Goal: Task Accomplishment & Management: Manage account settings

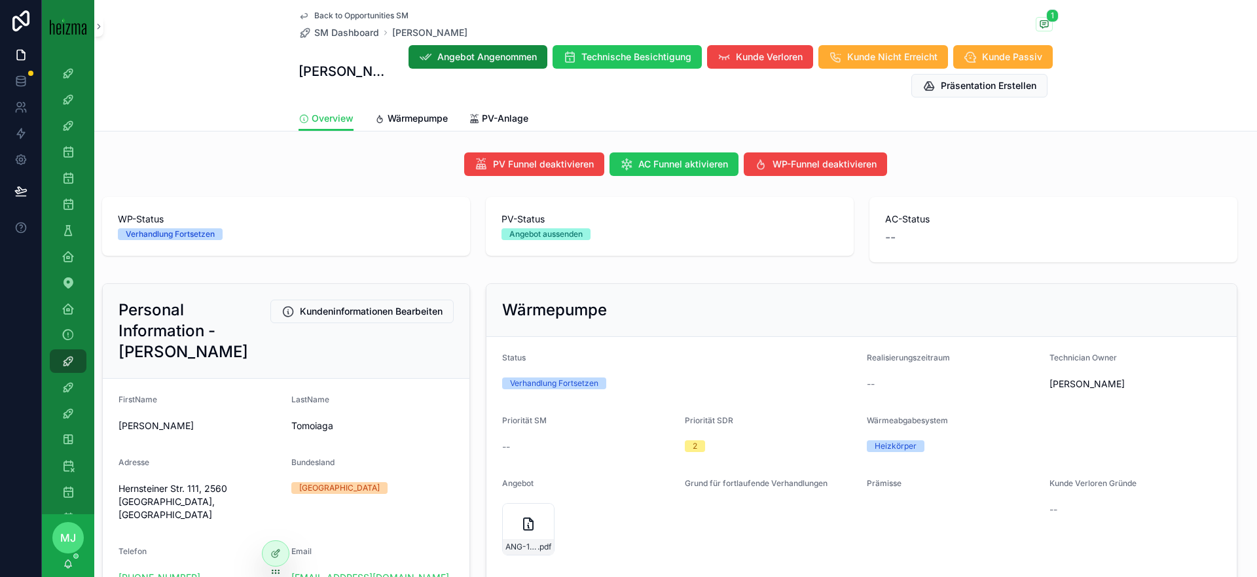
scroll to position [471, 0]
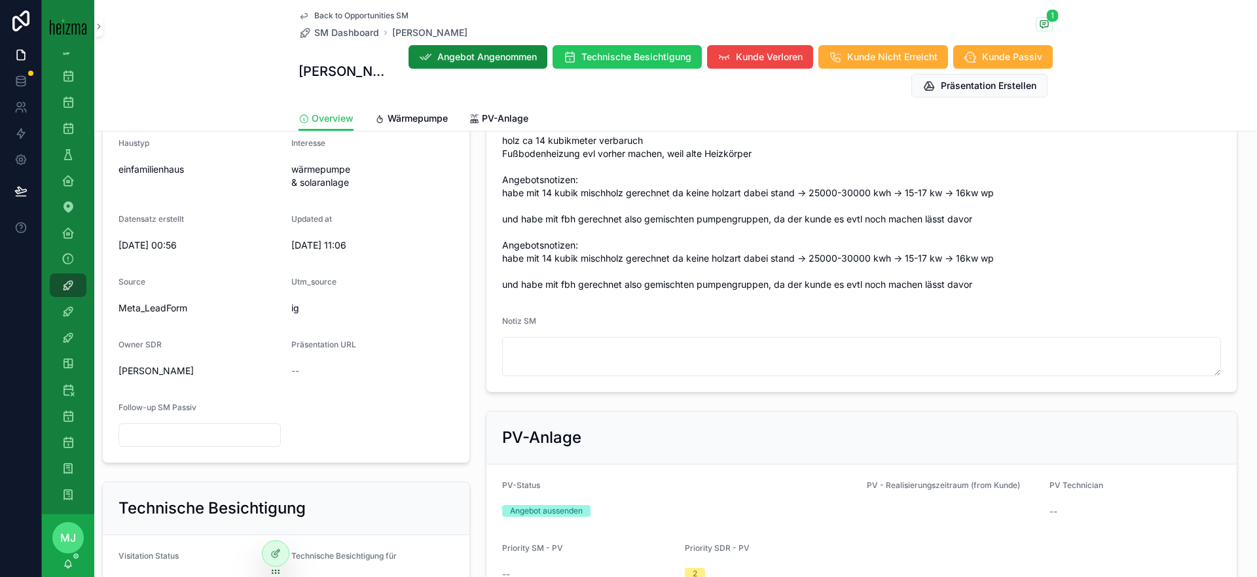
click at [341, 13] on span "Back to Opportunities SM" at bounding box center [361, 15] width 94 height 10
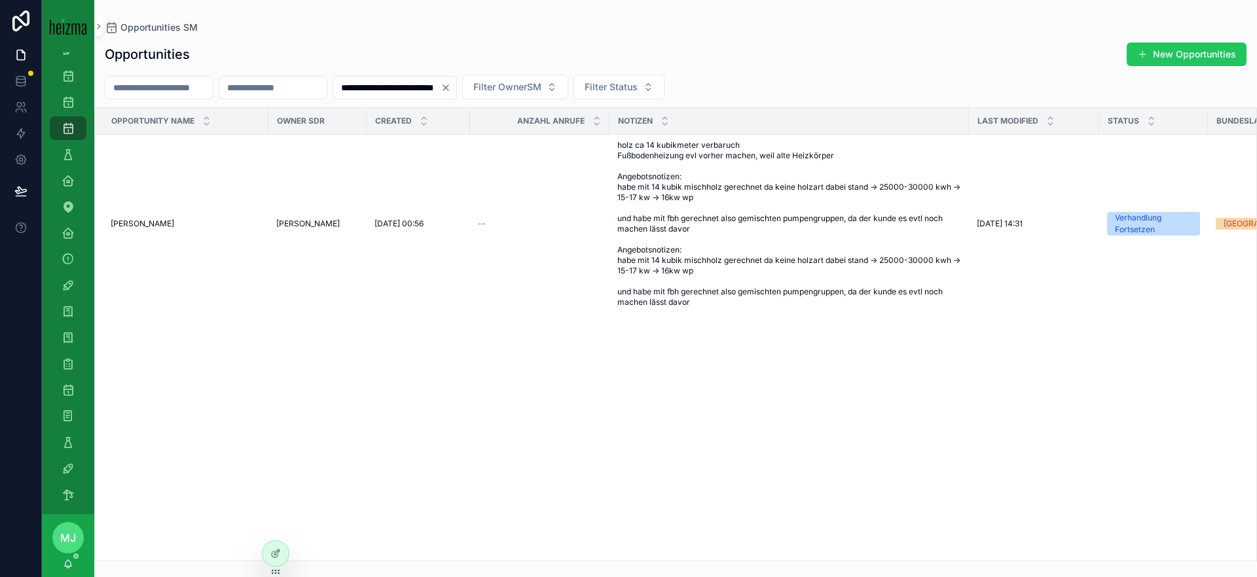
click at [168, 80] on input "scrollable content" at bounding box center [158, 88] width 107 height 18
type input "******"
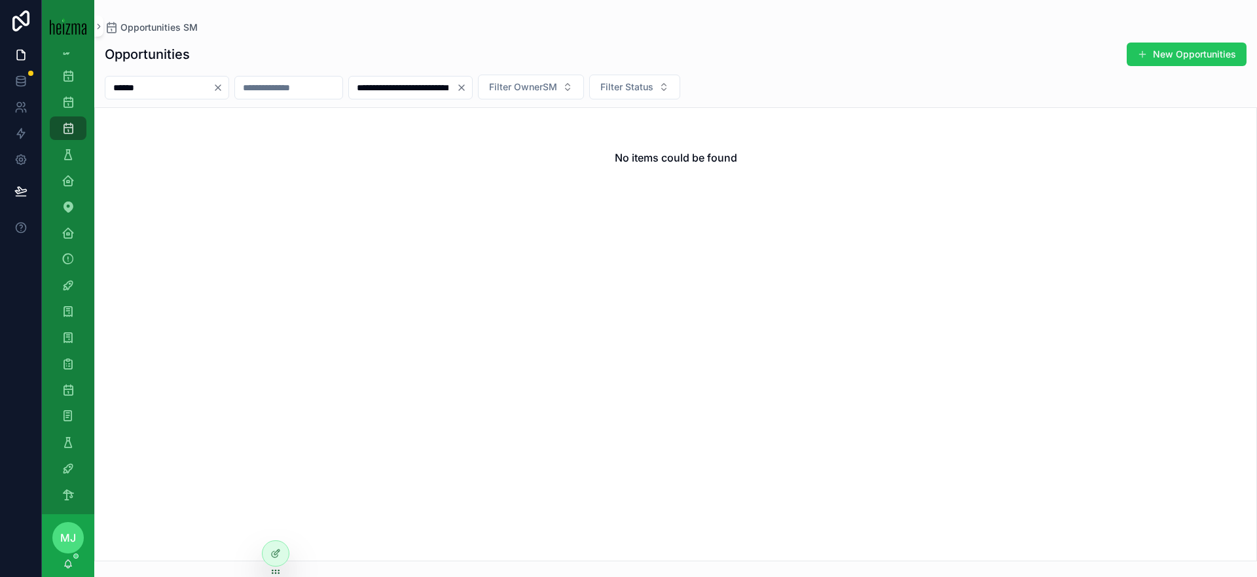
click at [456, 88] on input "**********" at bounding box center [402, 88] width 107 height 18
click at [467, 88] on icon "Clear" at bounding box center [461, 87] width 10 height 10
click at [516, 30] on div "Opportunities SM" at bounding box center [675, 27] width 1141 height 13
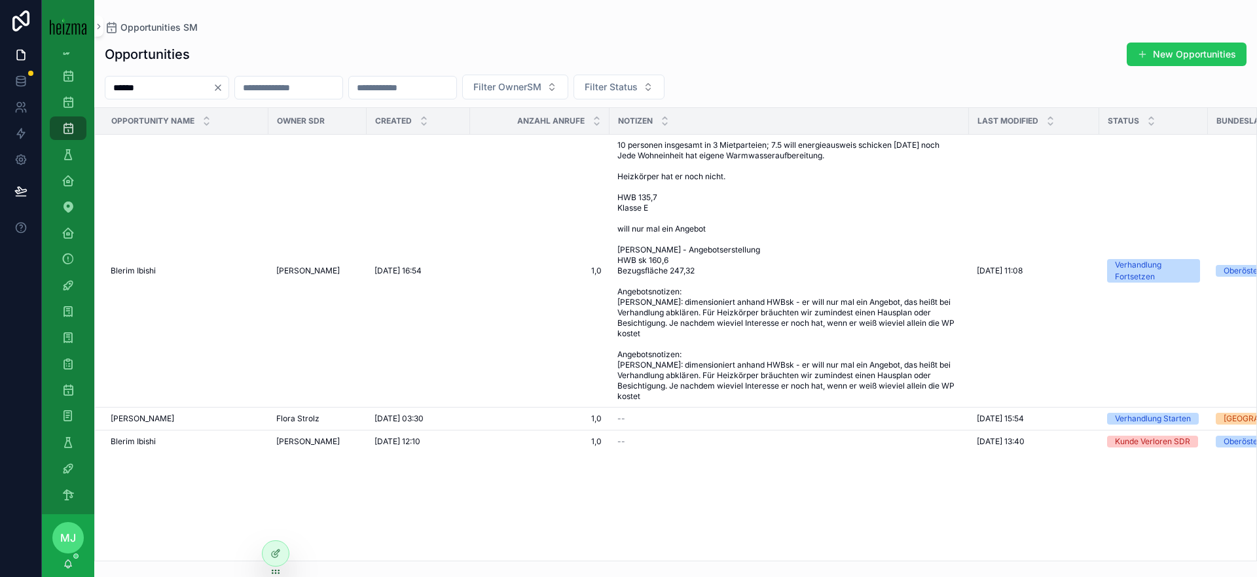
click at [857, 270] on span "10 personen insgesamt in 3 Mietparteien; 7.5 will energieausweis schicken heute…" at bounding box center [789, 271] width 344 height 262
click at [146, 415] on span "[PERSON_NAME]" at bounding box center [142, 419] width 63 height 10
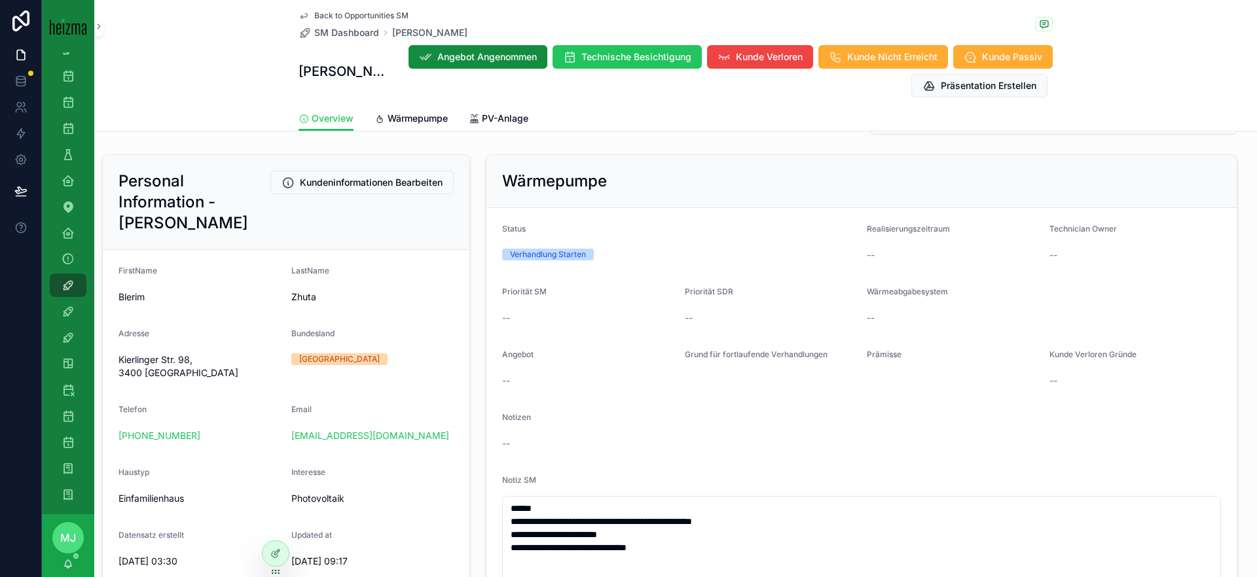
scroll to position [128, 0]
click at [338, 31] on span "SM Dashboard" at bounding box center [346, 32] width 65 height 13
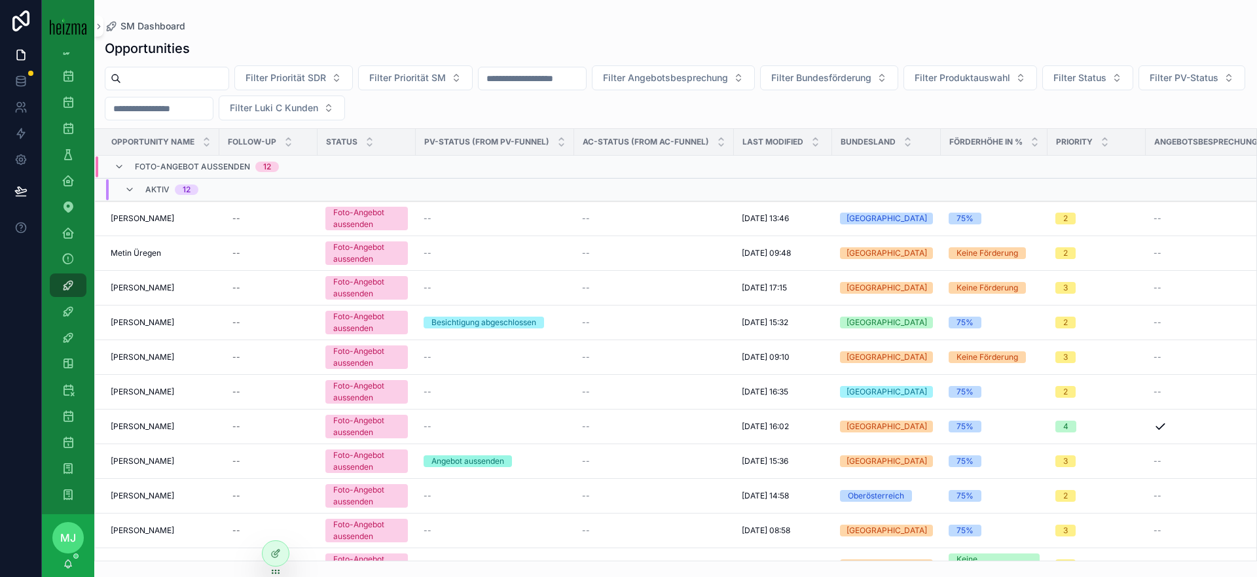
click at [175, 84] on input "scrollable content" at bounding box center [174, 78] width 107 height 18
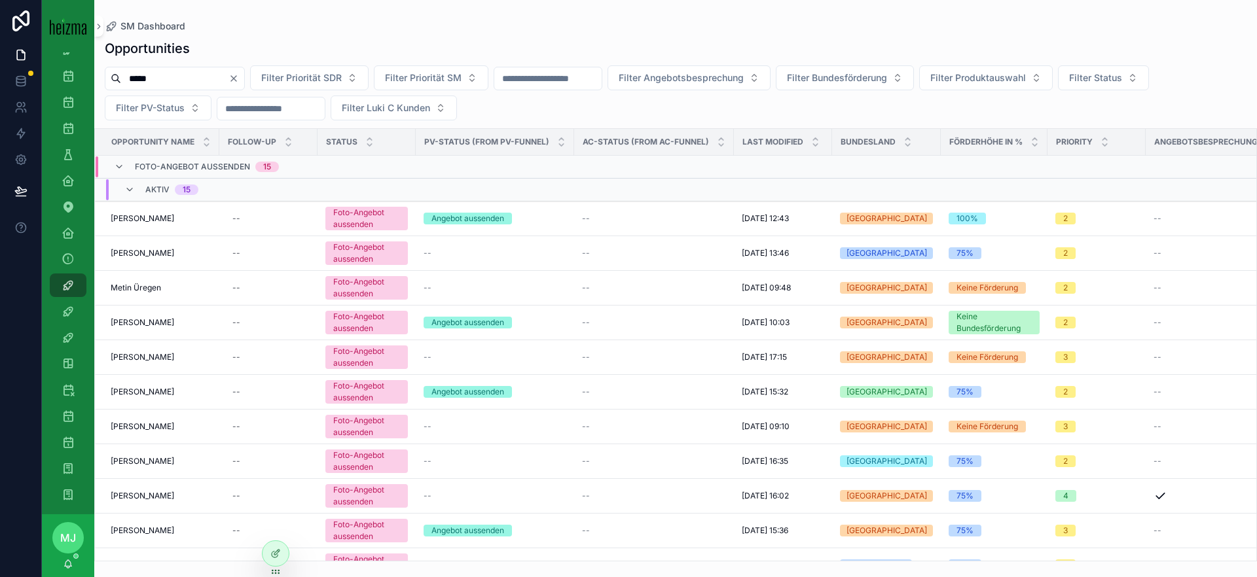
type input "*****"
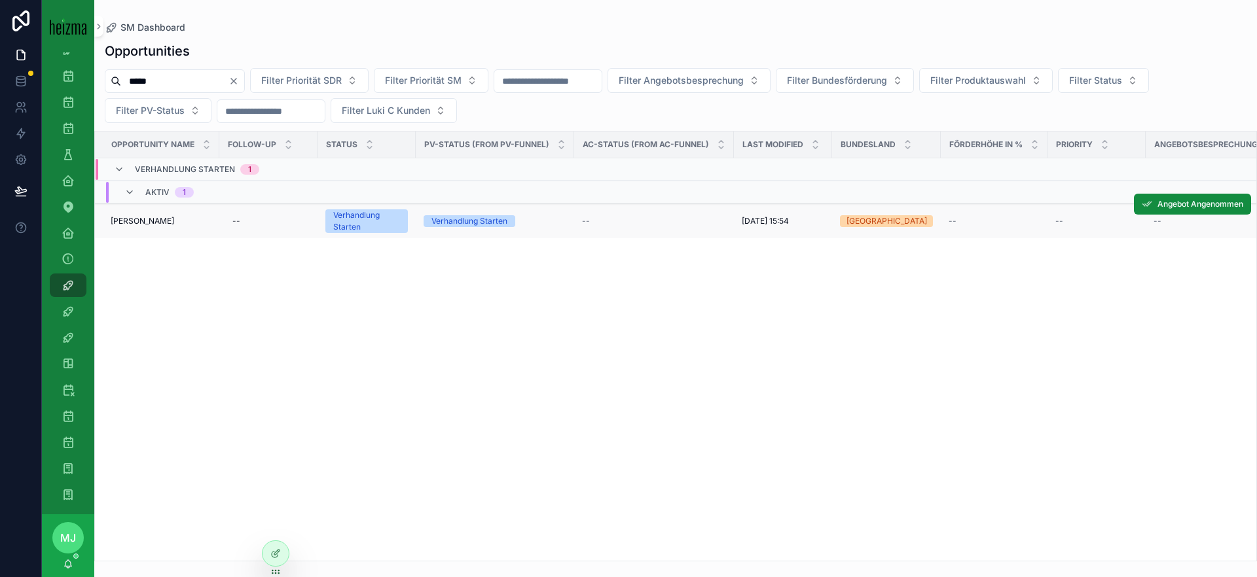
click at [149, 223] on span "[PERSON_NAME]" at bounding box center [142, 221] width 63 height 10
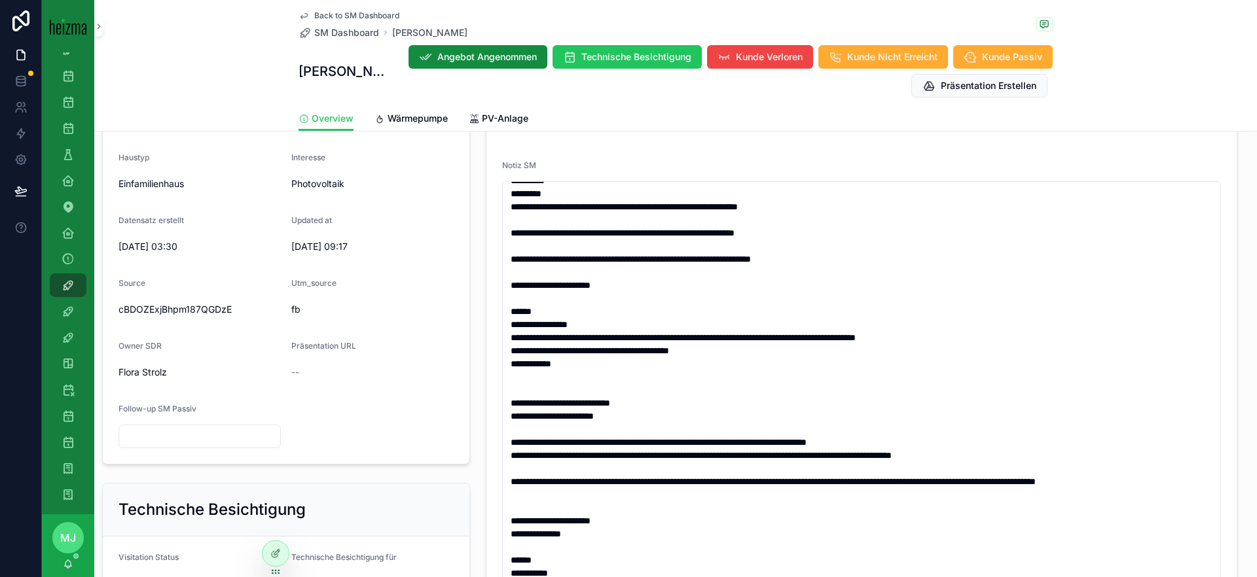
scroll to position [484, 0]
click at [357, 17] on span "Back to SM Dashboard" at bounding box center [356, 15] width 85 height 10
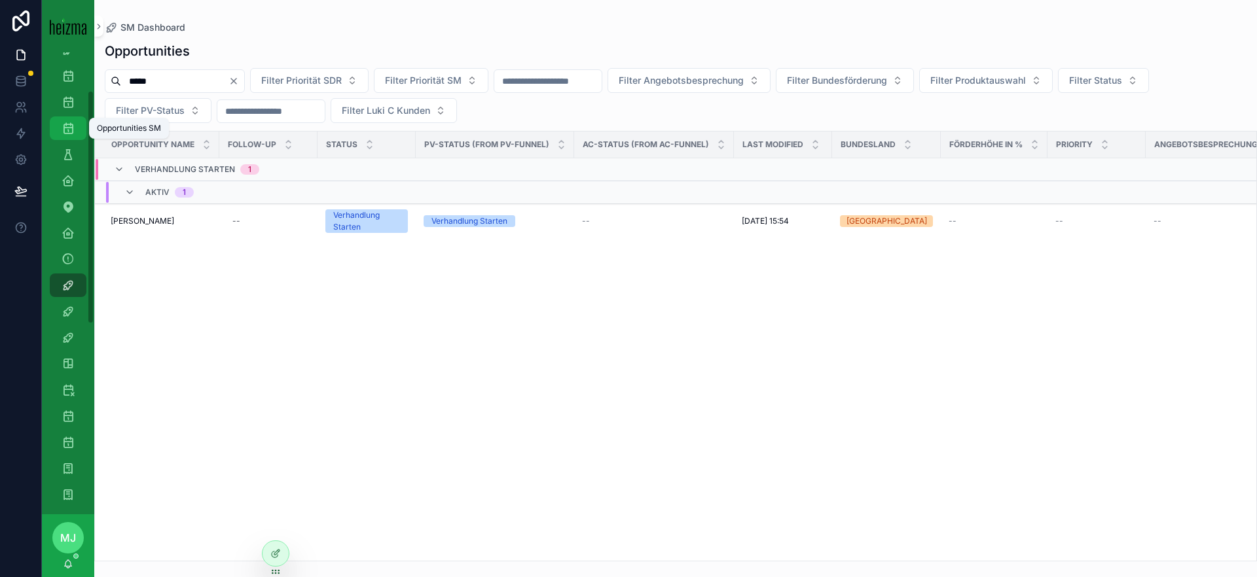
click at [75, 132] on div "Opportunities SM" at bounding box center [68, 128] width 21 height 21
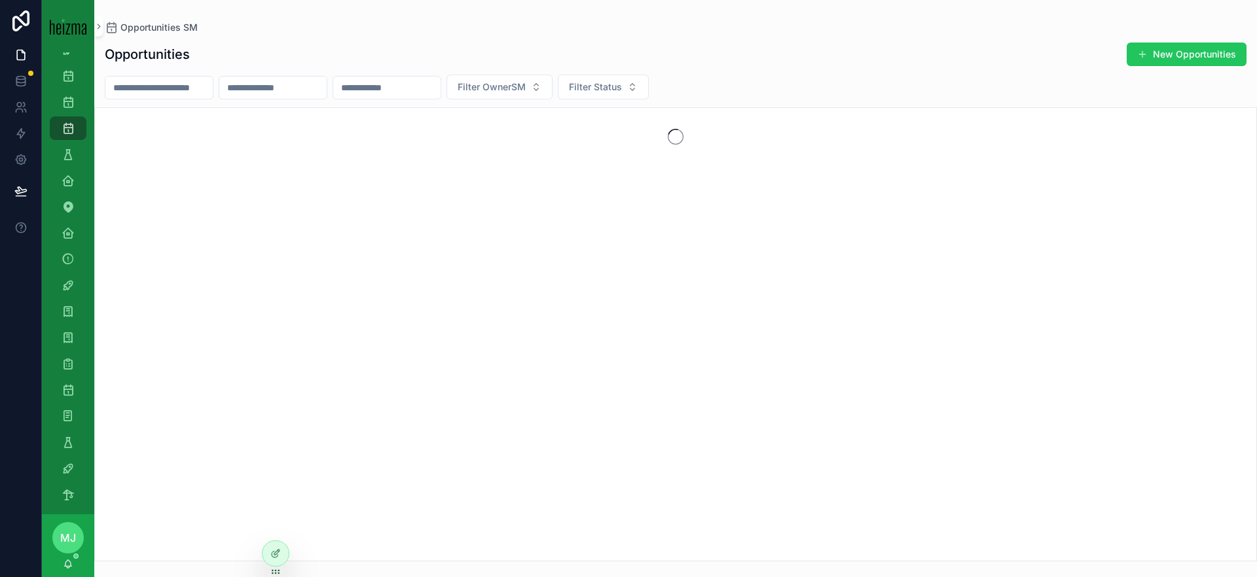
click at [184, 75] on div "Filter OwnerSM Filter Status" at bounding box center [675, 87] width 1162 height 25
click at [184, 93] on input "scrollable content" at bounding box center [158, 88] width 107 height 18
type input "*"
type input "*****"
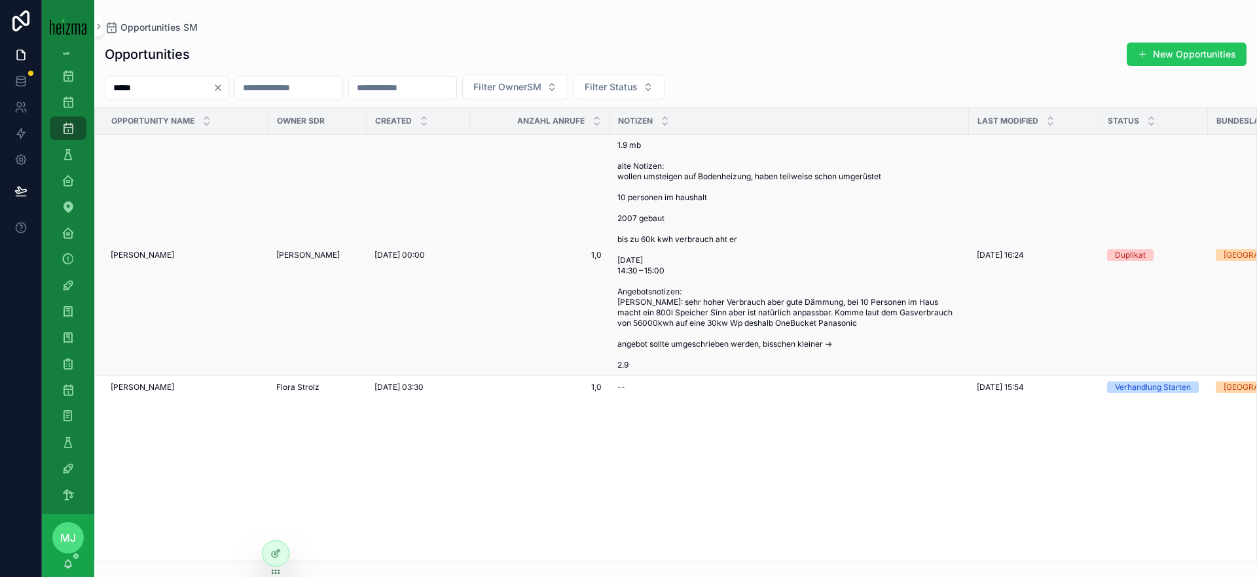
click at [137, 251] on span "Naser Zhuta" at bounding box center [142, 255] width 63 height 10
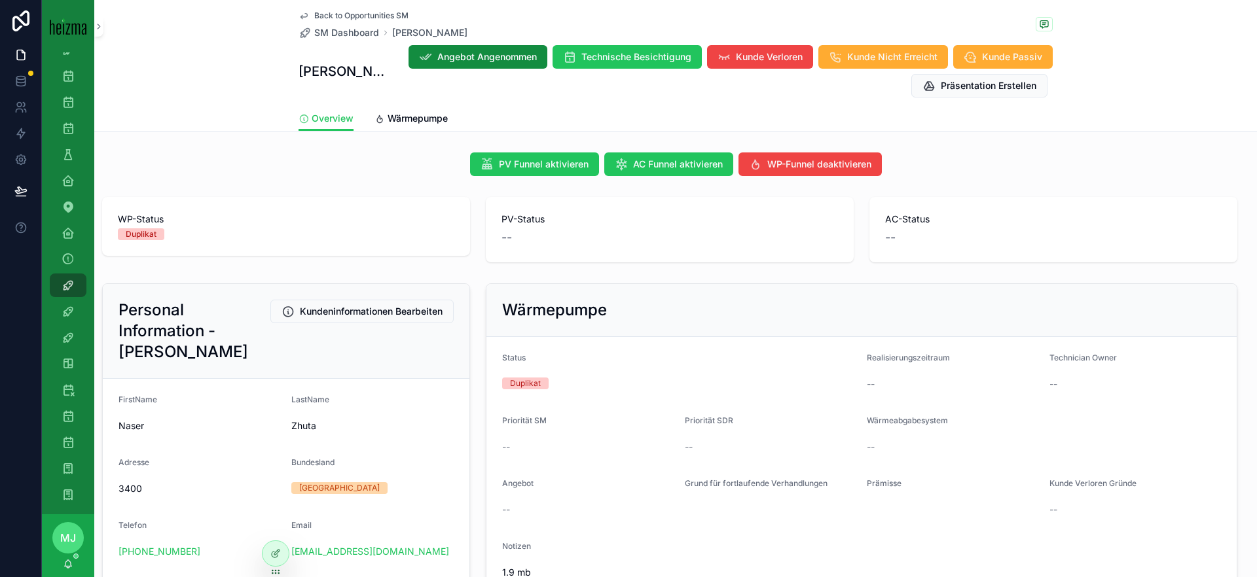
click at [347, 22] on div "Back to Opportunities SM SM Dashboard Naser Zhuta" at bounding box center [382, 24] width 169 height 29
click at [346, 17] on span "Back to Opportunities SM" at bounding box center [361, 15] width 94 height 10
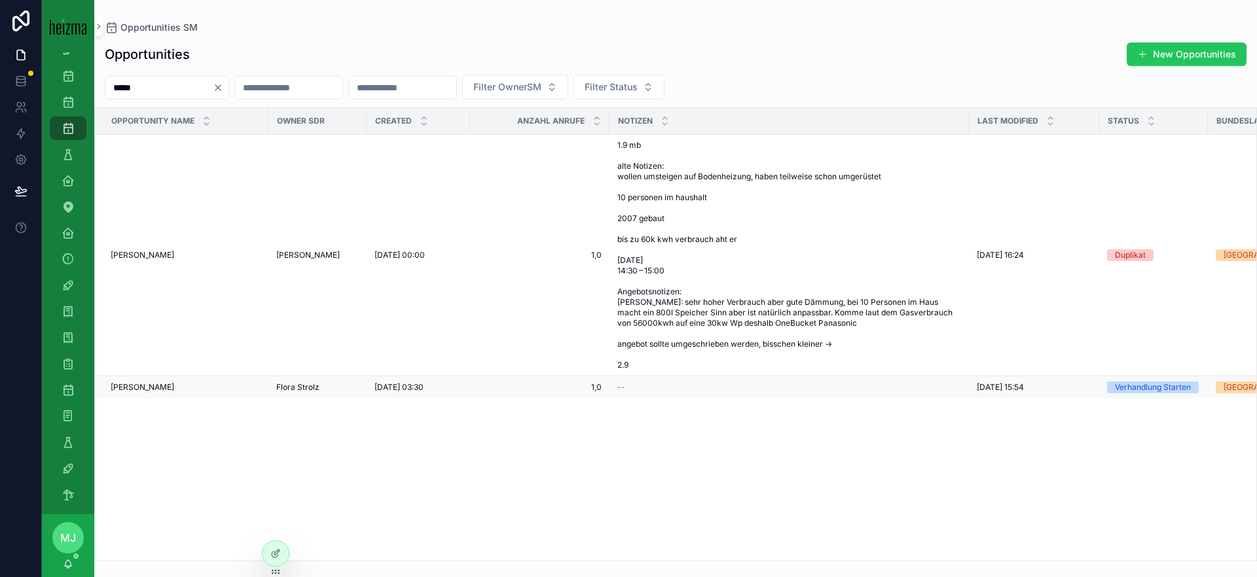
click at [142, 387] on span "[PERSON_NAME]" at bounding box center [142, 387] width 63 height 10
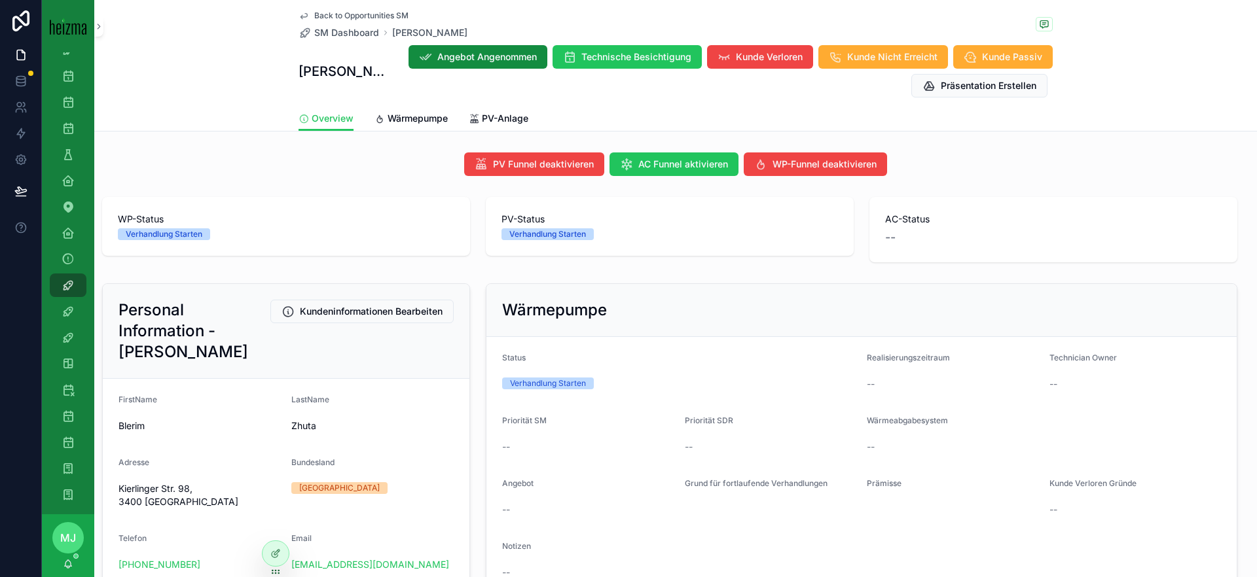
click at [363, 12] on span "Back to Opportunities SM" at bounding box center [361, 15] width 94 height 10
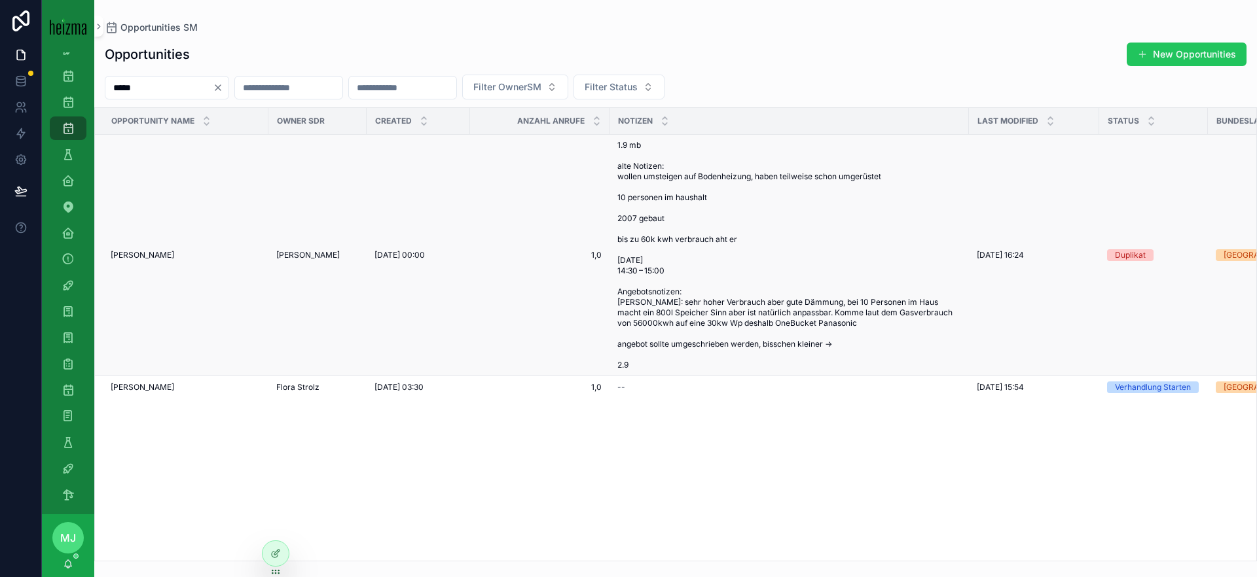
click at [141, 249] on td "Naser Zhuta Naser Zhuta" at bounding box center [181, 256] width 173 height 242
click at [139, 251] on span "Naser Zhuta" at bounding box center [142, 255] width 63 height 10
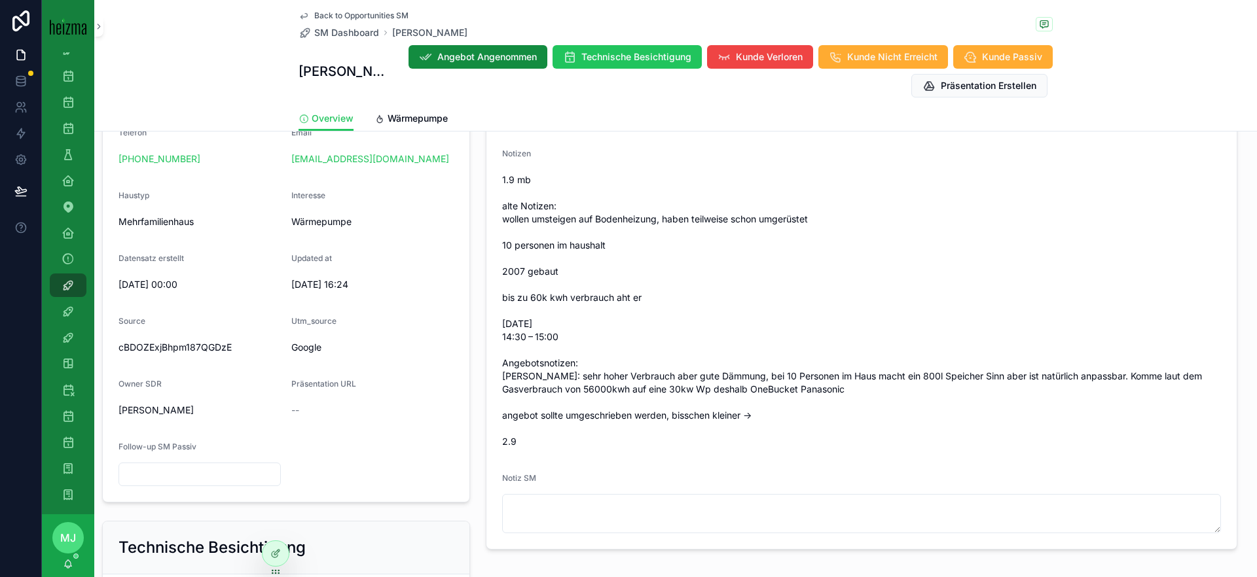
scroll to position [391, 0]
click at [481, 294] on div "Wärmepumpe Status Duplikat Realisierungszeitraum -- Technician Owner -- Priorit…" at bounding box center [861, 222] width 767 height 670
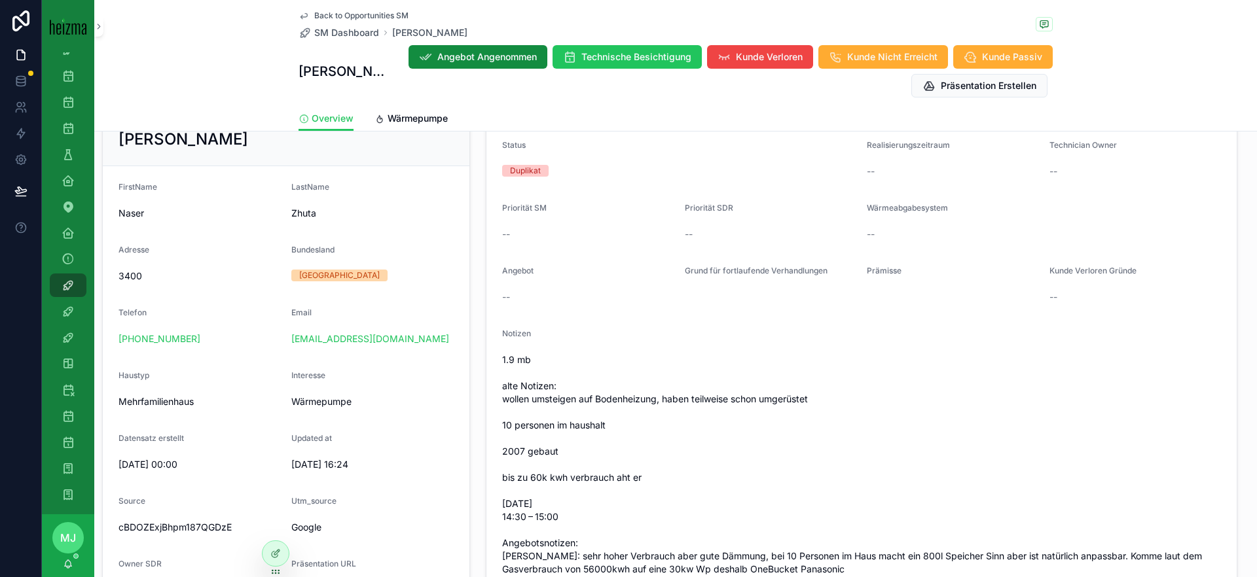
scroll to position [214, 0]
click at [853, 303] on div "Grund für fortlaufende Verhandlungen" at bounding box center [771, 285] width 172 height 42
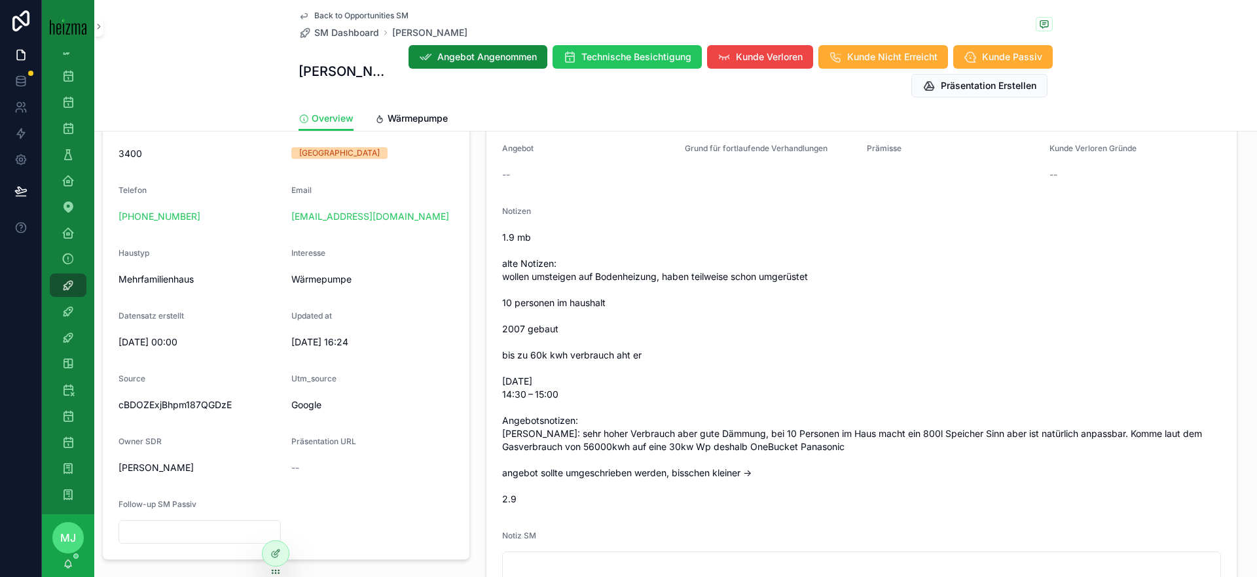
scroll to position [357, 0]
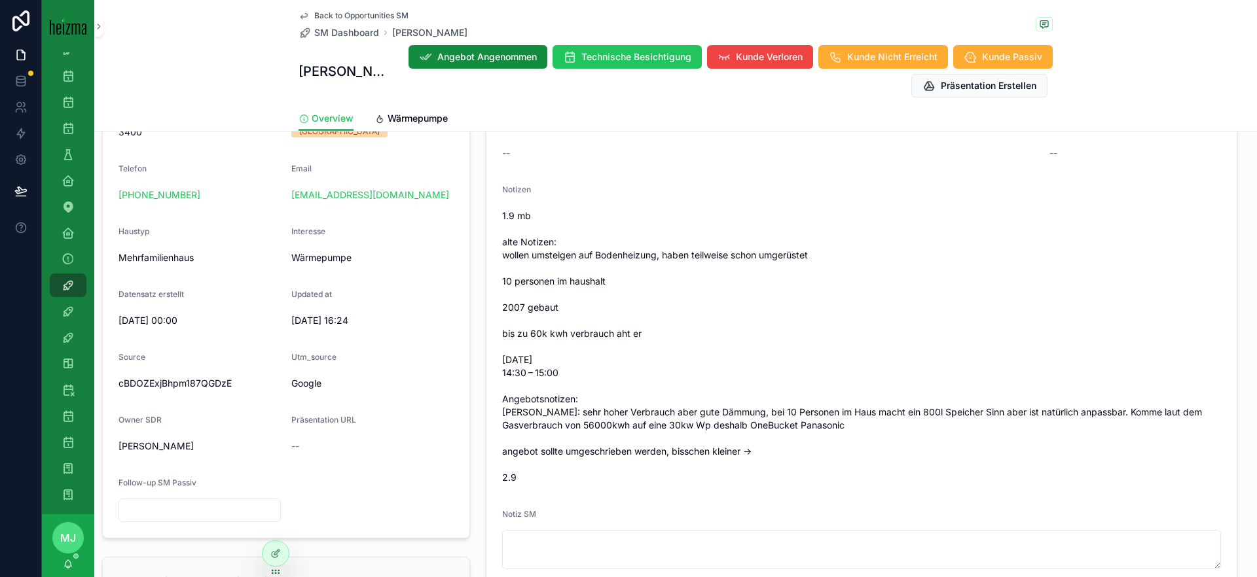
click at [394, 20] on span "Back to Opportunities SM" at bounding box center [361, 15] width 94 height 10
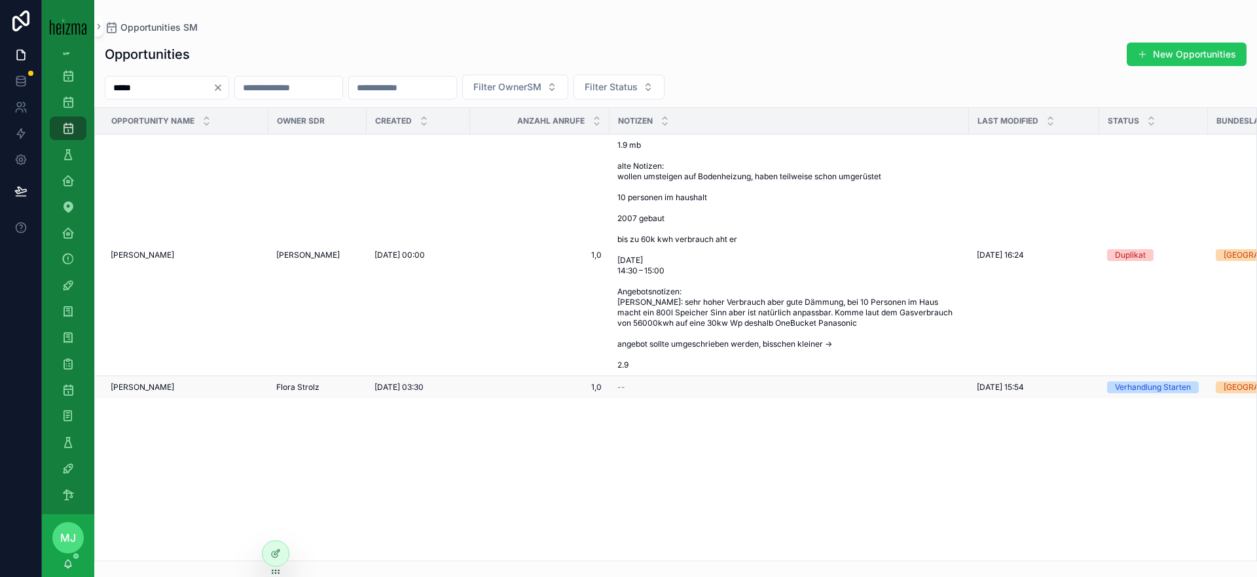
click at [135, 388] on span "[PERSON_NAME]" at bounding box center [142, 387] width 63 height 10
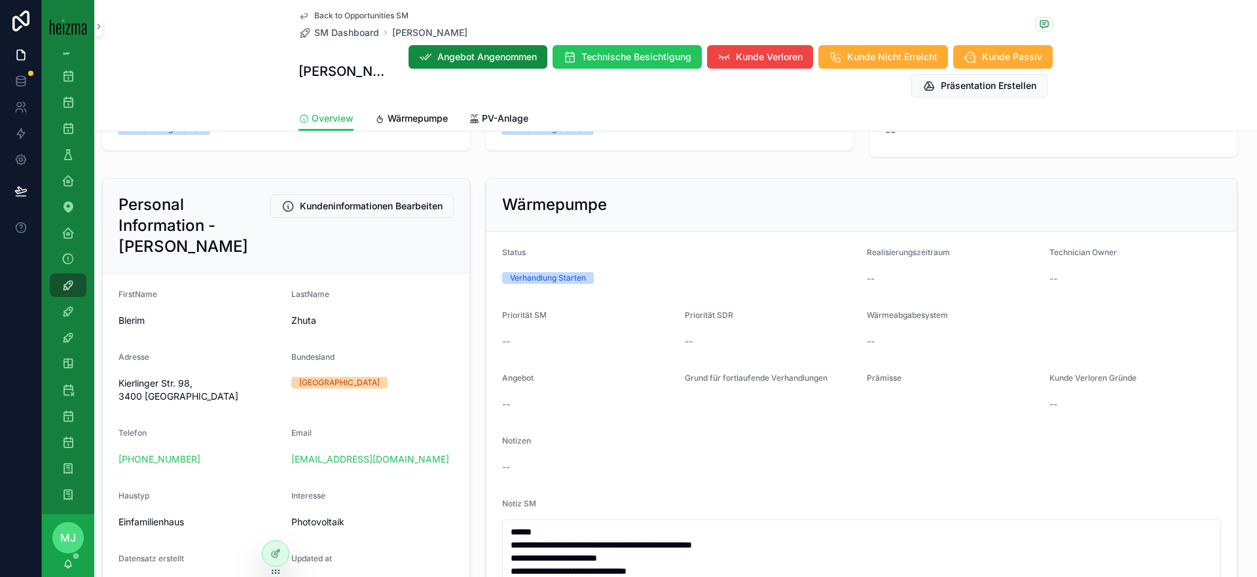
scroll to position [126, 0]
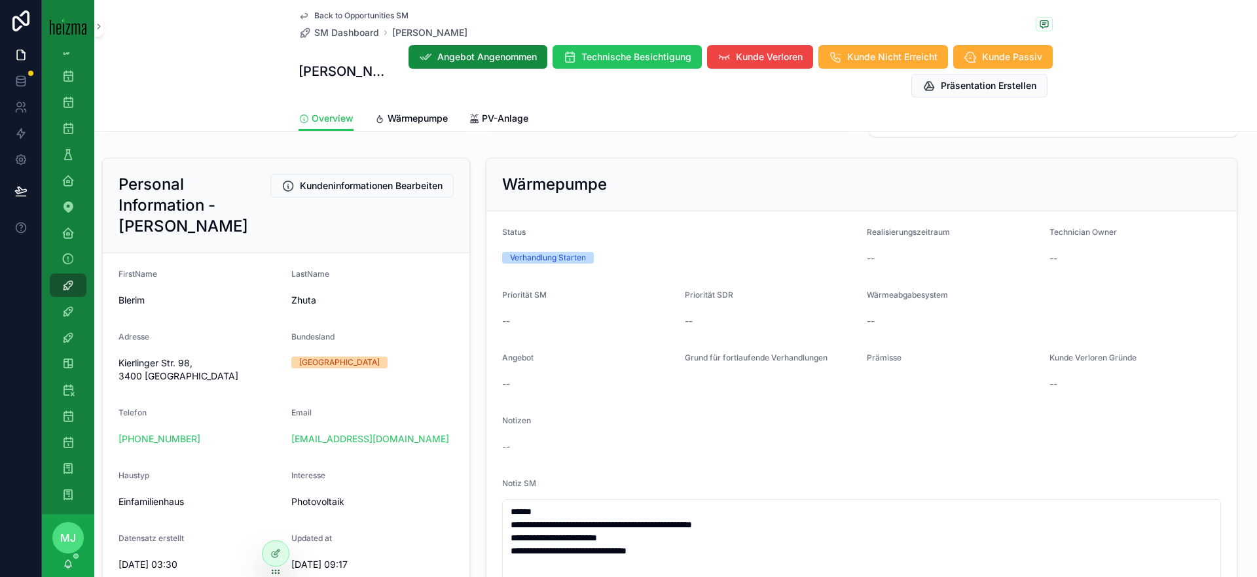
click at [143, 370] on span "Kierlinger Str. 98, 3400 [GEOGRAPHIC_DATA]" at bounding box center [199, 370] width 162 height 26
copy span "Kierlinger Str. 98, 3400 [GEOGRAPHIC_DATA]"
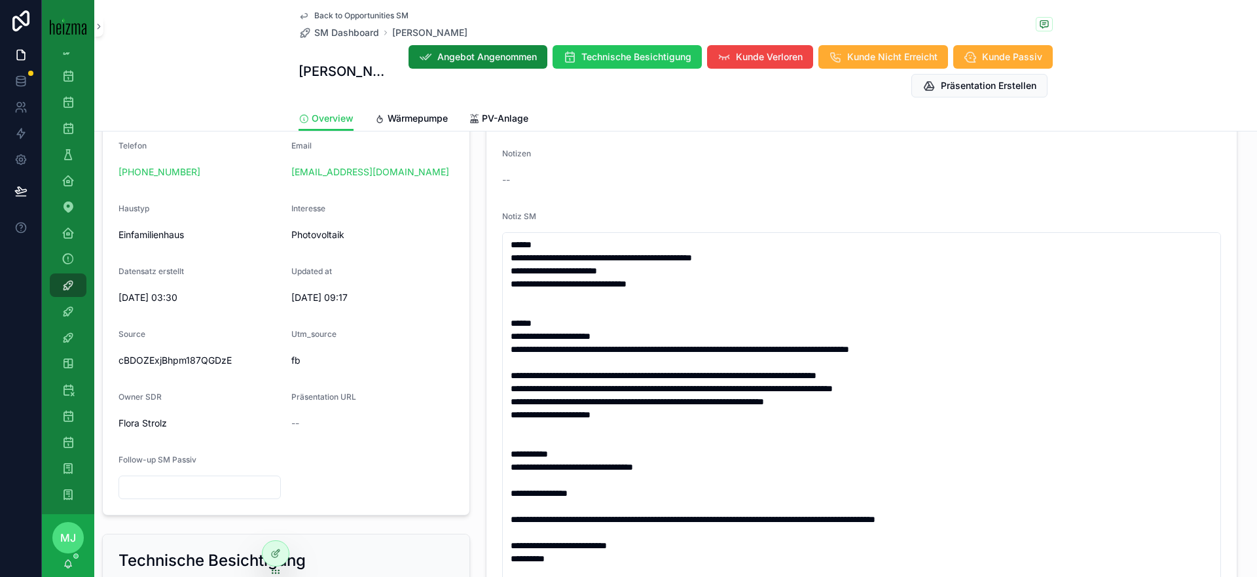
click at [495, 324] on form "Status Verhandlung Starten Realisierungszeitraum -- Technician Owner -- Priorit…" at bounding box center [861, 298] width 750 height 708
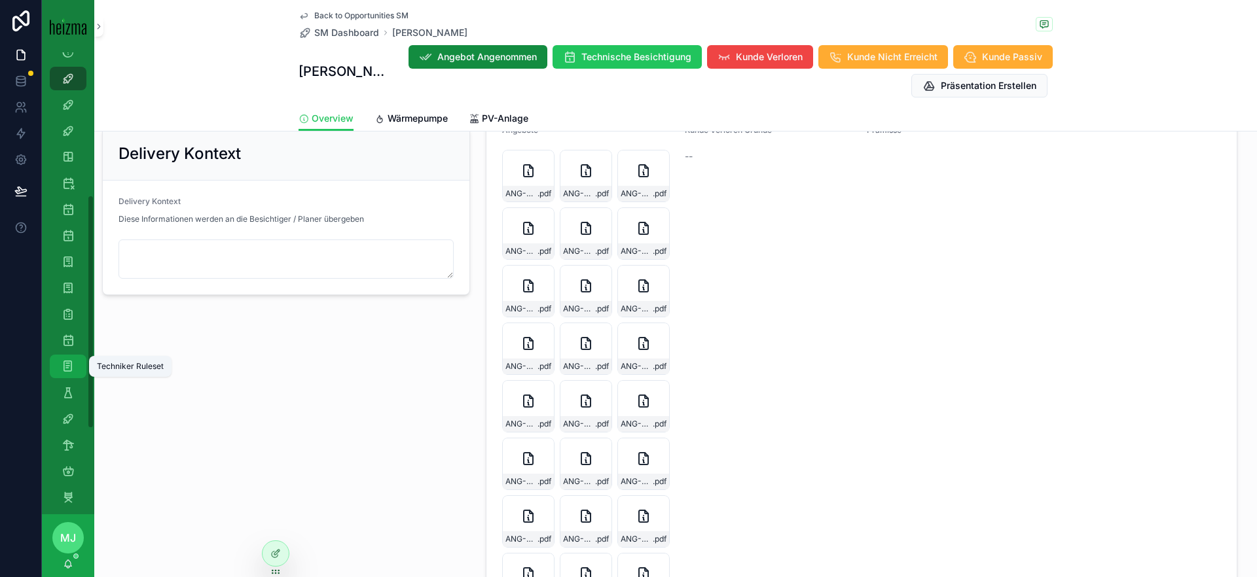
scroll to position [285, 0]
click at [100, 22] on icon "scrollable content" at bounding box center [98, 27] width 9 height 10
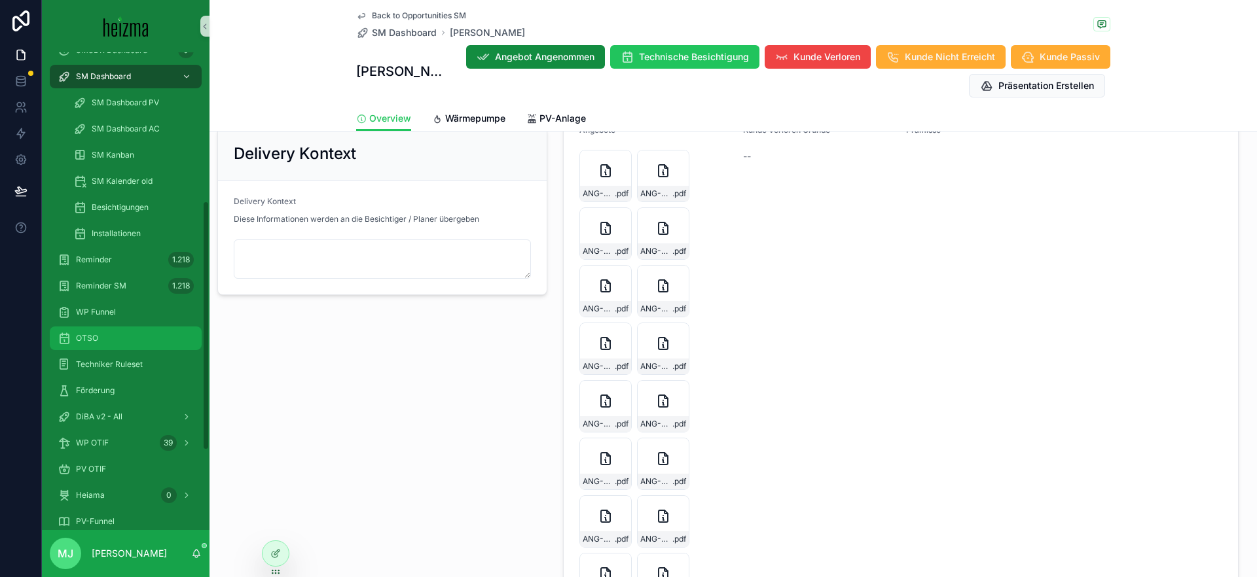
click at [120, 338] on div "OTSO" at bounding box center [126, 338] width 136 height 21
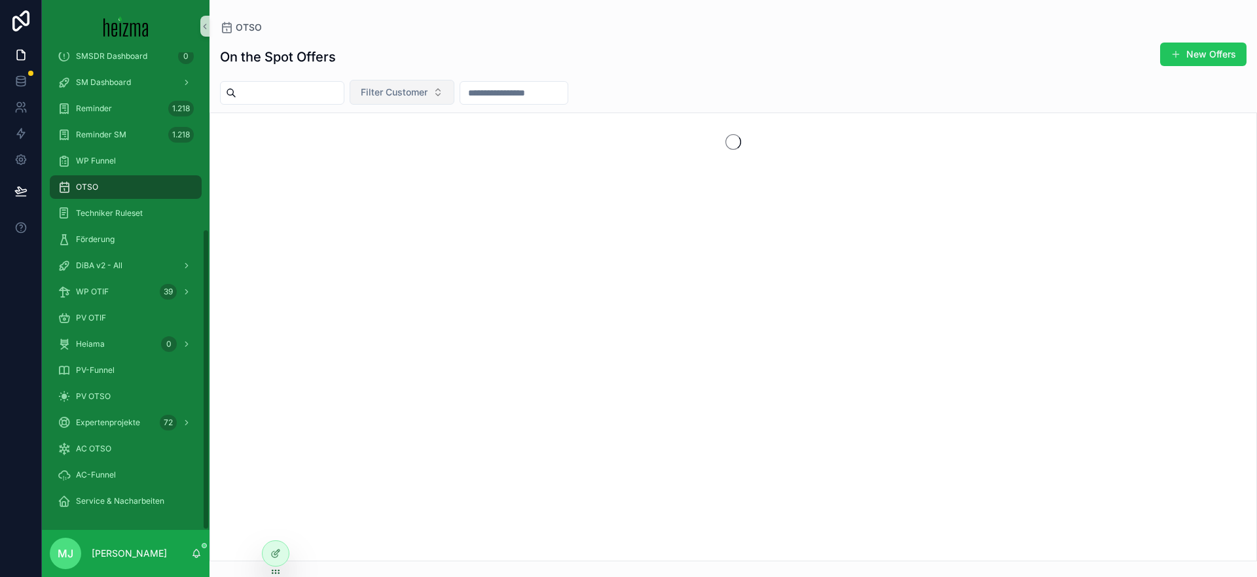
click at [397, 82] on button "Filter Customer" at bounding box center [402, 92] width 105 height 25
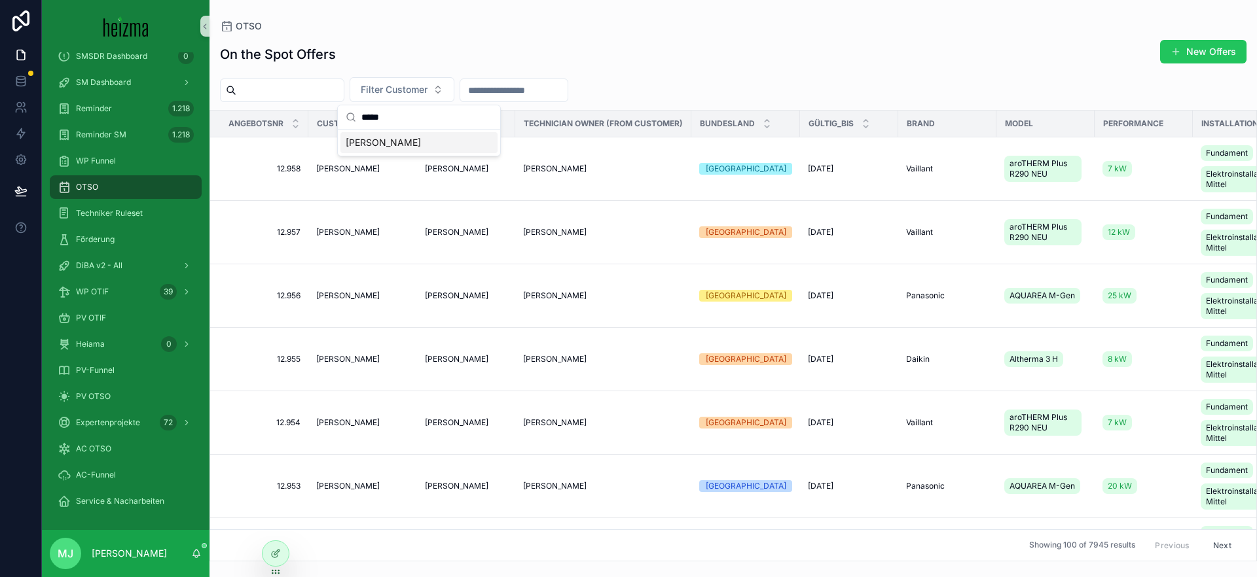
type input "*****"
click at [404, 138] on div "[PERSON_NAME]" at bounding box center [418, 142] width 157 height 21
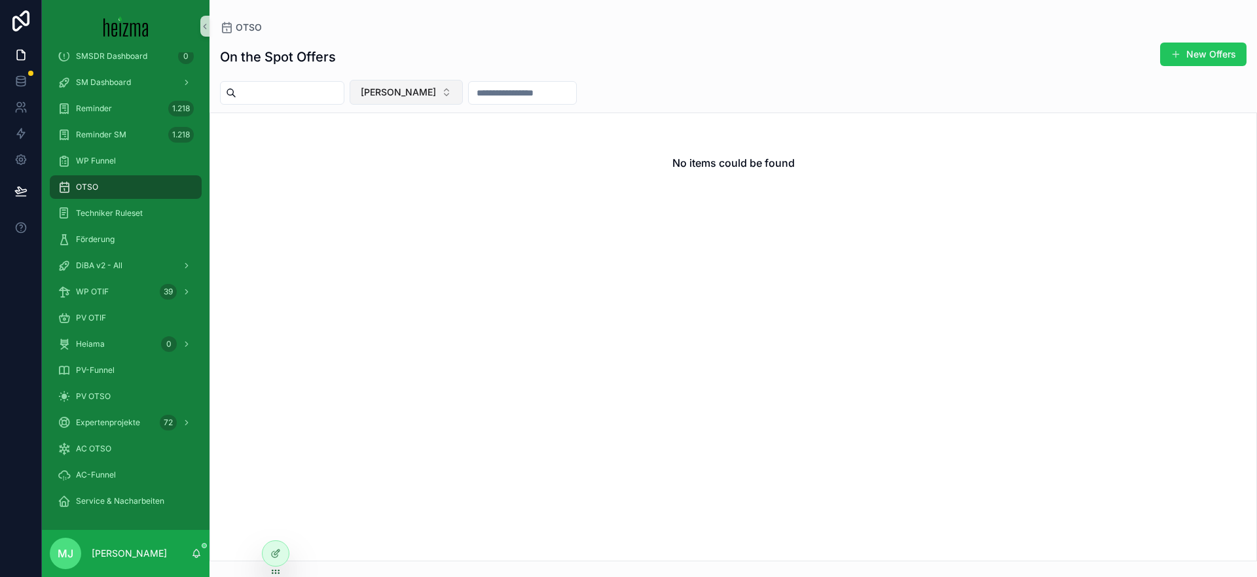
click at [399, 96] on span "[PERSON_NAME]" at bounding box center [398, 92] width 75 height 13
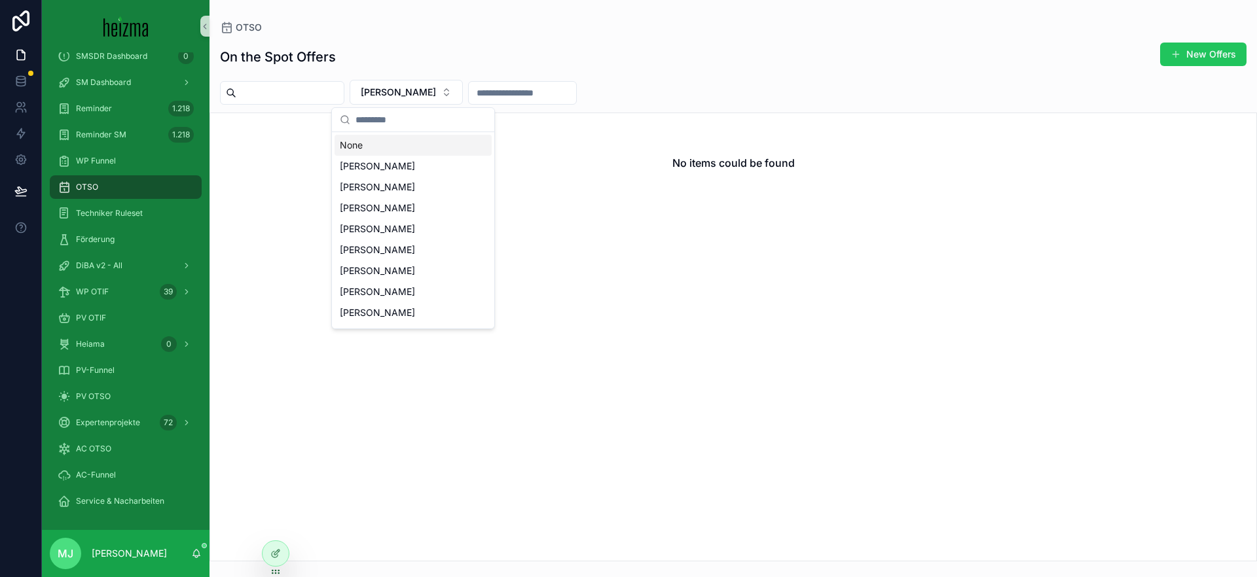
click at [395, 67] on div "On the Spot Offers New Offers" at bounding box center [733, 57] width 1026 height 30
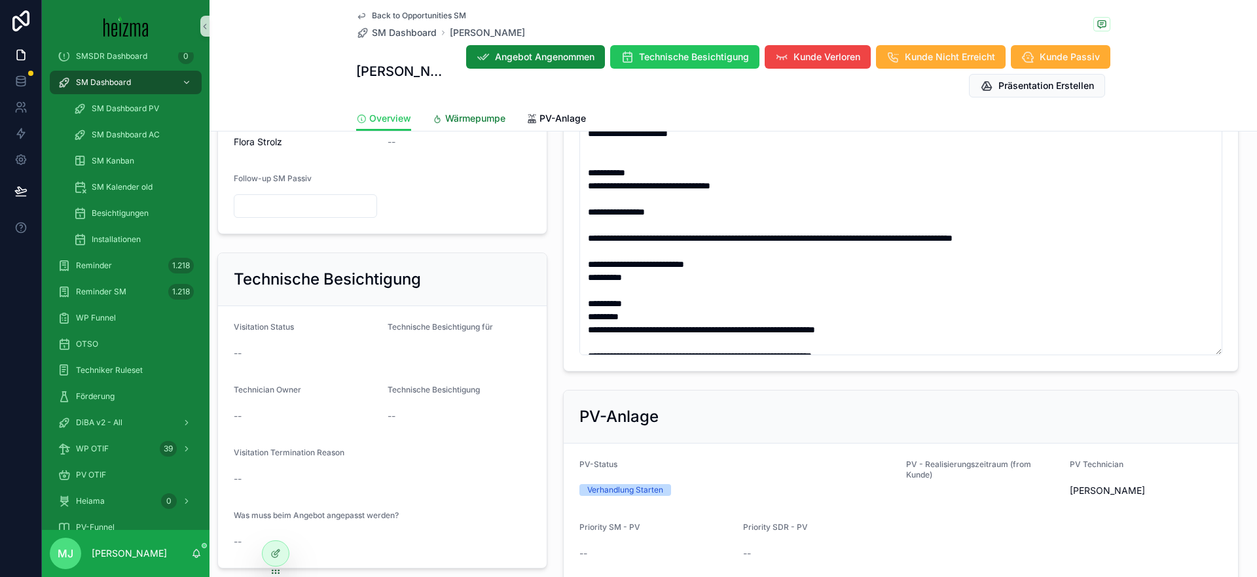
click at [465, 109] on link "Wärmepumpe" at bounding box center [468, 120] width 73 height 26
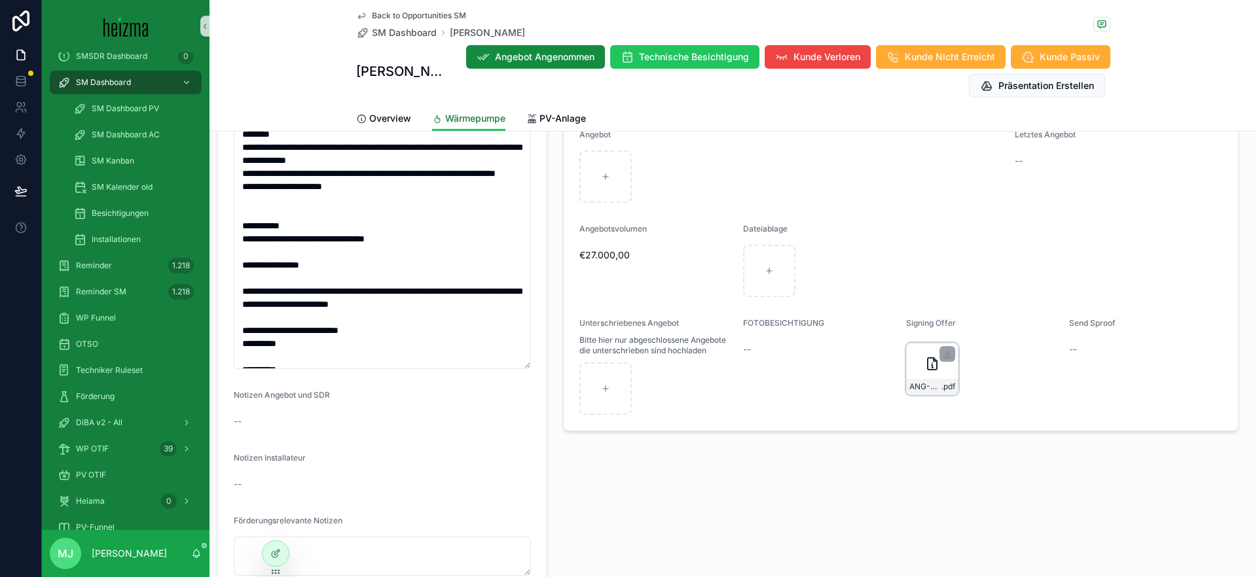
scroll to position [1512, 0]
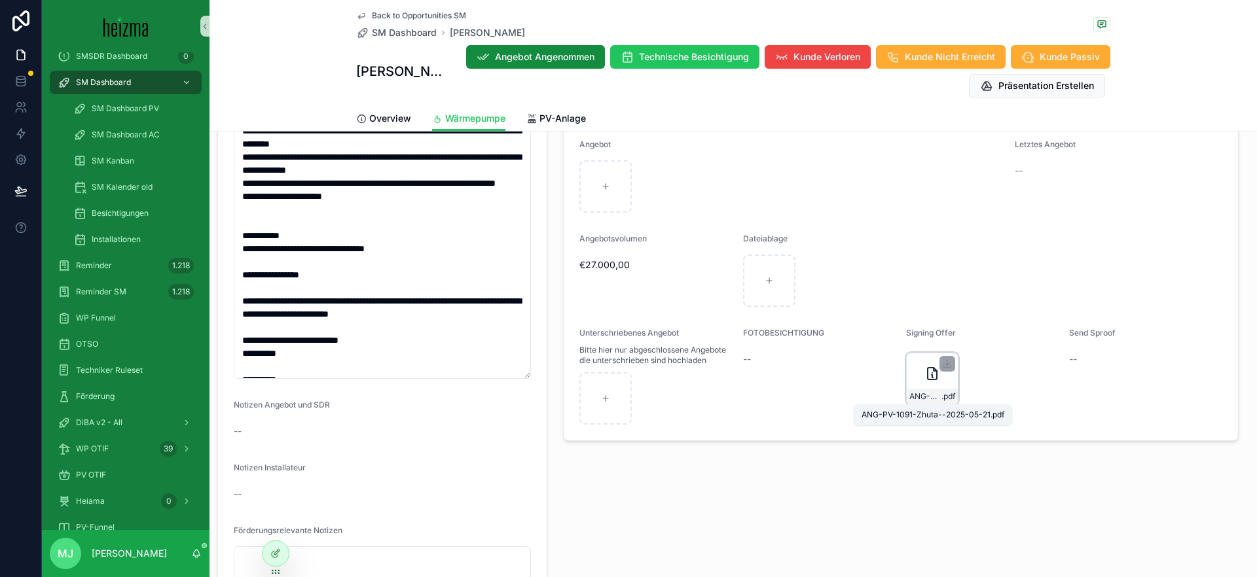
click at [934, 397] on span "ANG-PV-1091-Zhuta--2025-05-21" at bounding box center [925, 396] width 32 height 10
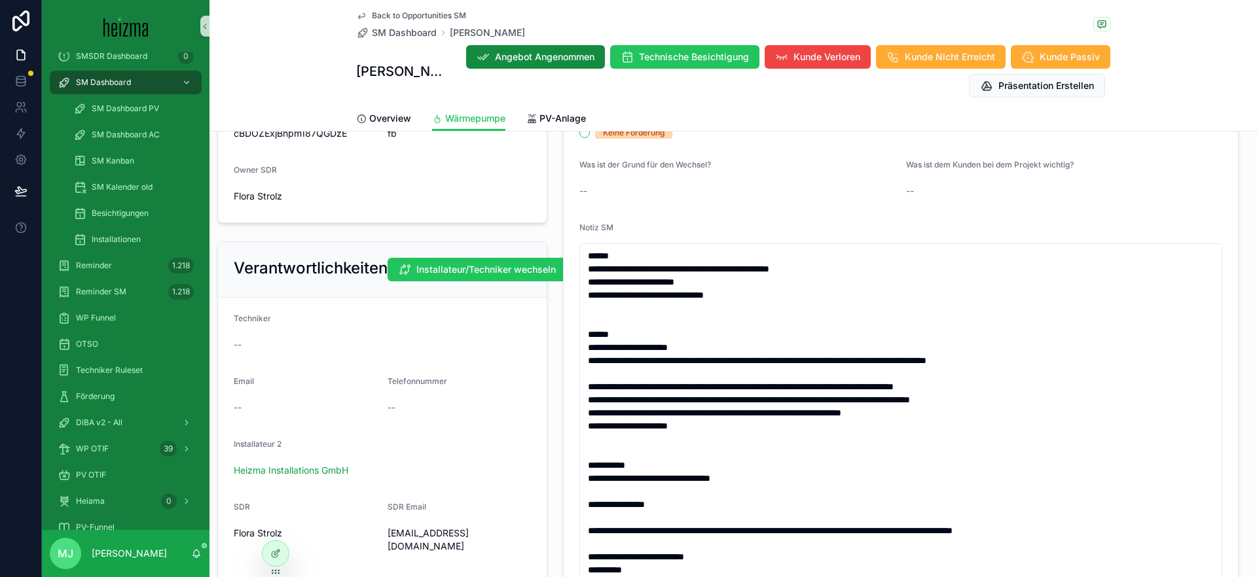
click at [552, 299] on div "Verantwortlichkeiten Installateur/Techniker wechseln Techniker -- Email -- Tele…" at bounding box center [382, 516] width 346 height 561
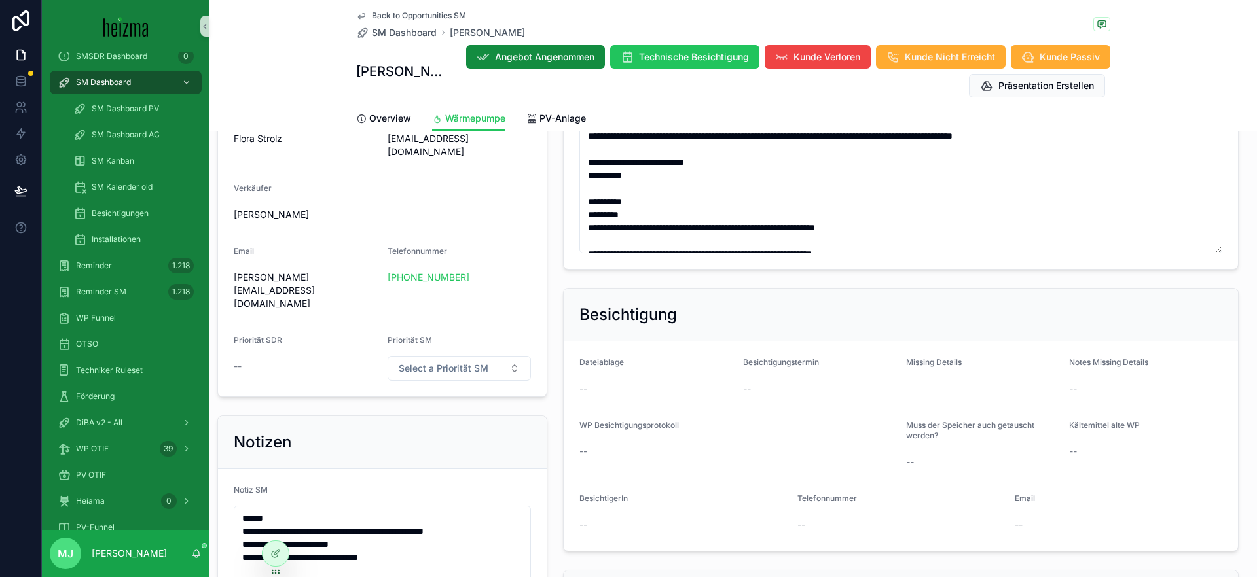
scroll to position [971, 0]
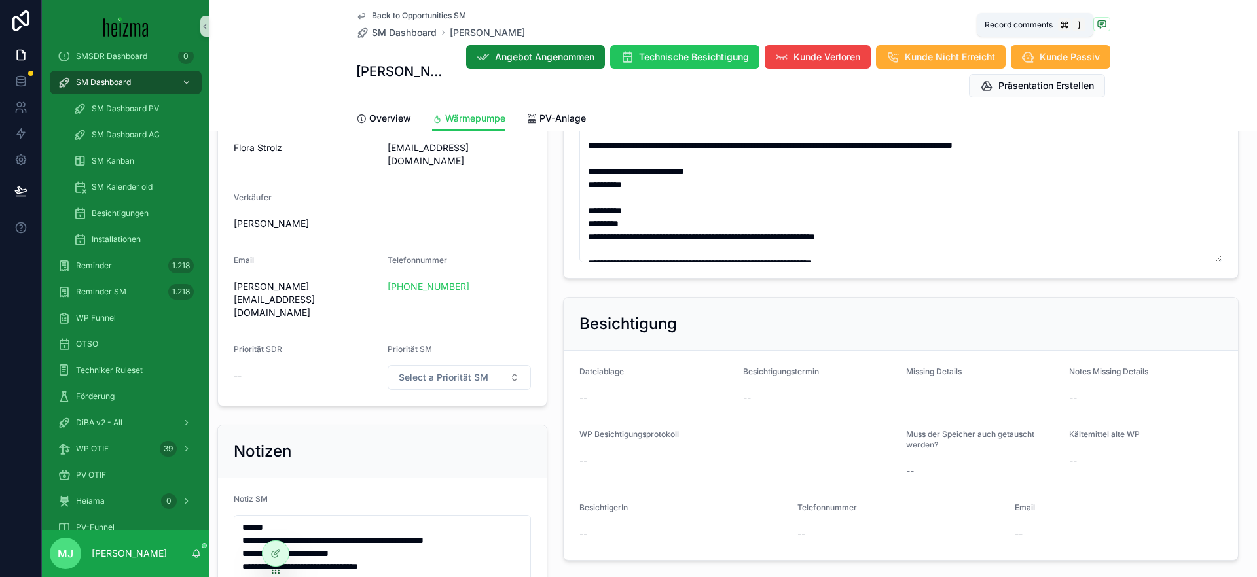
click at [1105, 21] on icon "scrollable content" at bounding box center [1102, 23] width 8 height 7
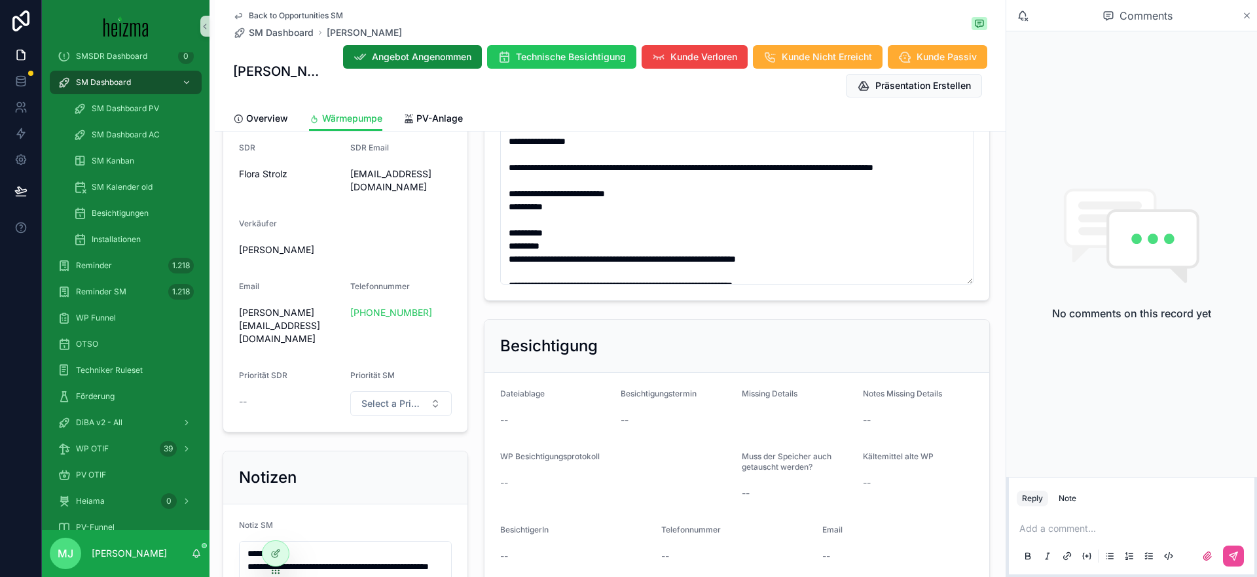
click at [1244, 16] on icon "scrollable content" at bounding box center [1247, 15] width 10 height 10
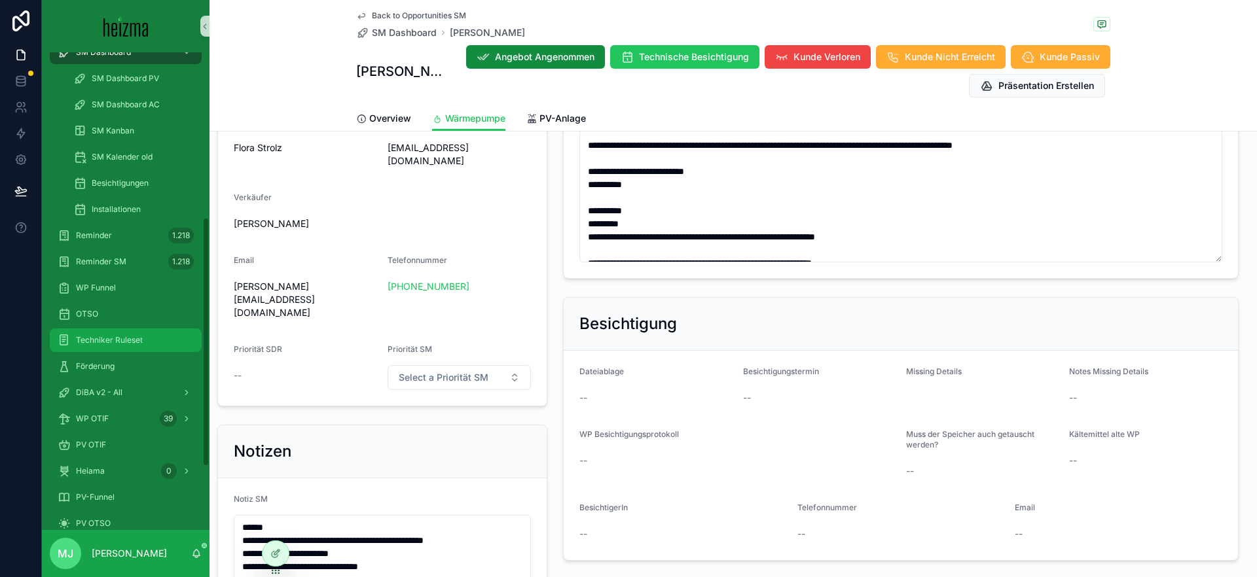
scroll to position [315, 0]
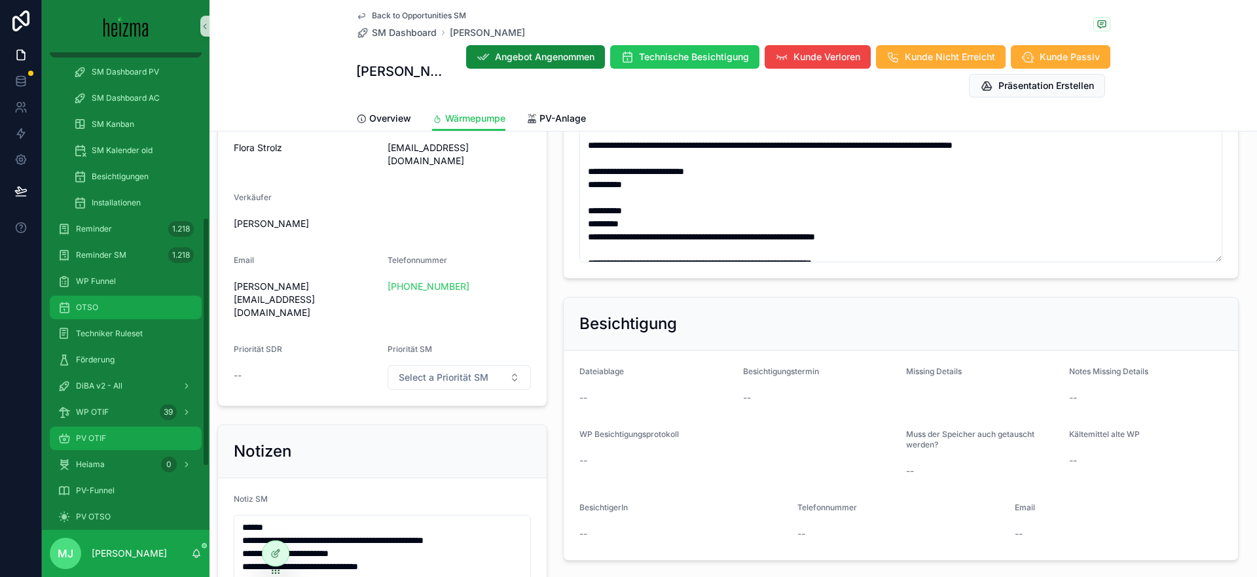
drag, startPoint x: 101, startPoint y: 311, endPoint x: 73, endPoint y: 321, distance: 29.2
click at [101, 311] on div "OTSO" at bounding box center [126, 307] width 136 height 21
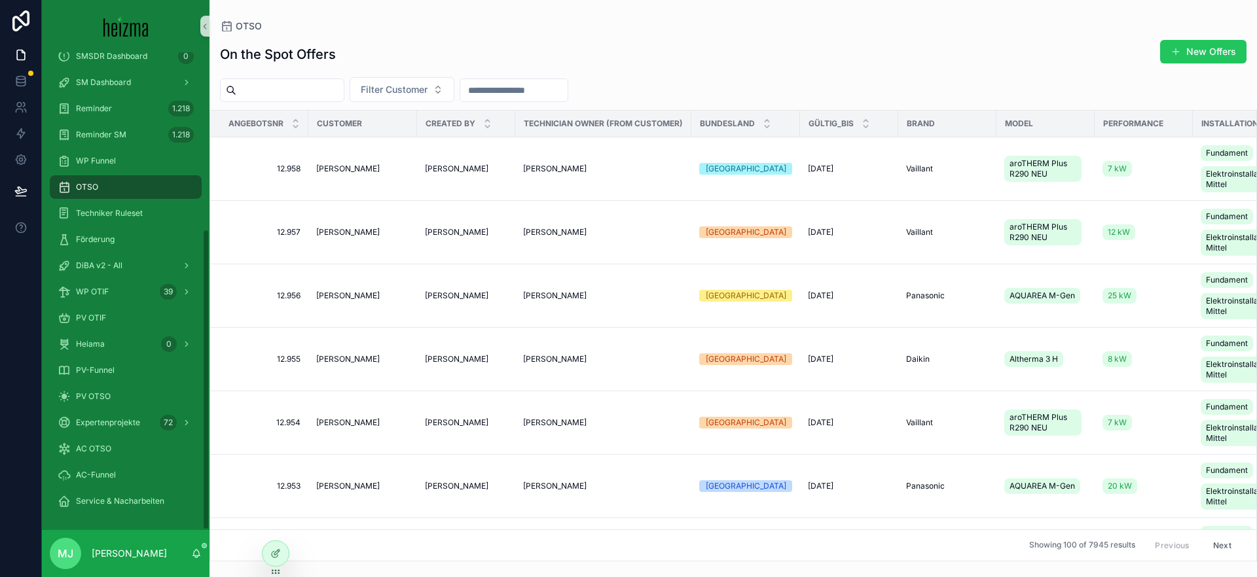
drag, startPoint x: 302, startPoint y: 95, endPoint x: 518, endPoint y: 91, distance: 215.4
click at [308, 94] on input "scrollable content" at bounding box center [289, 90] width 107 height 18
click at [567, 89] on input "scrollable content" at bounding box center [513, 90] width 107 height 18
click at [454, 86] on button "Filter Customer" at bounding box center [402, 89] width 105 height 25
type input "******"
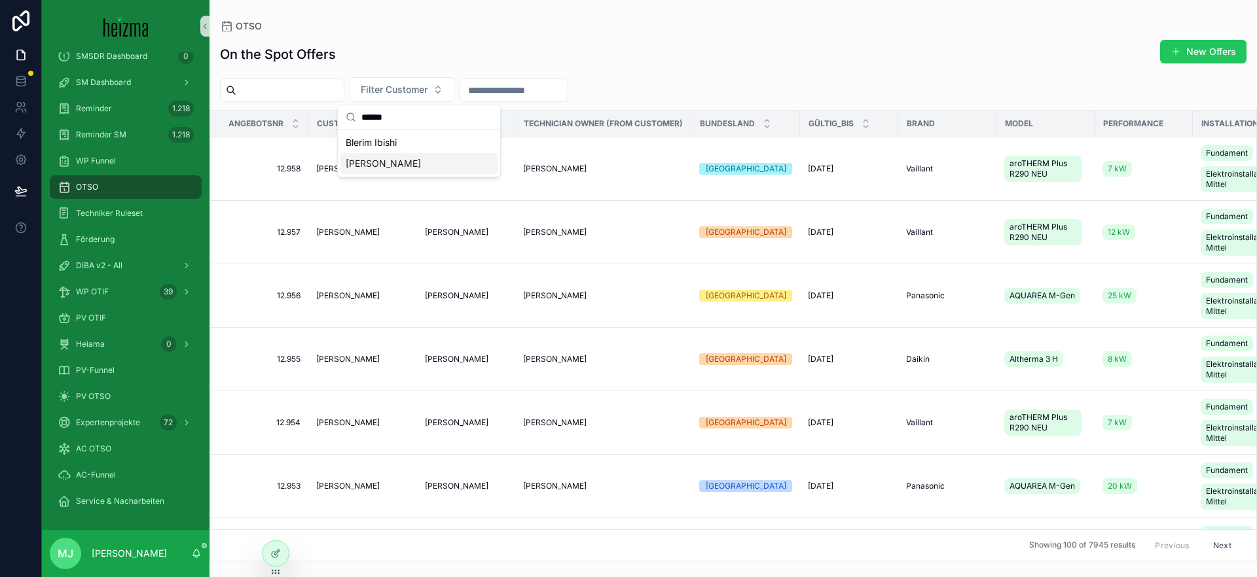
click at [478, 168] on div "[PERSON_NAME]" at bounding box center [418, 163] width 157 height 21
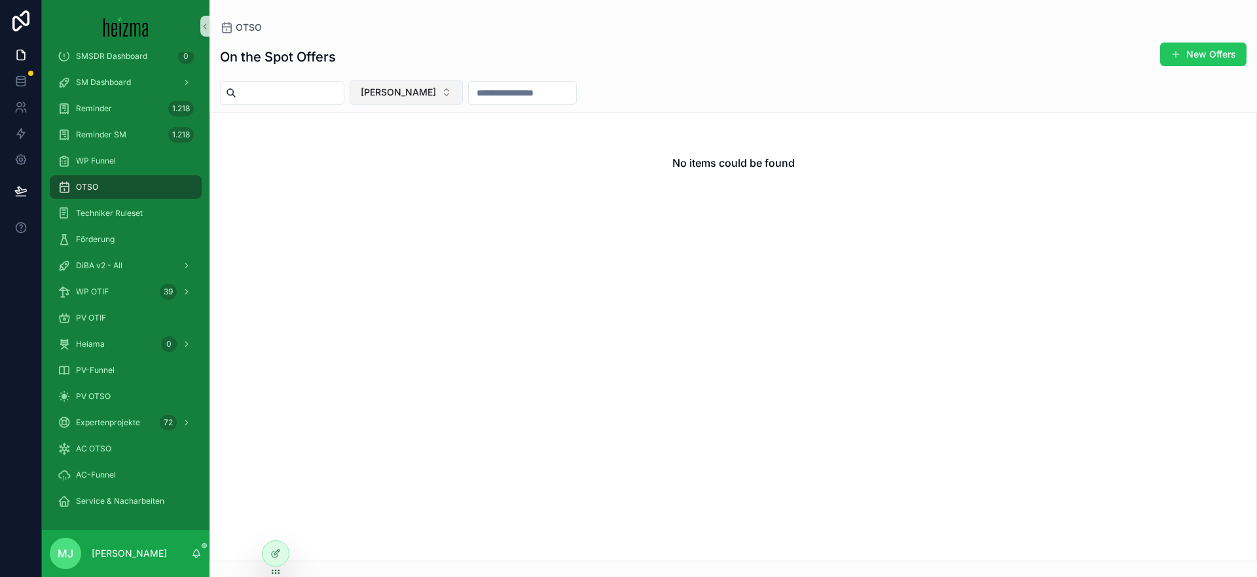
click at [431, 98] on span "[PERSON_NAME]" at bounding box center [398, 92] width 75 height 13
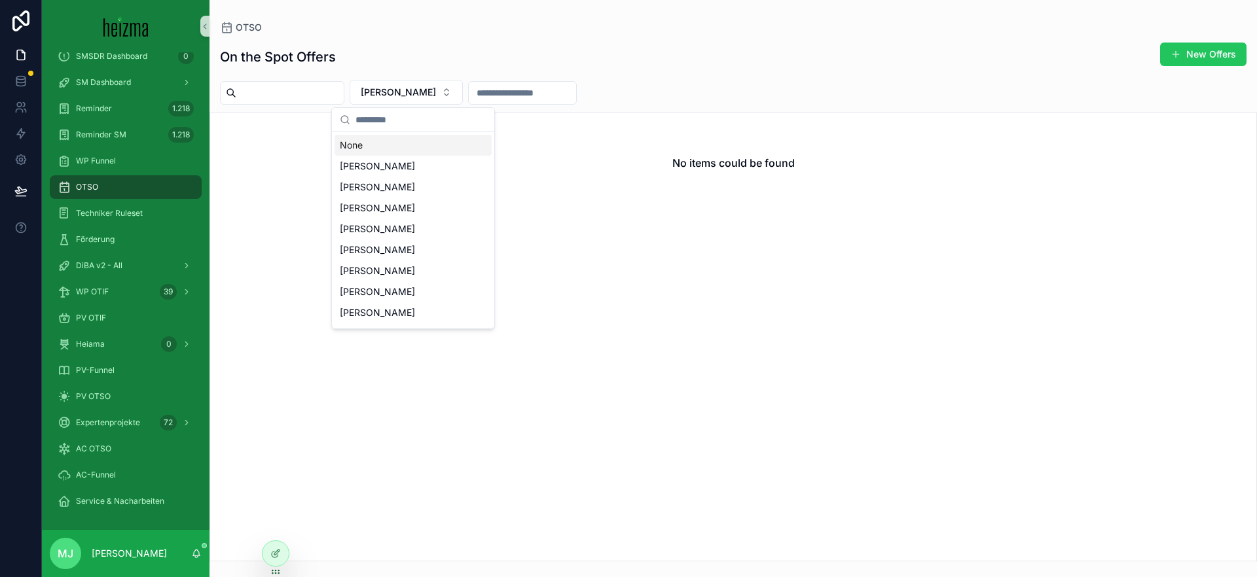
drag, startPoint x: 421, startPoint y: 147, endPoint x: 550, endPoint y: 92, distance: 140.2
click at [421, 147] on div "None" at bounding box center [412, 145] width 157 height 21
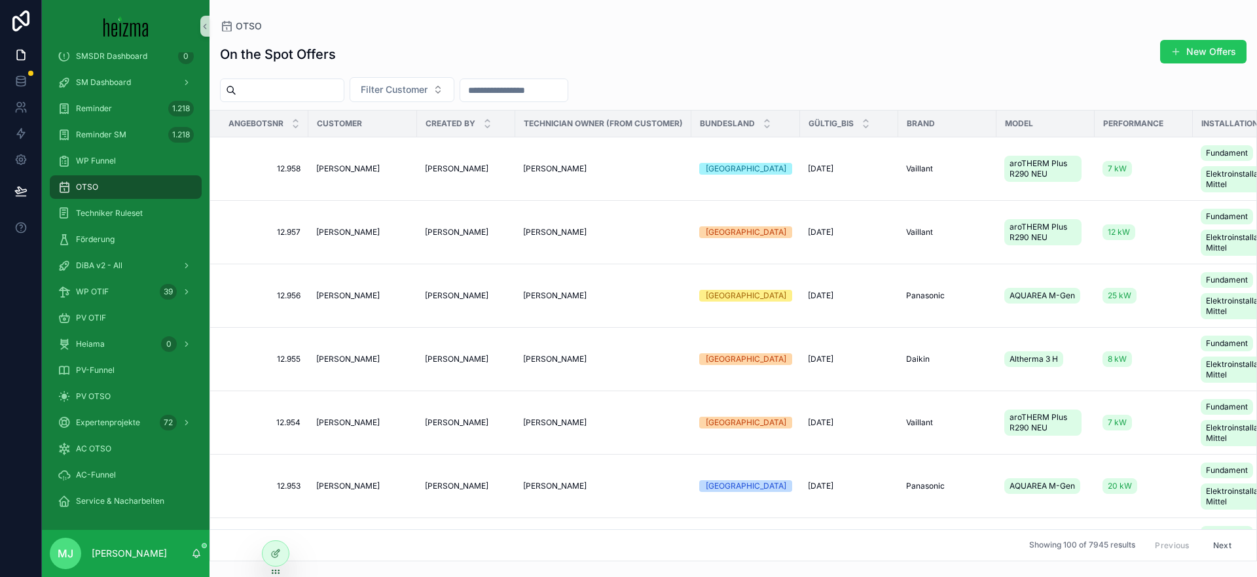
click at [622, 73] on div "On the Spot Offers New Offers Filter Customer Angebotsnr Customer Created By Te…" at bounding box center [732, 296] width 1047 height 530
click at [540, 87] on input "scrollable content" at bounding box center [513, 90] width 107 height 18
click at [494, 92] on input "scrollable content" at bounding box center [513, 90] width 107 height 18
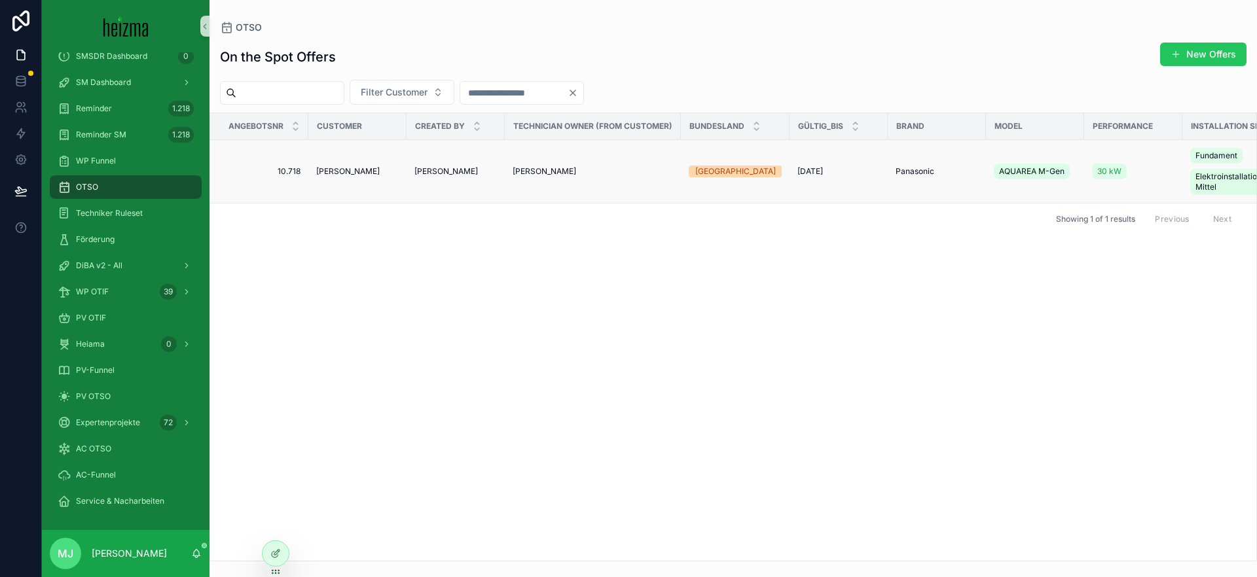
type input "*****"
click at [351, 175] on span "[PERSON_NAME]" at bounding box center [347, 171] width 63 height 10
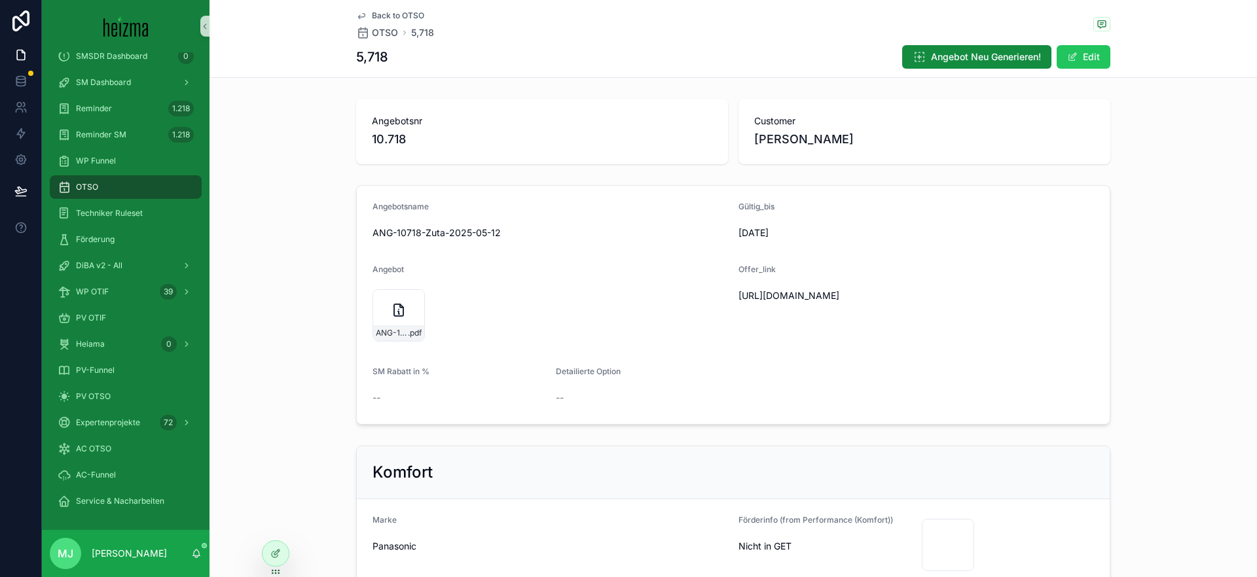
scroll to position [58, 0]
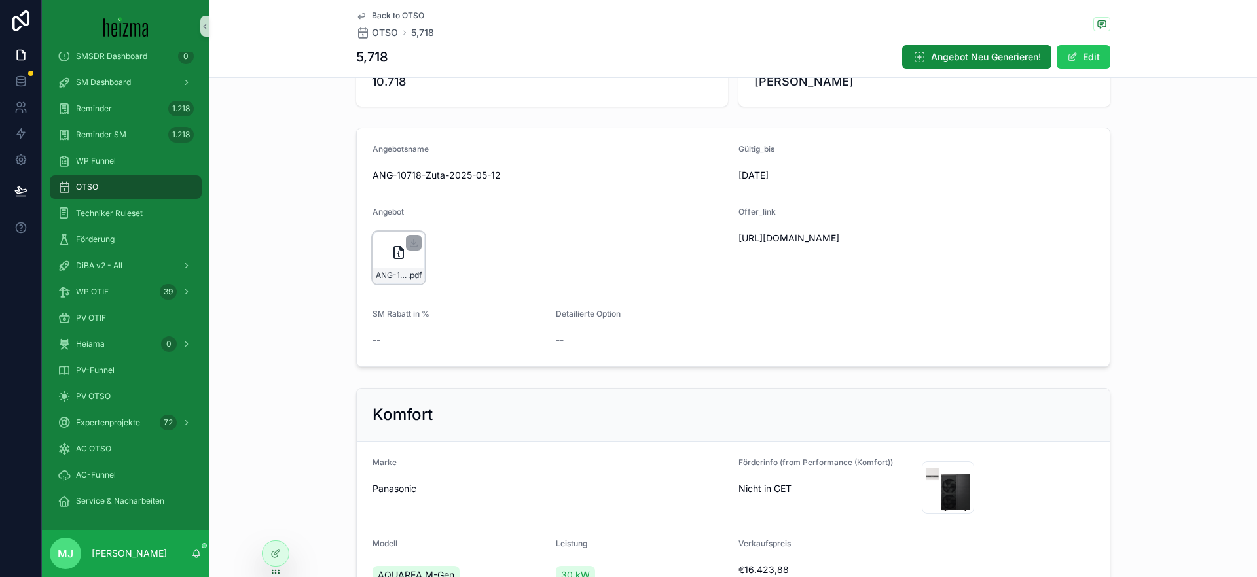
click at [376, 265] on div "ANG-10718-Zuta-2025-05-12 .pdf" at bounding box center [398, 258] width 52 height 52
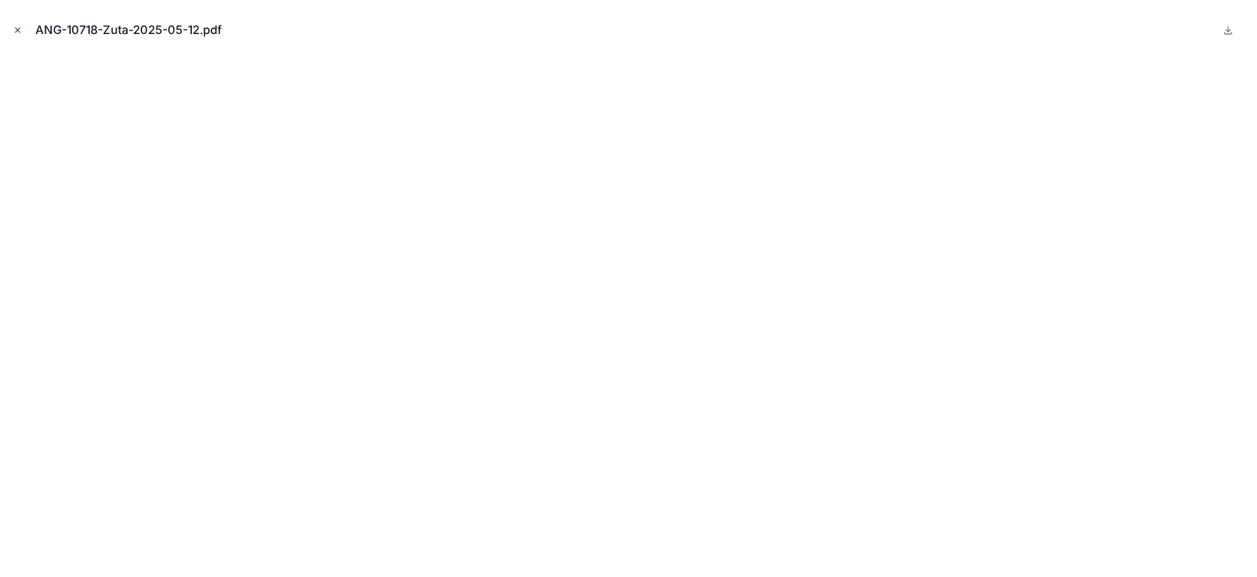
click at [13, 27] on icon "Close modal" at bounding box center [17, 30] width 9 height 9
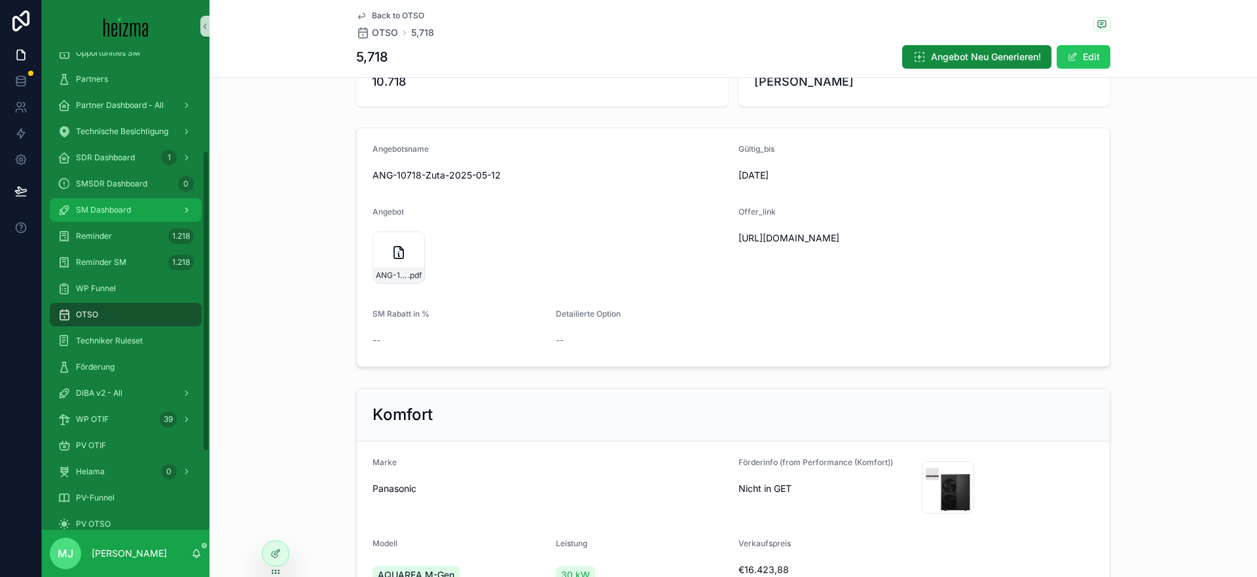
scroll to position [150, 0]
click at [125, 213] on span "SM Dashboard" at bounding box center [103, 211] width 55 height 10
click at [1083, 58] on button "Edit" at bounding box center [1083, 57] width 54 height 24
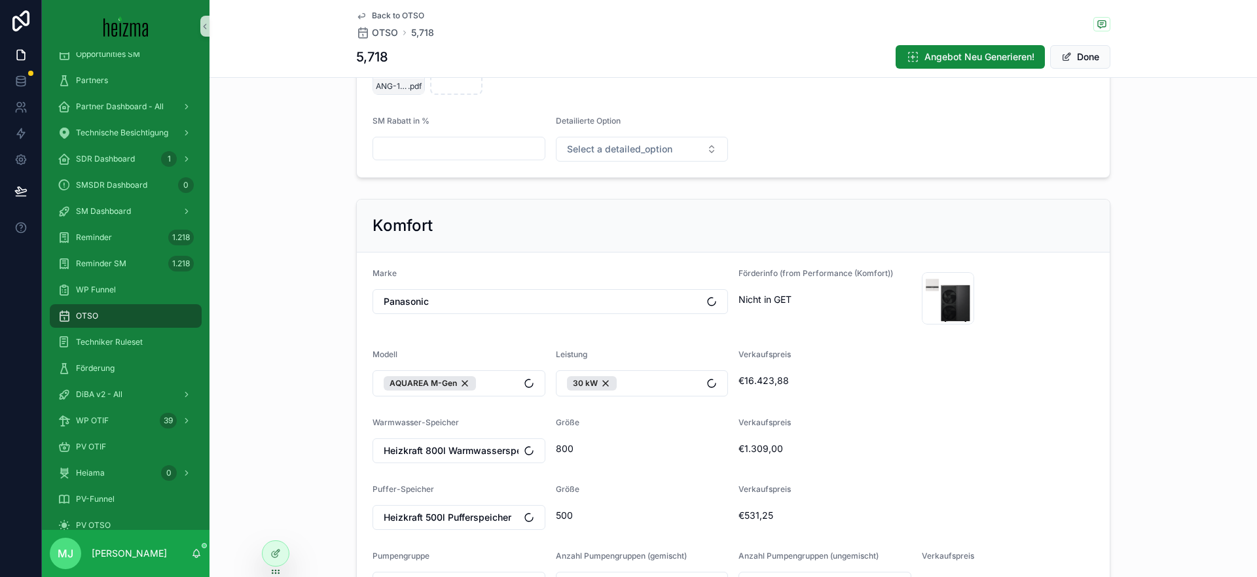
scroll to position [325, 0]
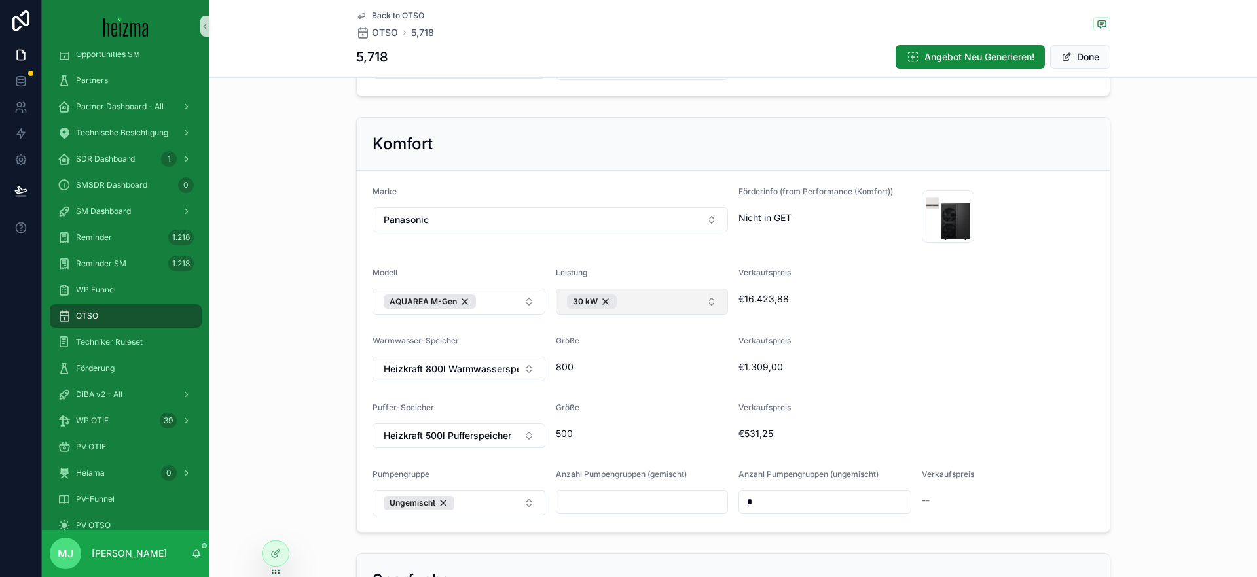
click at [656, 299] on button "30 kW" at bounding box center [642, 302] width 173 height 26
click at [675, 392] on div "25 kW" at bounding box center [642, 397] width 166 height 21
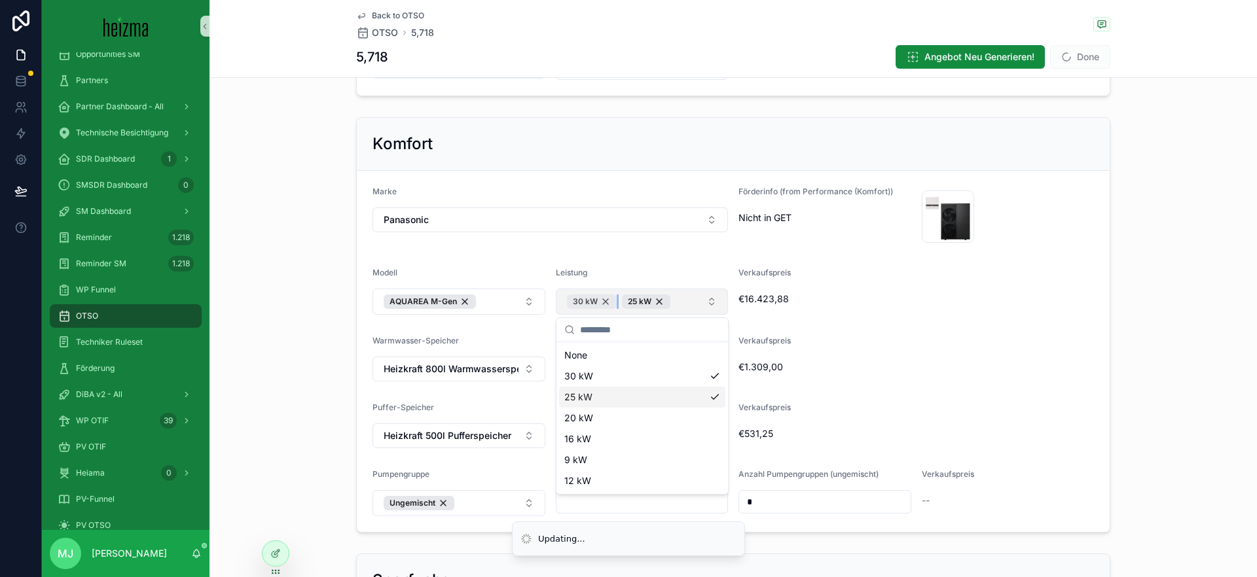
click at [602, 304] on div "30 kW" at bounding box center [592, 302] width 50 height 14
drag, startPoint x: 1079, startPoint y: 401, endPoint x: 1071, endPoint y: 386, distance: 17.0
click at [1079, 401] on form "Marke Panasonic Förderinfo (from Performance (Komfort)) Nicht in GET PANASONIC_…" at bounding box center [733, 351] width 753 height 361
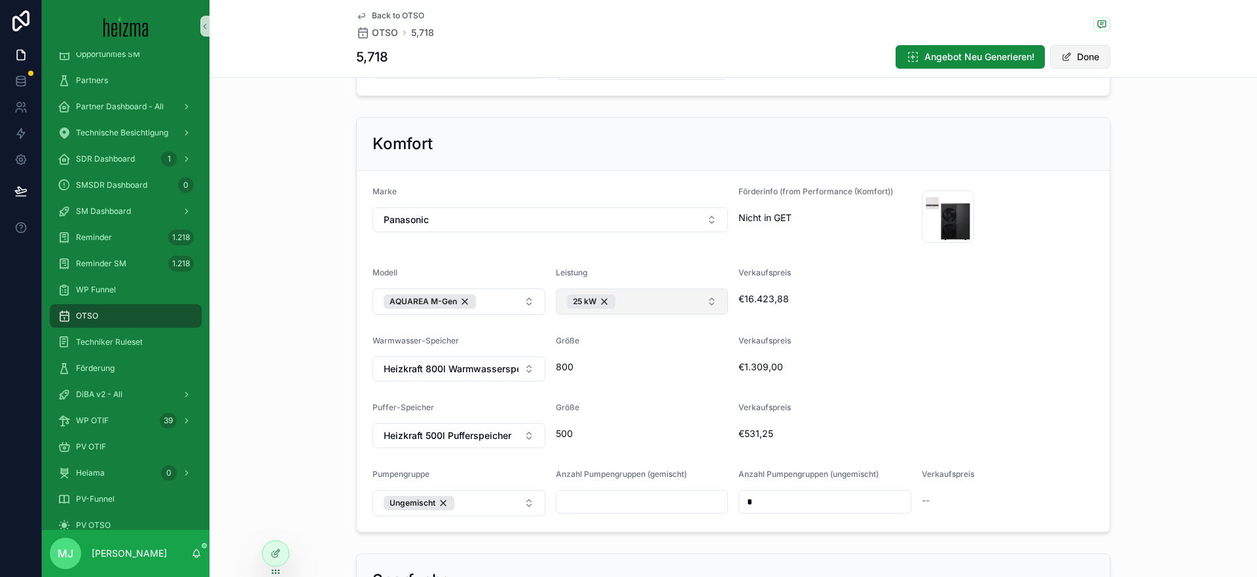
click at [1095, 56] on button "Done" at bounding box center [1080, 57] width 60 height 24
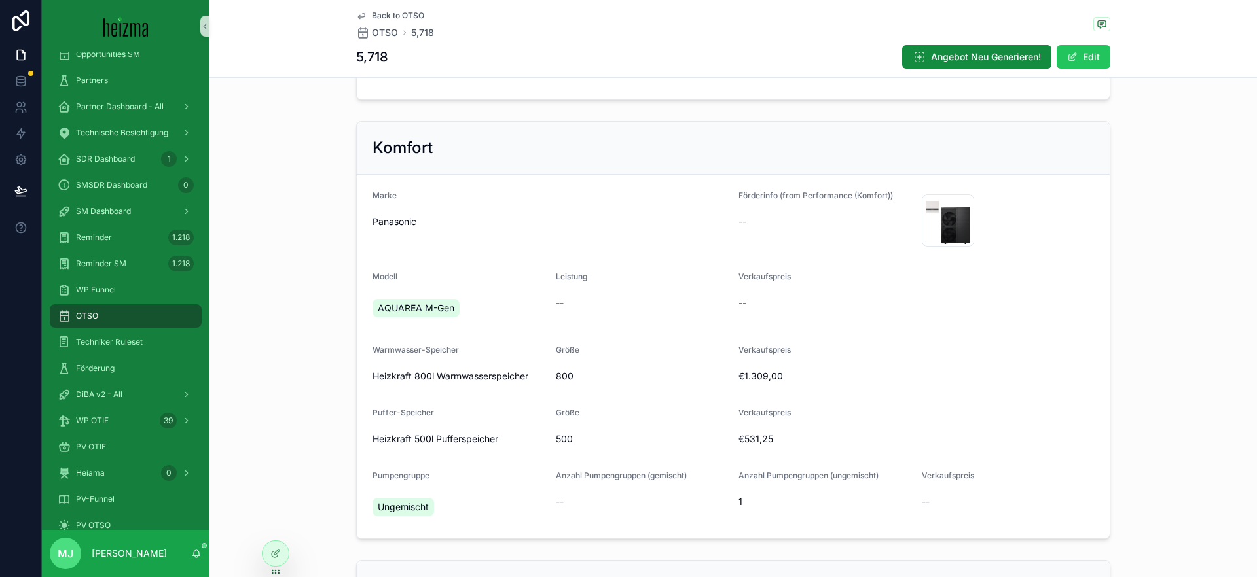
drag, startPoint x: 729, startPoint y: 235, endPoint x: 770, endPoint y: 209, distance: 47.9
click at [734, 231] on form "Marke Panasonic Förderinfo (from Performance (Komfort)) -- PANASONIC_AQUAREA_M_…" at bounding box center [733, 357] width 753 height 364
drag, startPoint x: 1082, startPoint y: 60, endPoint x: 711, endPoint y: 350, distance: 470.0
click at [1082, 60] on button "Edit" at bounding box center [1083, 57] width 54 height 24
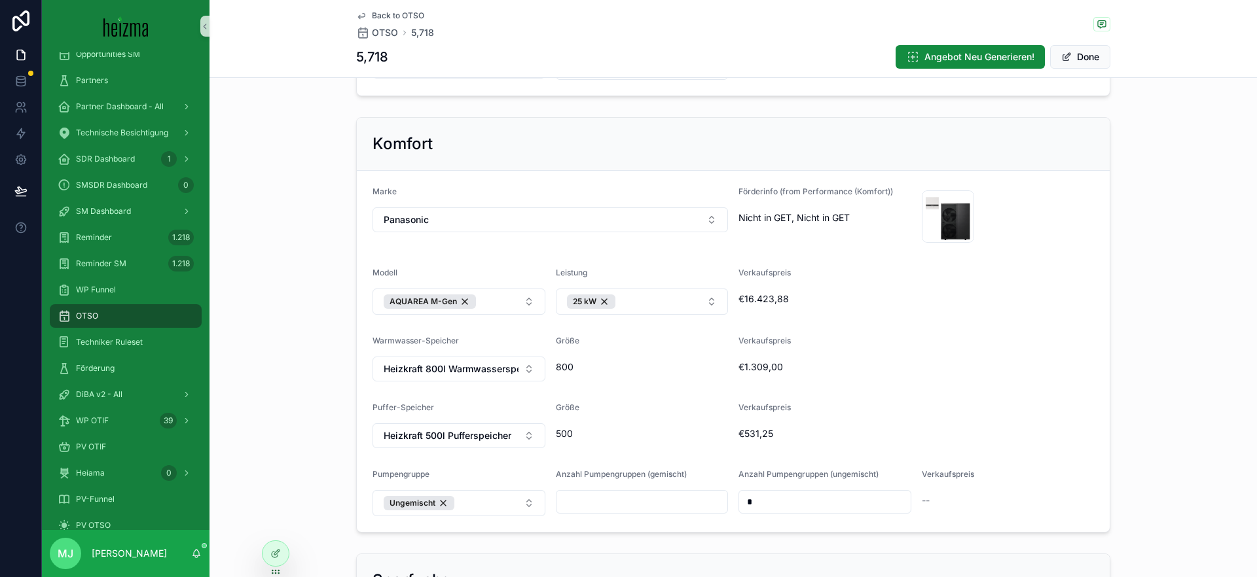
click at [807, 372] on span "€1.309,00" at bounding box center [915, 367] width 355 height 13
click at [1090, 68] on button "Done" at bounding box center [1080, 57] width 60 height 24
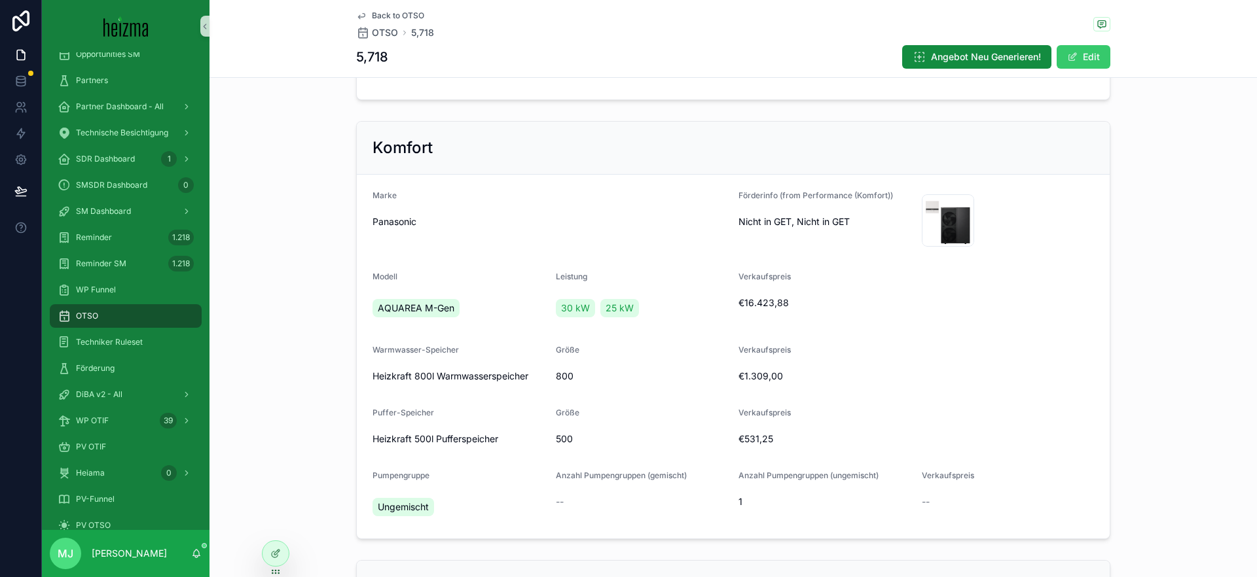
click at [1066, 64] on button "Edit" at bounding box center [1083, 57] width 54 height 24
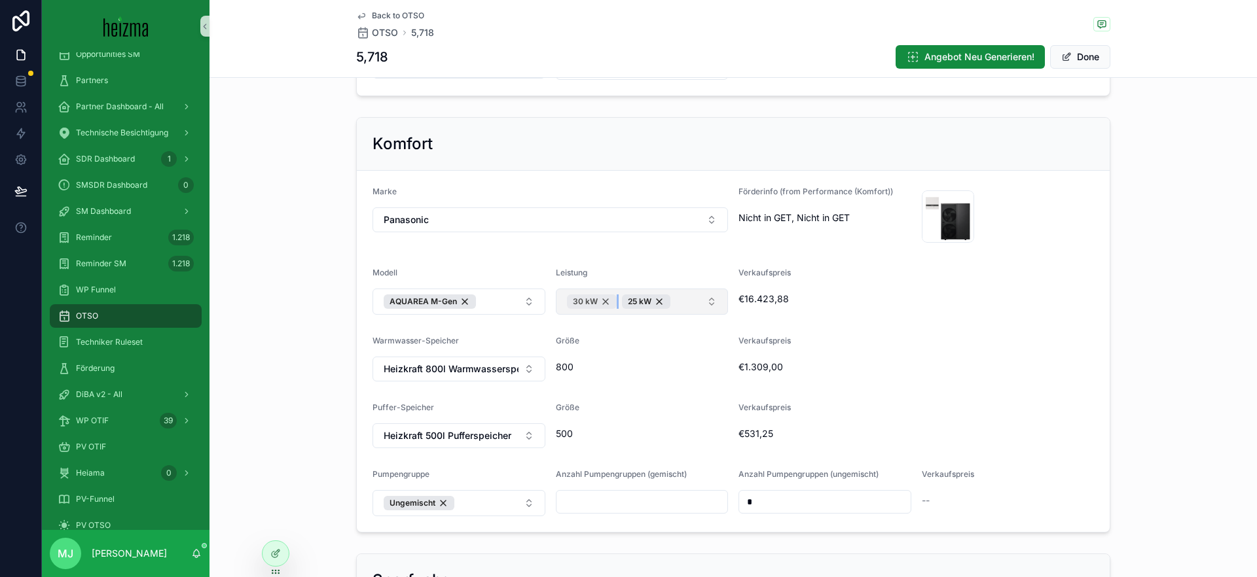
click at [605, 303] on div "30 kW" at bounding box center [592, 302] width 50 height 14
click at [971, 272] on div "Verkaufspreis" at bounding box center [915, 276] width 355 height 16
click at [1091, 60] on button "Done" at bounding box center [1080, 57] width 60 height 24
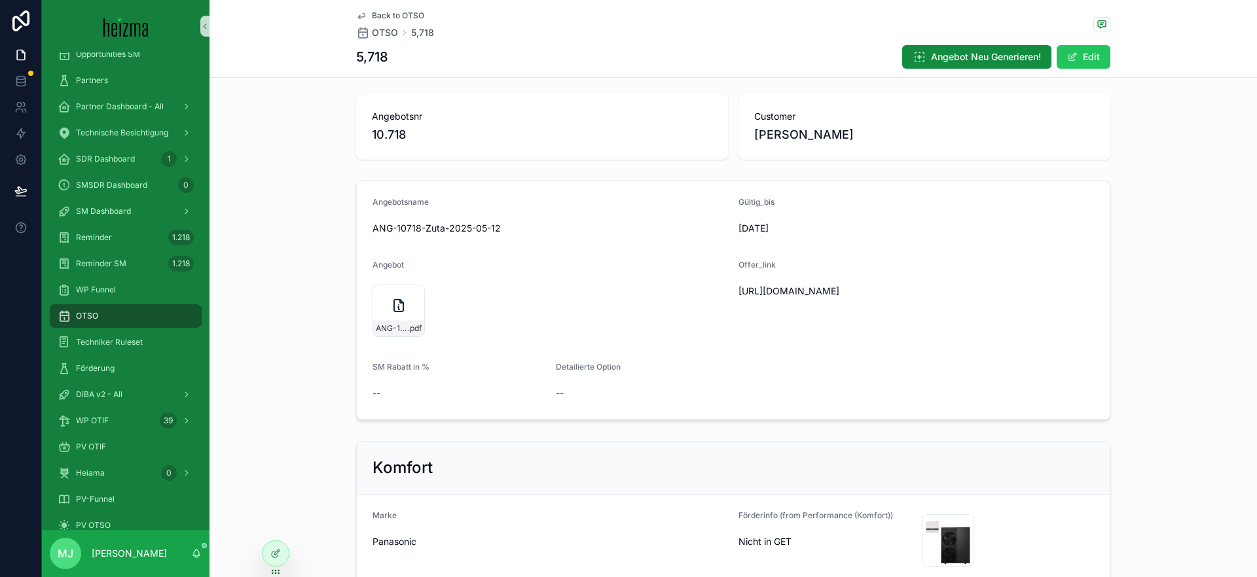
scroll to position [0, 0]
click at [974, 62] on span "Angebot Neu Generieren!" at bounding box center [986, 56] width 110 height 13
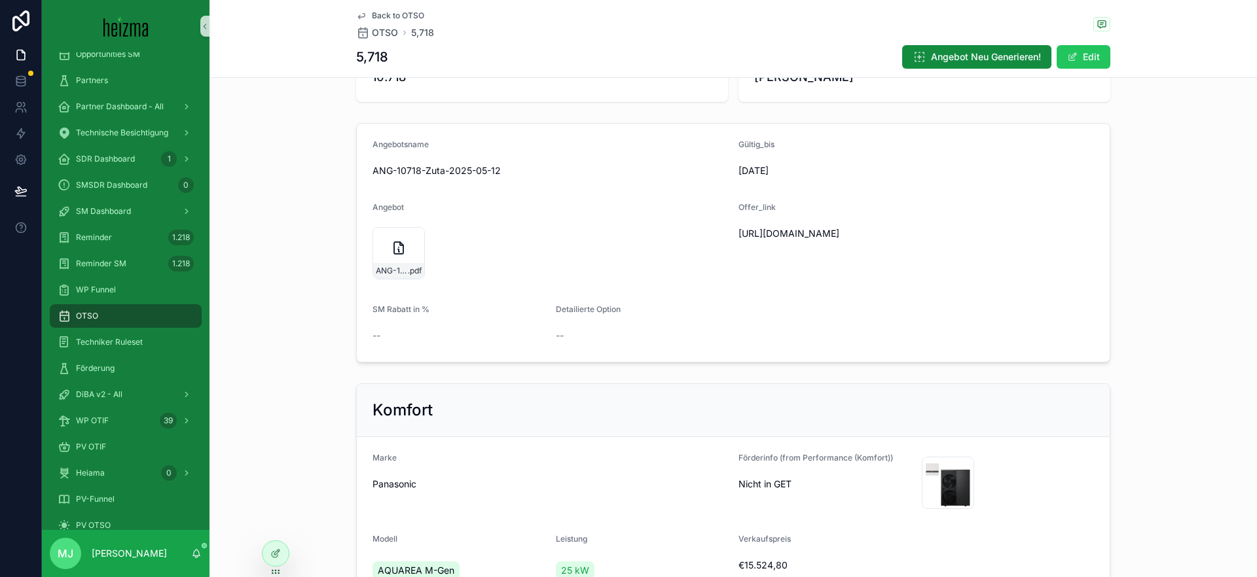
scroll to position [67, 0]
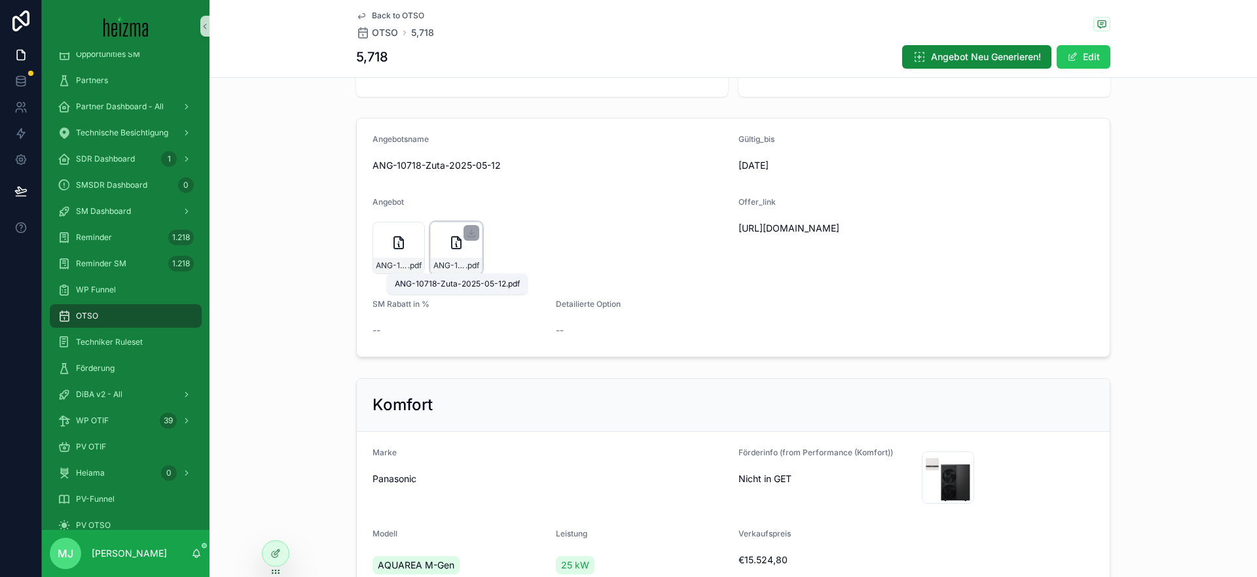
click at [458, 266] on span "ANG-10718-Zuta-2025-05-12" at bounding box center [449, 265] width 32 height 10
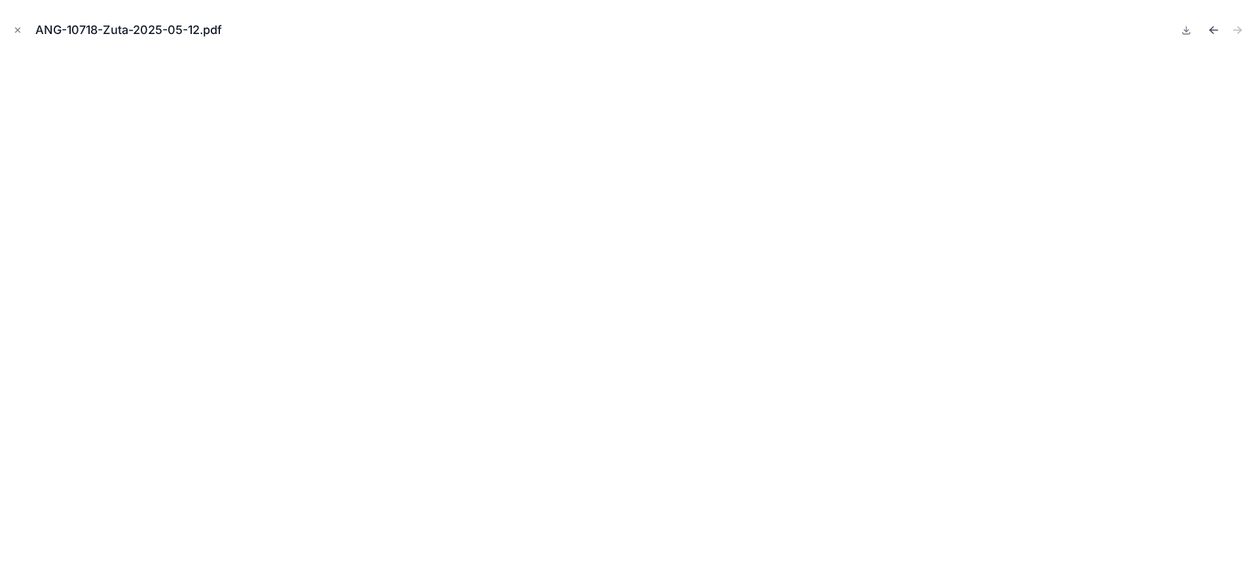
click at [1213, 26] on icon "Previous file" at bounding box center [1213, 30] width 13 height 13
click at [1241, 30] on icon "Next file" at bounding box center [1236, 30] width 13 height 13
click at [7, 32] on div "ANG-10718-Zuta-2025-05-12.pdf" at bounding box center [628, 288] width 1257 height 577
click at [13, 30] on icon "Close modal" at bounding box center [17, 30] width 9 height 9
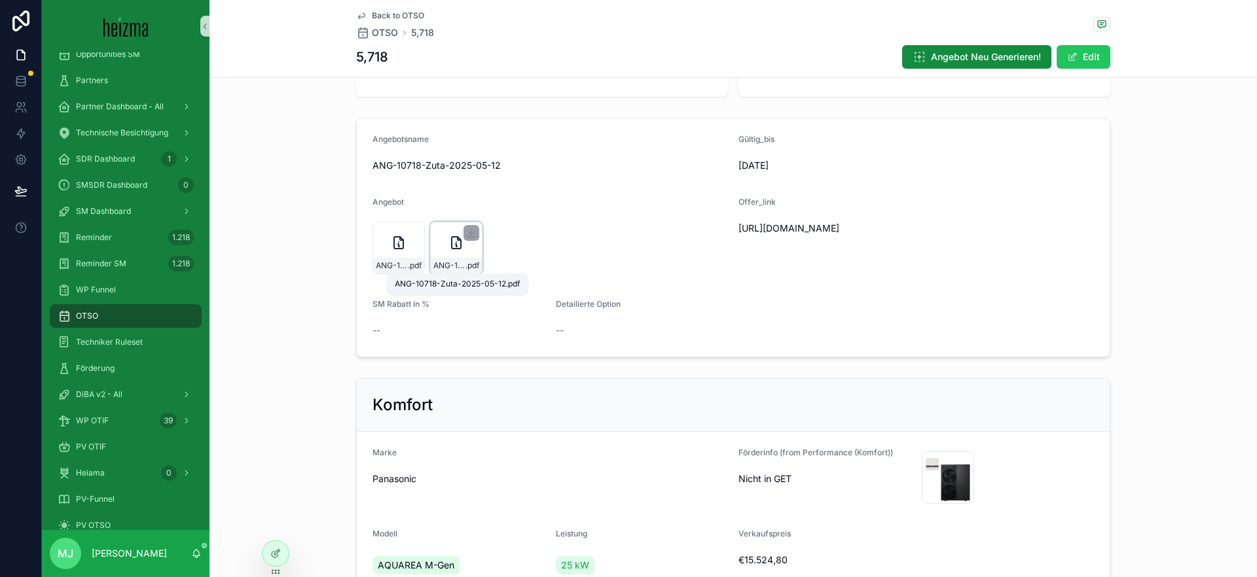
click at [450, 265] on span "ANG-10718-Zuta-2025-05-12" at bounding box center [449, 265] width 32 height 10
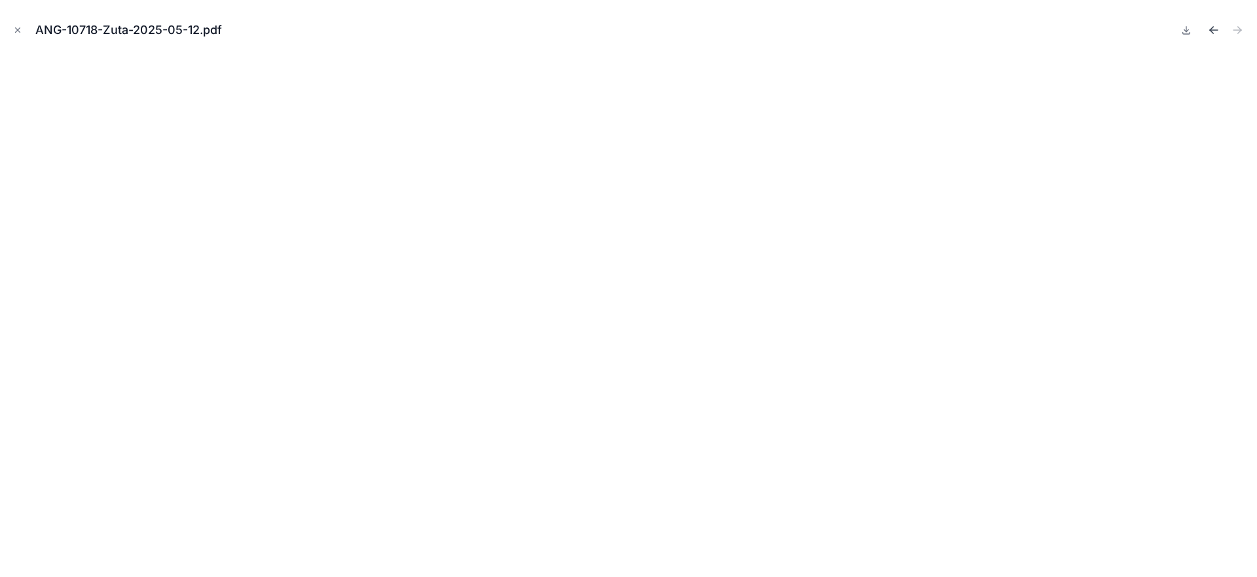
click at [1204, 32] on button "Previous file" at bounding box center [1213, 30] width 18 height 18
click at [1230, 31] on icon "Next file" at bounding box center [1236, 30] width 13 height 13
drag, startPoint x: 19, startPoint y: 29, endPoint x: 123, endPoint y: 88, distance: 119.6
click at [19, 29] on icon "Close modal" at bounding box center [17, 30] width 9 height 9
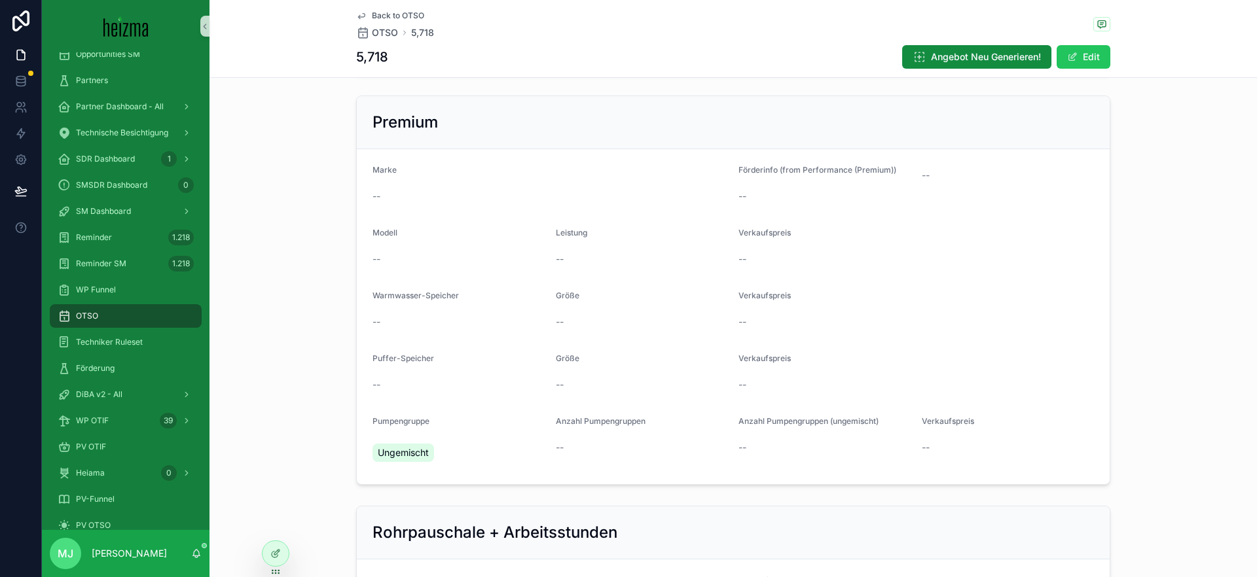
scroll to position [1712, 0]
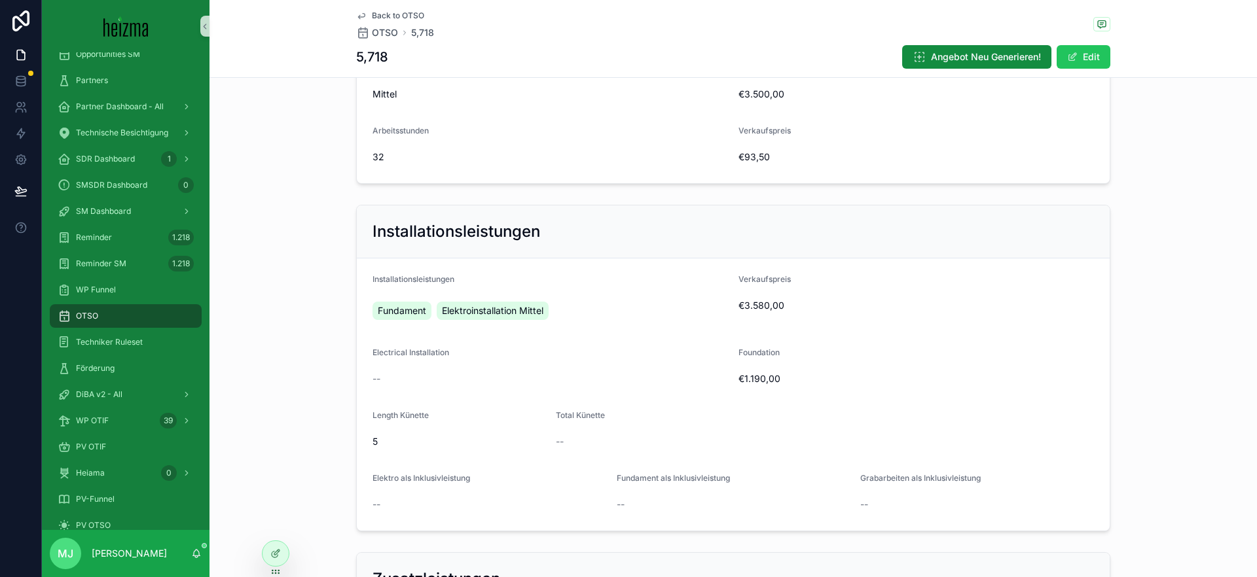
drag, startPoint x: 1076, startPoint y: 65, endPoint x: 555, endPoint y: 348, distance: 593.1
click at [1076, 65] on button "Edit" at bounding box center [1083, 57] width 54 height 24
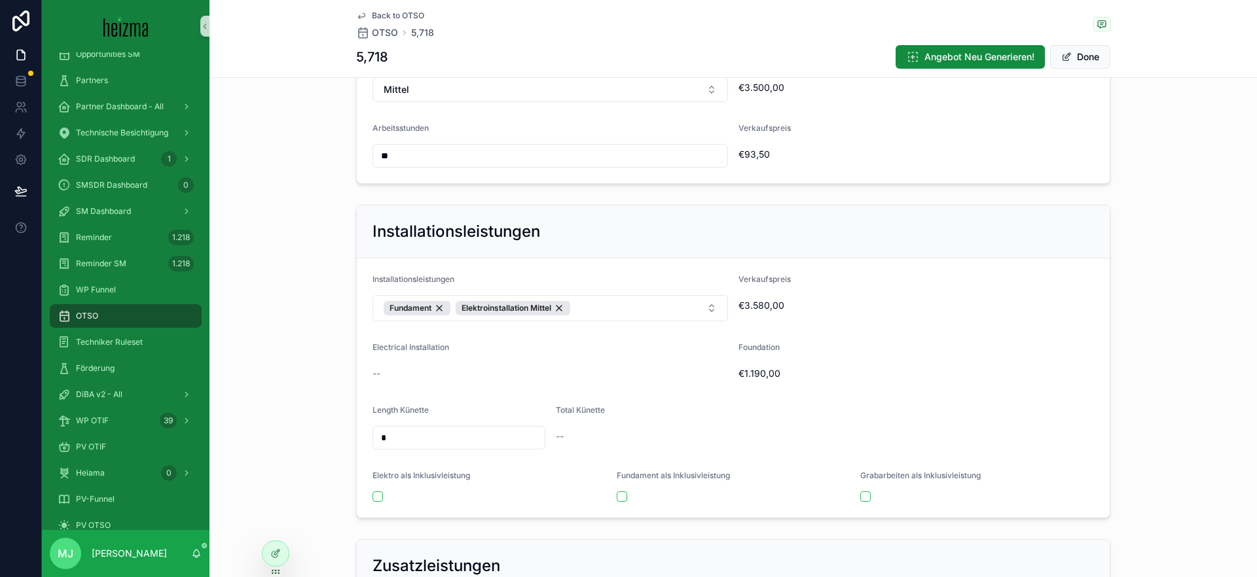
scroll to position [1706, 0]
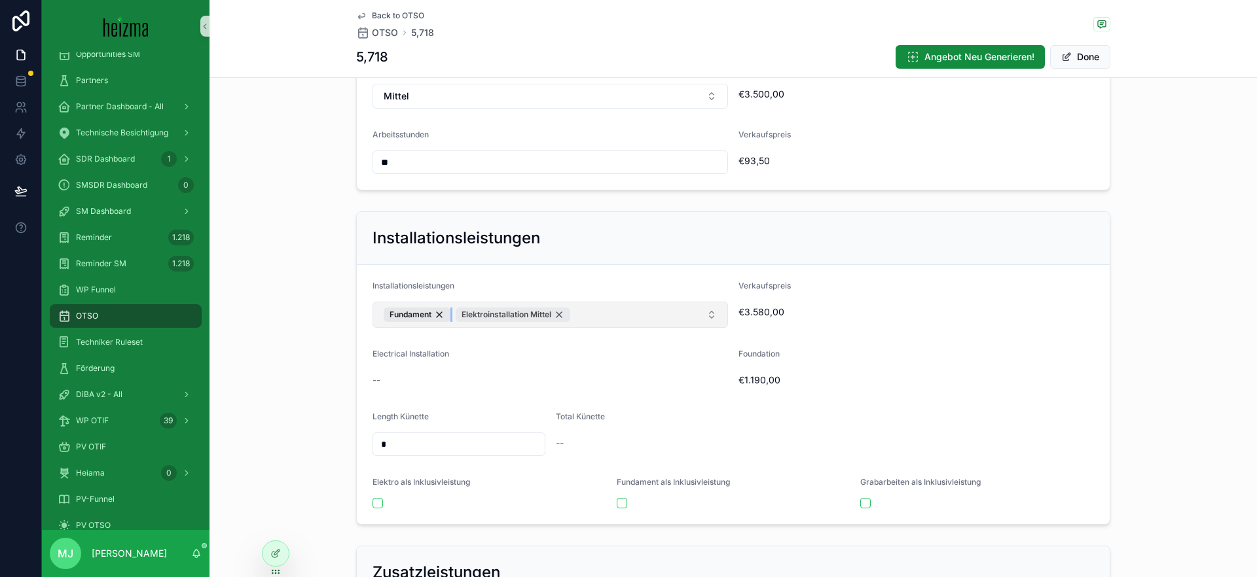
drag, startPoint x: 443, startPoint y: 315, endPoint x: 457, endPoint y: 321, distance: 15.0
click at [442, 315] on div "Fundament" at bounding box center [417, 315] width 67 height 14
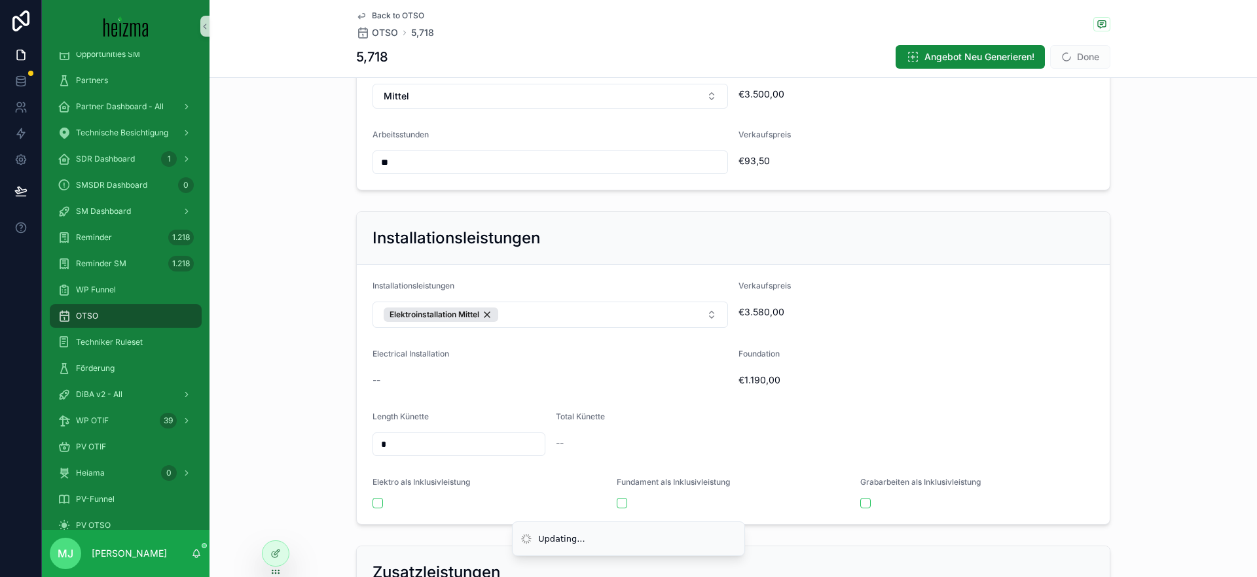
click at [491, 315] on div "Elektroinstallation Mittel" at bounding box center [441, 315] width 115 height 14
click at [884, 249] on div "Installationsleistungen" at bounding box center [733, 238] width 753 height 53
click at [1092, 56] on button "Done" at bounding box center [1080, 57] width 60 height 24
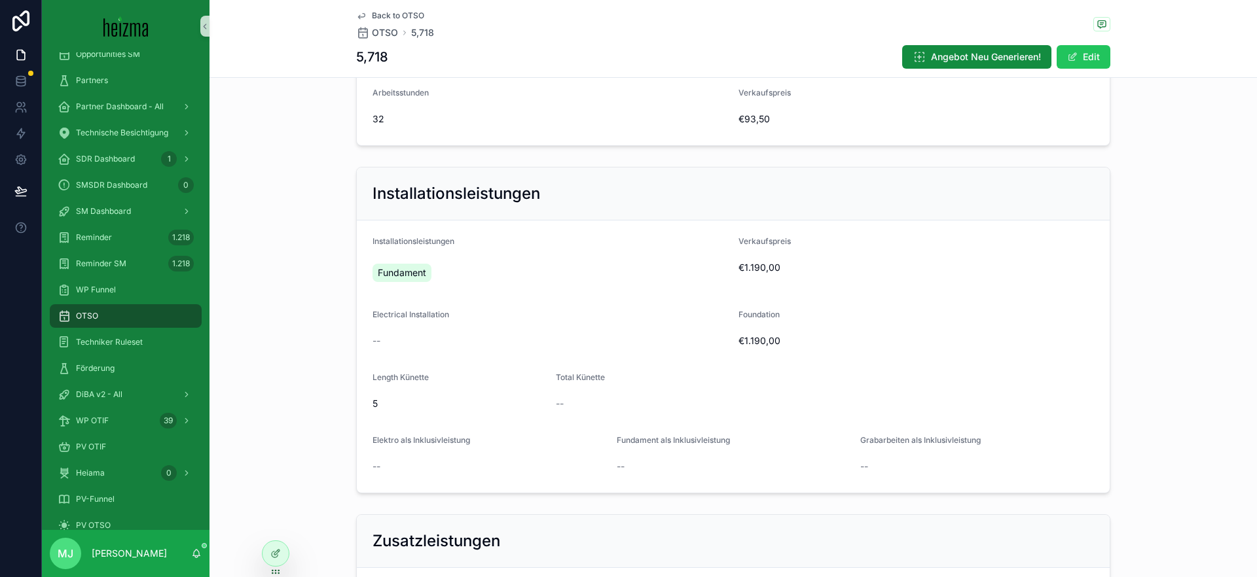
scroll to position [1764, 0]
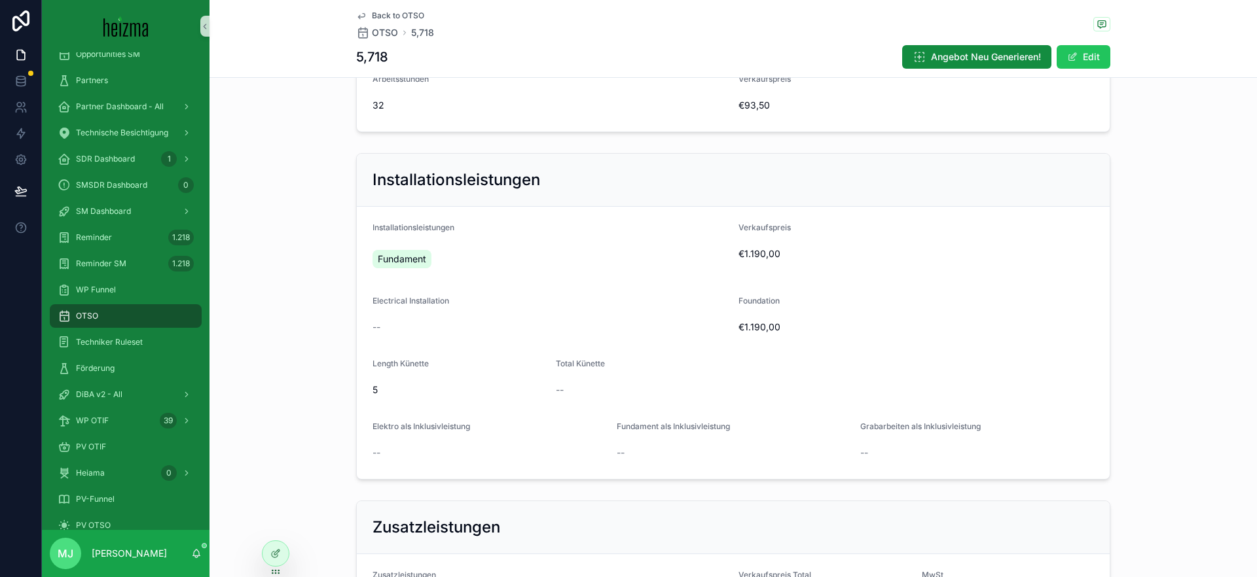
click at [1088, 70] on div "Back to OTSO OTSO 5,718 5,718 Angebot Neu Generieren! Edit" at bounding box center [733, 38] width 754 height 77
click at [1081, 64] on button "Edit" at bounding box center [1083, 57] width 54 height 24
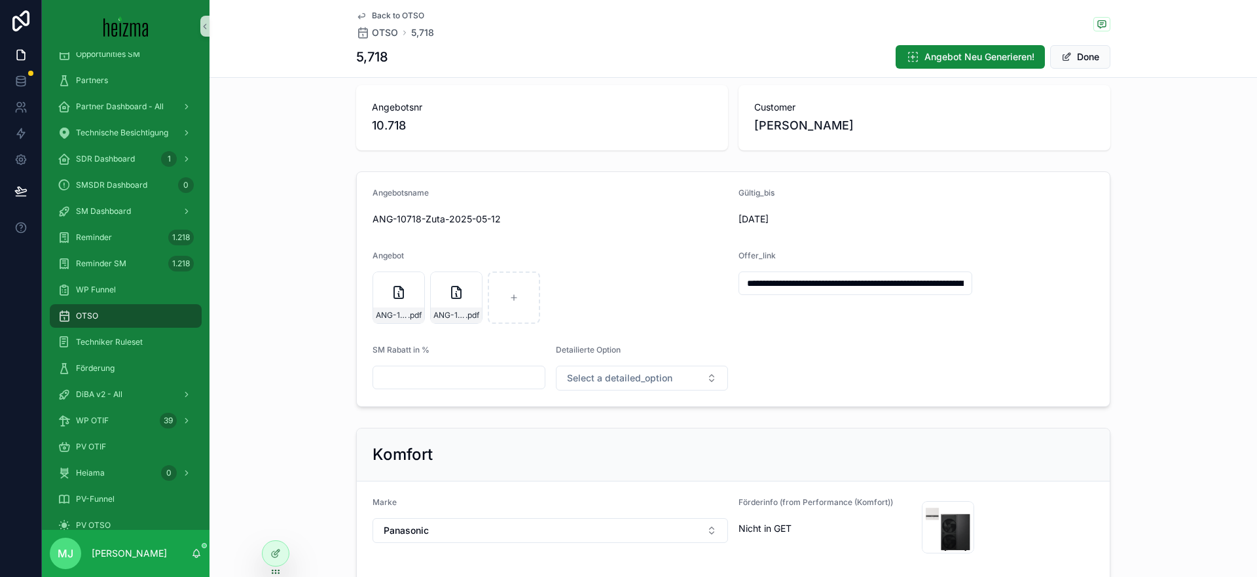
scroll to position [0, 0]
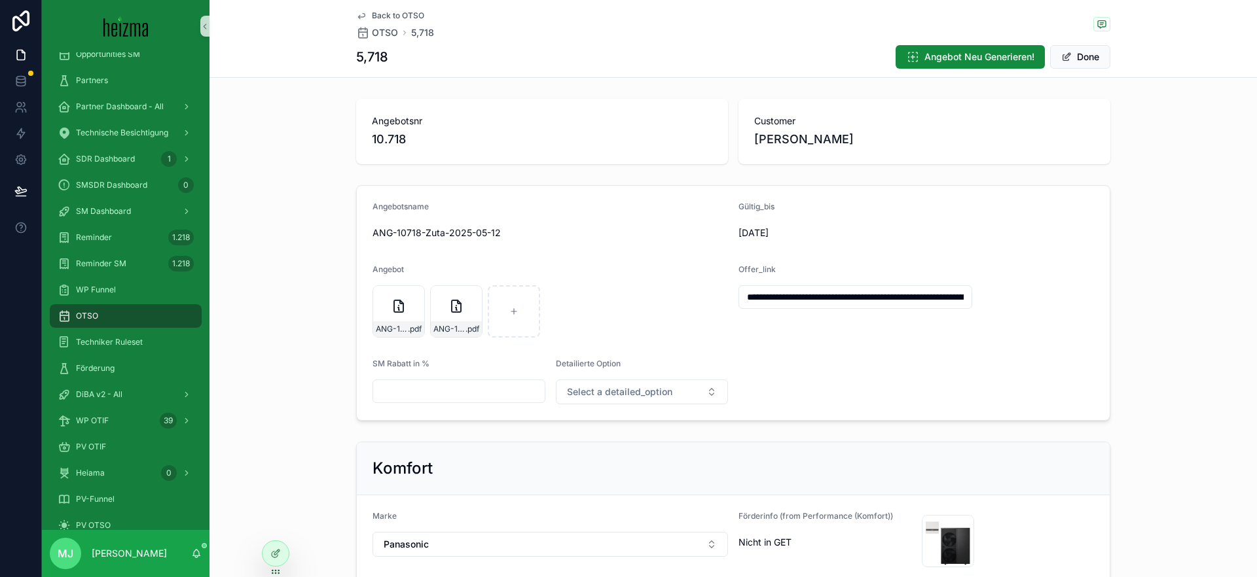
drag, startPoint x: 1088, startPoint y: 64, endPoint x: 1239, endPoint y: 289, distance: 270.3
click at [1088, 64] on button "Done" at bounding box center [1080, 57] width 60 height 24
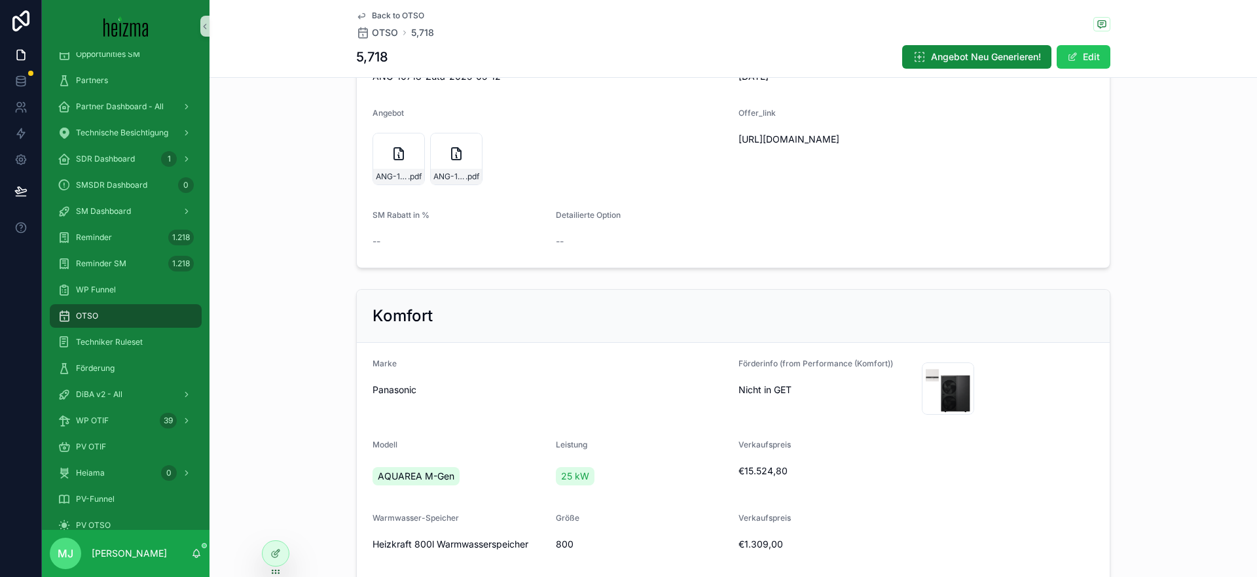
scroll to position [403, 0]
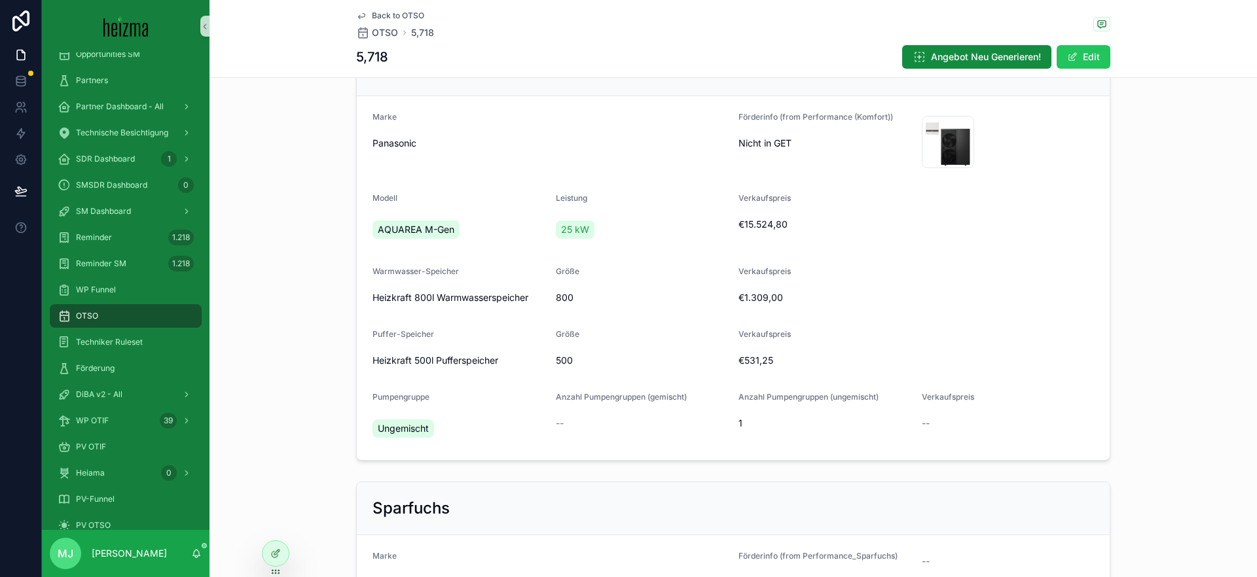
click at [685, 308] on div "800" at bounding box center [642, 297] width 173 height 21
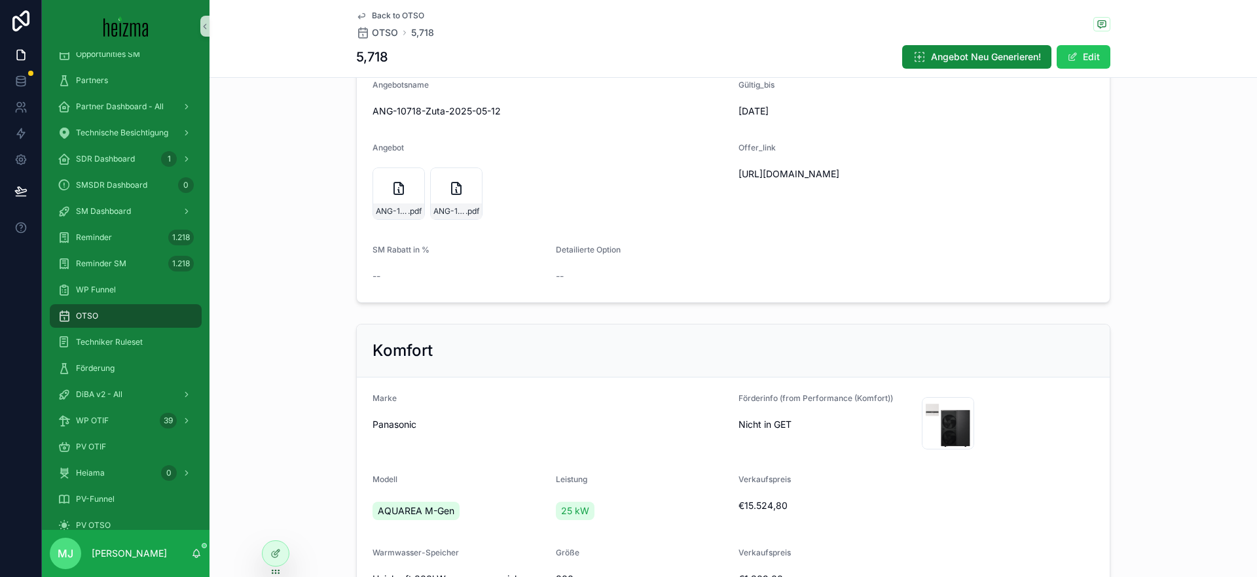
scroll to position [0, 0]
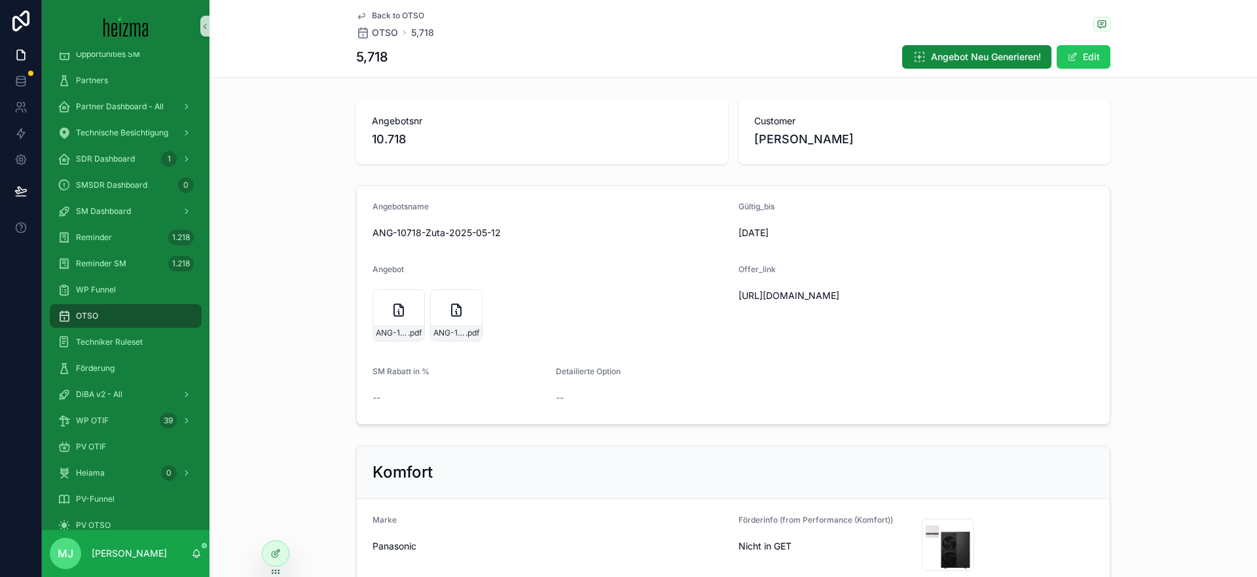
click at [598, 344] on div "ANG-10718-Zuta-2025-05-12 .pdf ANG-10718-Zuta-2025-05-12 .pdf" at bounding box center [549, 315] width 355 height 60
click at [630, 281] on div "Angebot ANG-10718-Zuta-2025-05-12 .pdf ANG-10718-Zuta-2025-05-12 .pdf" at bounding box center [549, 304] width 355 height 81
click at [753, 302] on span "https://docs.google.com/document/d/16GEqyhF4TaYVUpMt_TjoAWklig7YR_o0S8Y3RCiP_HY…" at bounding box center [855, 295] width 234 height 13
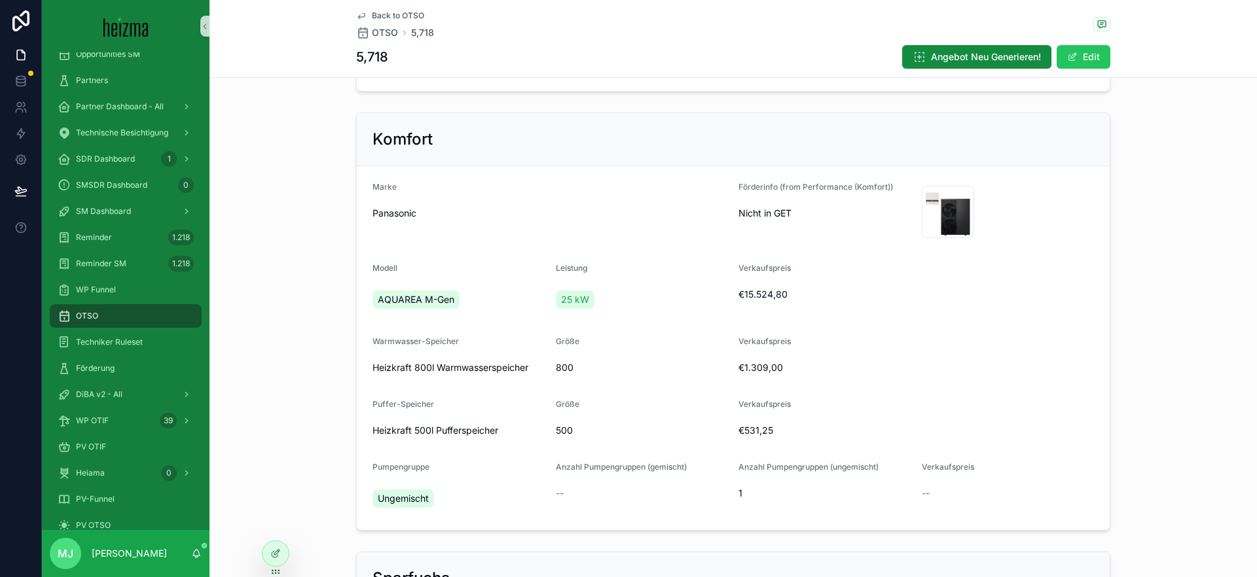
scroll to position [0, 0]
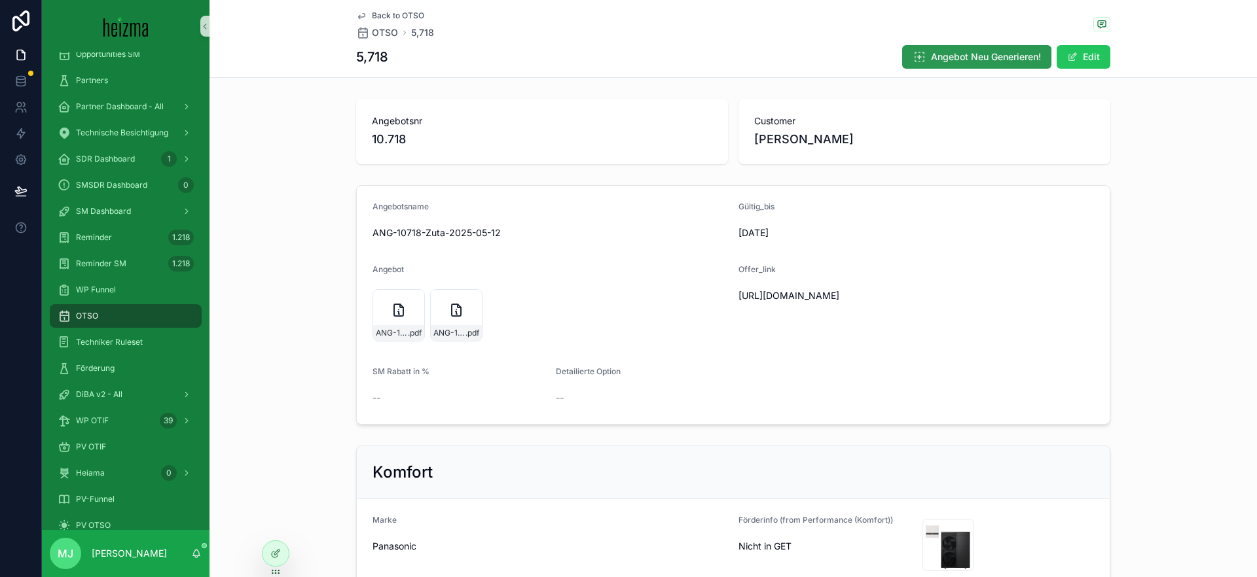
click at [963, 65] on button "Angebot Neu Generieren!" at bounding box center [976, 57] width 149 height 24
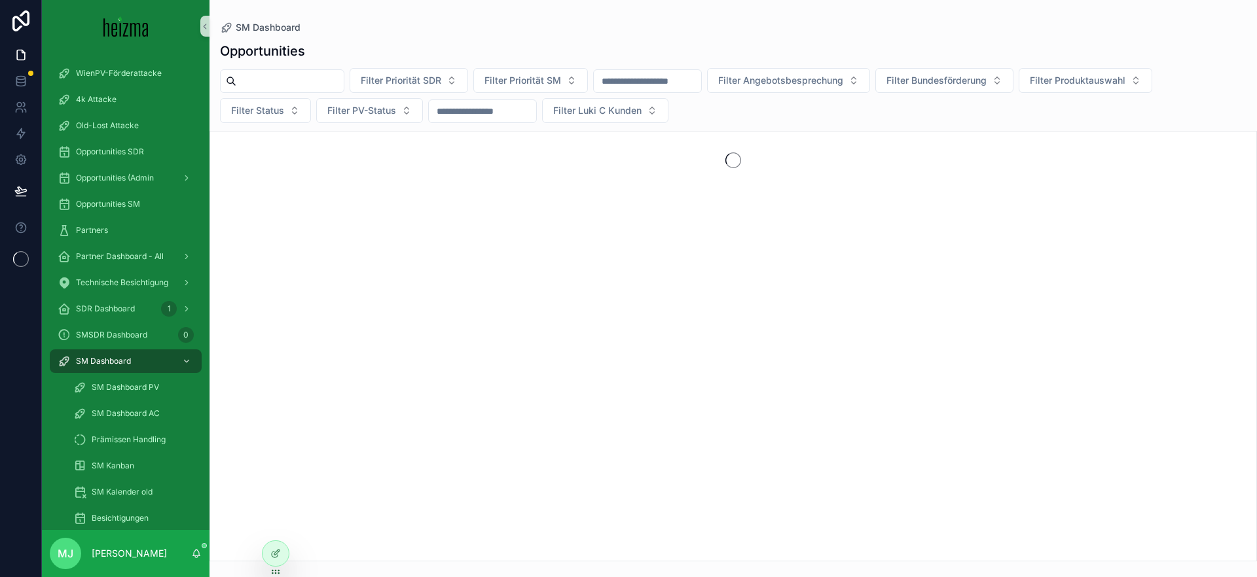
click at [332, 79] on input "scrollable content" at bounding box center [289, 81] width 107 height 18
type input "*****"
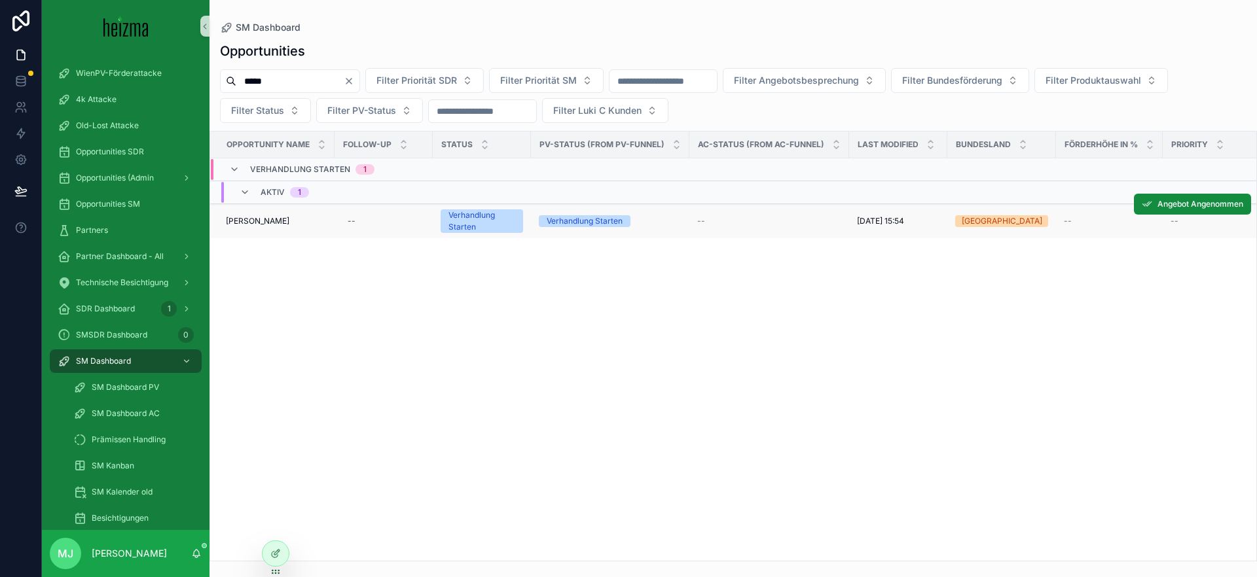
click at [251, 219] on span "[PERSON_NAME]" at bounding box center [257, 221] width 63 height 10
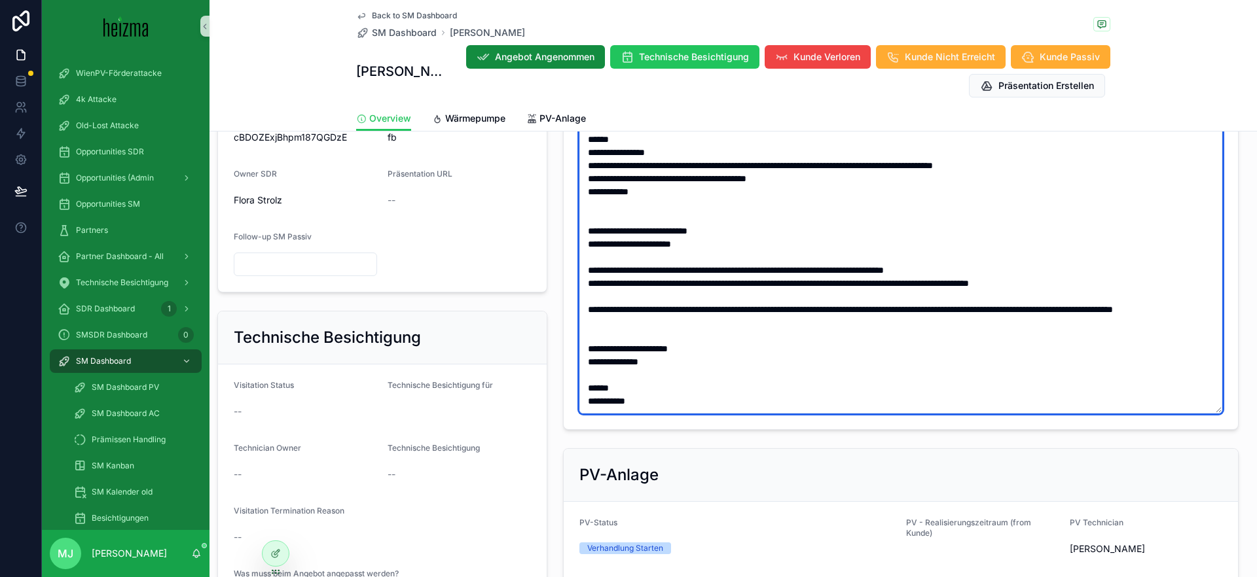
scroll to position [617, 0]
click at [768, 336] on textarea "scrollable content" at bounding box center [900, 210] width 643 height 404
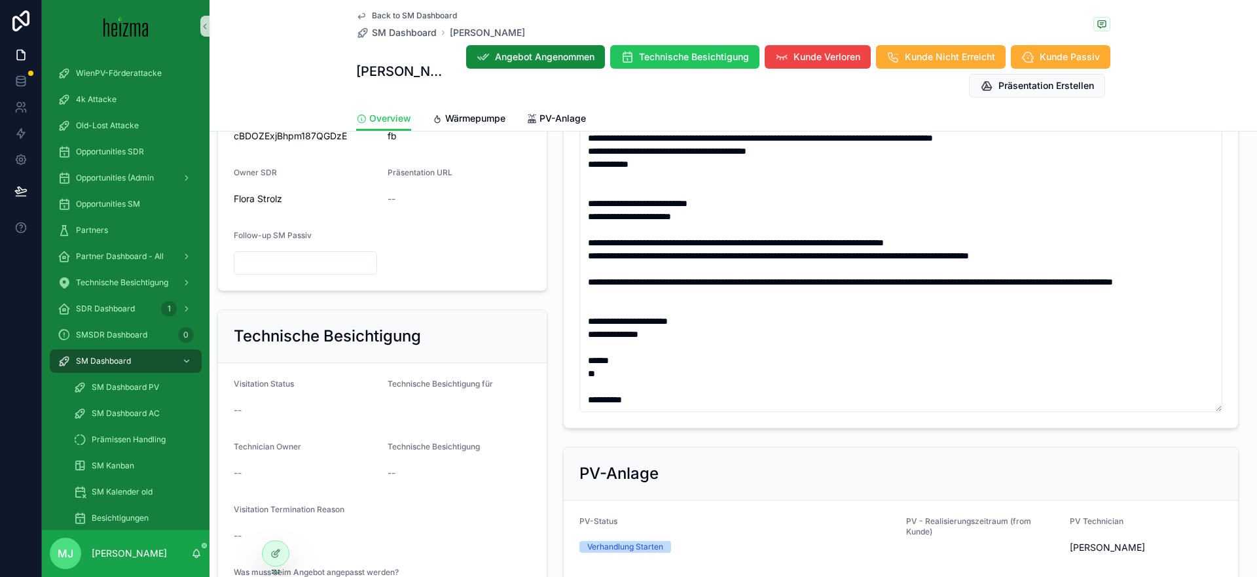
click at [567, 259] on form "Status Verhandlung Starten Realisierungszeitraum -- Technician Owner -- Priorit…" at bounding box center [901, 74] width 674 height 708
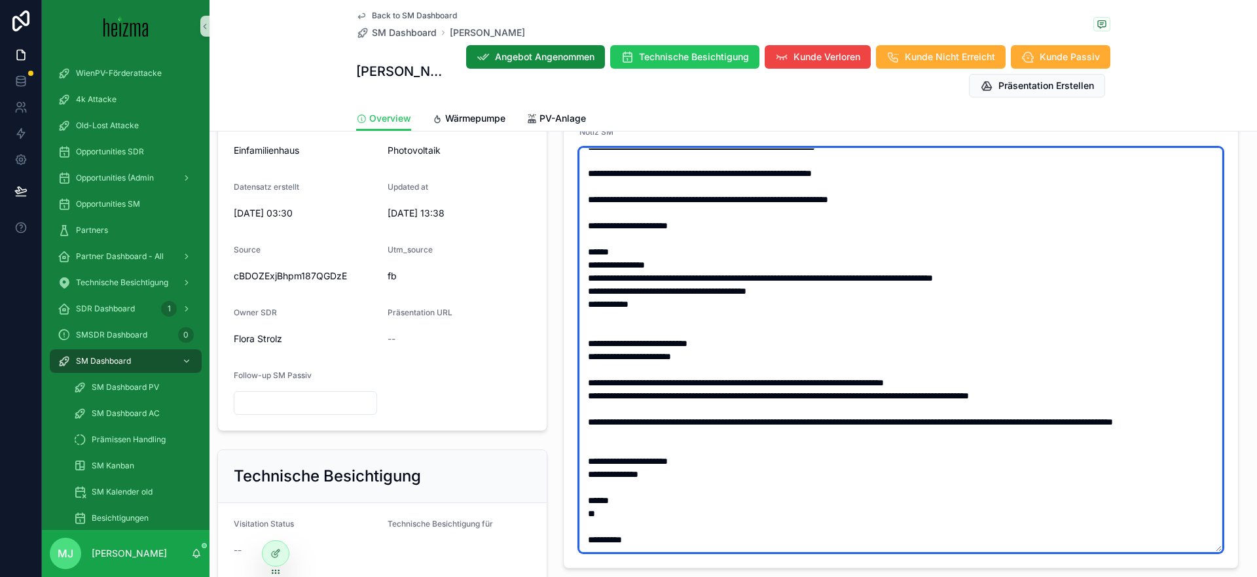
click at [740, 474] on textarea "scrollable content" at bounding box center [900, 350] width 643 height 404
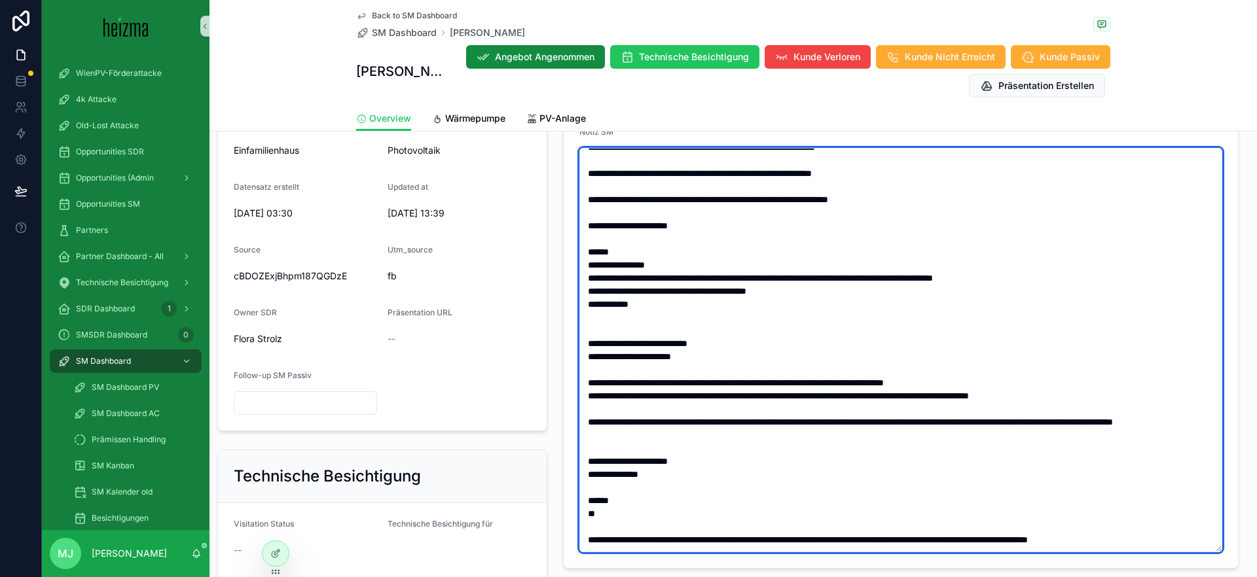
type textarea "**********"
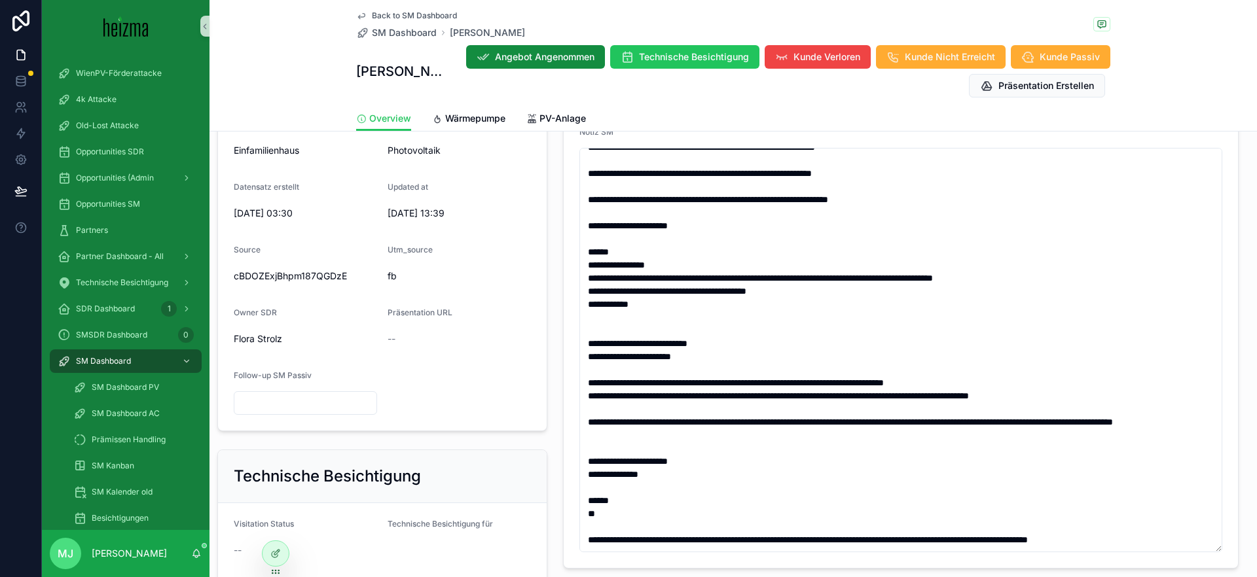
click at [564, 206] on form "Status Verhandlung Starten Realisierungszeitraum -- Technician Owner -- Priorit…" at bounding box center [901, 214] width 674 height 708
click at [474, 126] on link "Wärmepumpe" at bounding box center [468, 120] width 73 height 26
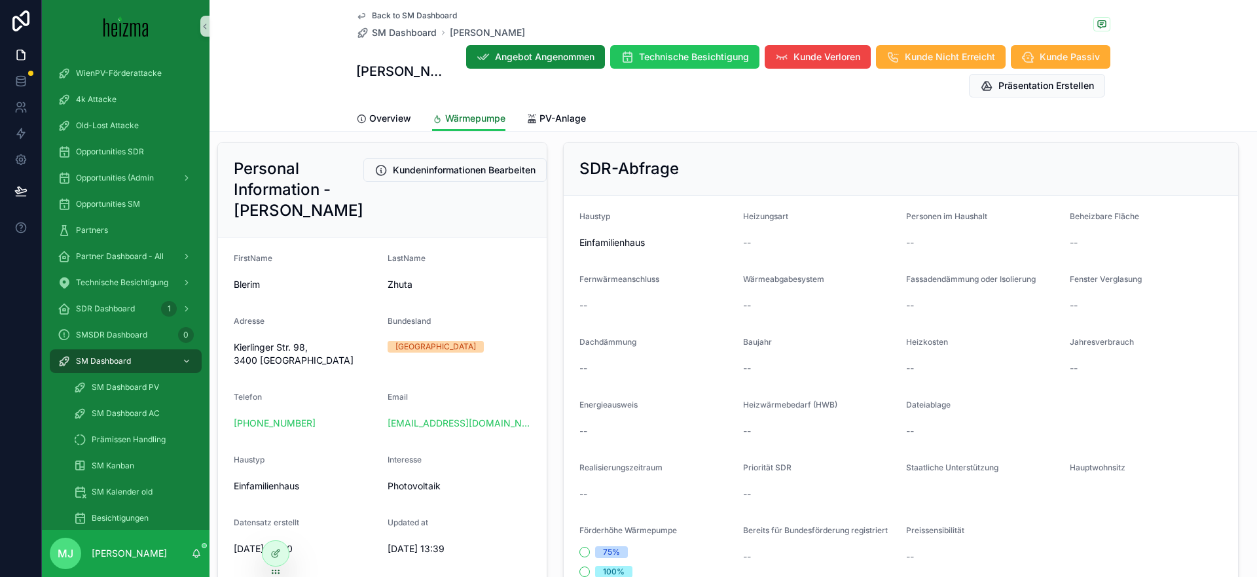
scroll to position [222, 0]
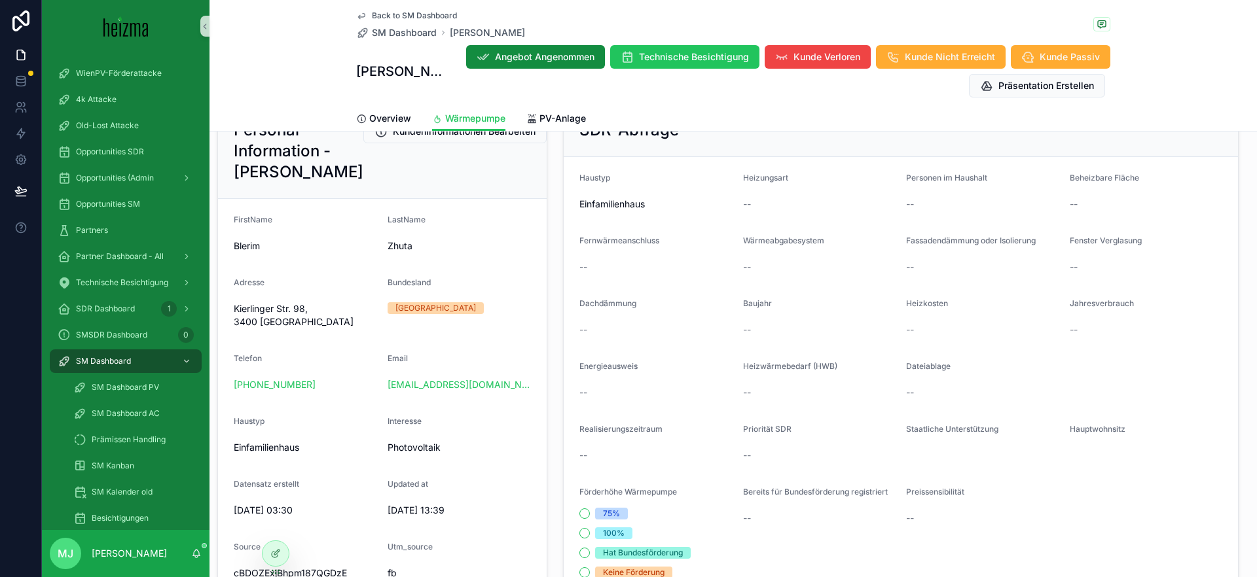
click at [422, 16] on span "Back to SM Dashboard" at bounding box center [414, 15] width 85 height 10
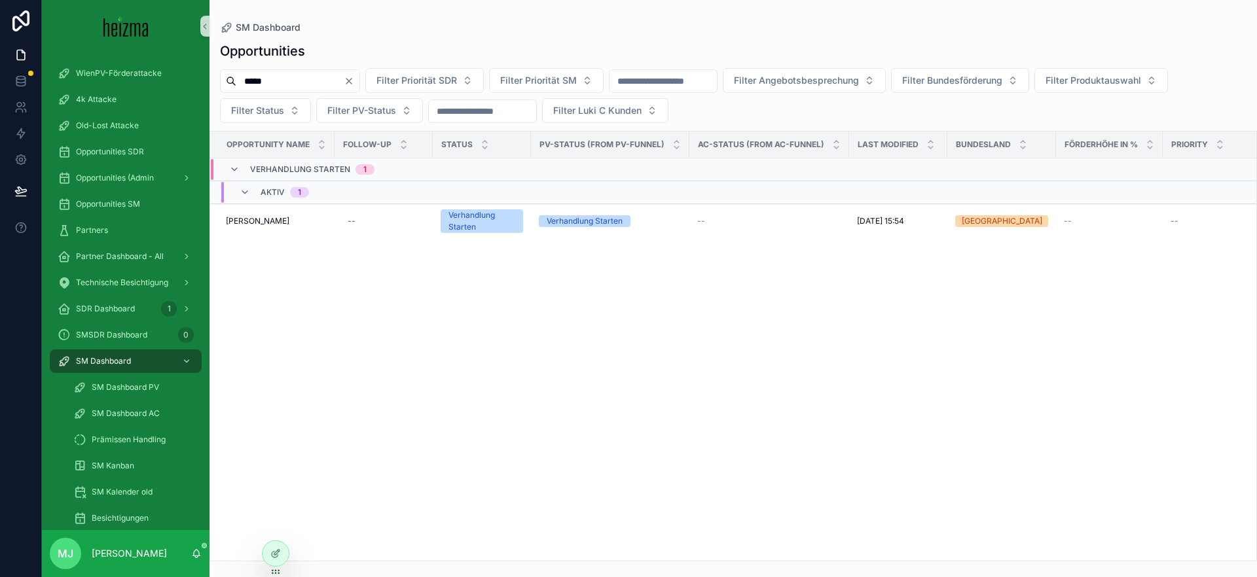
click at [302, 86] on input "*****" at bounding box center [289, 81] width 107 height 18
type input "****"
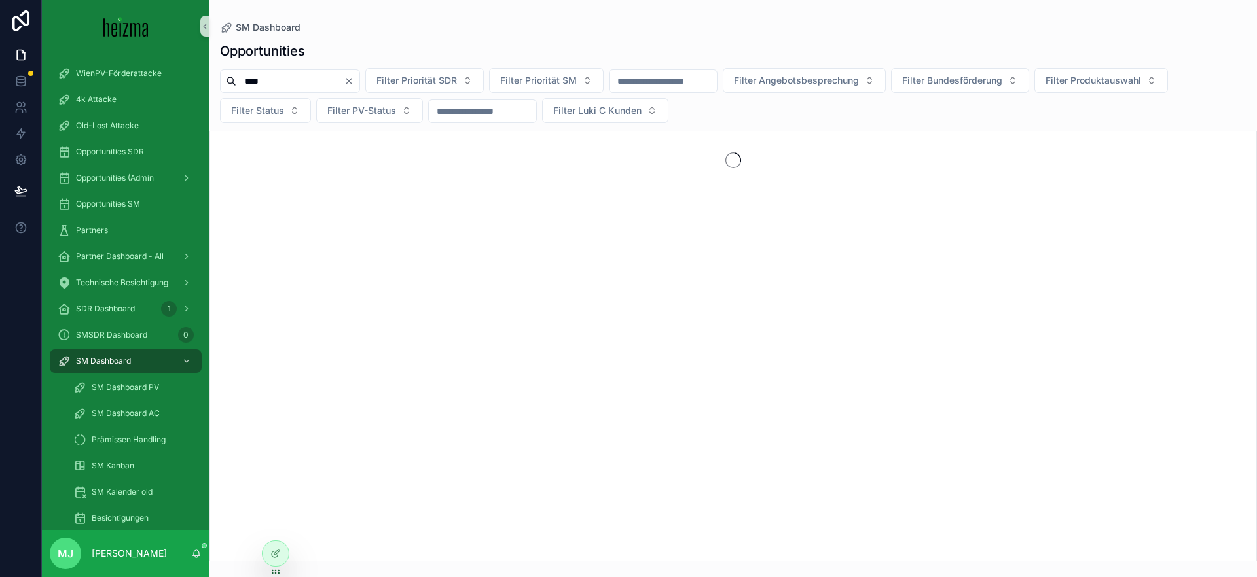
click at [433, 46] on div "Opportunities" at bounding box center [733, 51] width 1026 height 18
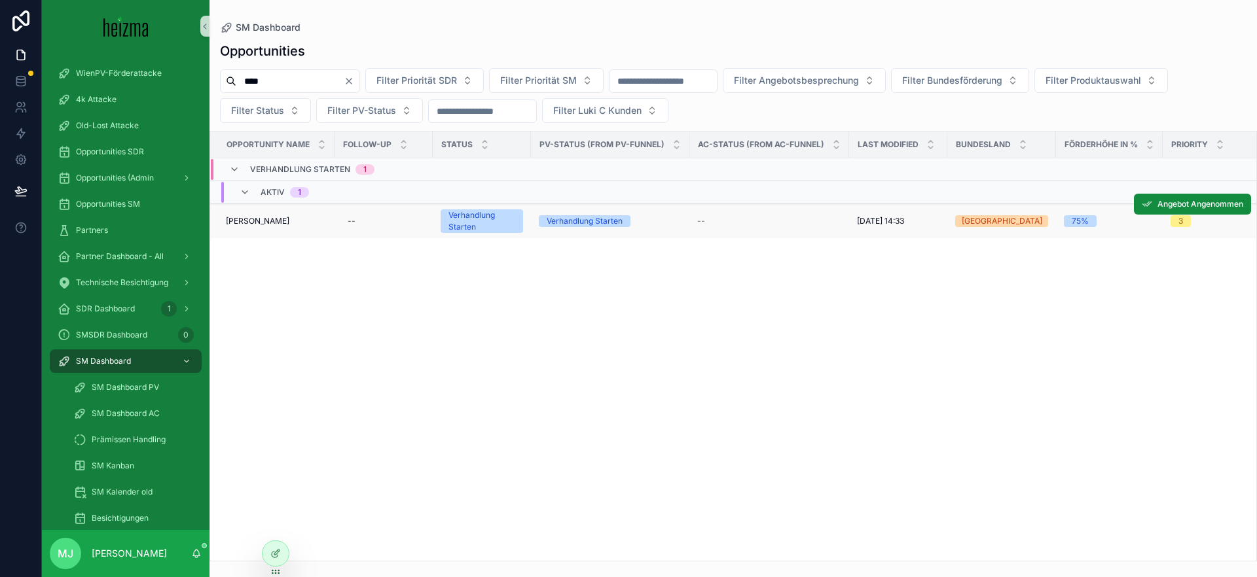
click at [252, 219] on span "[PERSON_NAME]" at bounding box center [257, 221] width 63 height 10
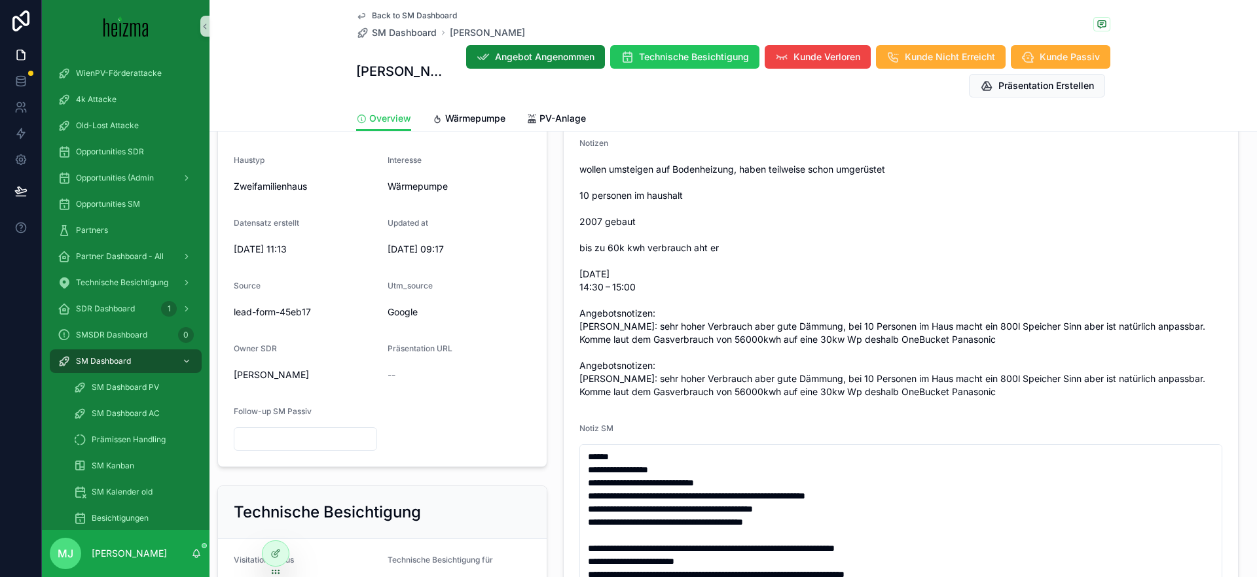
scroll to position [460, 0]
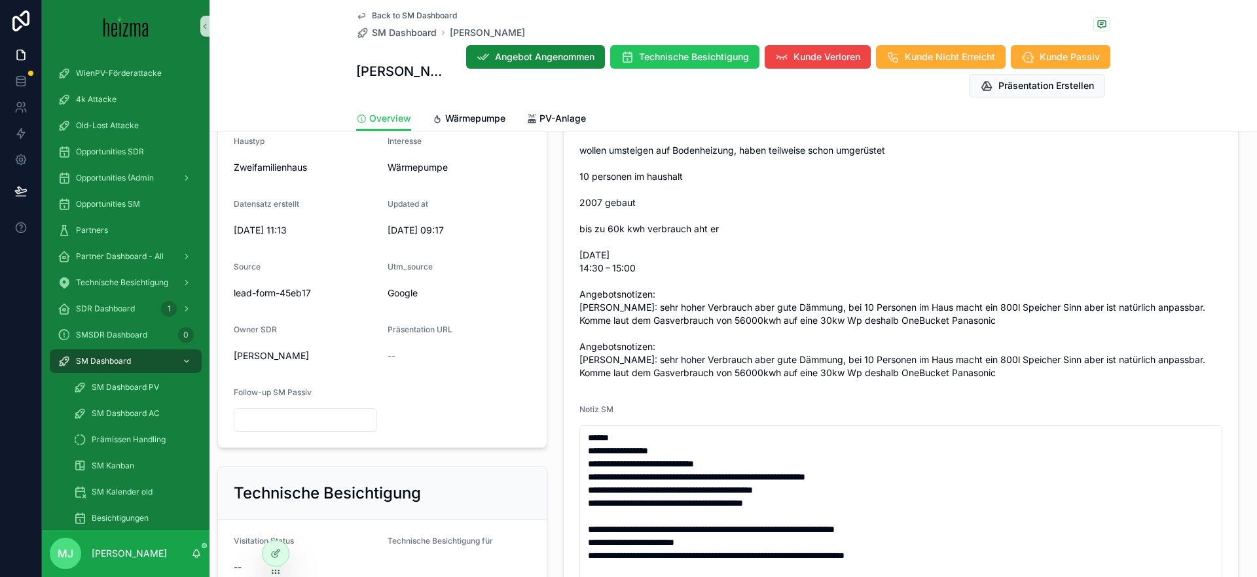
click at [1076, 369] on span "wollen umsteigen auf Bodenheizung, haben teilweise schon umgerüstet 10 personen…" at bounding box center [900, 262] width 643 height 236
click at [937, 367] on span "wollen umsteigen auf Bodenheizung, haben teilweise schon umgerüstet 10 personen…" at bounding box center [900, 262] width 643 height 236
click at [1057, 364] on span "wollen umsteigen auf Bodenheizung, haben teilweise schon umgerüstet 10 personen…" at bounding box center [900, 262] width 643 height 236
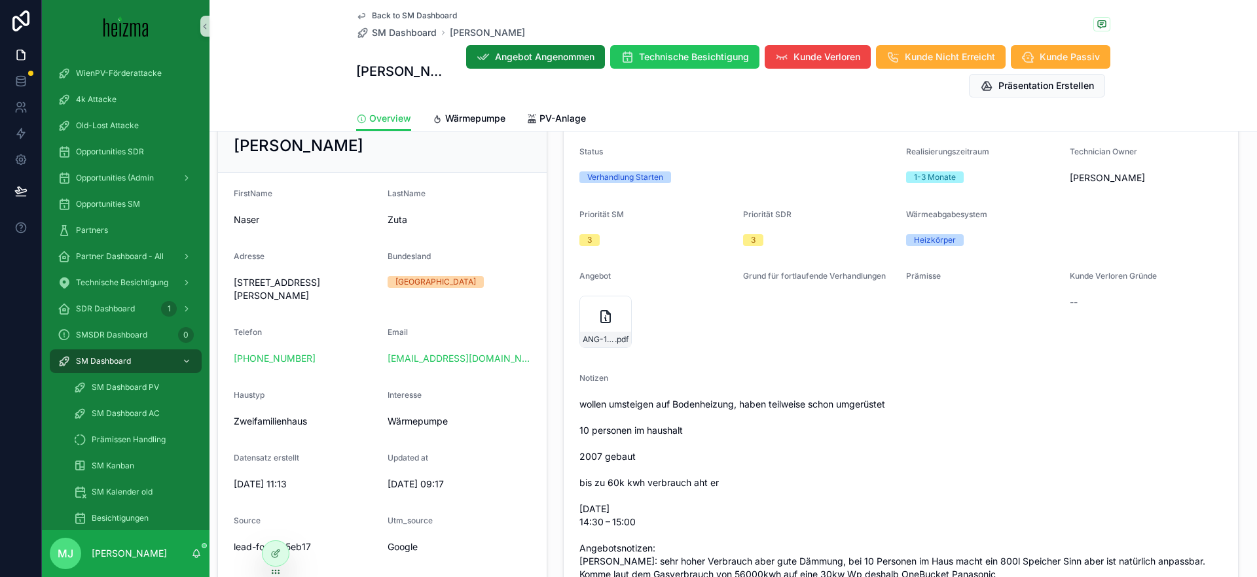
scroll to position [208, 0]
click at [593, 337] on span "ANG-10718-Zuta-2025-05-12" at bounding box center [599, 337] width 32 height 10
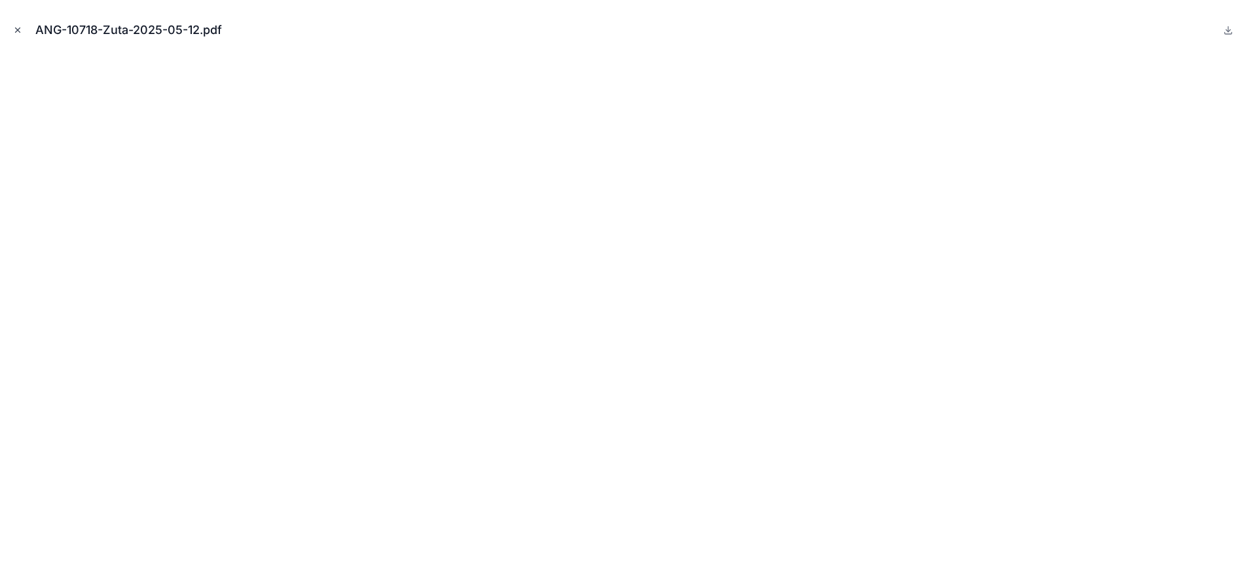
click at [20, 35] on button "Close modal" at bounding box center [17, 30] width 14 height 14
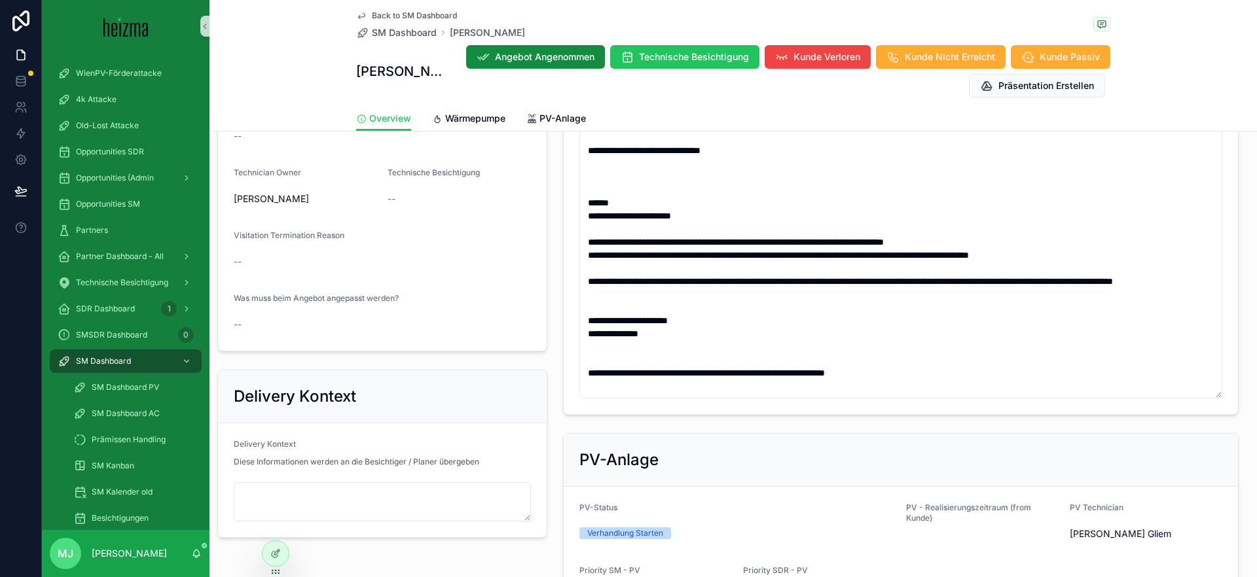
click at [398, 338] on form "Visitation Status -- Technische Besichtigung für Technician Owner [PERSON_NAME]…" at bounding box center [382, 220] width 329 height 262
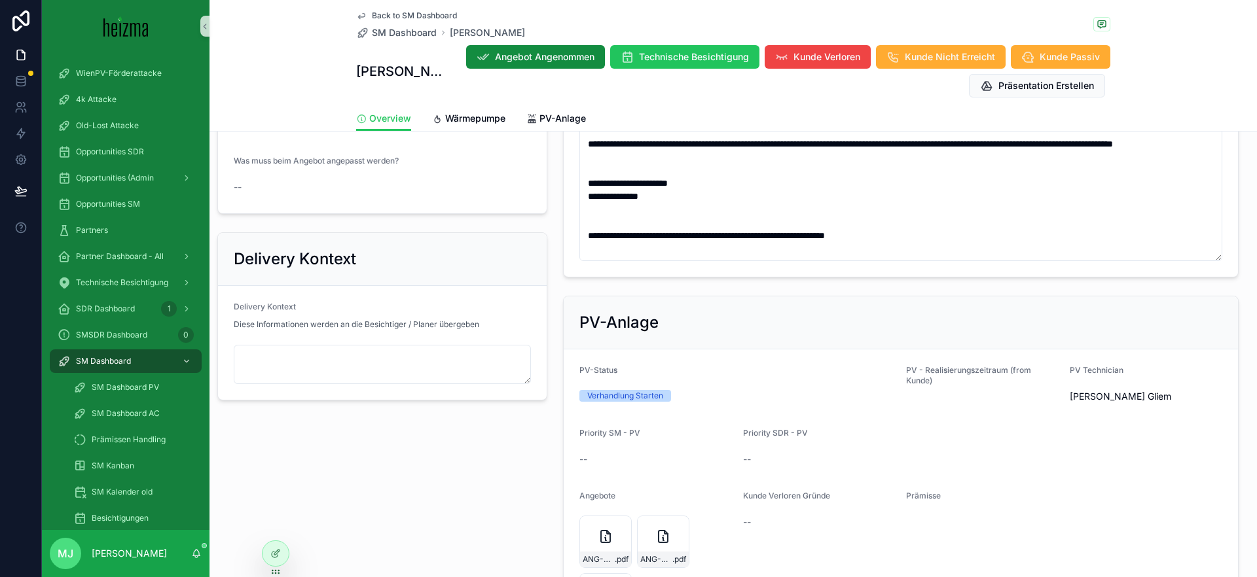
scroll to position [1030, 0]
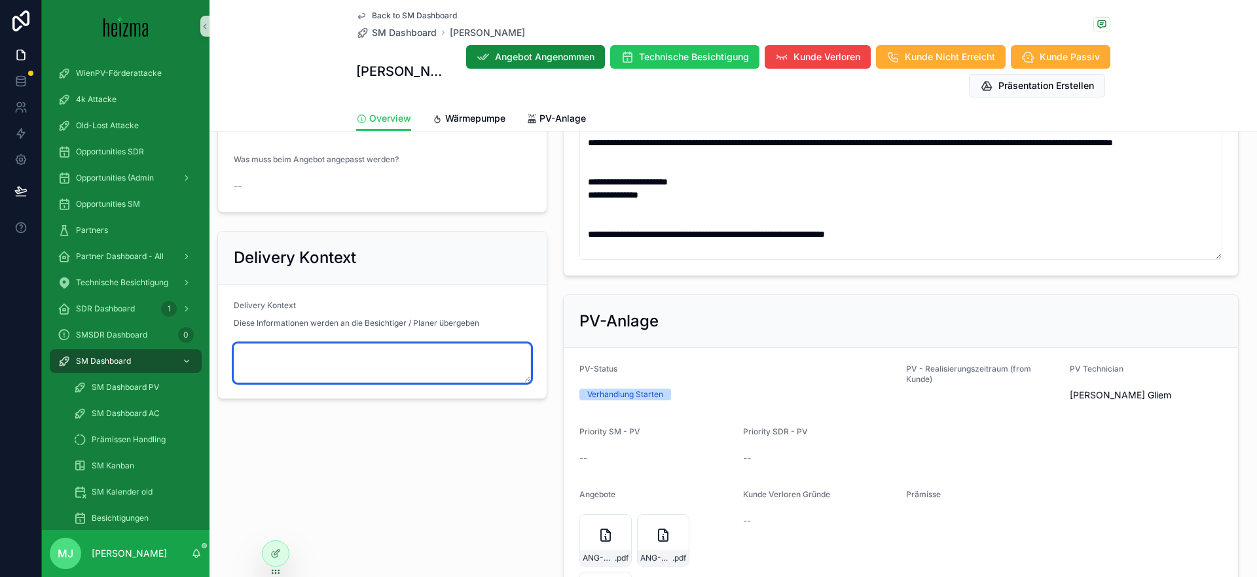
click at [445, 375] on textarea "scrollable content" at bounding box center [382, 363] width 297 height 39
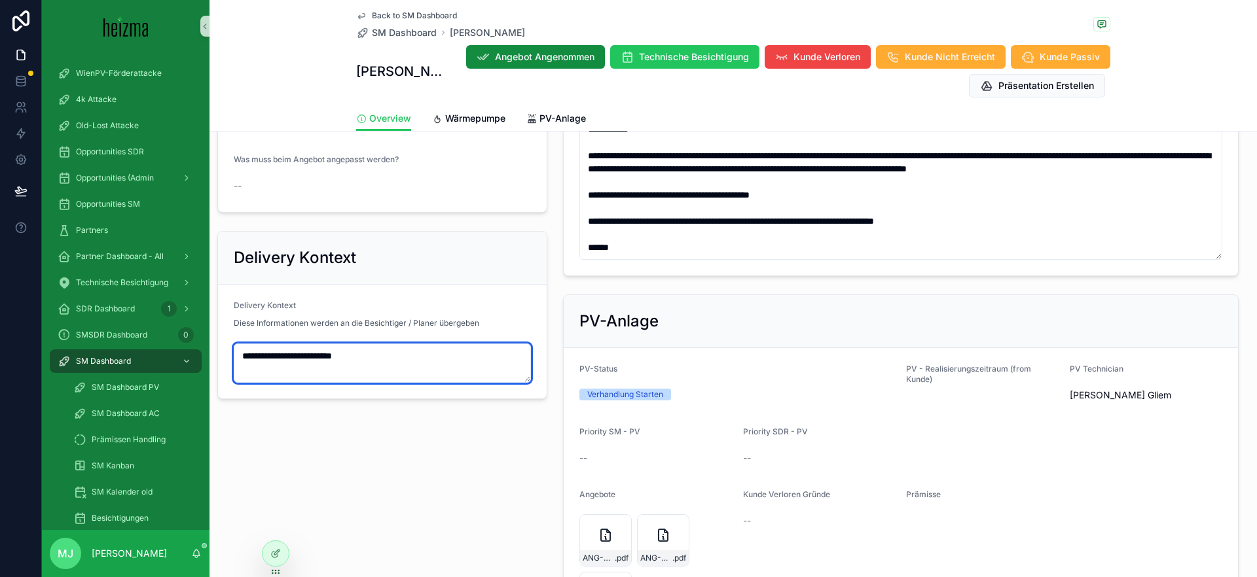
scroll to position [1038, 0]
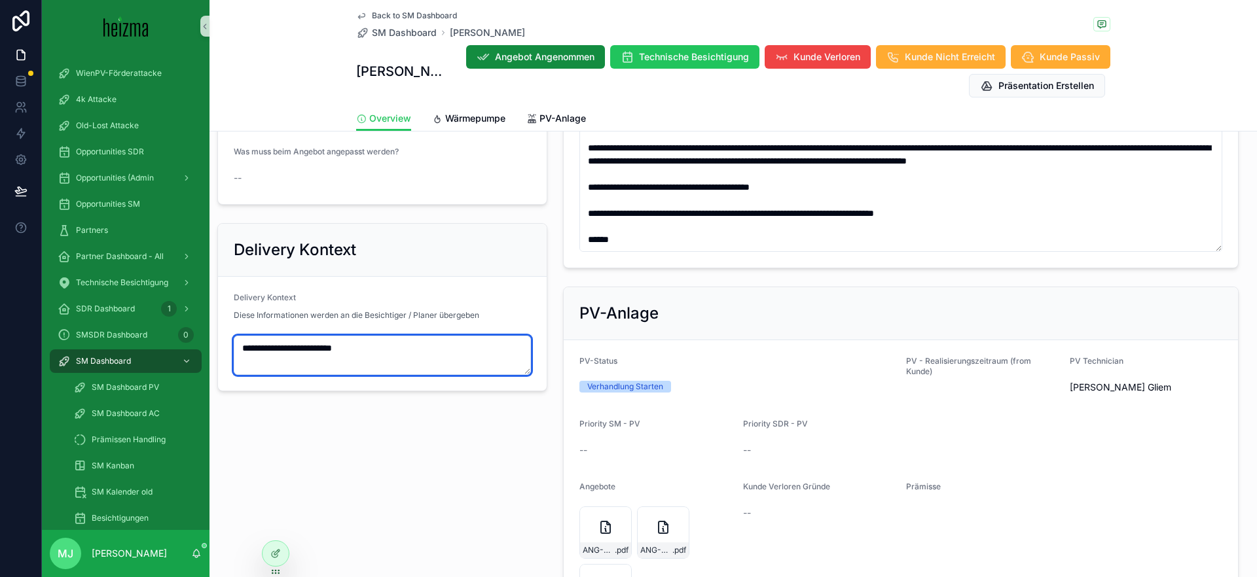
type textarea "**********"
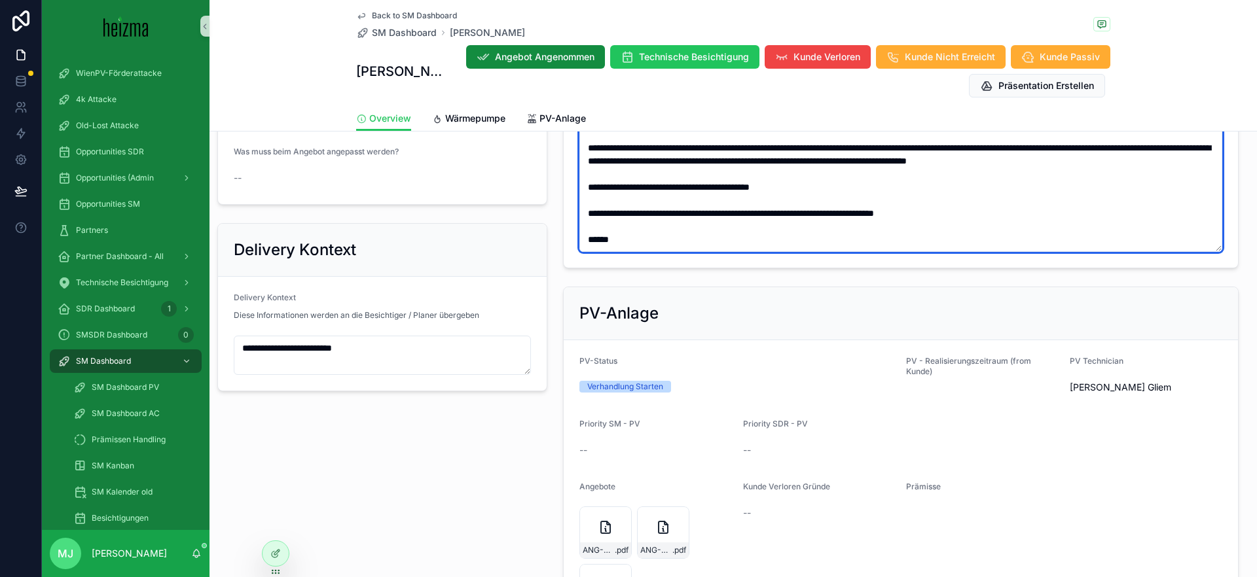
click at [899, 231] on textarea "scrollable content" at bounding box center [900, 49] width 643 height 404
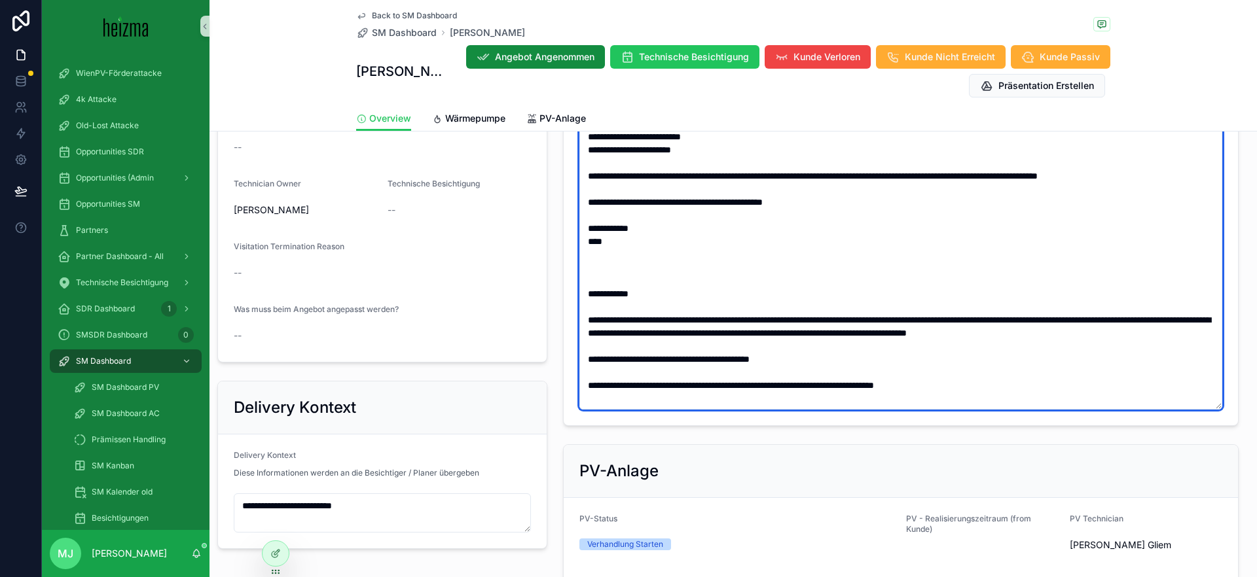
scroll to position [639, 0]
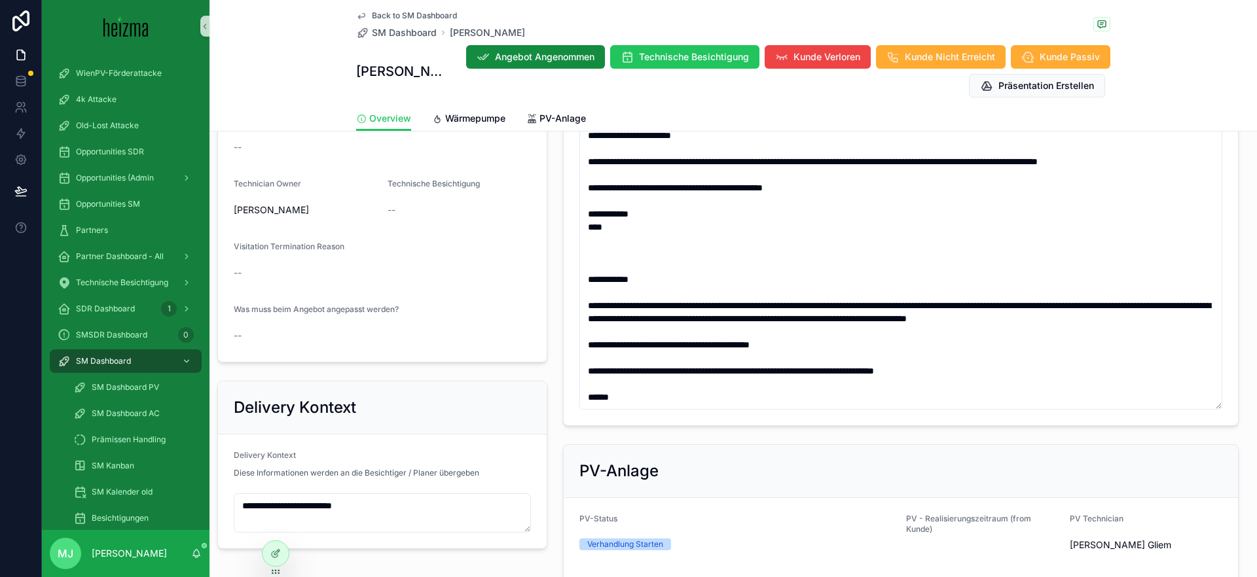
click at [551, 227] on div "Technische Besichtigung Visitation Status -- Technische Besichtigung für Techni…" at bounding box center [382, 204] width 346 height 327
click at [389, 518] on textarea "**********" at bounding box center [382, 513] width 297 height 39
click at [389, 517] on textarea "**********" at bounding box center [382, 513] width 297 height 39
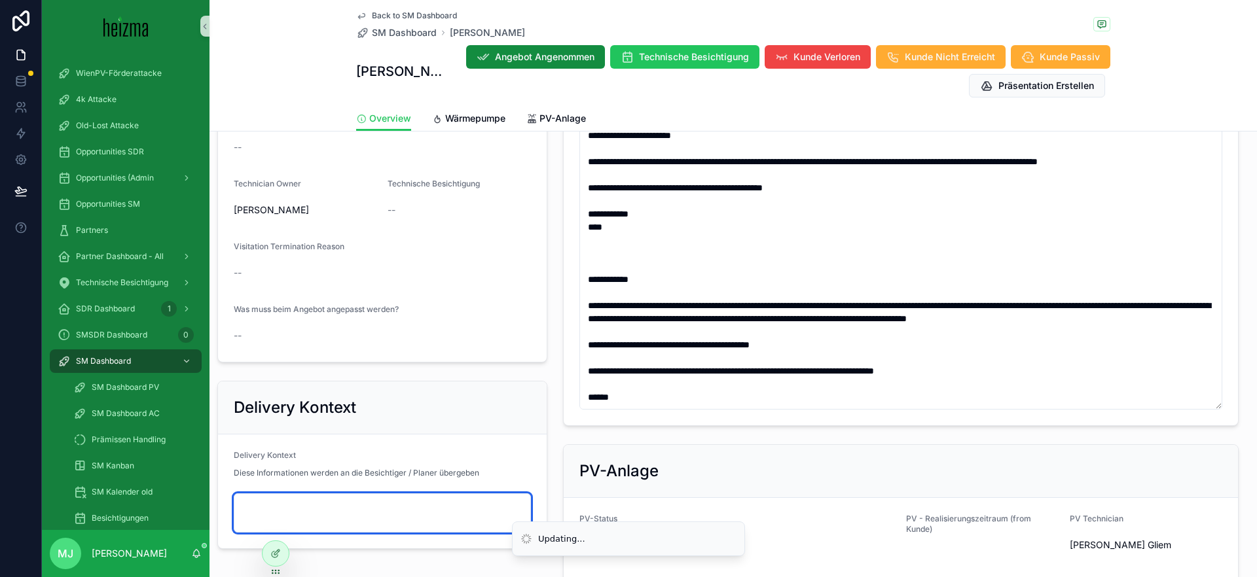
paste textarea "**********"
type textarea "**********"
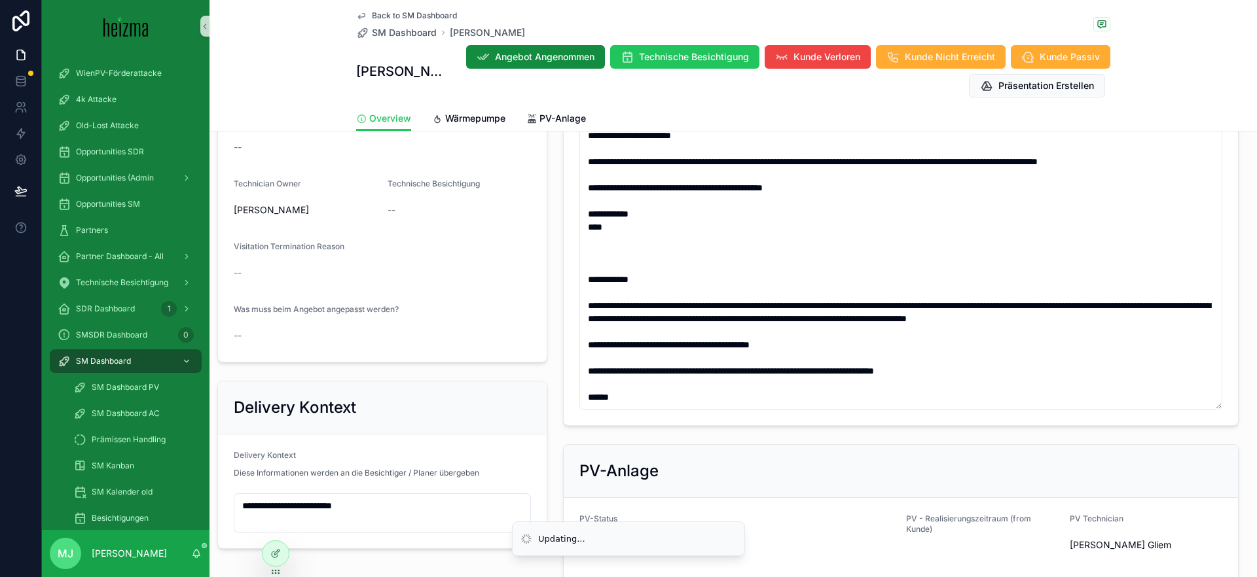
click at [454, 439] on form "**********" at bounding box center [382, 492] width 329 height 114
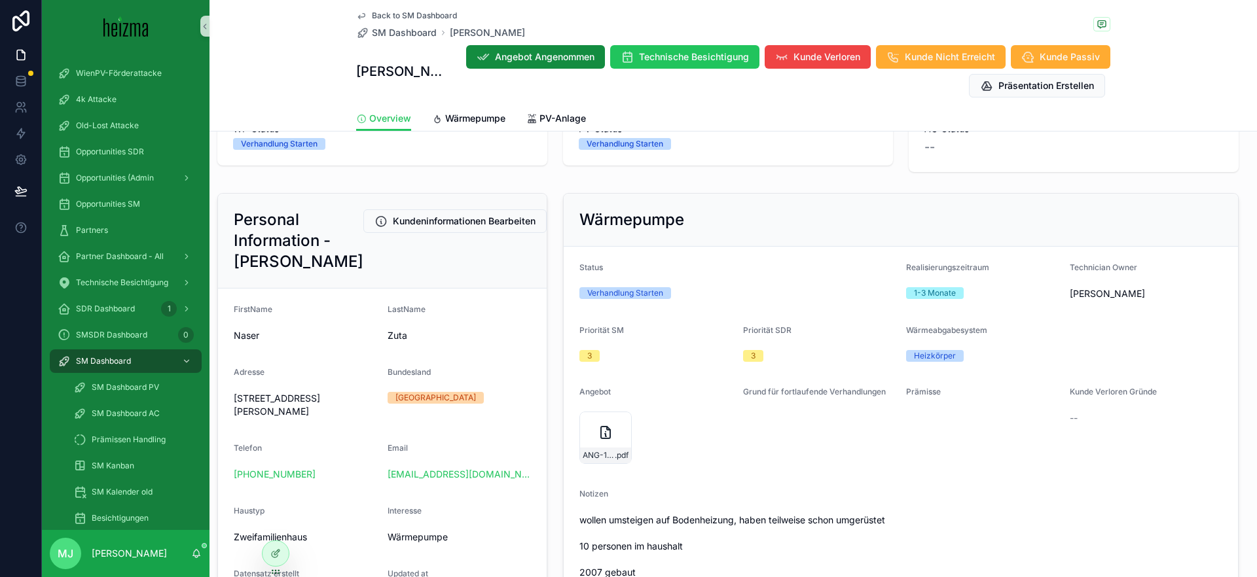
scroll to position [81, 0]
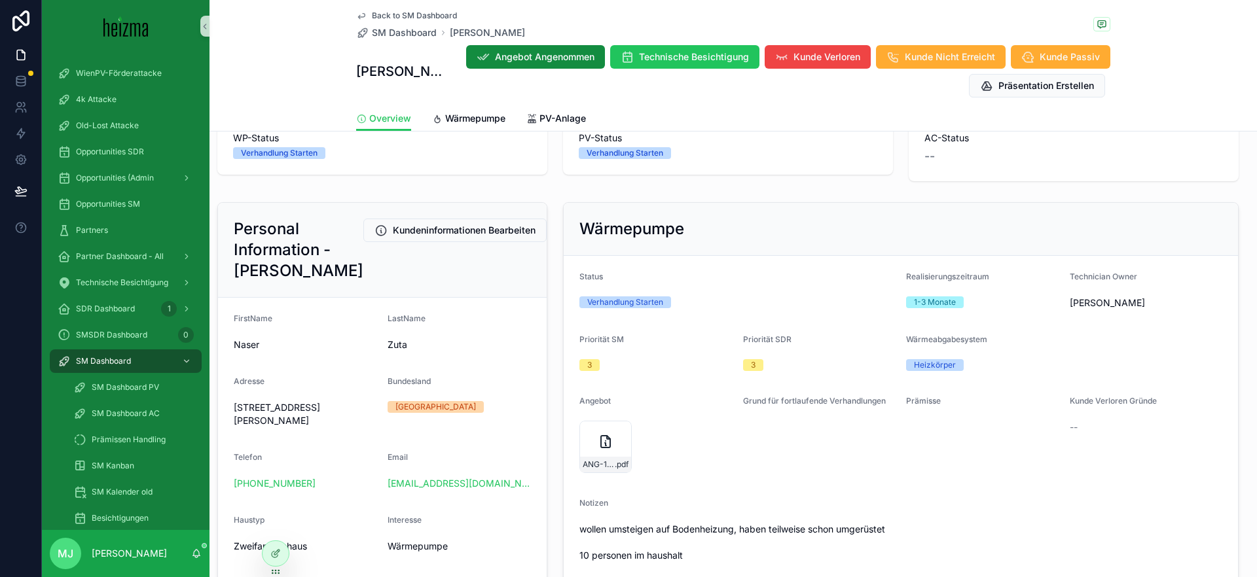
click at [547, 215] on div "Personal Information - [PERSON_NAME] Kundeninformationen Bearbeiten FirstName N…" at bounding box center [382, 514] width 330 height 625
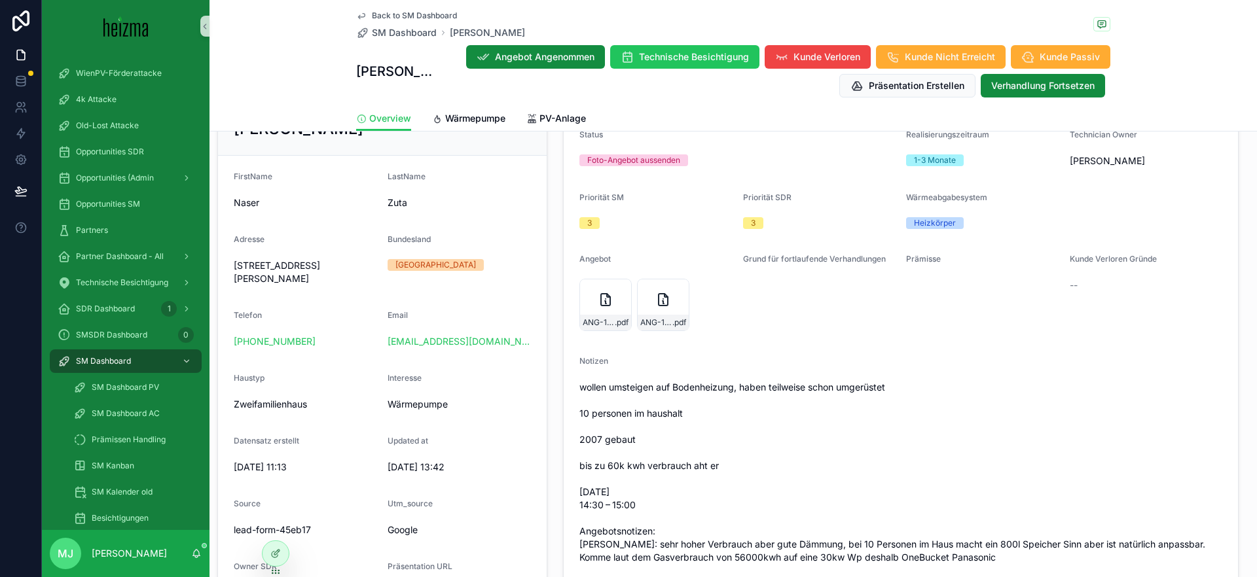
scroll to position [236, 0]
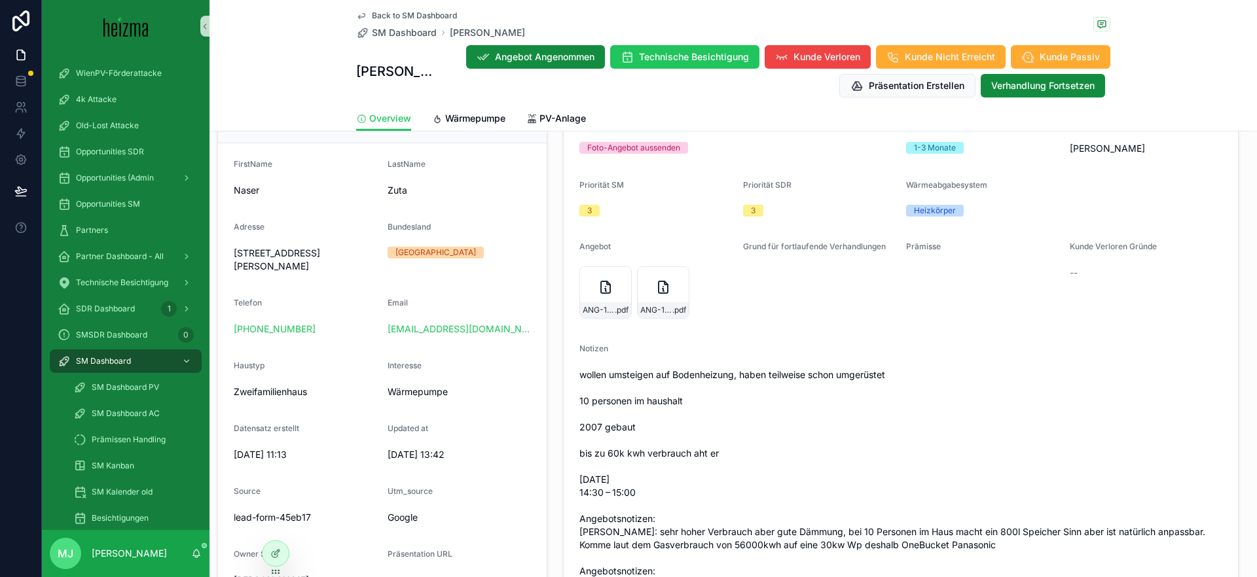
click at [551, 275] on div "Personal Information - [PERSON_NAME] Kundeninformationen Bearbeiten FirstName N…" at bounding box center [382, 361] width 346 height 636
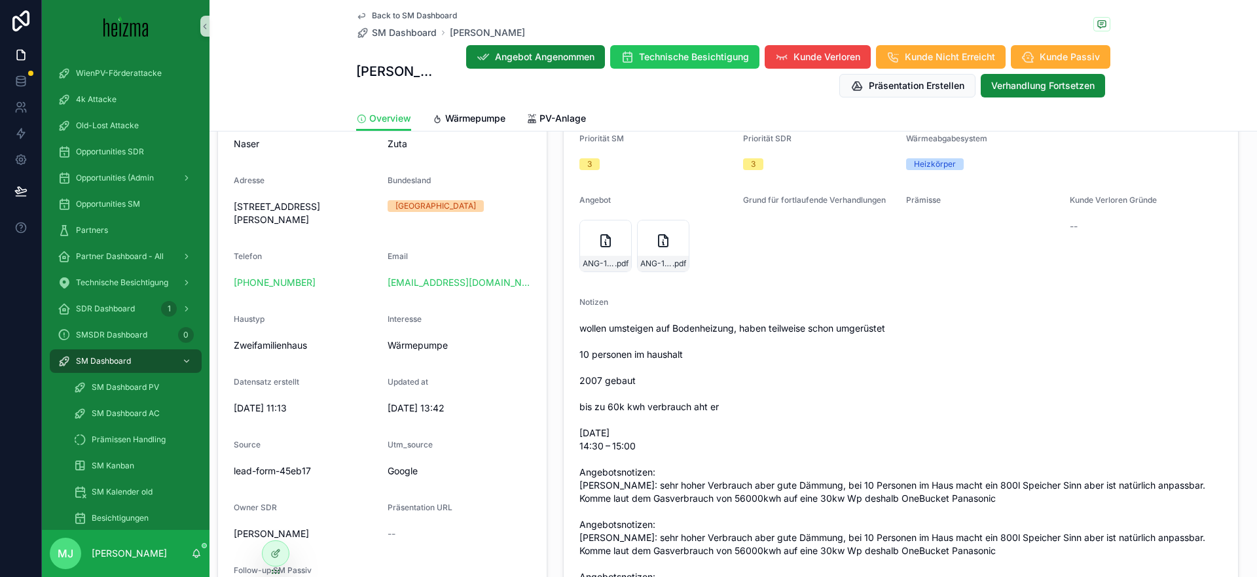
scroll to position [285, 0]
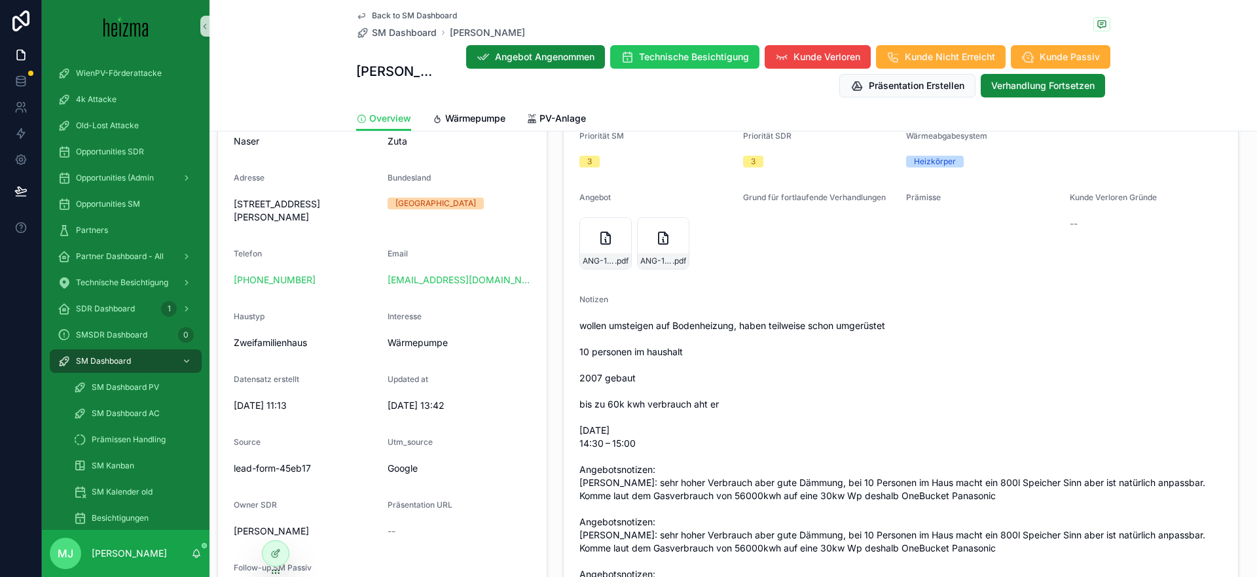
click at [555, 264] on div "Wärmepumpe Status Foto-Angebot aussenden Realisierungszeitraum 1-3 Monate Techn…" at bounding box center [900, 536] width 691 height 1086
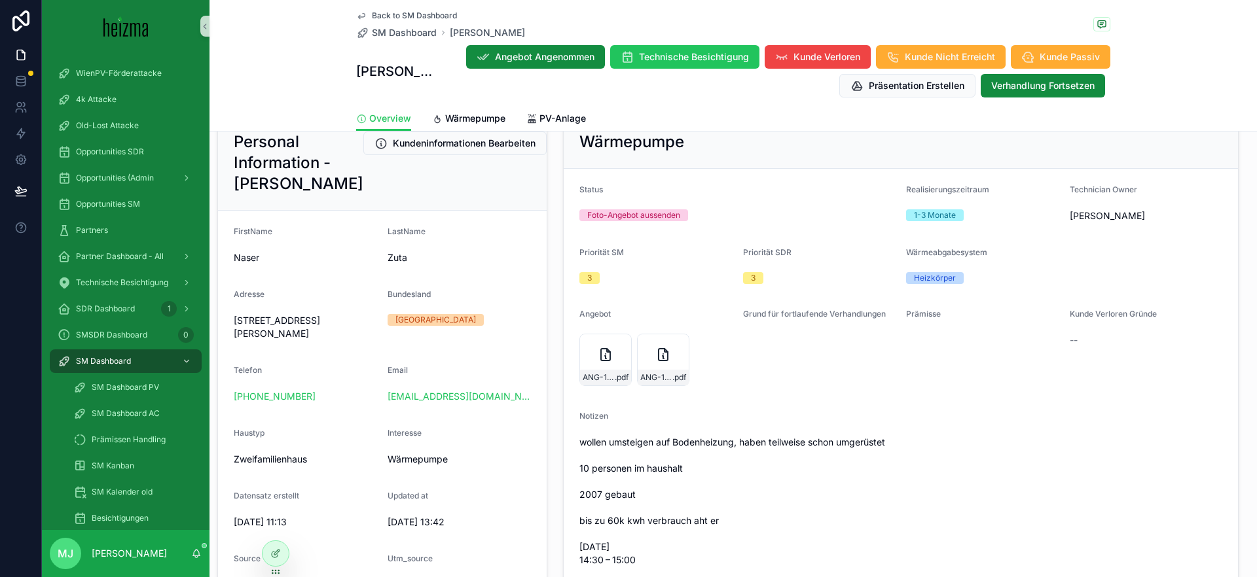
scroll to position [164, 0]
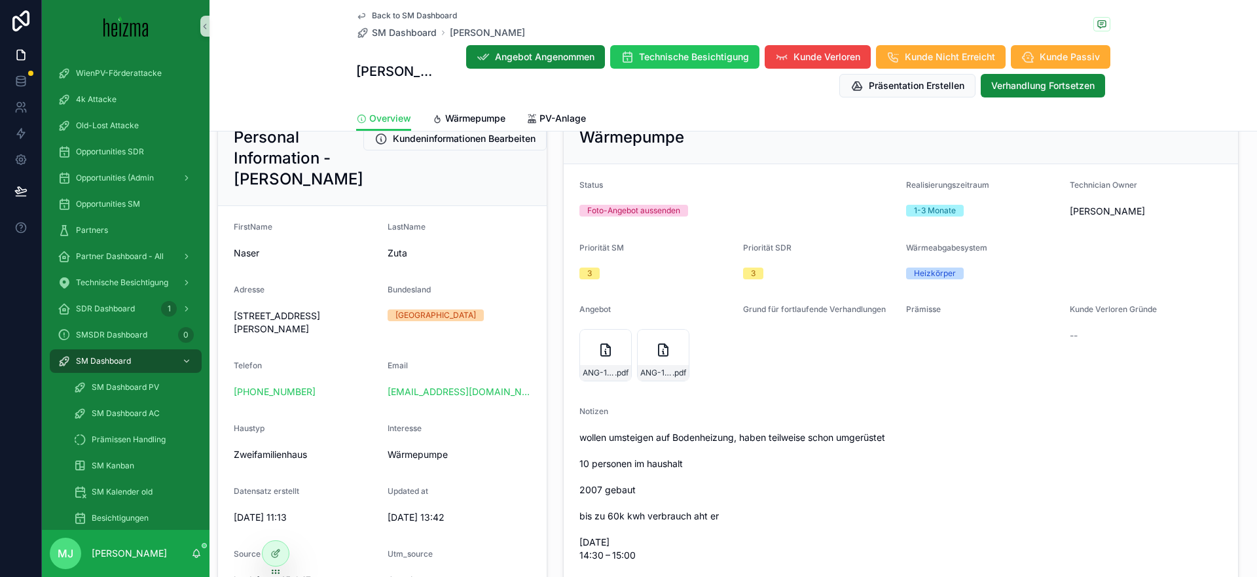
scroll to position [177, 0]
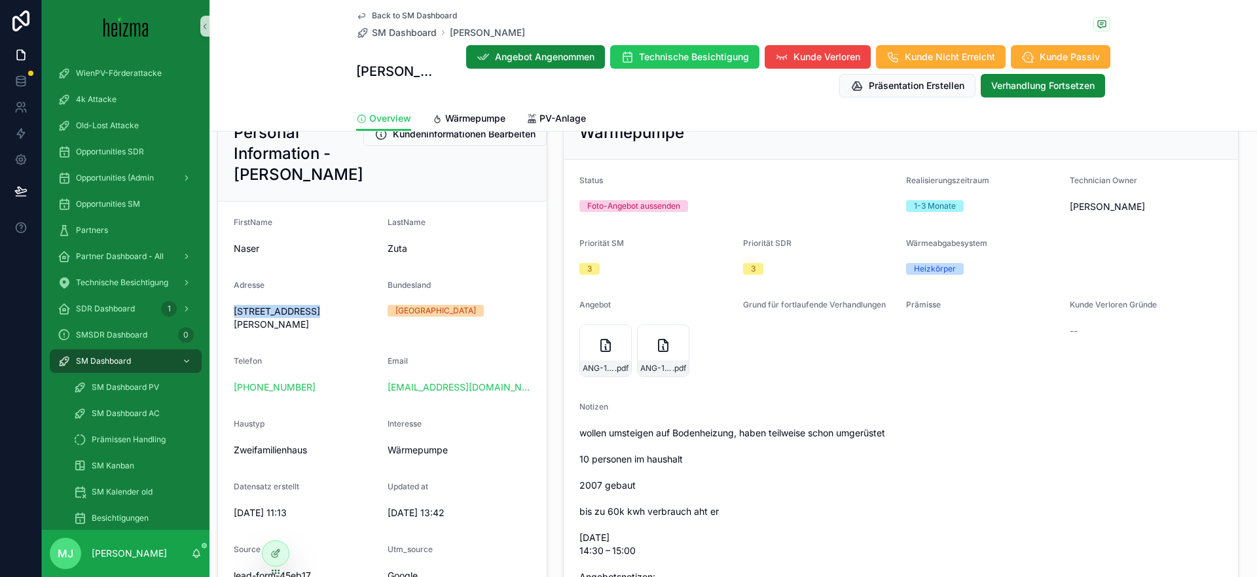
drag, startPoint x: 234, startPoint y: 314, endPoint x: 311, endPoint y: 312, distance: 76.6
click at [304, 314] on span "[STREET_ADDRESS][PERSON_NAME]" at bounding box center [305, 318] width 143 height 26
click at [328, 312] on span "[STREET_ADDRESS][PERSON_NAME]" at bounding box center [305, 318] width 143 height 26
drag, startPoint x: 328, startPoint y: 312, endPoint x: 299, endPoint y: 318, distance: 29.5
click at [328, 312] on span "[STREET_ADDRESS][PERSON_NAME]" at bounding box center [305, 318] width 143 height 26
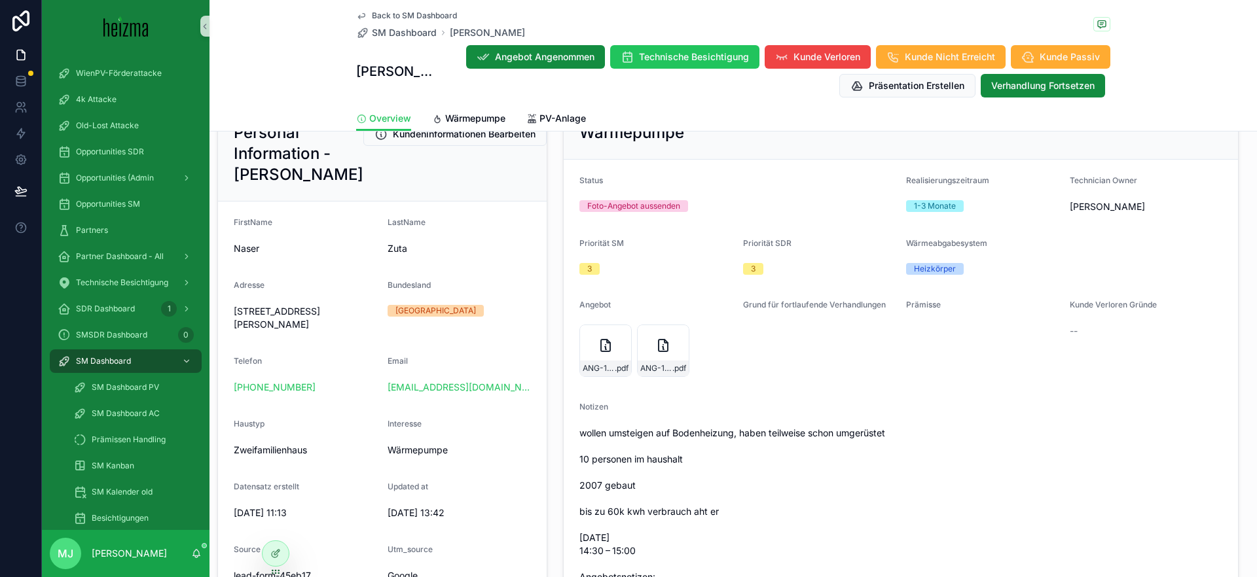
click at [252, 323] on span "[STREET_ADDRESS][PERSON_NAME]" at bounding box center [305, 318] width 143 height 26
click at [287, 330] on span "[STREET_ADDRESS][PERSON_NAME]" at bounding box center [305, 318] width 143 height 26
click at [296, 333] on div "[STREET_ADDRESS][PERSON_NAME]" at bounding box center [305, 318] width 143 height 34
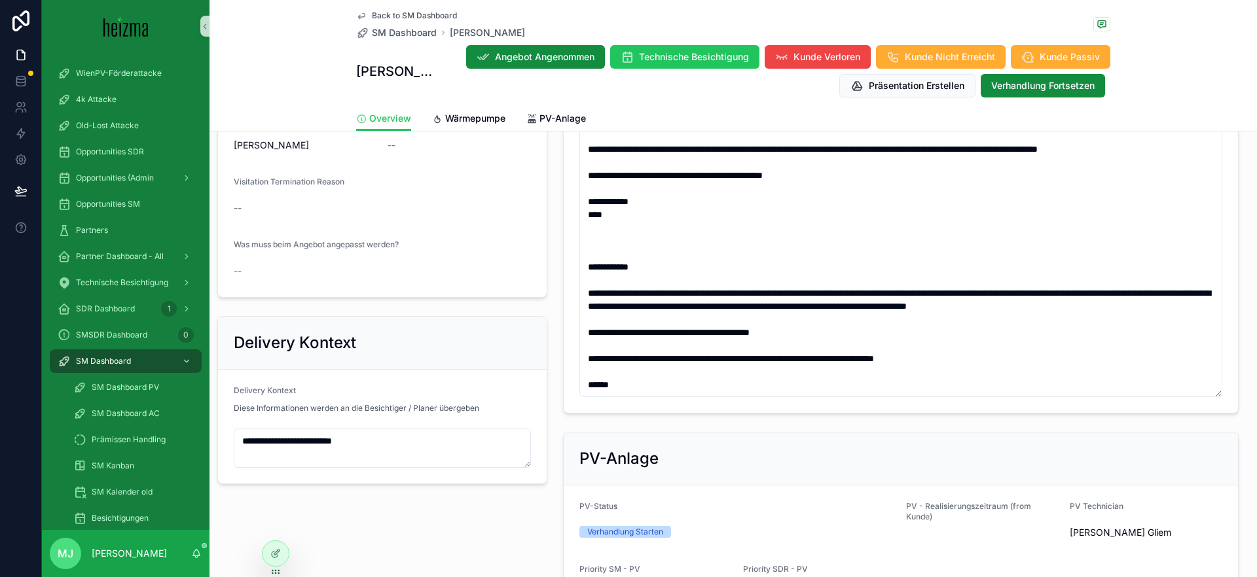
scroll to position [950, 0]
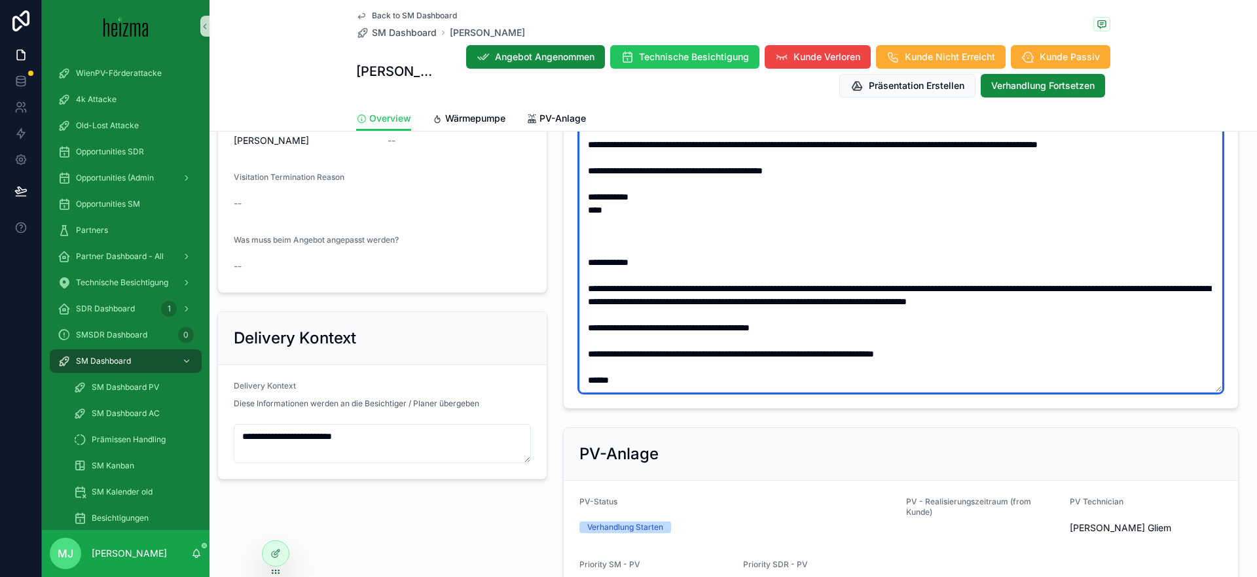
click at [749, 375] on textarea "scrollable content" at bounding box center [900, 190] width 643 height 404
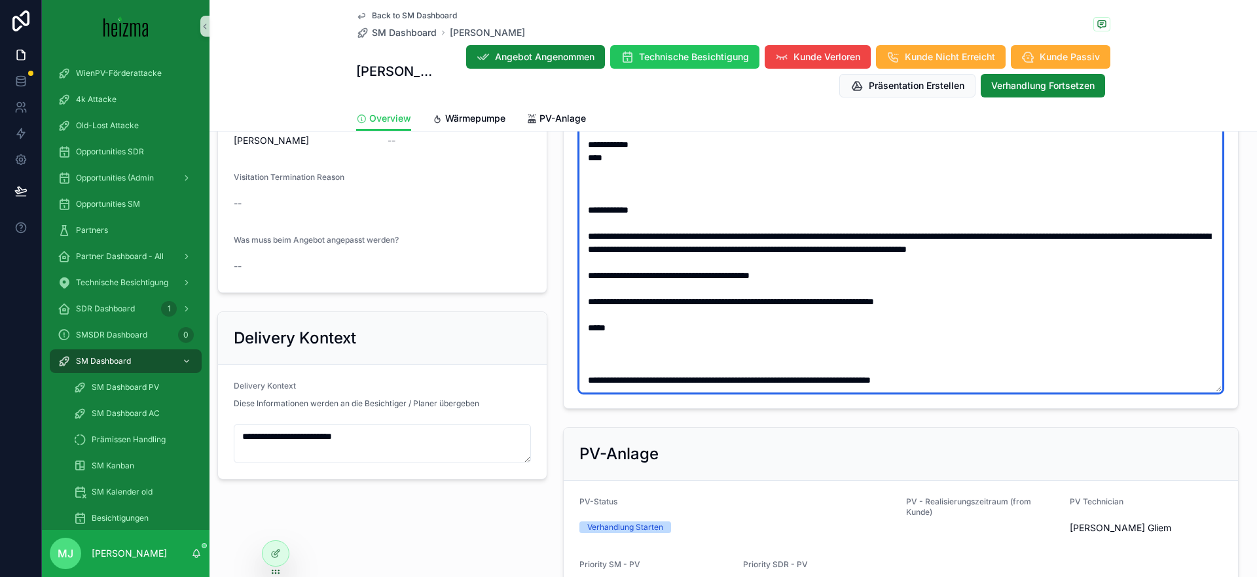
type textarea "**********"
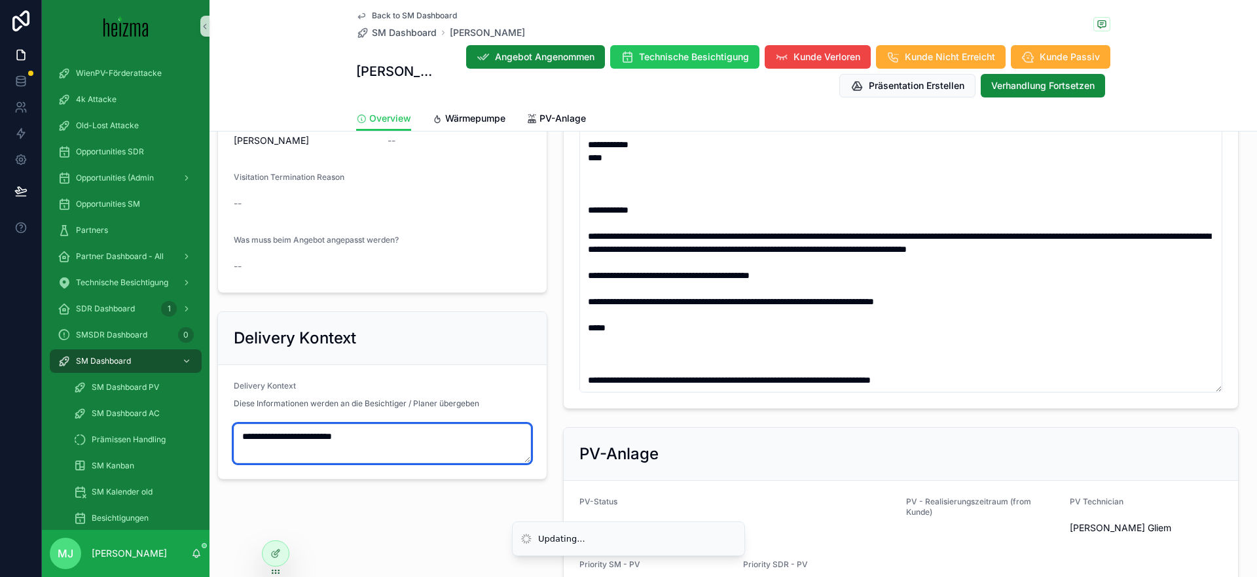
click at [442, 440] on textarea "**********" at bounding box center [382, 443] width 297 height 39
type textarea "**********"
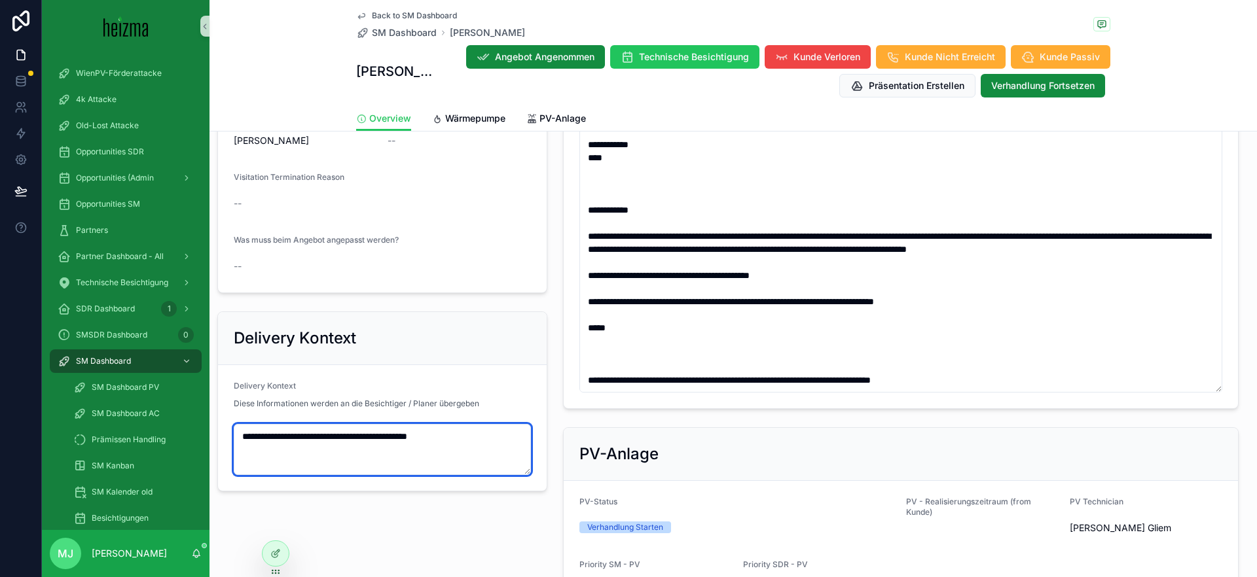
scroll to position [720, 0]
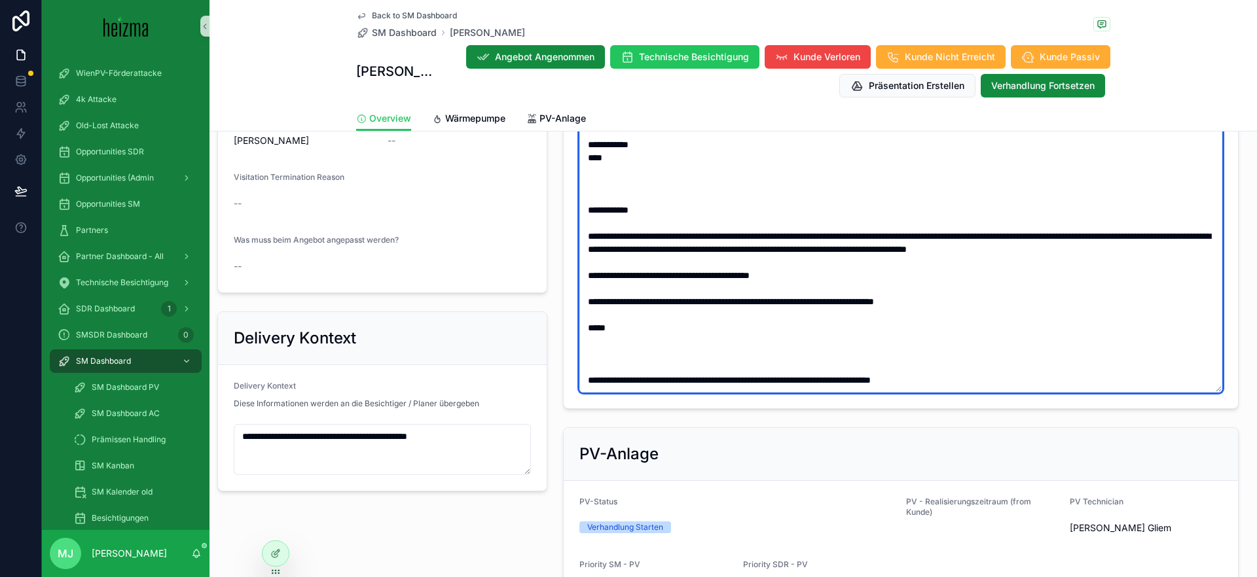
click at [971, 373] on textarea "scrollable content" at bounding box center [900, 190] width 643 height 404
click at [981, 380] on textarea "scrollable content" at bounding box center [900, 190] width 643 height 404
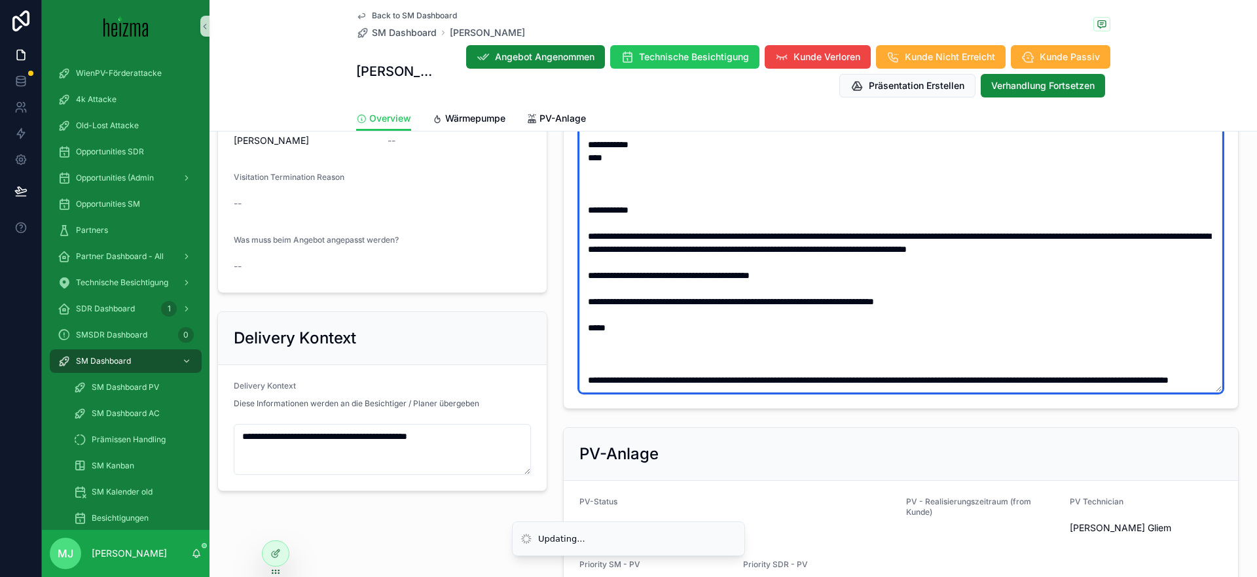
type textarea "**********"
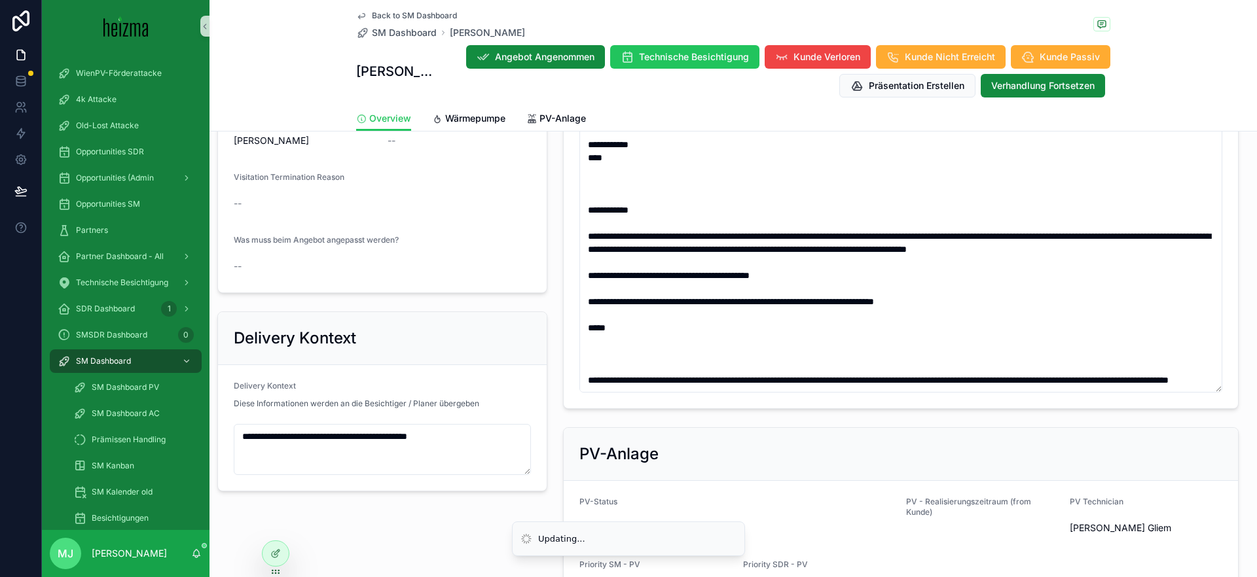
click at [545, 290] on form "Visitation Status -- Technische Besichtigung für Technician Owner [PERSON_NAME]…" at bounding box center [382, 162] width 329 height 262
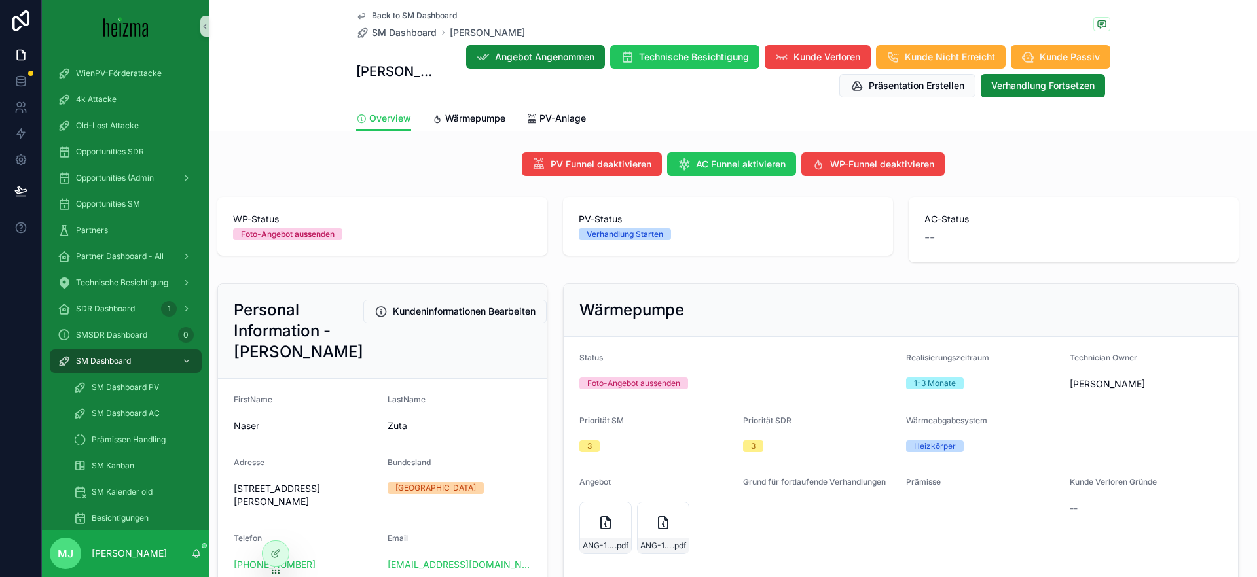
click at [554, 223] on div "WP-Status Foto-Angebot aussenden" at bounding box center [382, 230] width 346 height 76
click at [432, 112] on div "Wärmepumpe" at bounding box center [468, 118] width 73 height 13
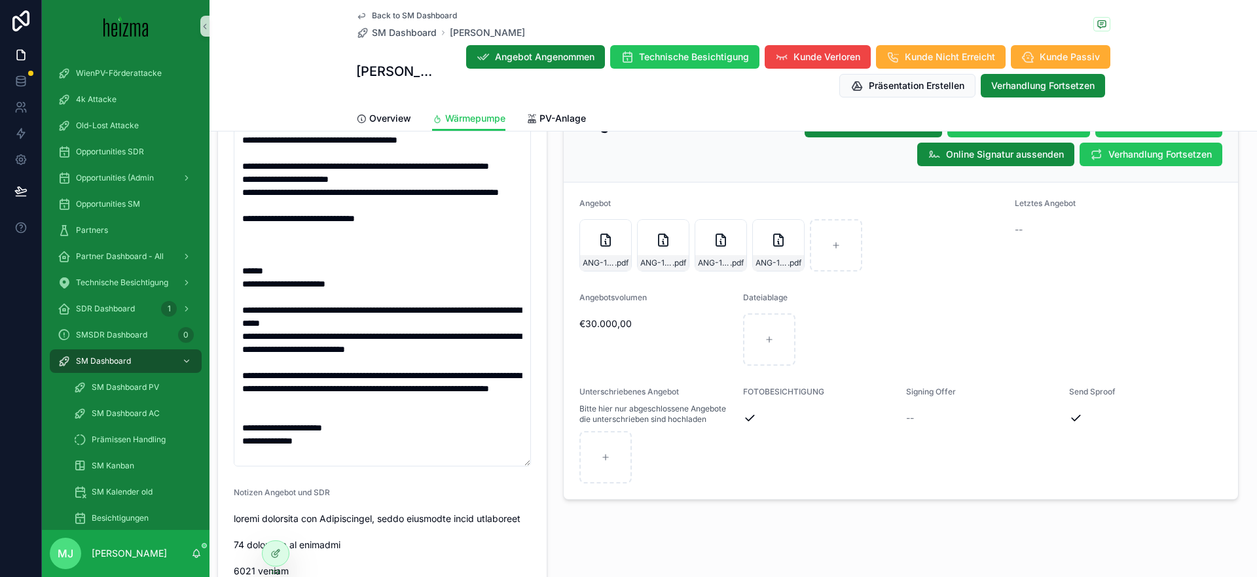
scroll to position [1486, 0]
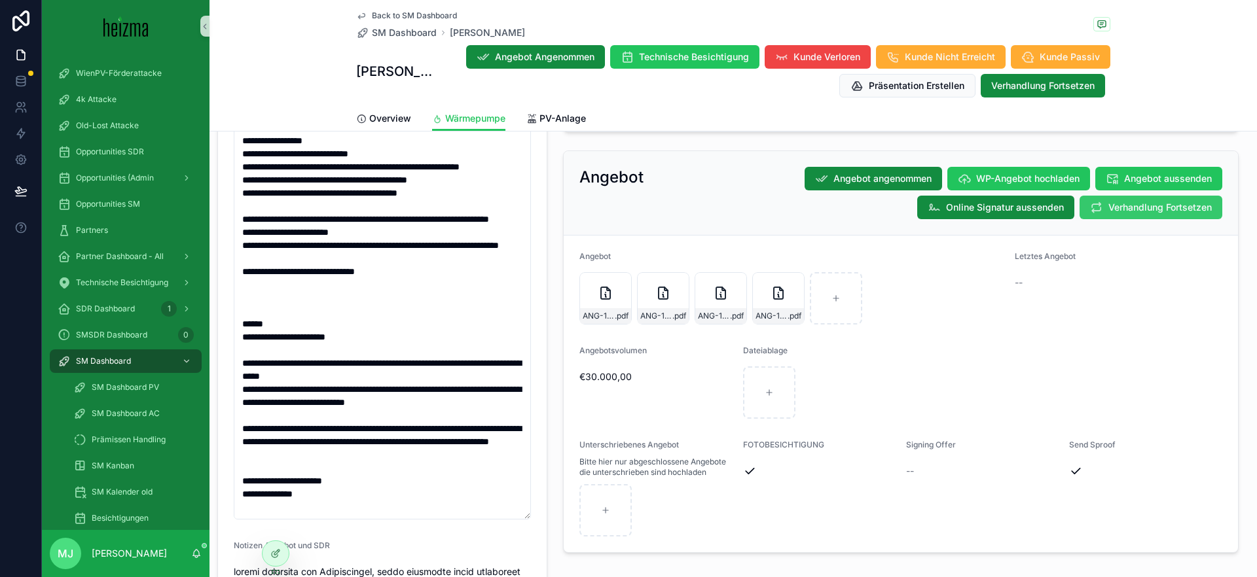
click at [1108, 201] on span "Verhandlung Fortsetzen" at bounding box center [1159, 207] width 103 height 13
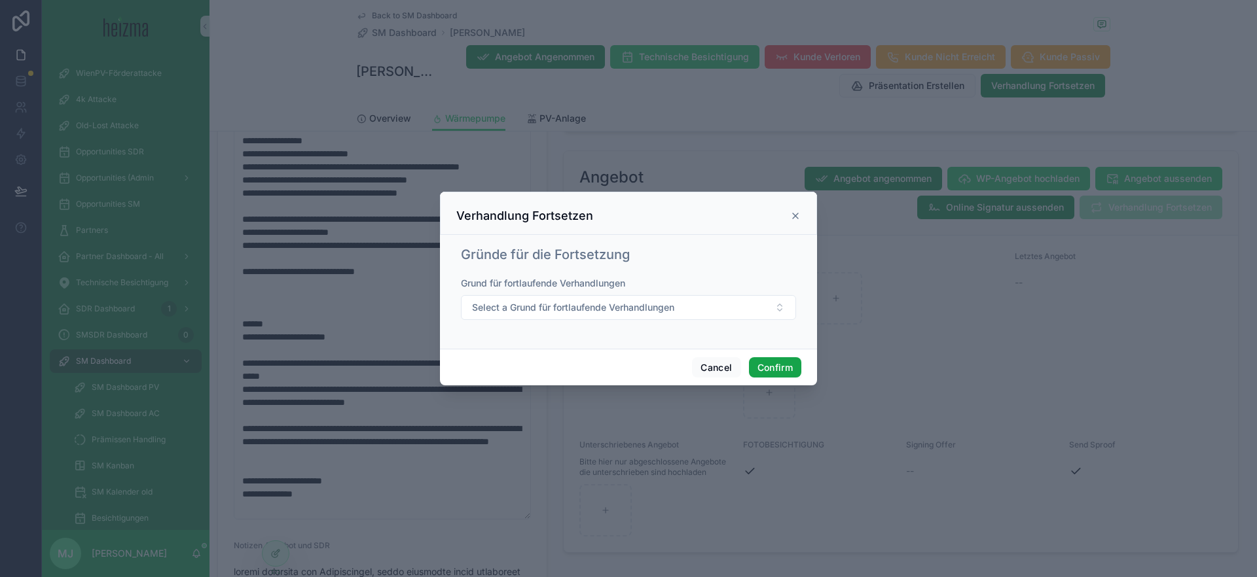
click at [786, 368] on button "Confirm" at bounding box center [775, 367] width 52 height 21
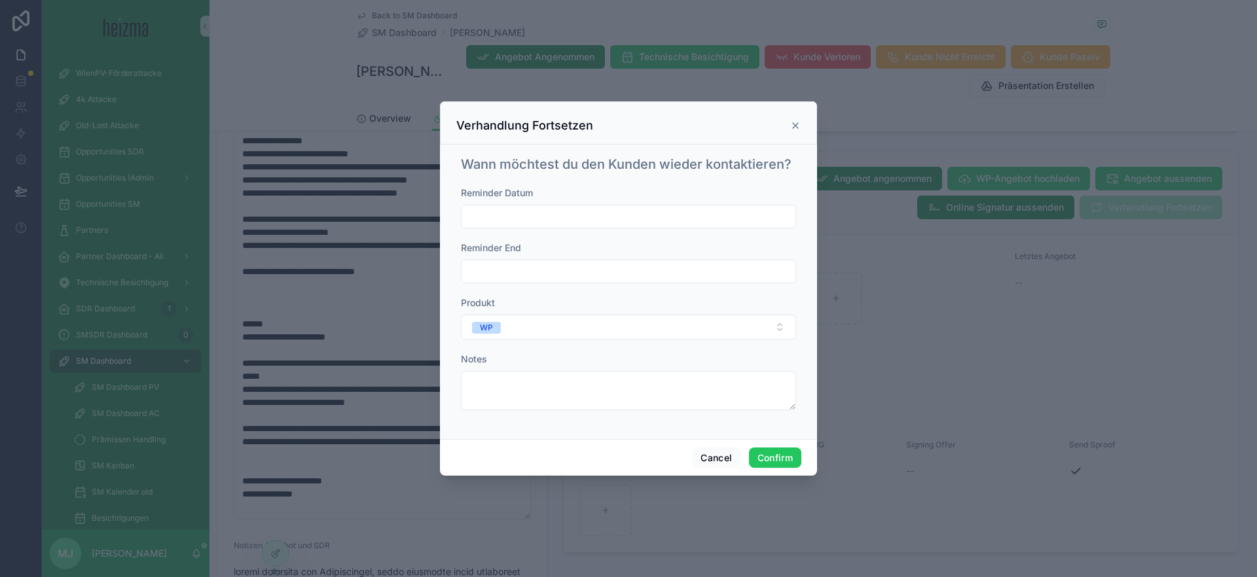
click at [570, 219] on input "text" at bounding box center [628, 216] width 334 height 18
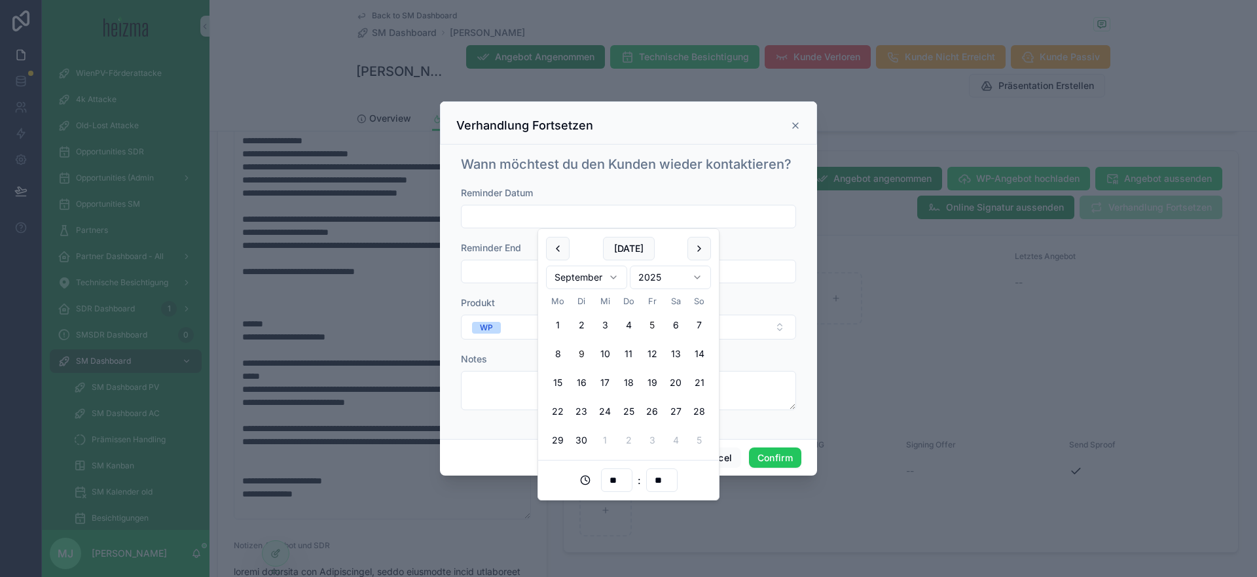
click at [574, 351] on button "9" at bounding box center [581, 354] width 24 height 24
type input "**********"
click at [780, 460] on button "Confirm" at bounding box center [775, 458] width 52 height 21
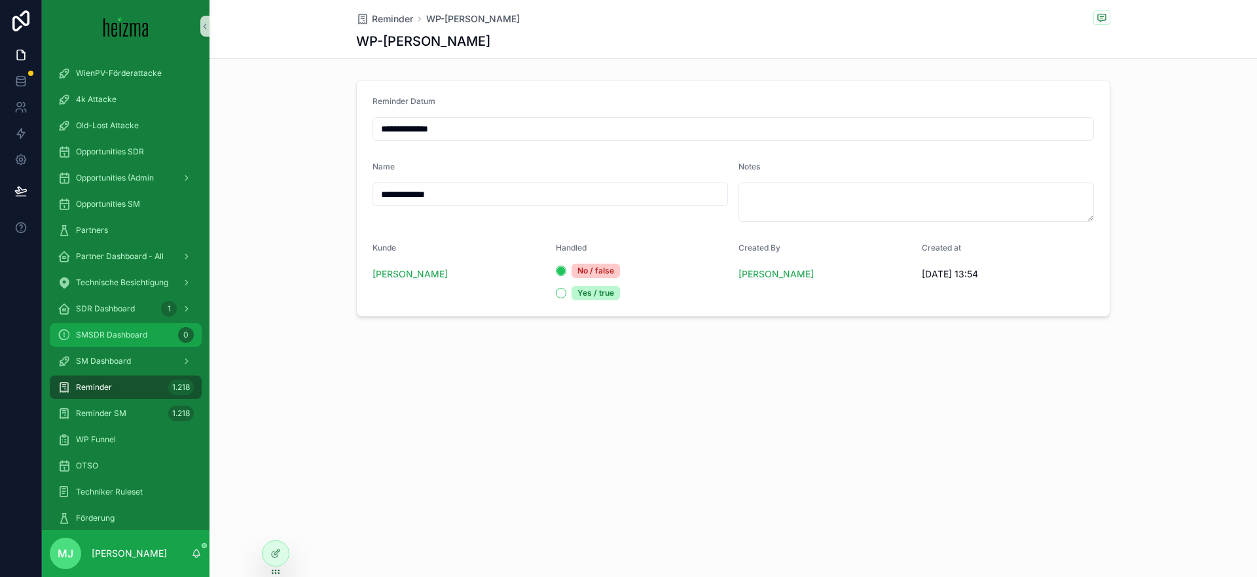
click at [132, 333] on span "SMSDR Dashboard" at bounding box center [111, 335] width 71 height 10
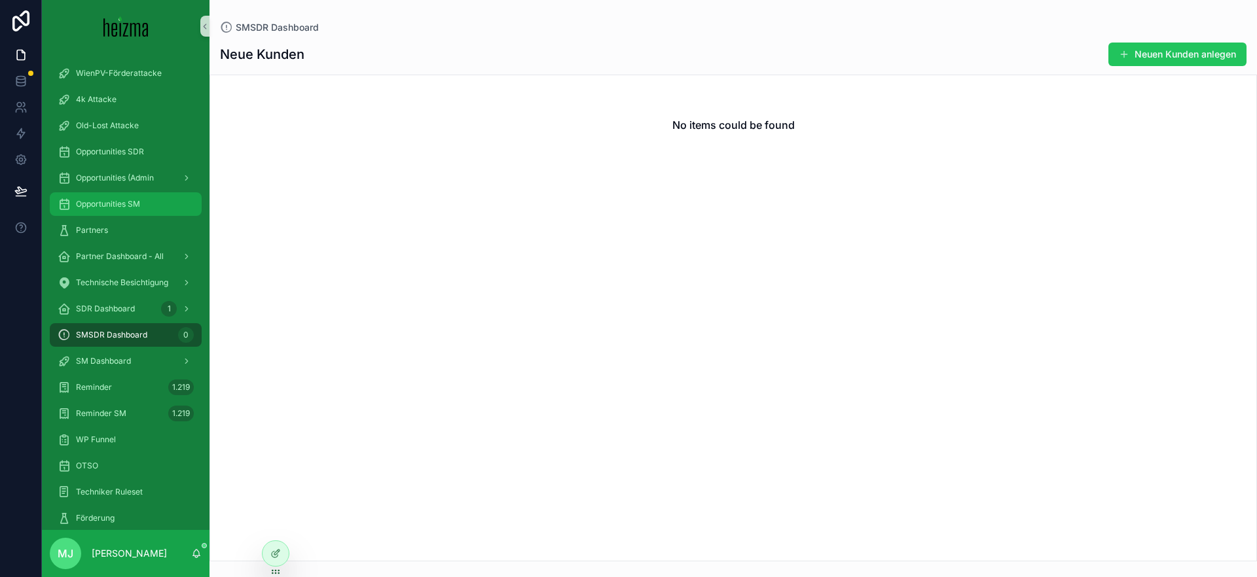
click at [113, 198] on div "Opportunities SM" at bounding box center [126, 204] width 136 height 21
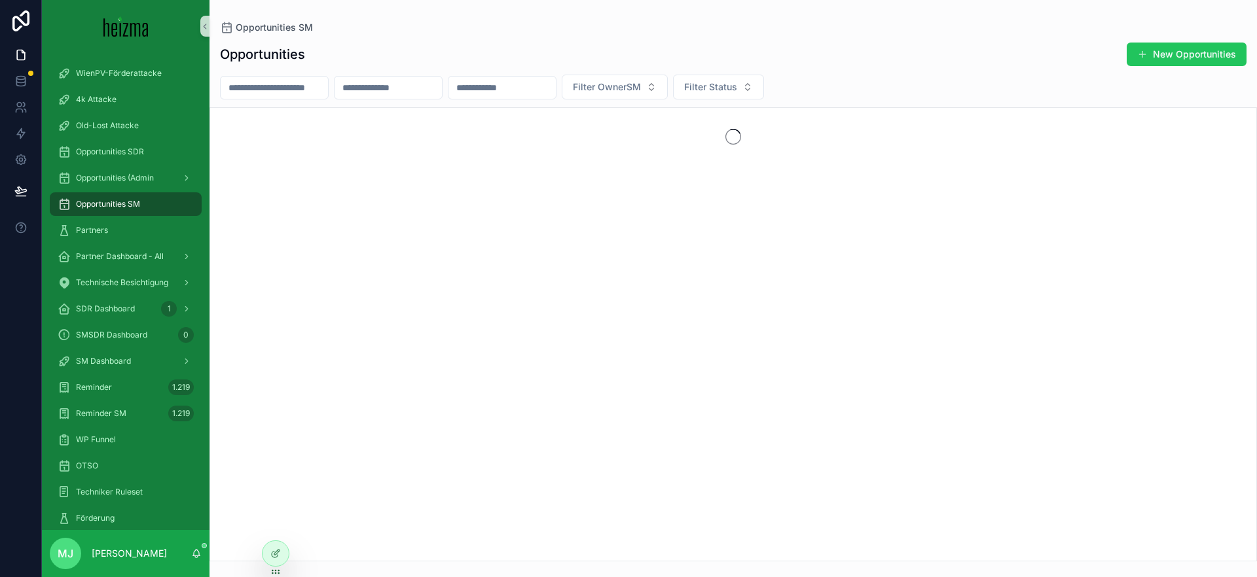
click at [310, 93] on input "scrollable content" at bounding box center [274, 88] width 107 height 18
type input "********"
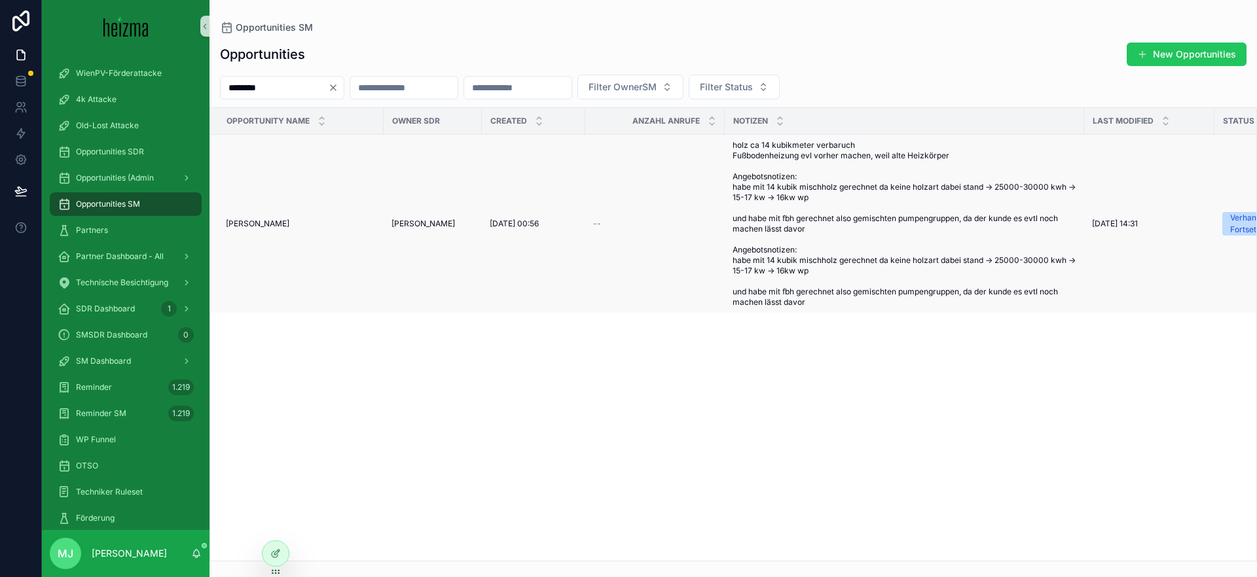
click at [270, 230] on td "[PERSON_NAME] [PERSON_NAME]" at bounding box center [296, 224] width 173 height 179
click at [272, 226] on span "[PERSON_NAME]" at bounding box center [257, 224] width 63 height 10
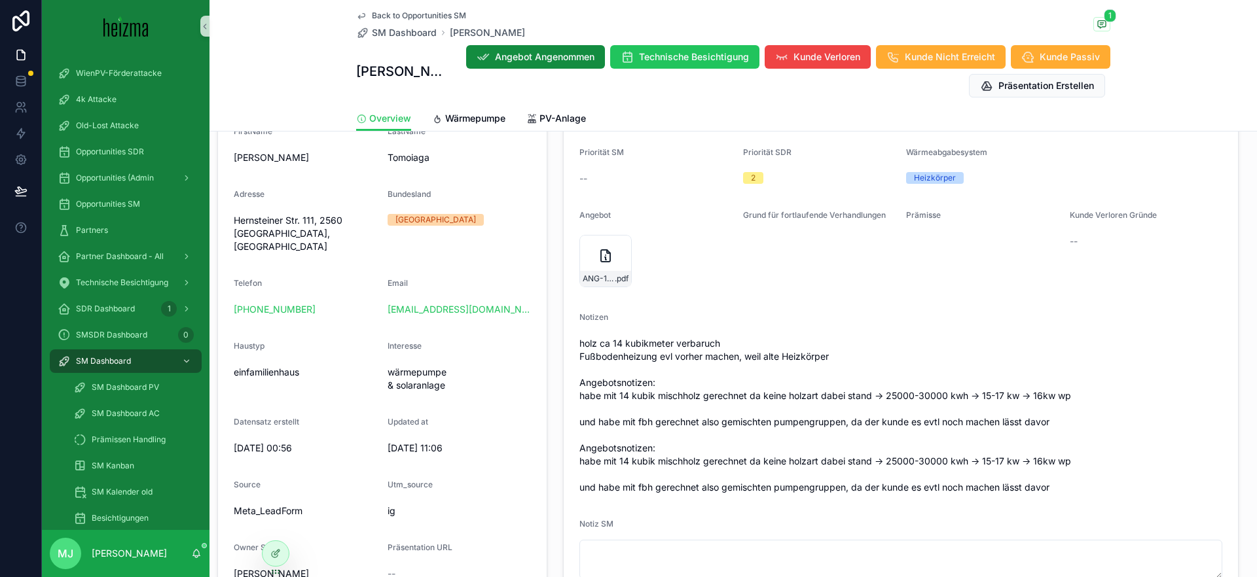
scroll to position [577, 0]
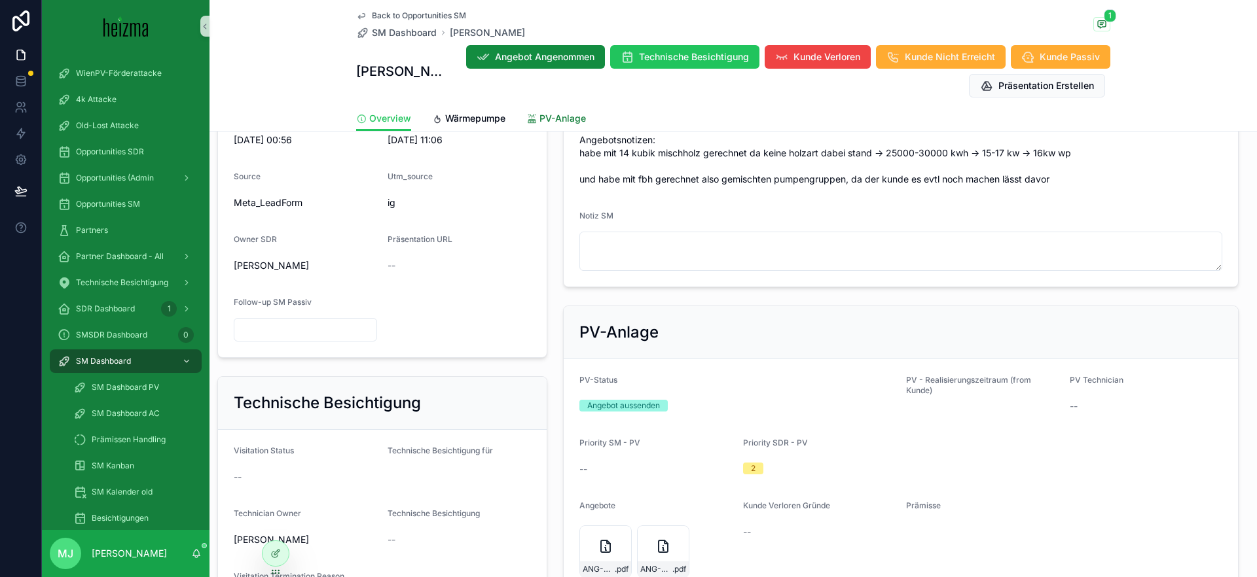
click at [558, 109] on link "PV-Anlage" at bounding box center [556, 120] width 60 height 26
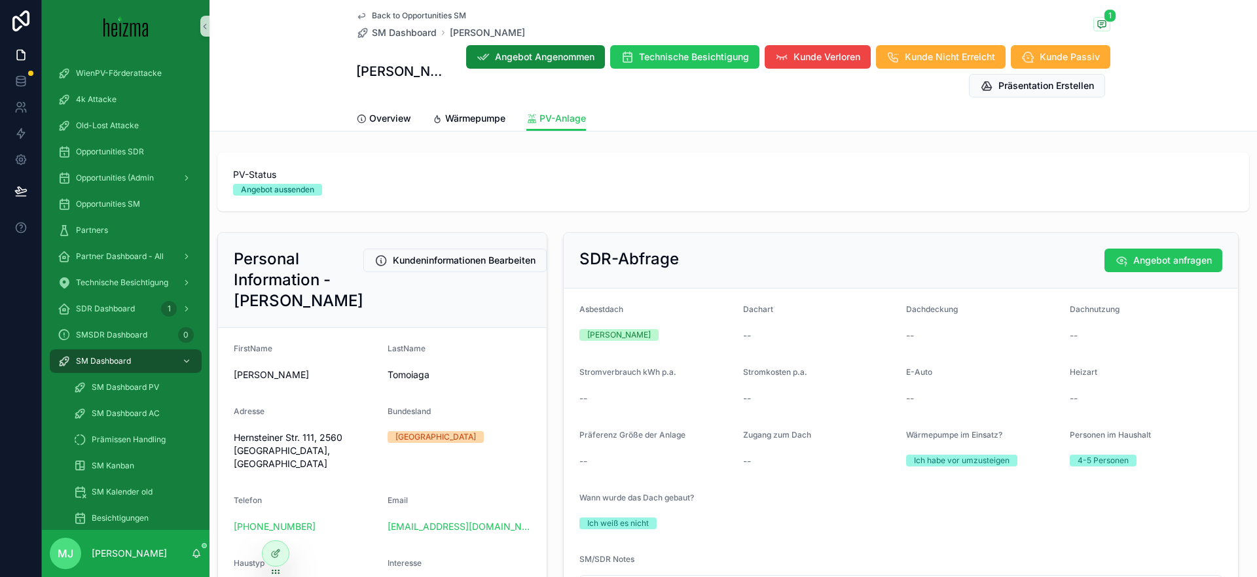
scroll to position [640, 0]
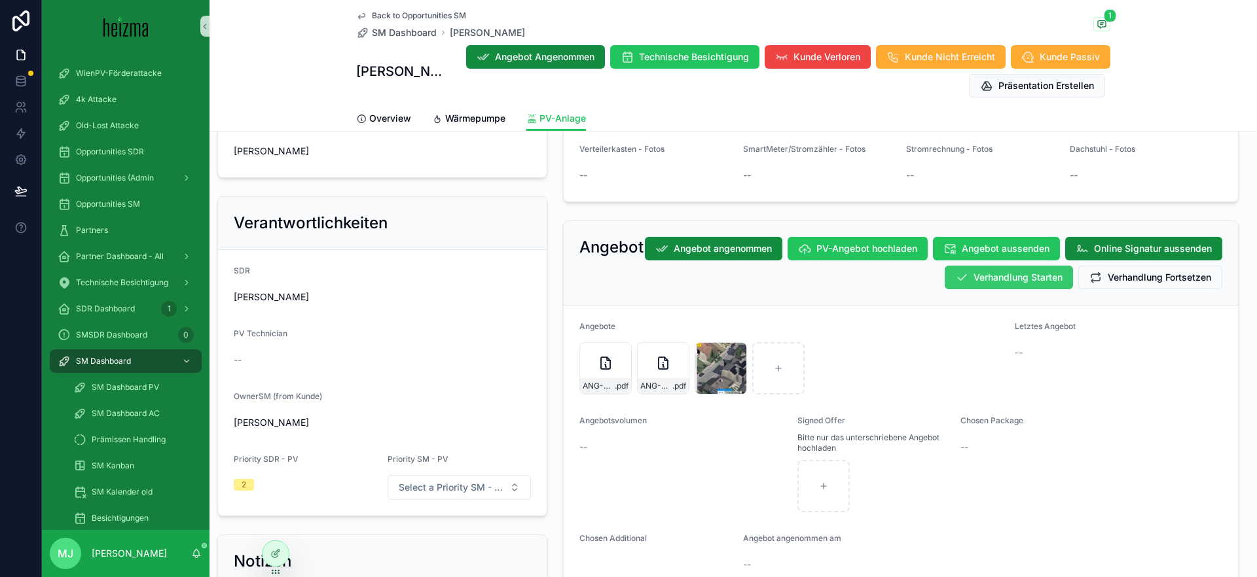
click at [1041, 269] on button "Verhandlung Starten" at bounding box center [1008, 278] width 128 height 24
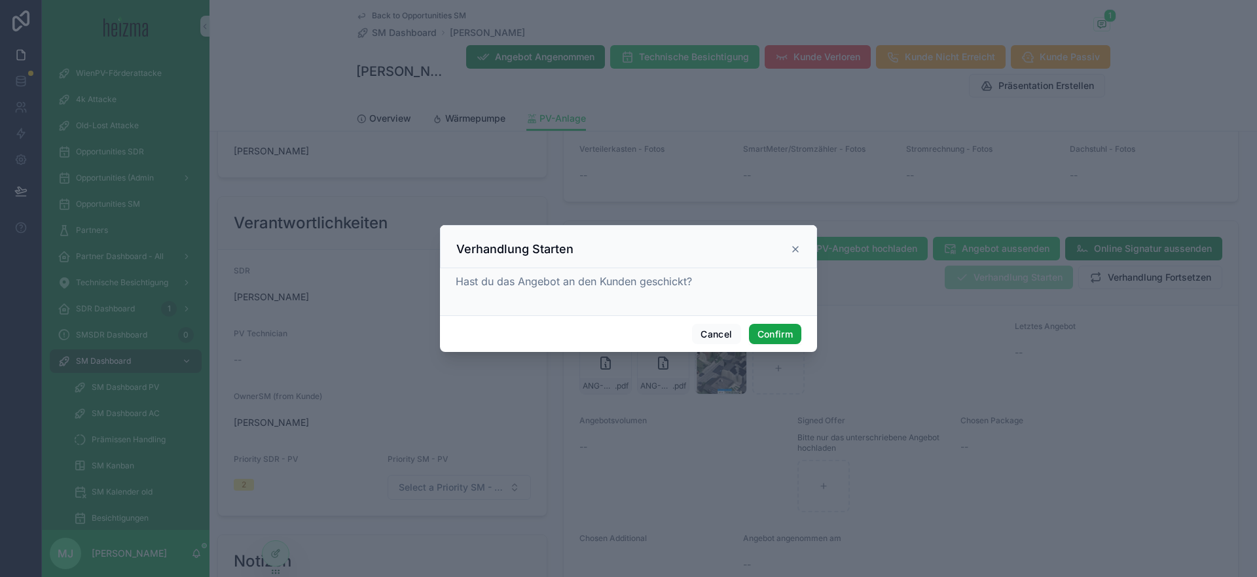
click at [787, 344] on button "Confirm" at bounding box center [775, 334] width 52 height 21
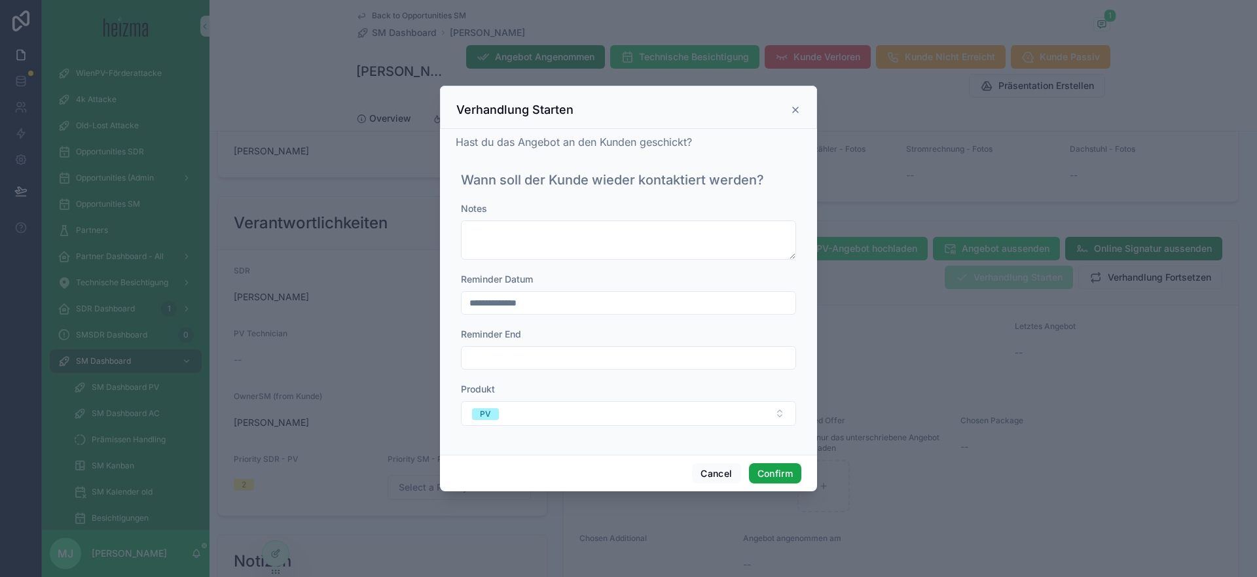
click at [799, 469] on button "Confirm" at bounding box center [775, 473] width 52 height 21
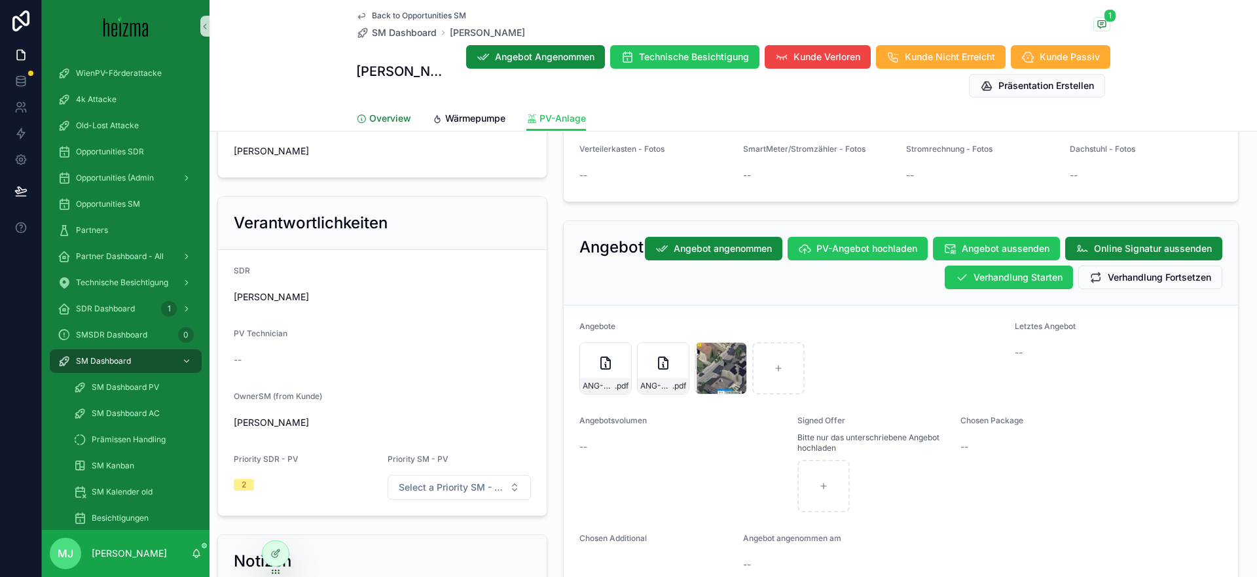
click at [375, 122] on span "Overview" at bounding box center [390, 118] width 42 height 13
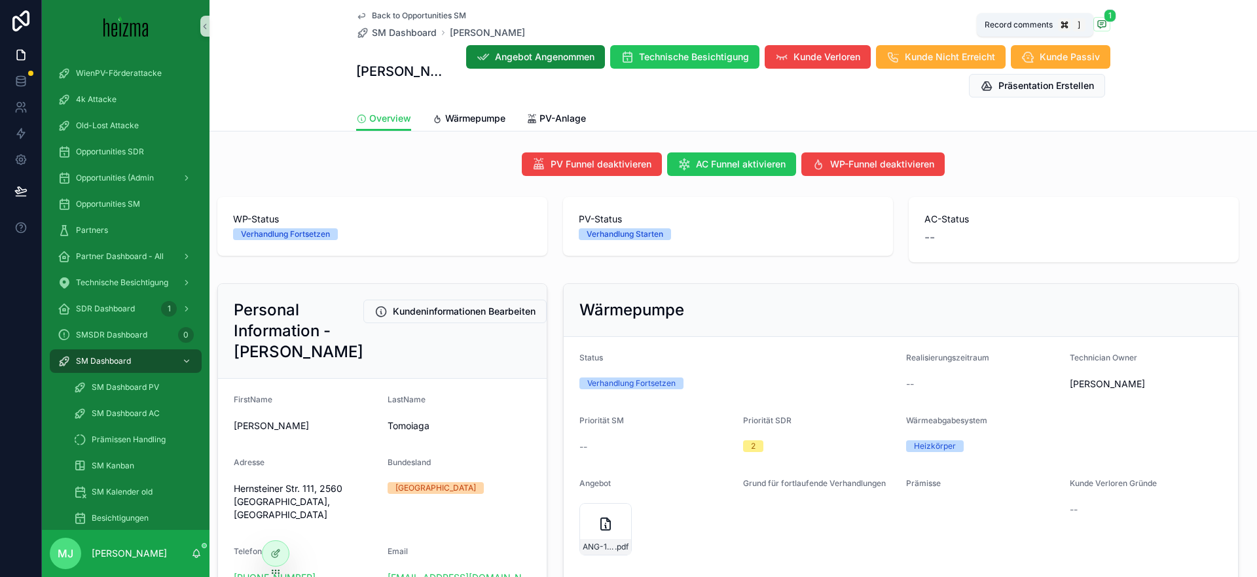
click at [1105, 20] on span "1" at bounding box center [1110, 15] width 12 height 13
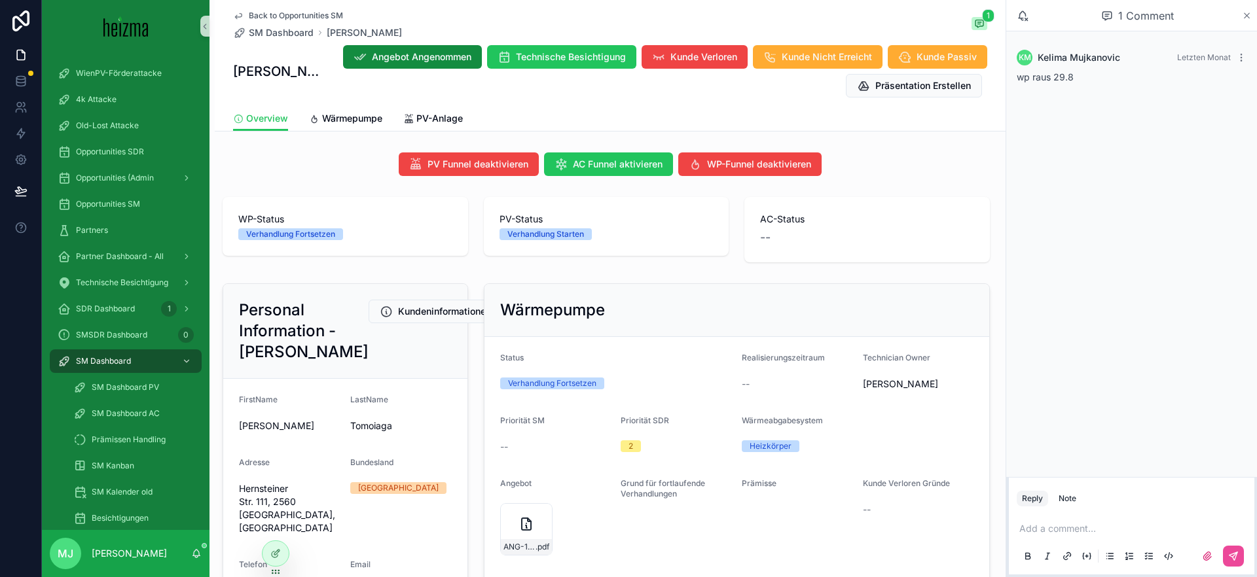
click at [1242, 16] on icon "scrollable content" at bounding box center [1247, 15] width 10 height 10
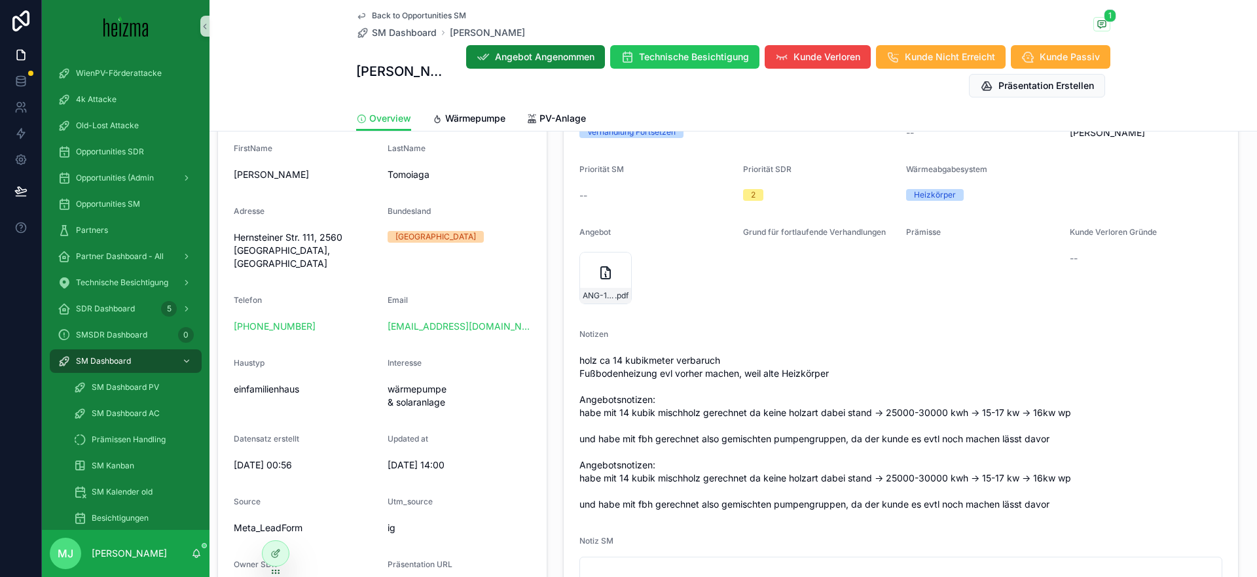
scroll to position [312, 0]
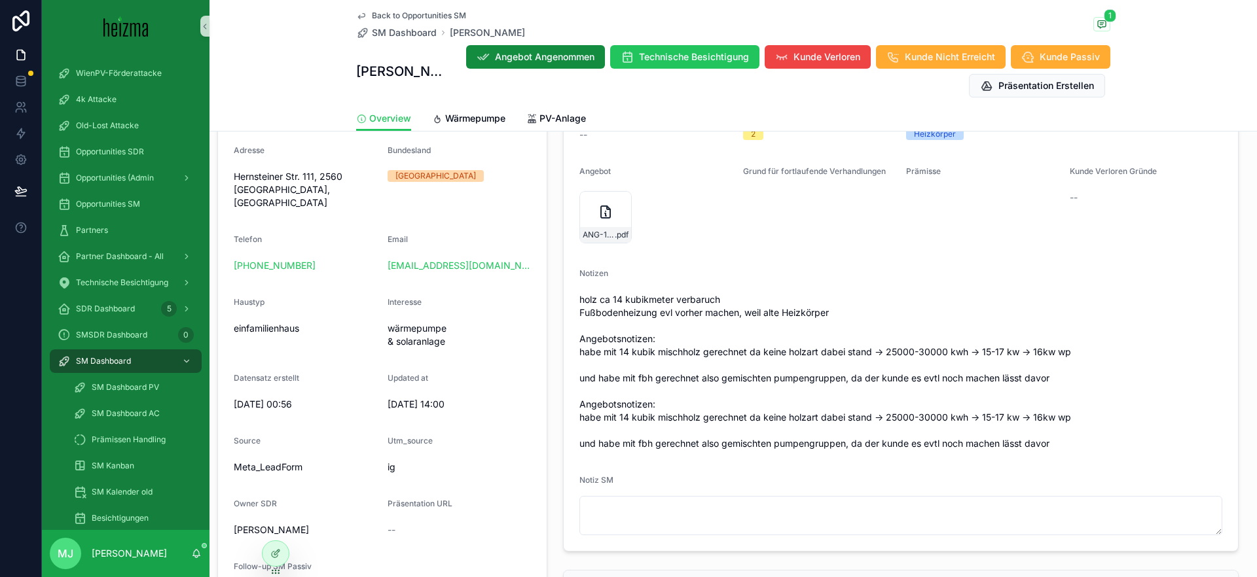
drag, startPoint x: 647, startPoint y: 288, endPoint x: 525, endPoint y: 293, distance: 121.8
click at [643, 288] on div "Notizen holz ca 14 kubikmeter verbaruch Fußbodenheizung evl vorher machen, weil…" at bounding box center [900, 361] width 643 height 186
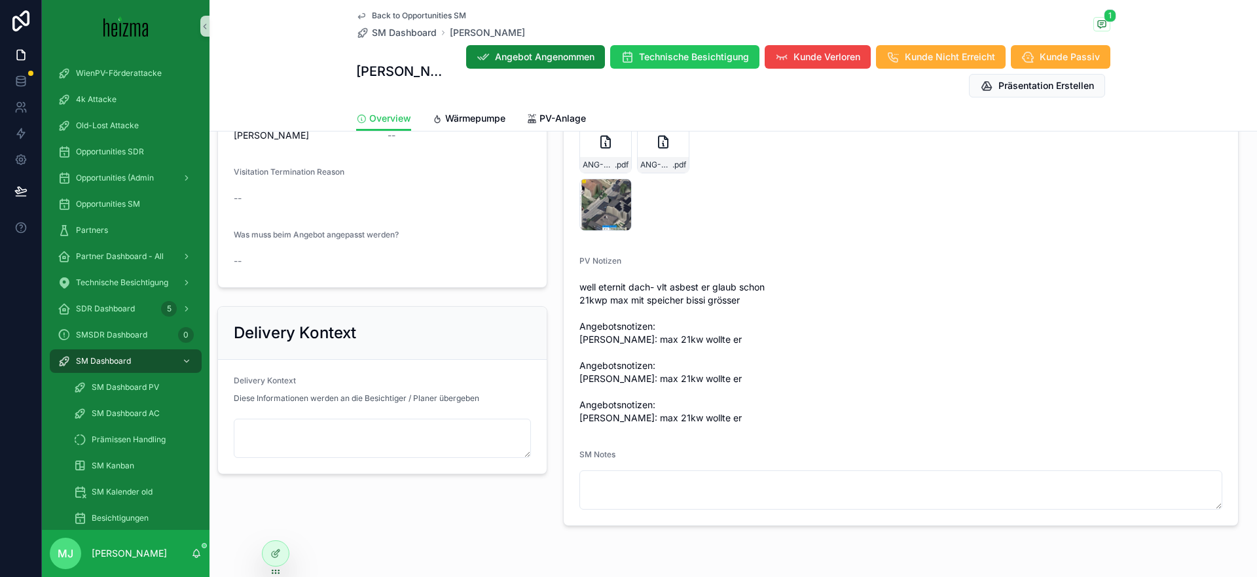
scroll to position [1019, 0]
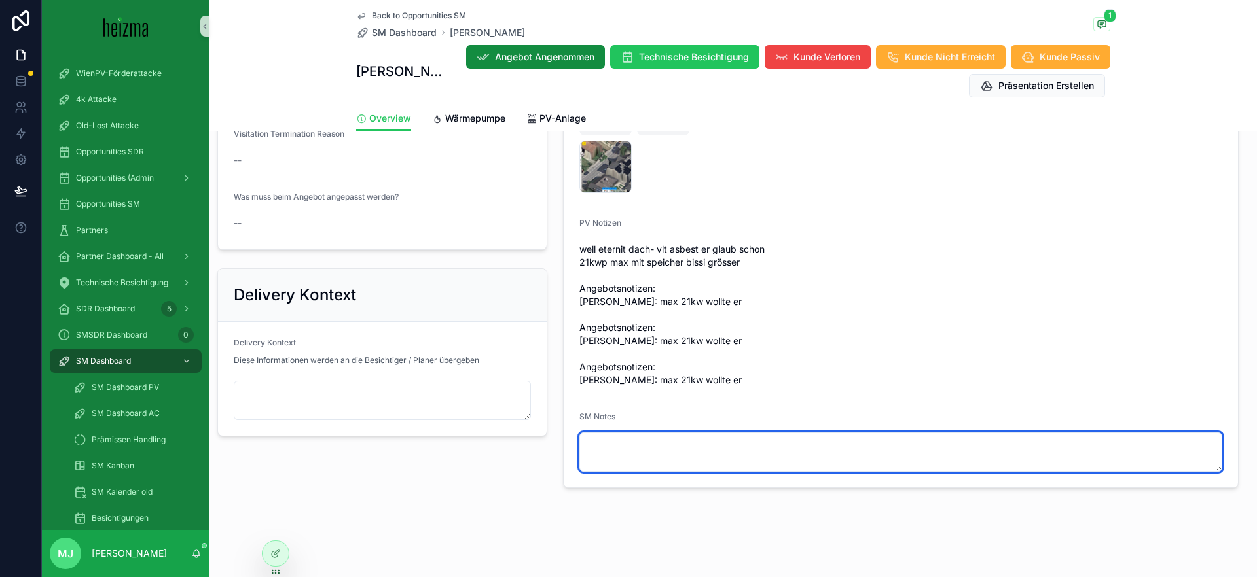
click at [759, 450] on textarea "scrollable content" at bounding box center [900, 452] width 643 height 39
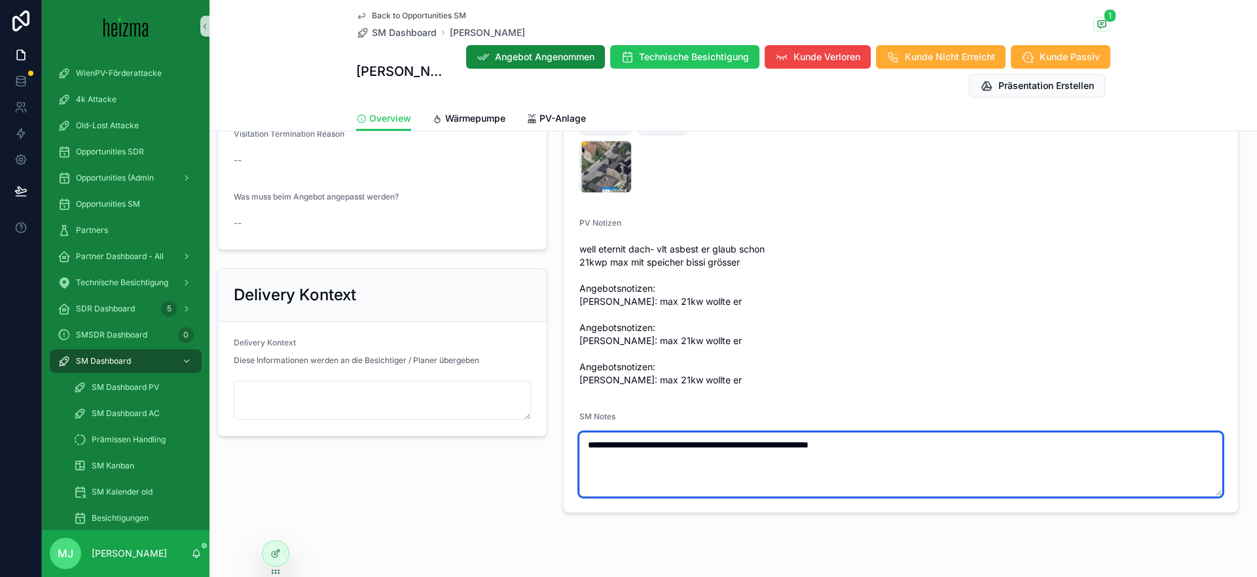
scroll to position [1009, 0]
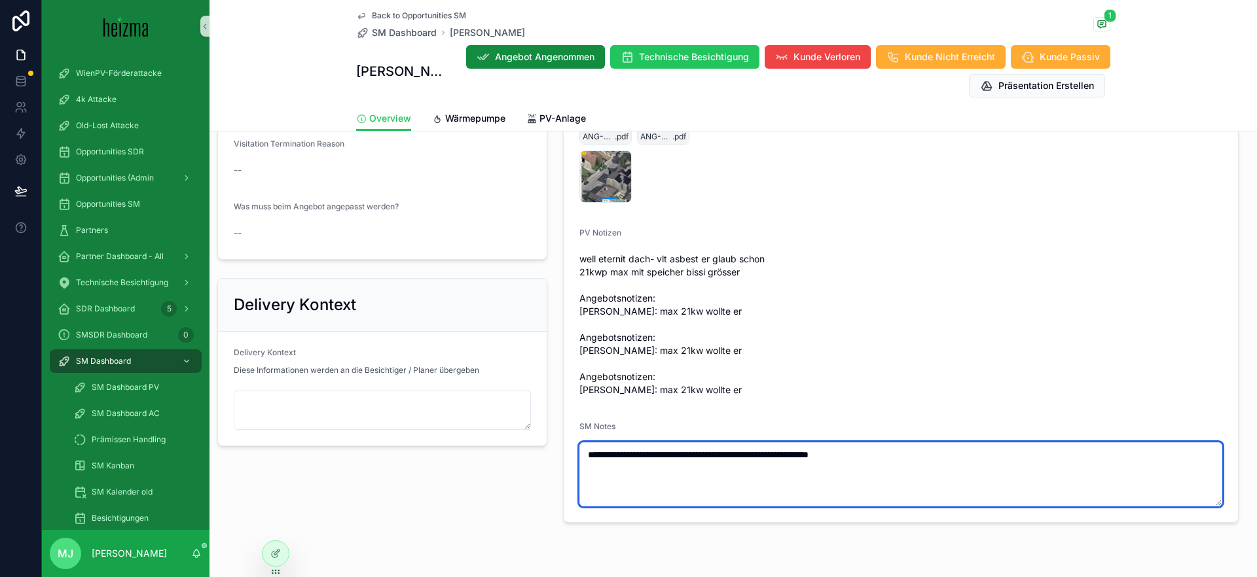
type textarea "**********"
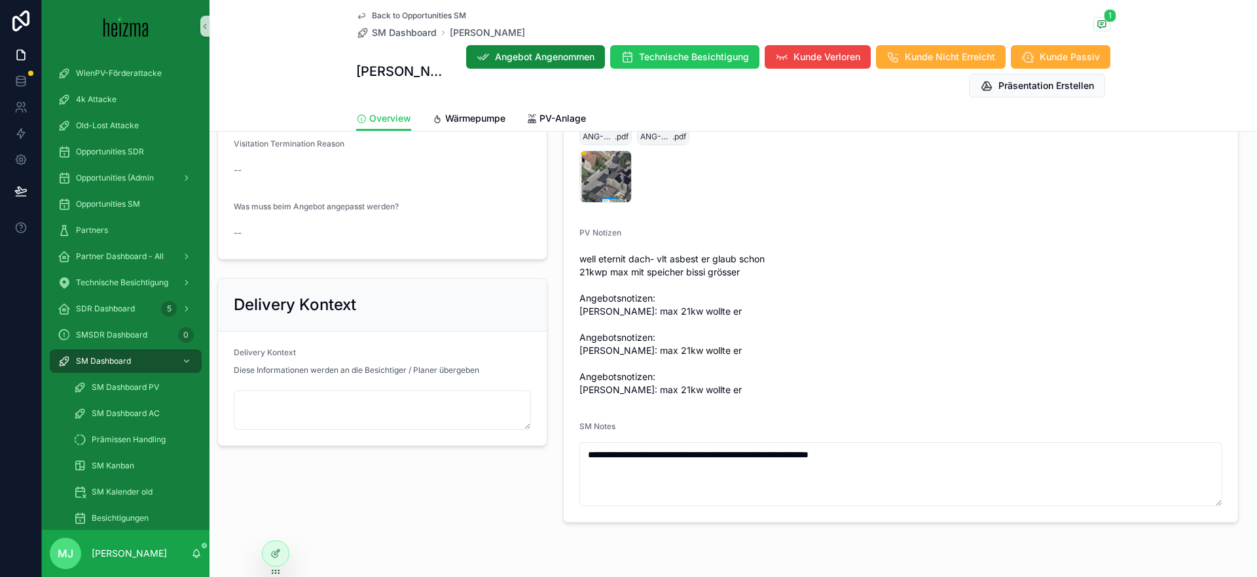
click at [668, 263] on span "well eternit dach- vlt asbest er glaub schon 21kwp max mit speicher bissi gröss…" at bounding box center [900, 325] width 643 height 144
click at [694, 259] on span "well eternit dach- vlt asbest er glaub schon 21kwp max mit speicher bissi gröss…" at bounding box center [900, 325] width 643 height 144
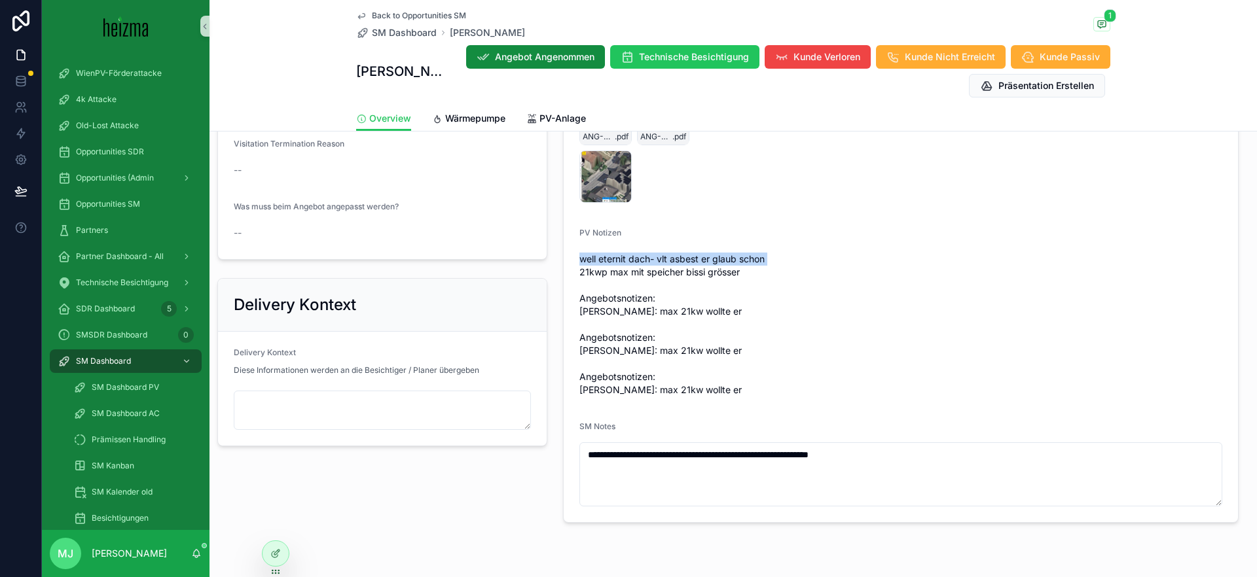
click at [694, 259] on span "well eternit dach- vlt asbest er glaub schon 21kwp max mit speicher bissi gröss…" at bounding box center [900, 325] width 643 height 144
click at [711, 261] on span "well eternit dach- vlt asbest er glaub schon 21kwp max mit speicher bissi gröss…" at bounding box center [900, 325] width 643 height 144
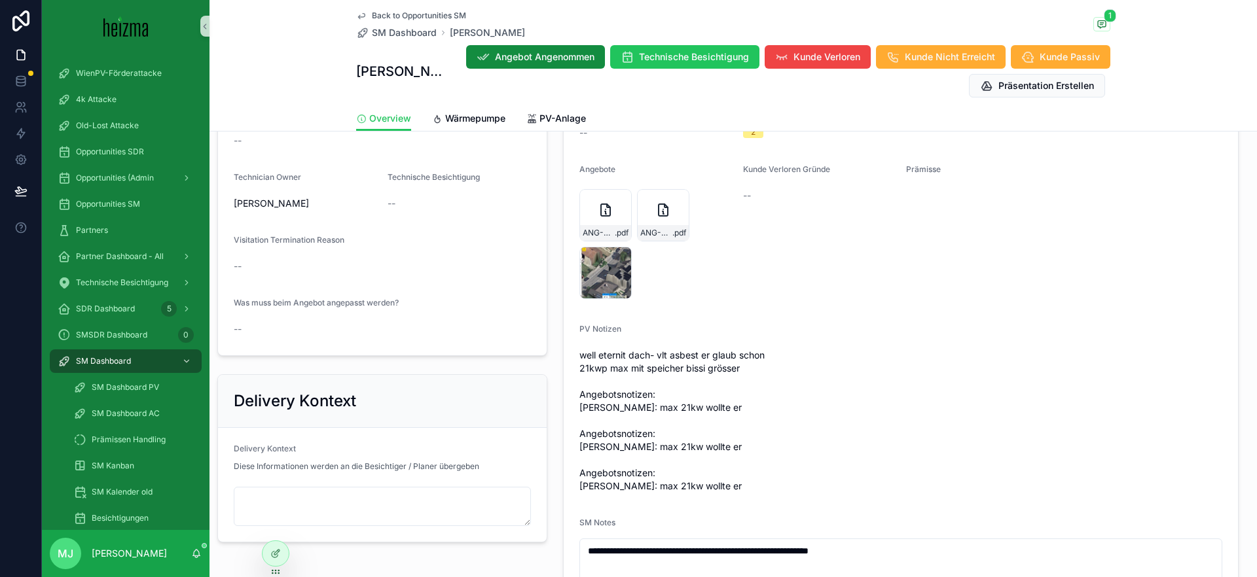
scroll to position [896, 0]
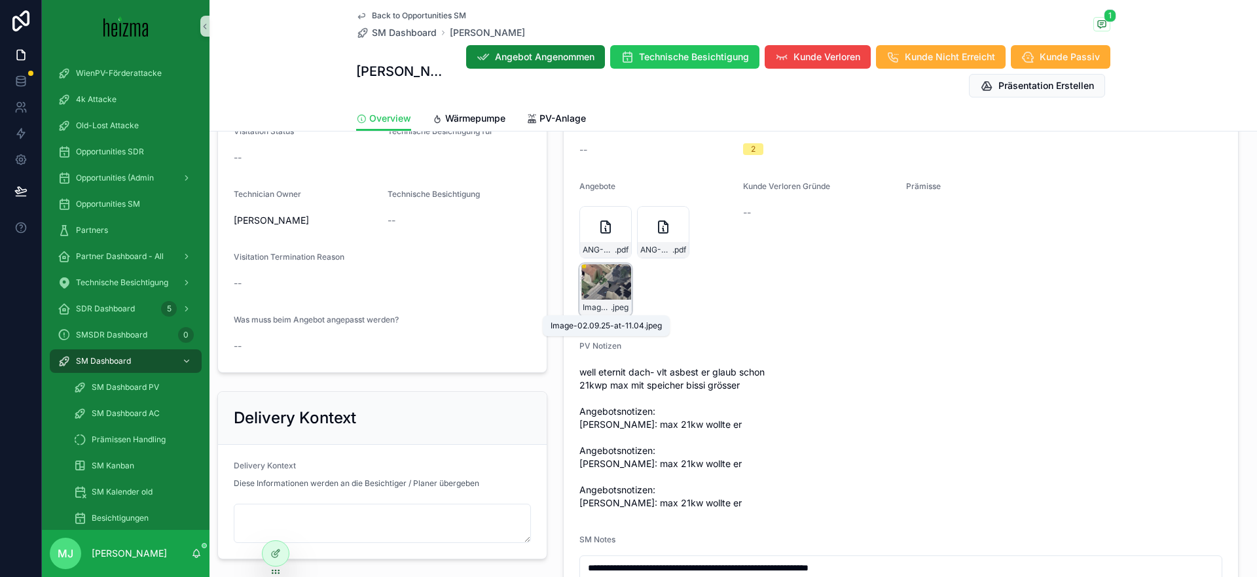
click at [595, 307] on span "Image-02.09.25-at-11.04" at bounding box center [597, 307] width 28 height 10
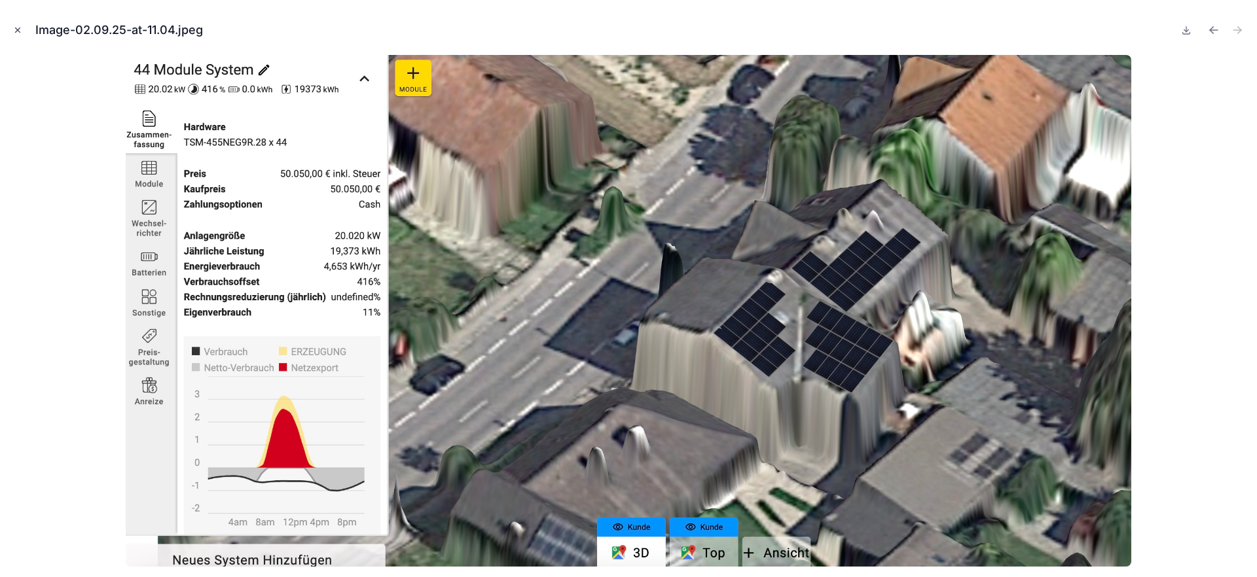
click at [18, 30] on icon "Close modal" at bounding box center [18, 30] width 5 height 5
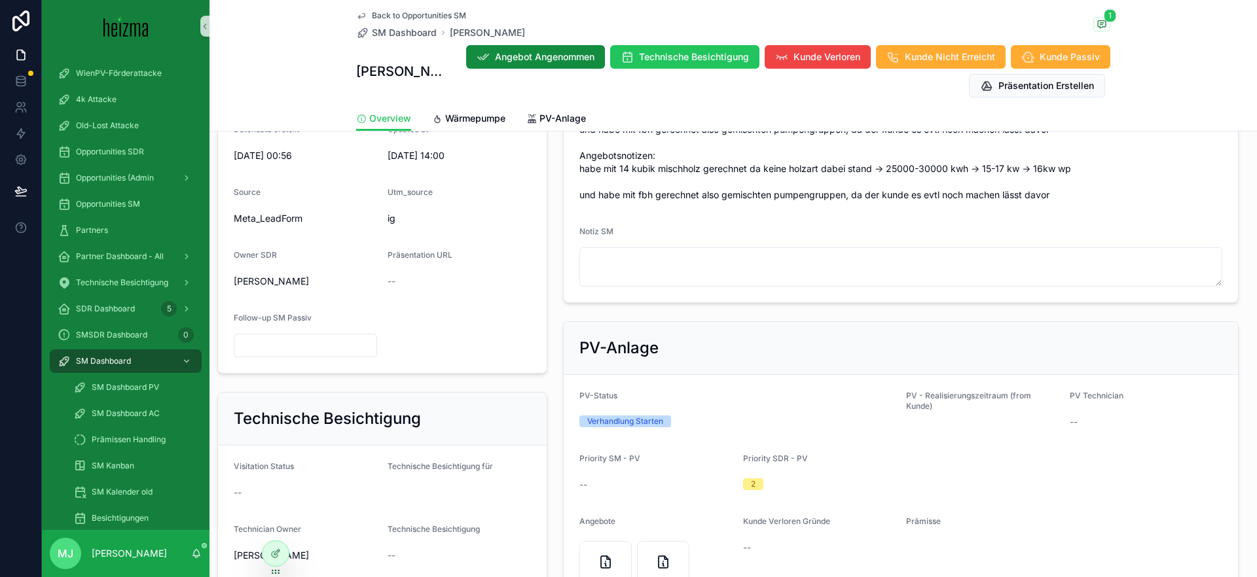
scroll to position [1044, 0]
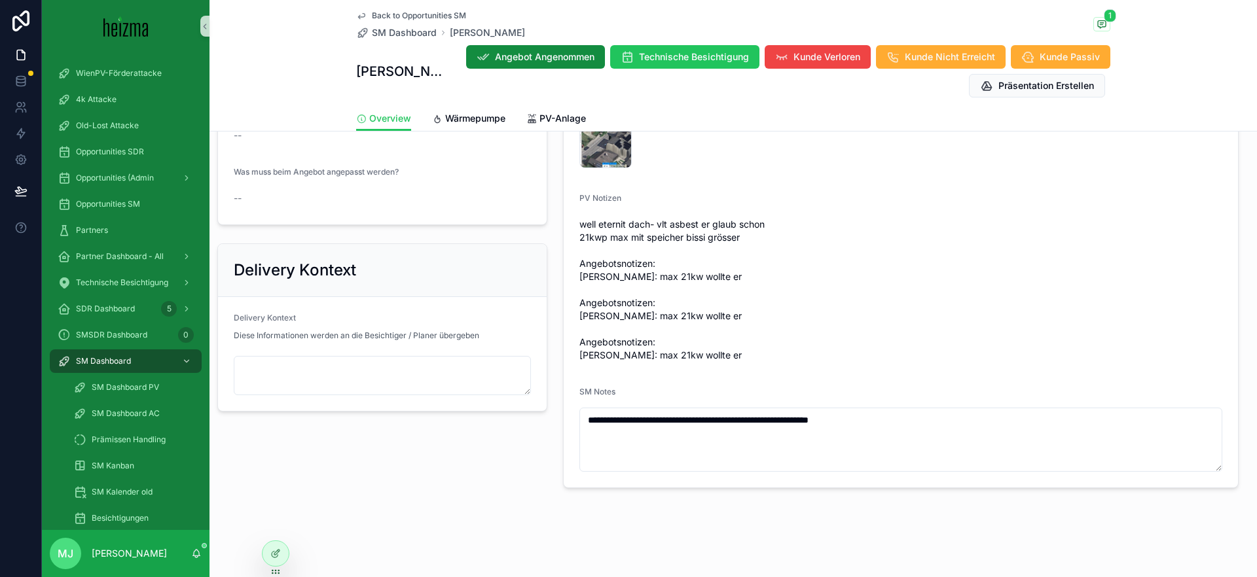
click at [943, 198] on div "PV Notizen" at bounding box center [900, 201] width 643 height 16
click at [651, 224] on span "well eternit dach- vlt asbest er glaub schon 21kwp max mit speicher bissi gröss…" at bounding box center [900, 290] width 643 height 144
click at [722, 225] on span "well eternit dach- vlt asbest er glaub schon 21kwp max mit speicher bissi gröss…" at bounding box center [900, 290] width 643 height 144
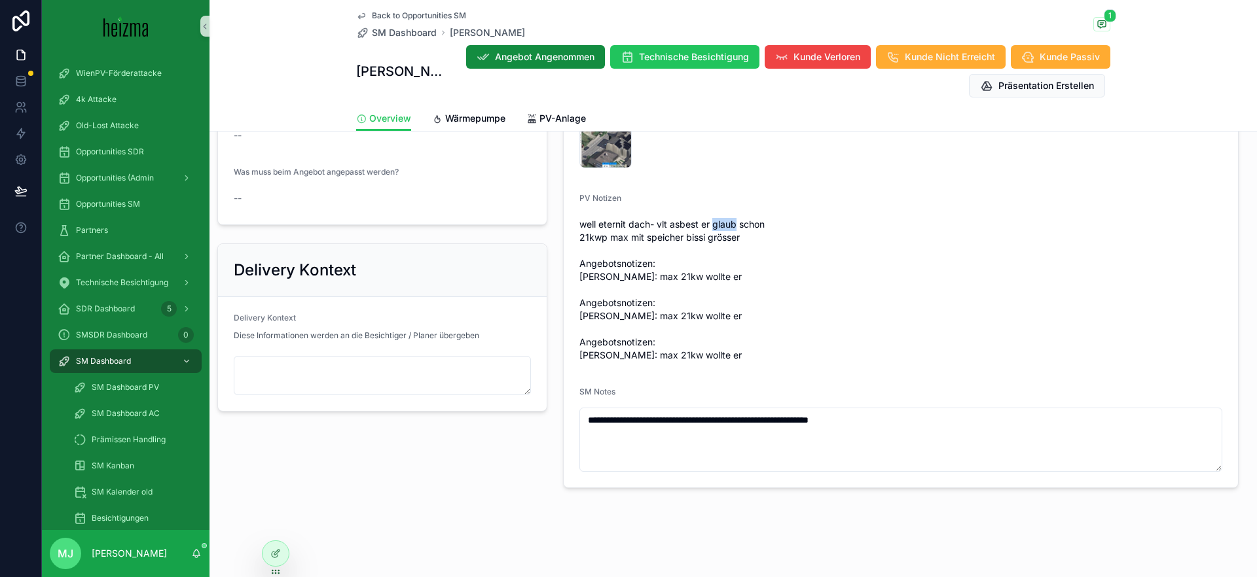
click at [722, 225] on span "well eternit dach- vlt asbest er glaub schon 21kwp max mit speicher bissi gröss…" at bounding box center [900, 290] width 643 height 144
click at [744, 226] on span "well eternit dach- vlt asbest er glaub schon 21kwp max mit speicher bissi gröss…" at bounding box center [900, 290] width 643 height 144
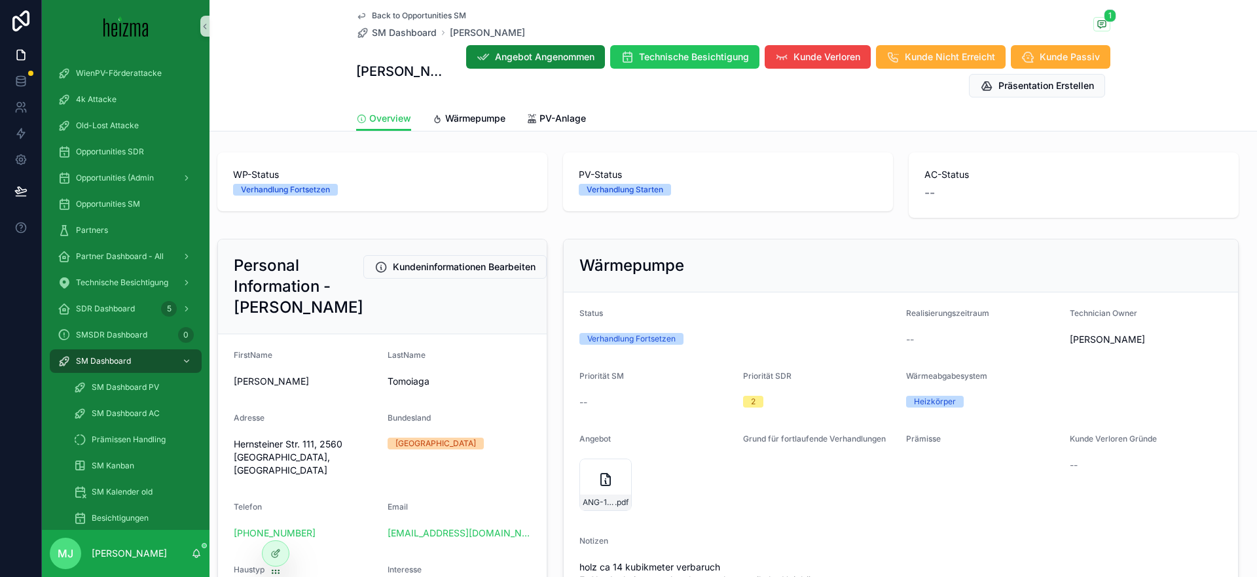
scroll to position [43, 0]
click at [564, 237] on div "Wärmepumpe Status Verhandlung Fortsetzen Realisierungszeitraum -- Technician Ow…" at bounding box center [900, 530] width 691 height 591
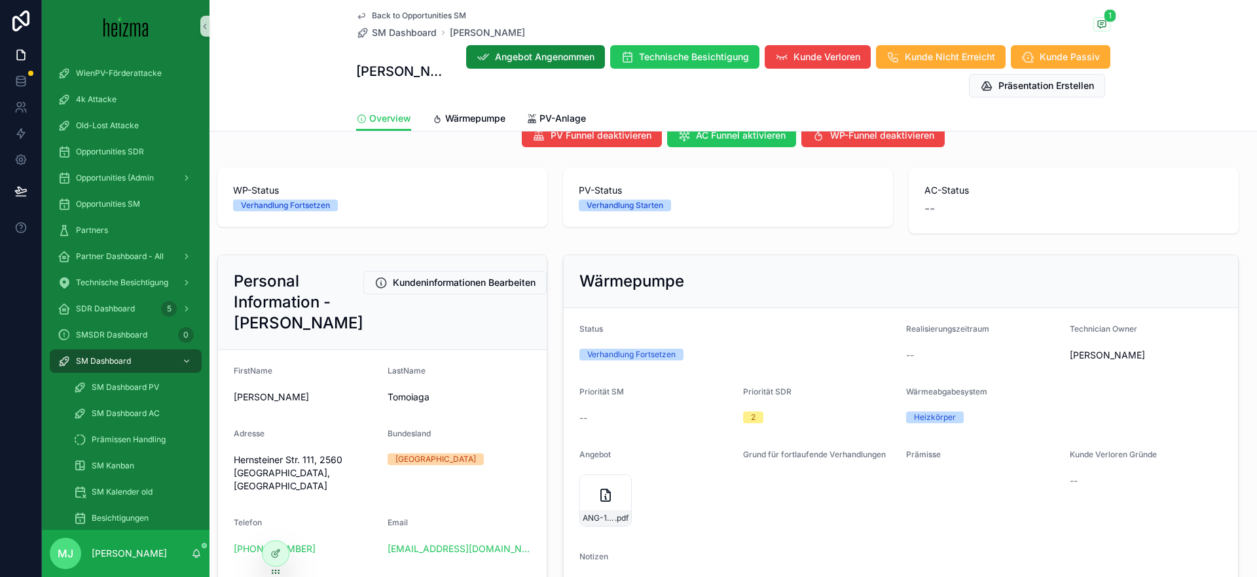
scroll to position [26, 0]
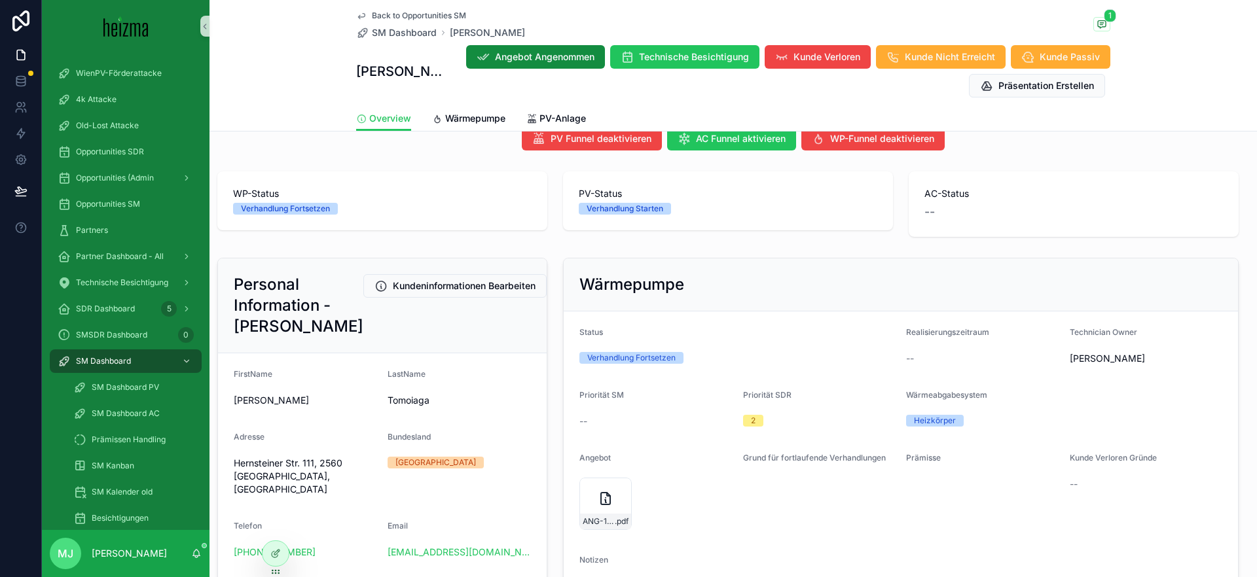
click at [411, 13] on span "Back to Opportunities SM" at bounding box center [419, 15] width 94 height 10
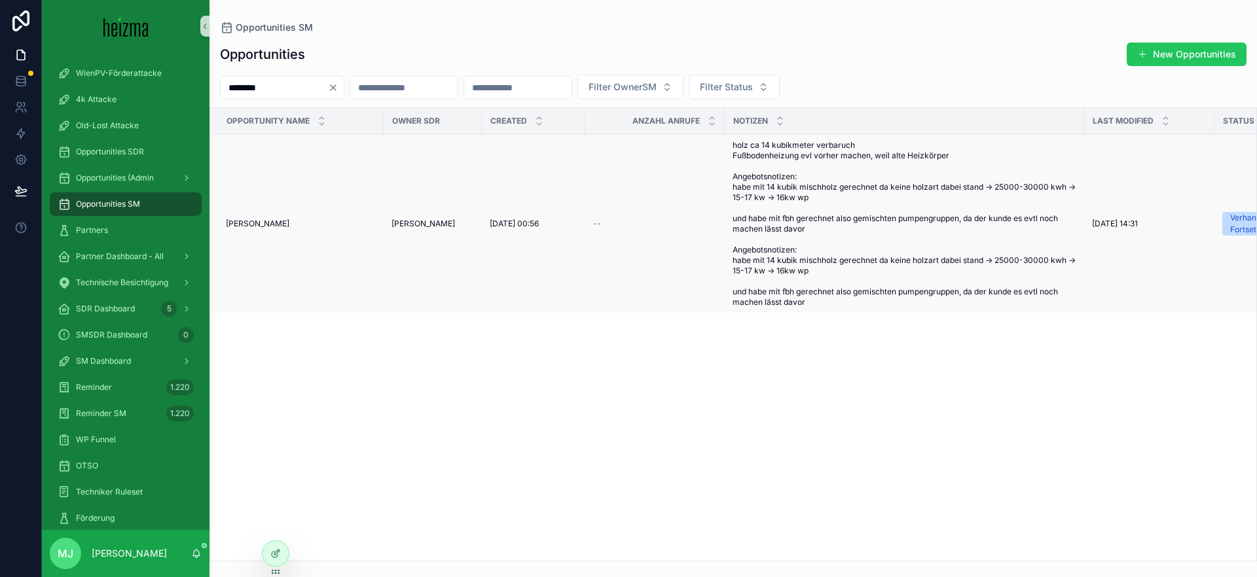
click at [265, 219] on span "[PERSON_NAME]" at bounding box center [257, 224] width 63 height 10
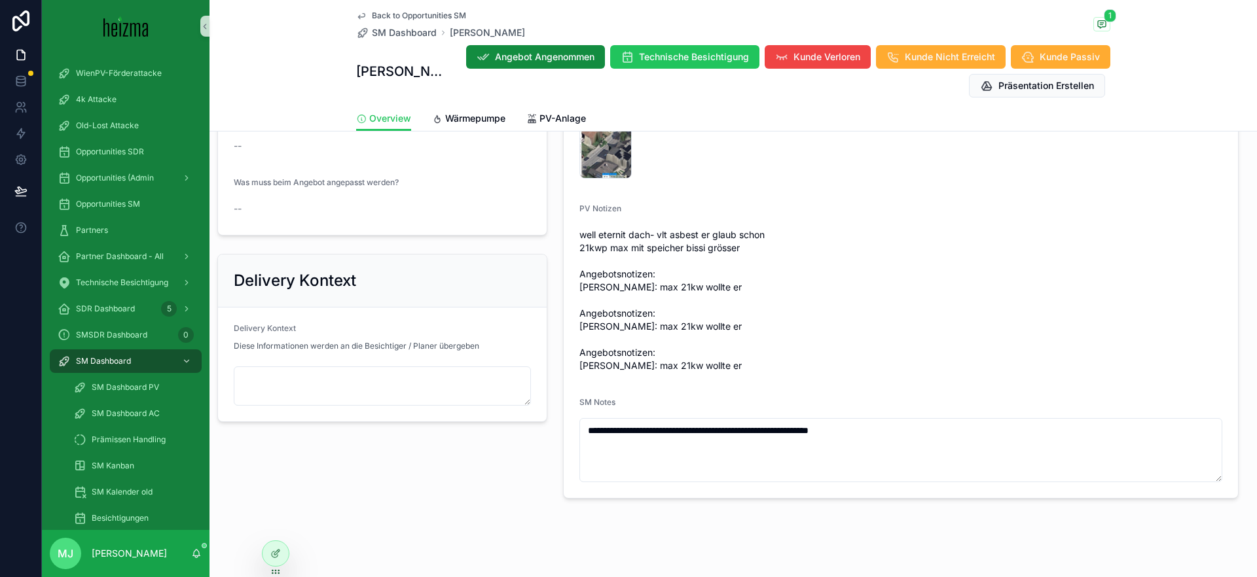
scroll to position [1044, 0]
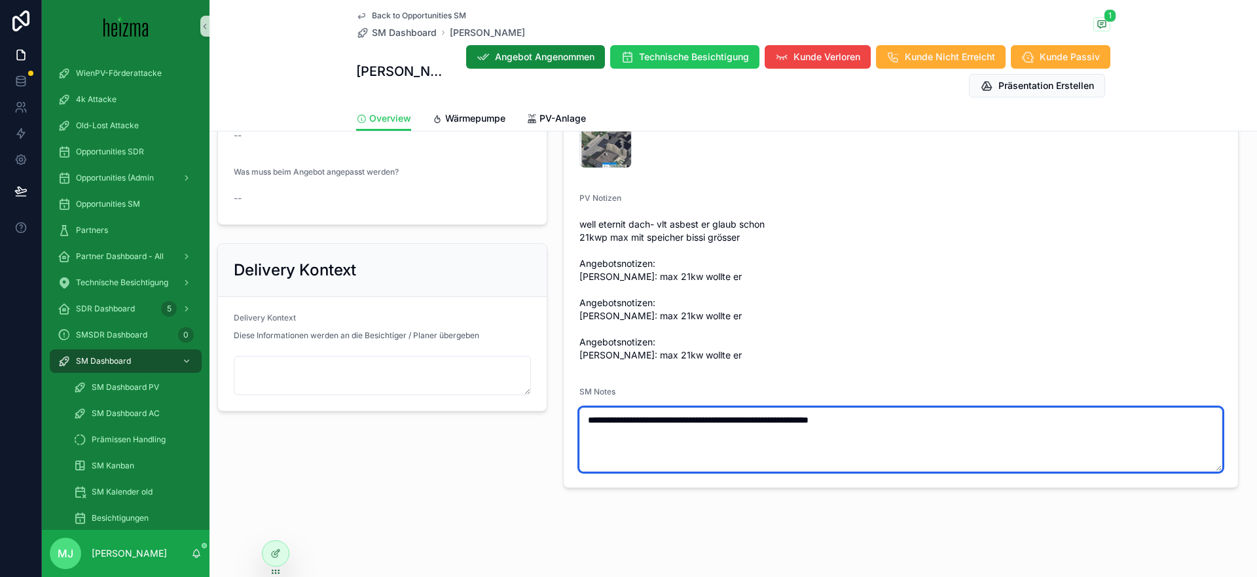
click at [969, 410] on textarea "**********" at bounding box center [900, 440] width 643 height 64
click at [971, 415] on textarea "**********" at bounding box center [900, 440] width 643 height 64
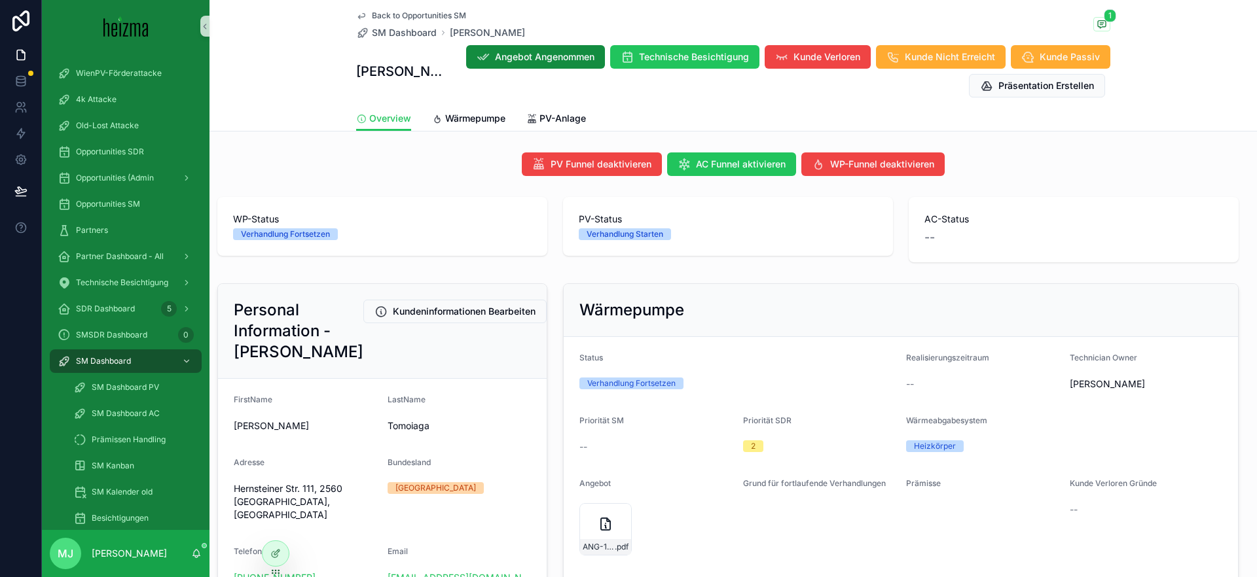
scroll to position [67, 0]
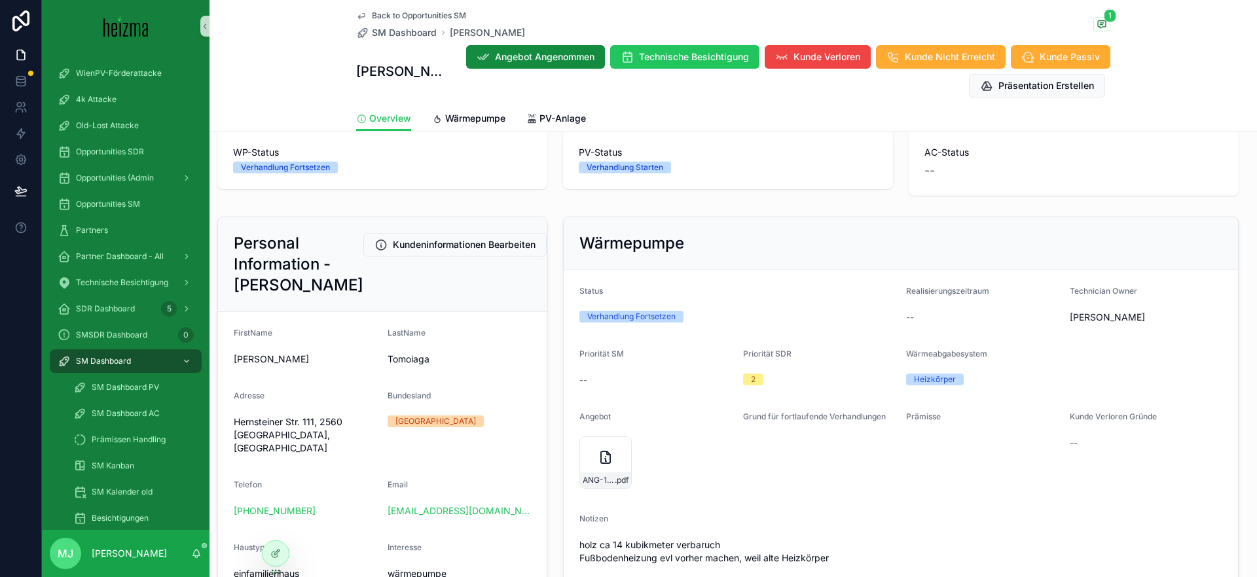
type textarea "**********"
click at [269, 436] on div "Hernsteiner Str. 111, 2560 [GEOGRAPHIC_DATA], [GEOGRAPHIC_DATA]" at bounding box center [305, 435] width 143 height 47
click at [269, 436] on span "Hernsteiner Str. 111, 2560 [GEOGRAPHIC_DATA], [GEOGRAPHIC_DATA]" at bounding box center [305, 435] width 143 height 39
click at [269, 440] on span "Hernsteiner Str. 111, 2560 [GEOGRAPHIC_DATA], [GEOGRAPHIC_DATA]" at bounding box center [305, 435] width 143 height 39
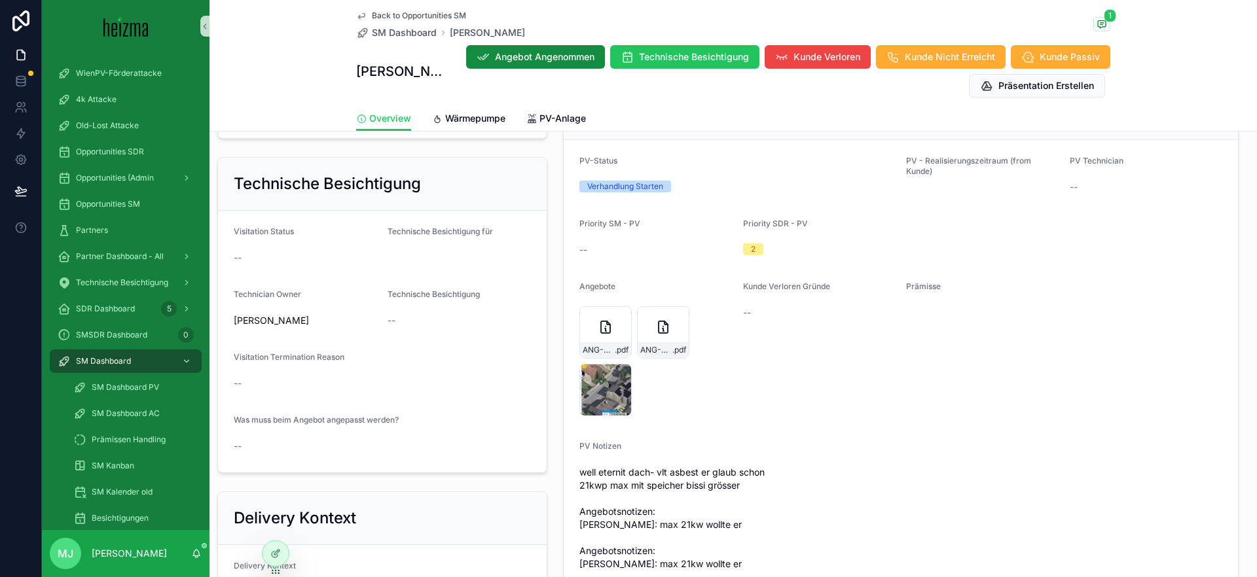
scroll to position [844, 0]
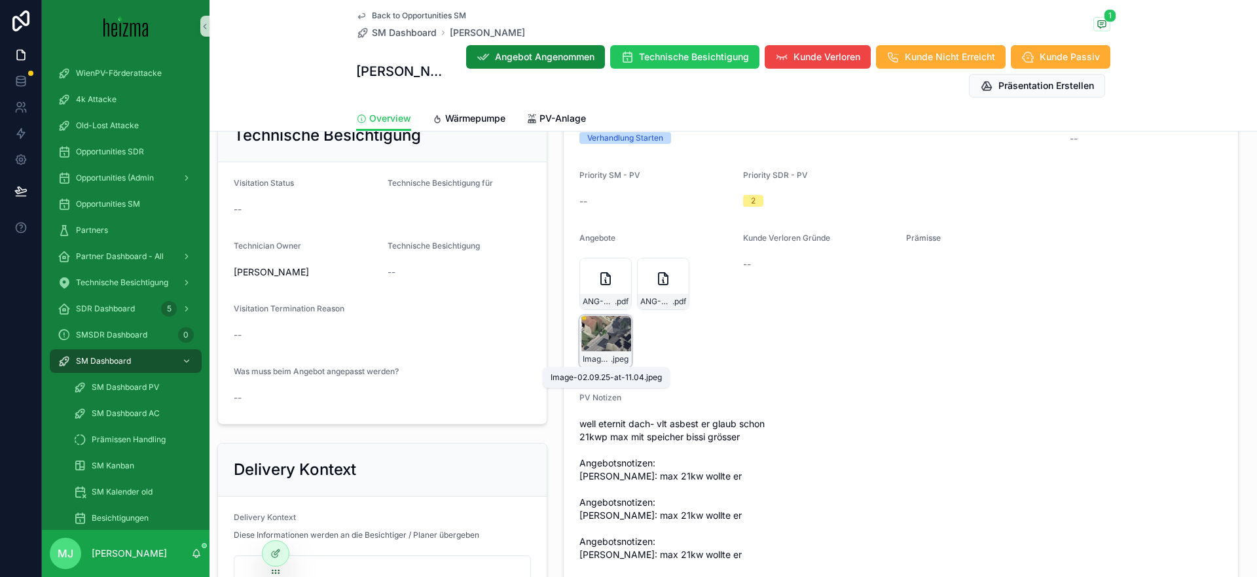
click at [593, 363] on span "Image-02.09.25-at-11.04" at bounding box center [597, 359] width 28 height 10
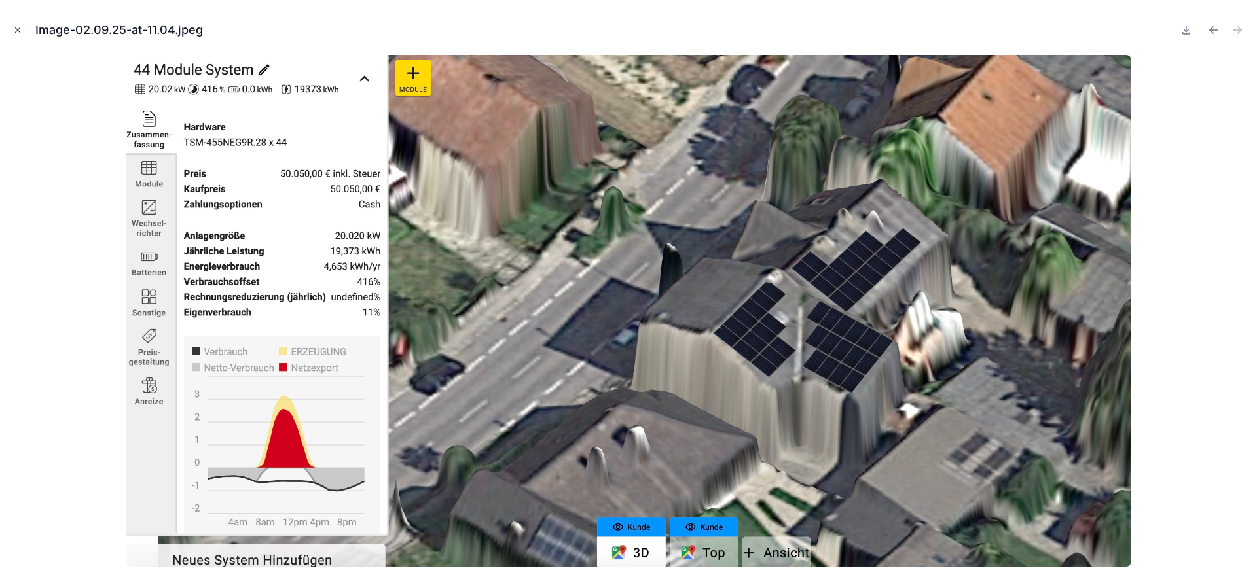
click at [14, 31] on icon "Close modal" at bounding box center [17, 30] width 9 height 9
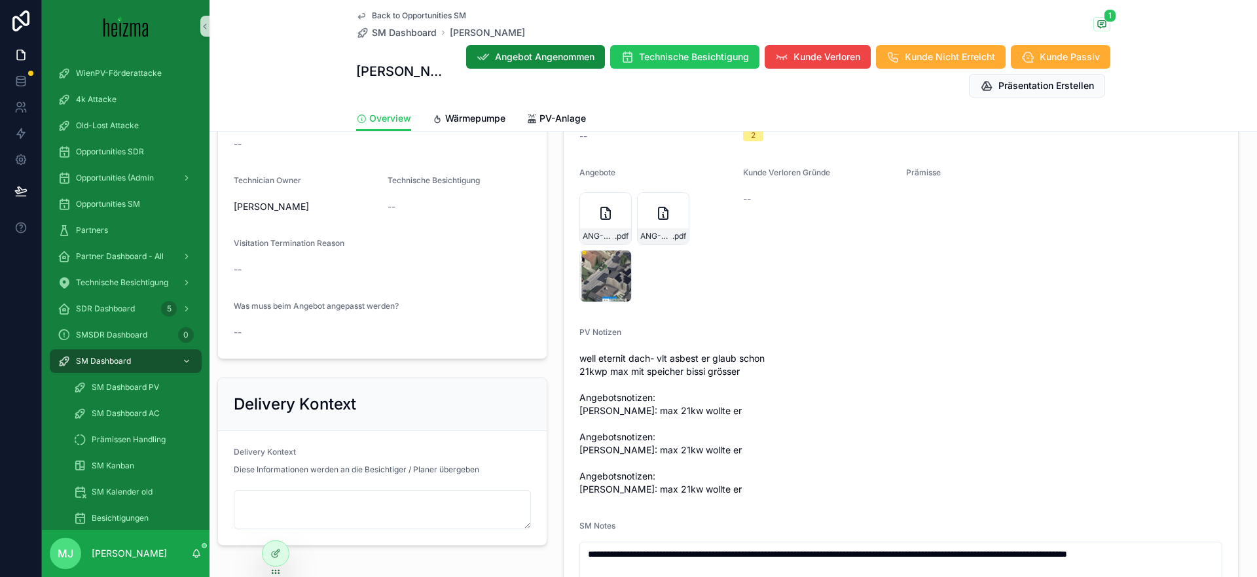
scroll to position [925, 0]
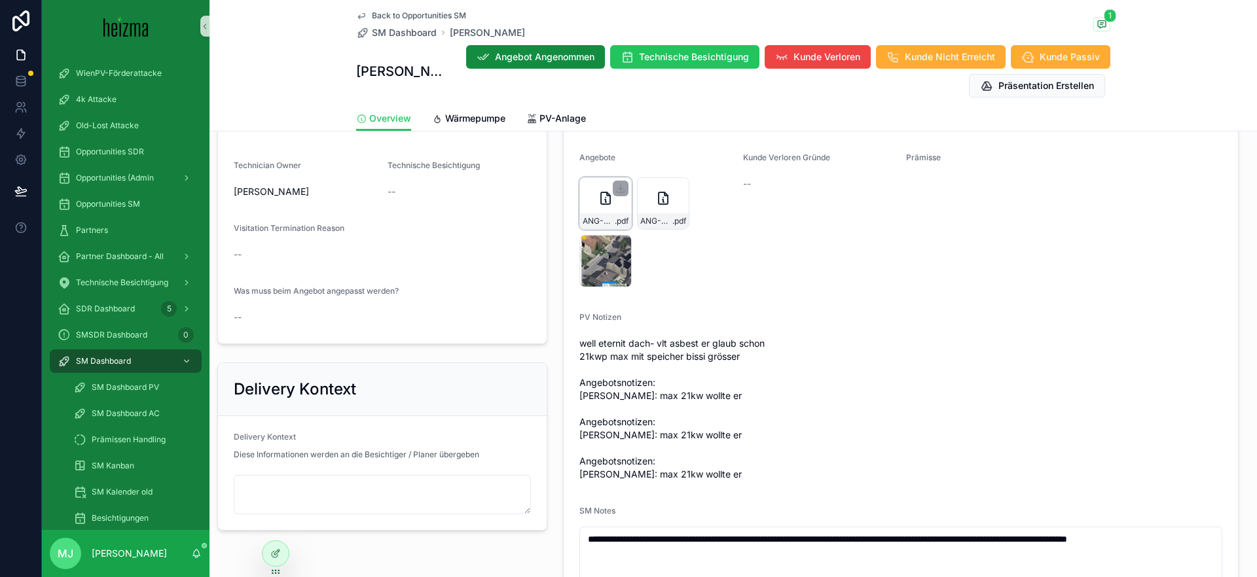
click at [594, 209] on div "ANG-PV-3269-[GEOGRAPHIC_DATA]-2025-09-02 .pdf" at bounding box center [605, 203] width 52 height 52
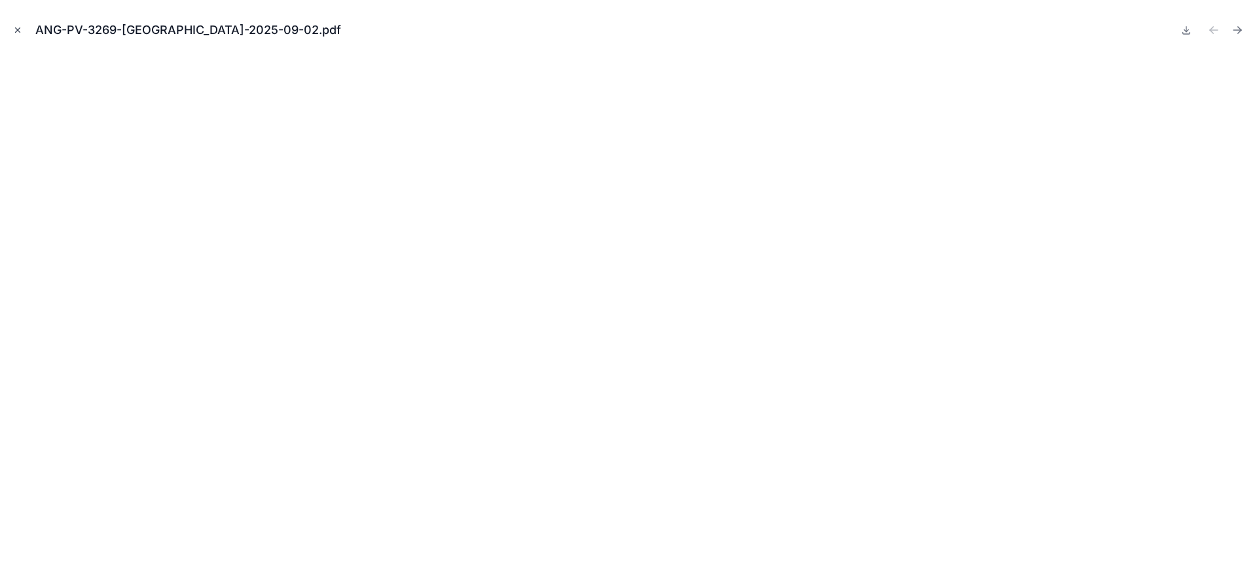
click at [15, 29] on icon "Close modal" at bounding box center [17, 30] width 9 height 9
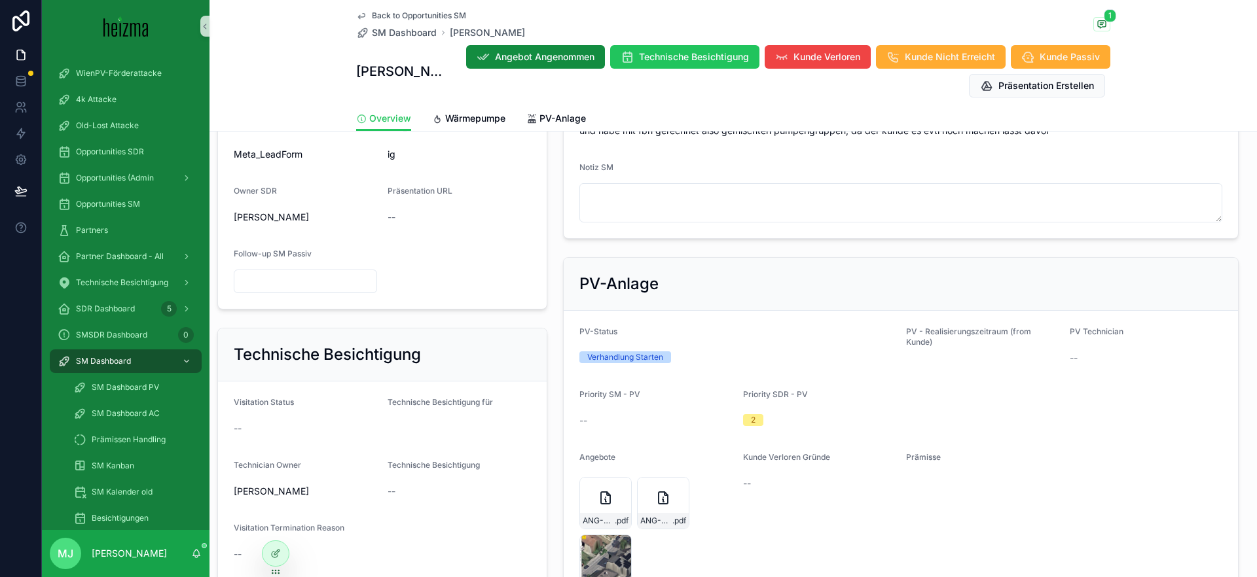
scroll to position [725, 0]
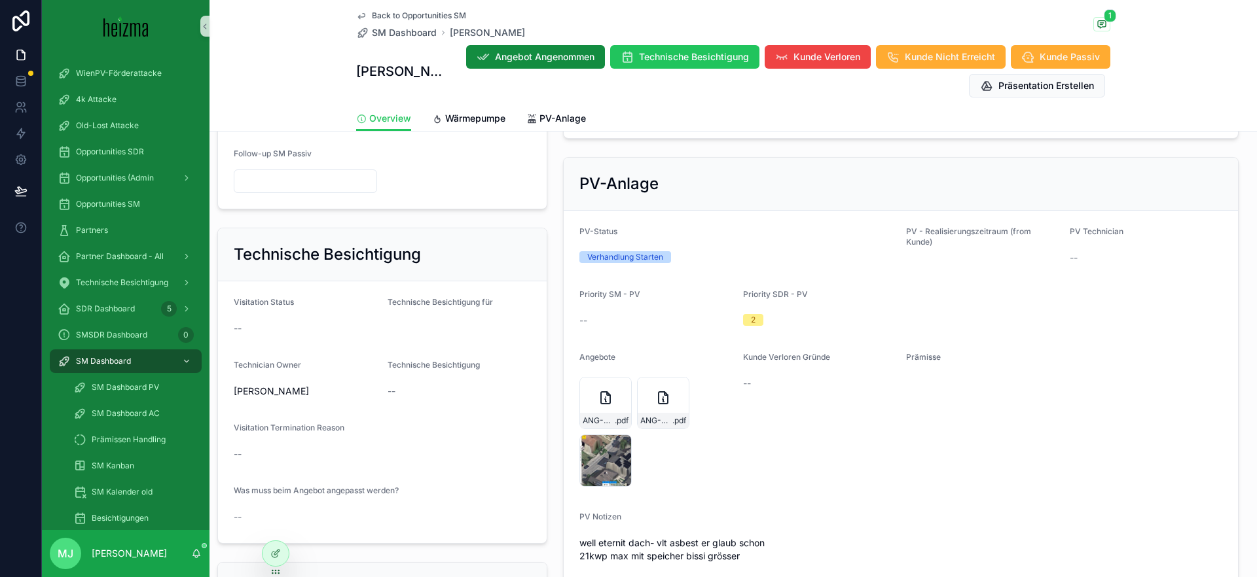
click at [590, 121] on div "Overview Wärmepumpe PV-Anlage" at bounding box center [733, 118] width 754 height 25
click at [562, 113] on span "PV-Anlage" at bounding box center [562, 118] width 46 height 13
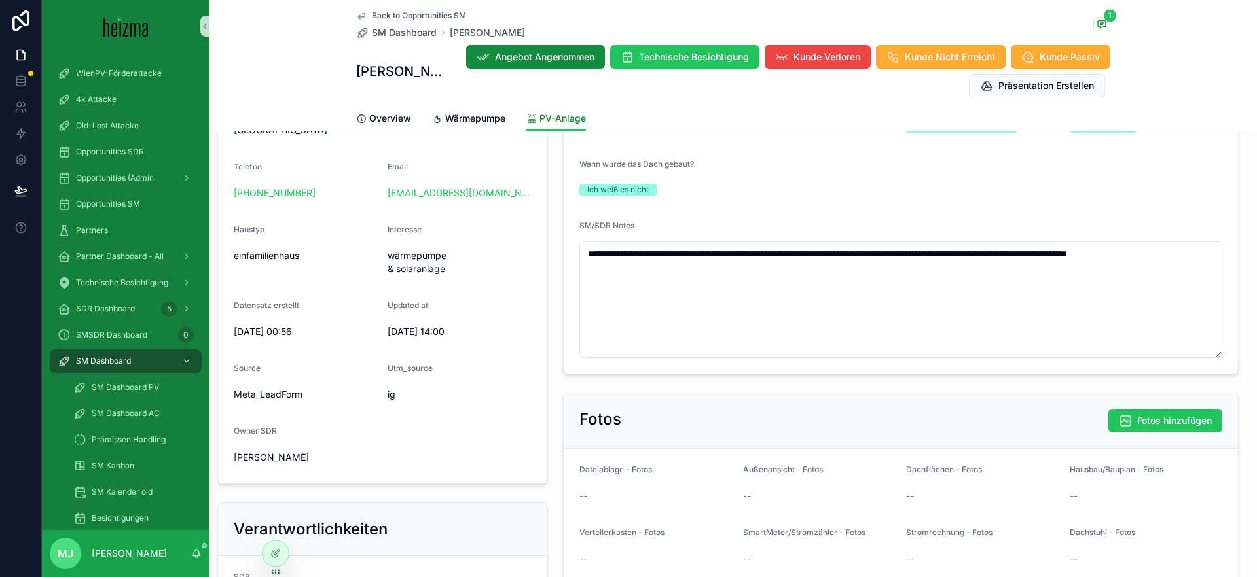
scroll to position [355, 0]
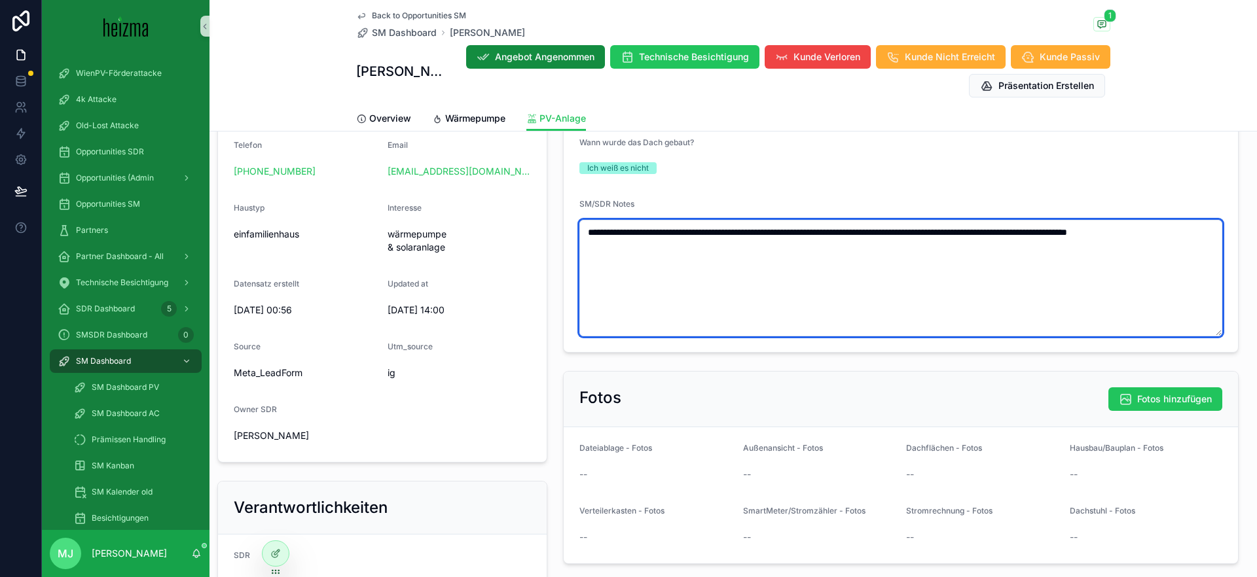
click at [712, 251] on textarea "**********" at bounding box center [900, 278] width 643 height 117
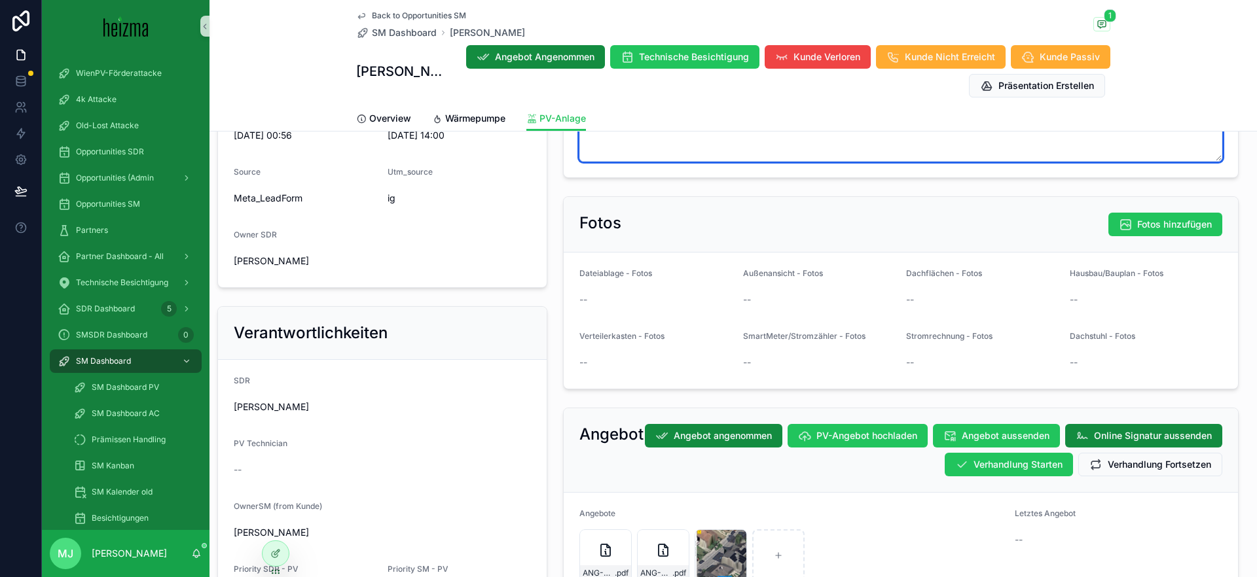
scroll to position [364, 0]
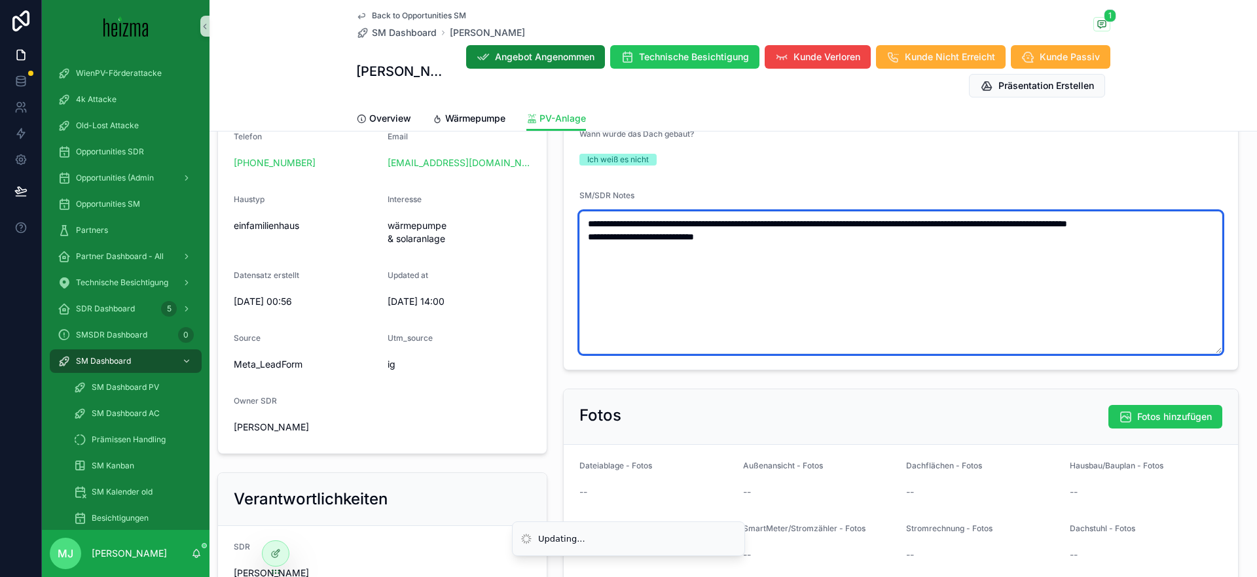
type textarea "**********"
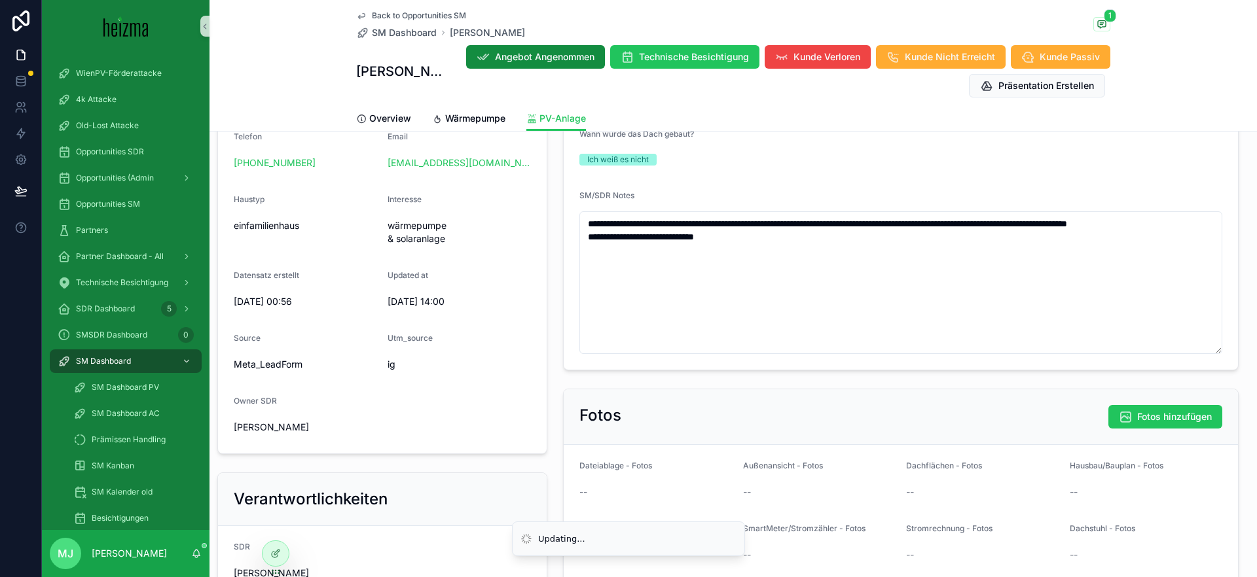
click at [736, 198] on div "SM/SDR Notes" at bounding box center [900, 198] width 643 height 16
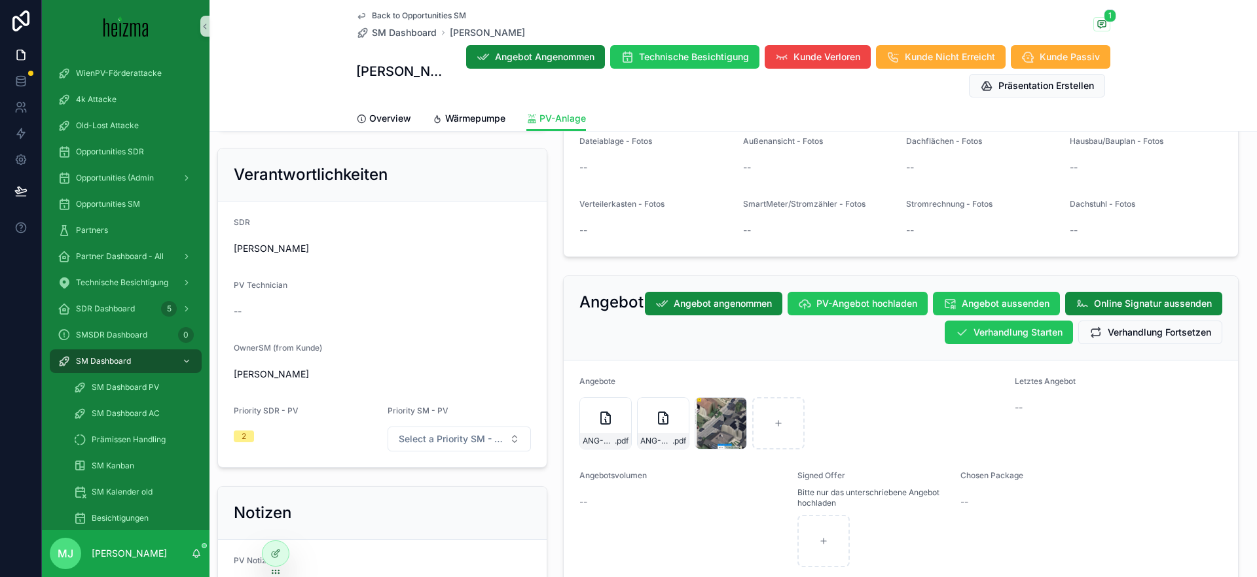
scroll to position [696, 0]
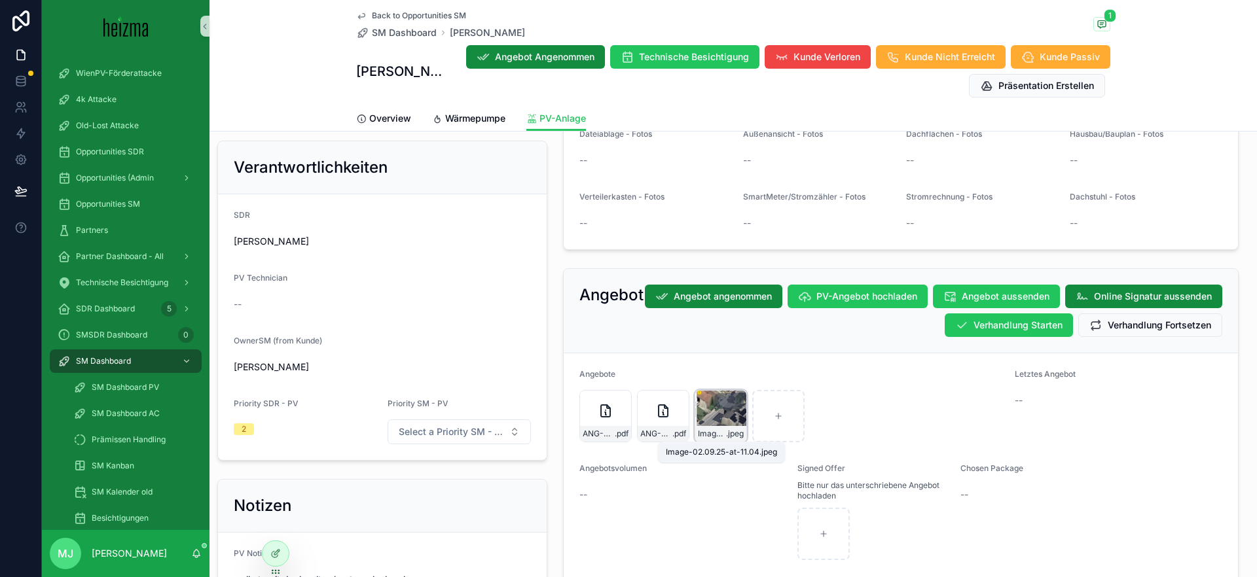
click at [702, 431] on span "Image-02.09.25-at-11.04" at bounding box center [712, 434] width 28 height 10
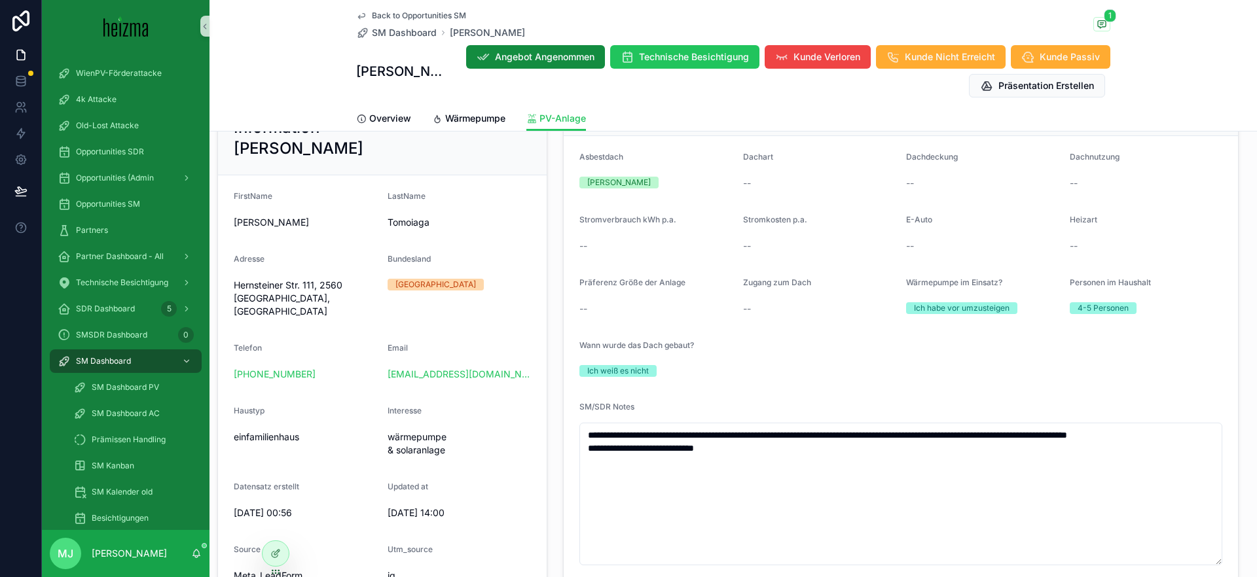
scroll to position [149, 0]
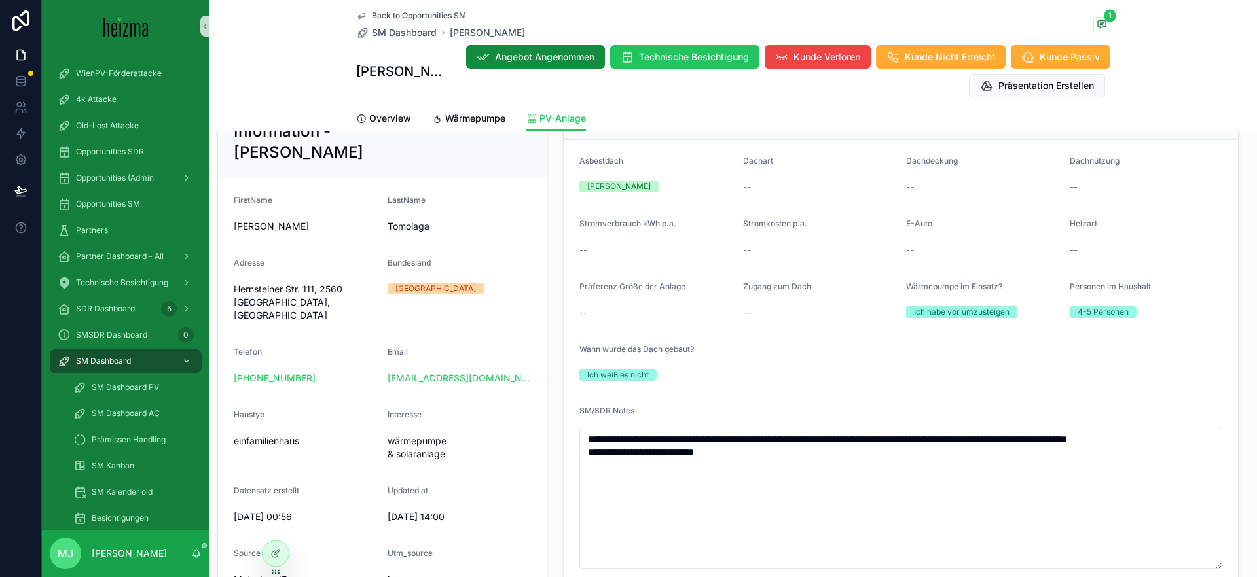
click at [560, 222] on div "**********" at bounding box center [900, 335] width 691 height 512
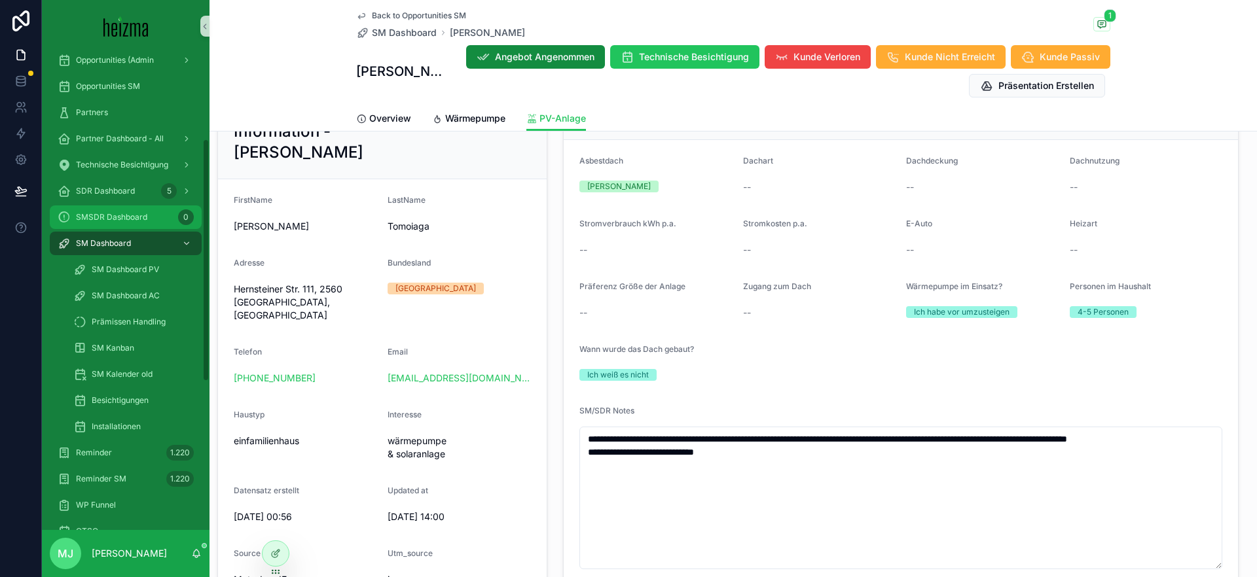
scroll to position [300, 0]
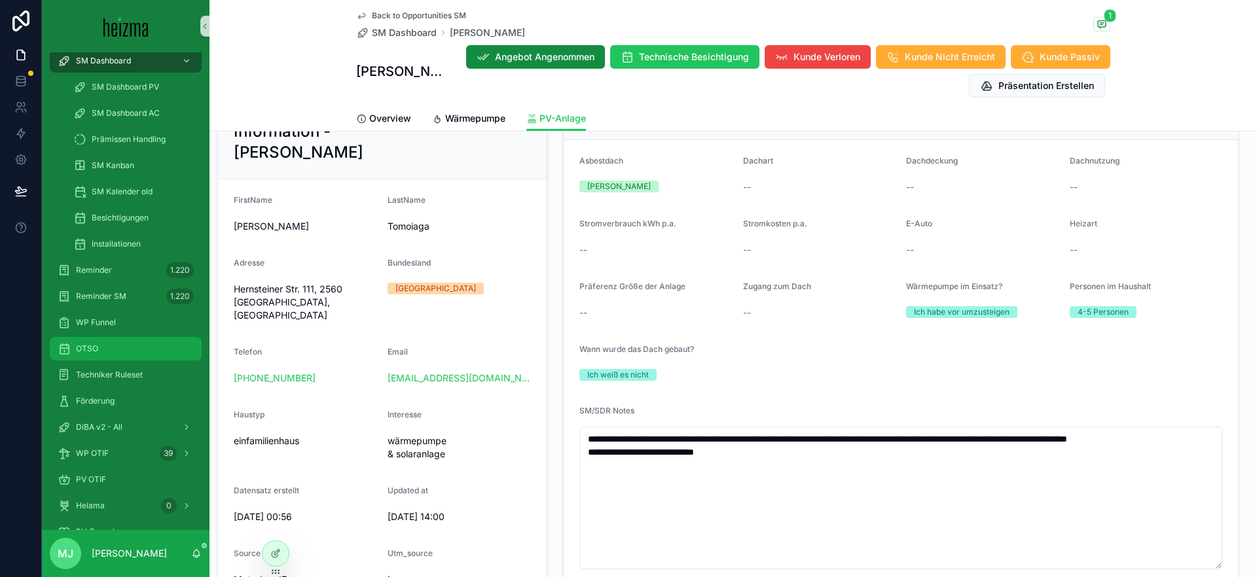
click at [111, 342] on div "OTSO" at bounding box center [126, 348] width 136 height 21
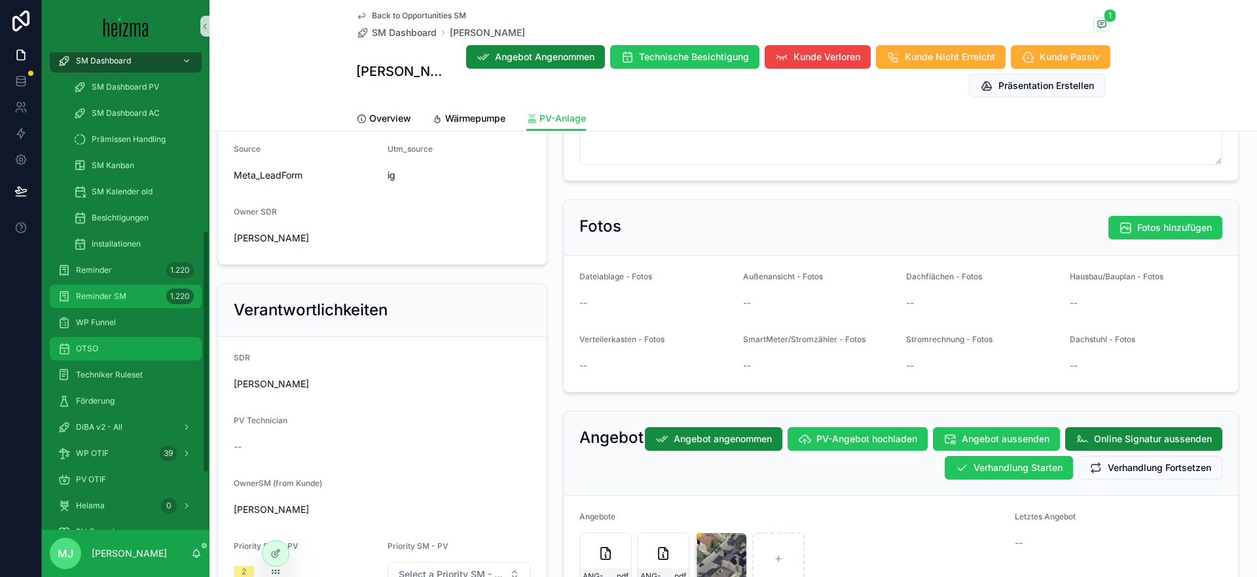
scroll to position [462, 0]
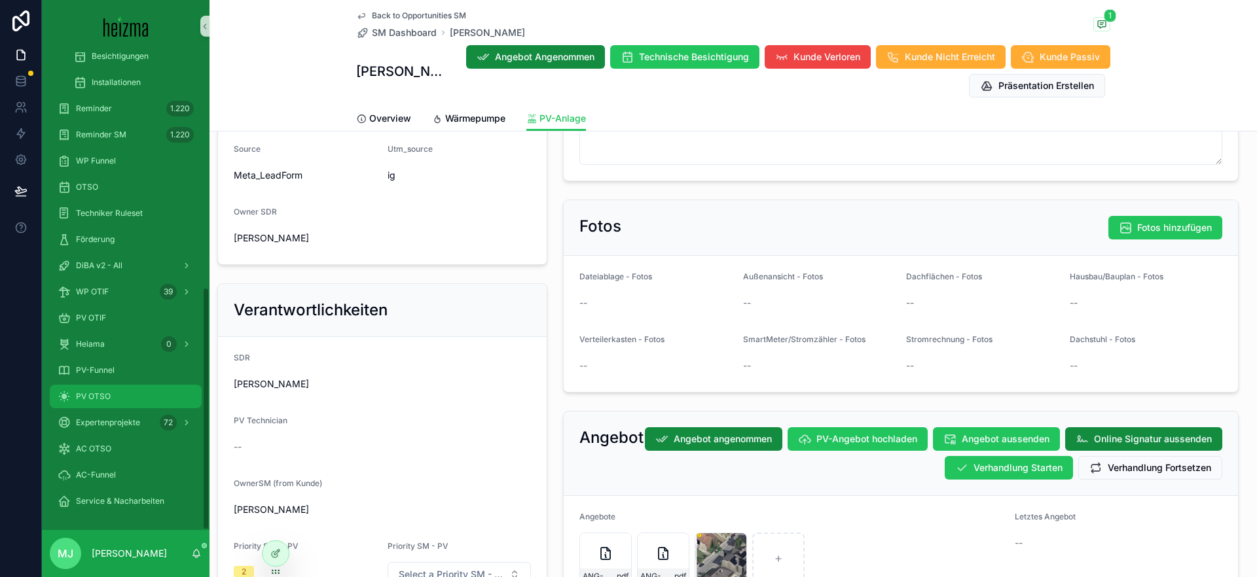
click at [107, 394] on span "PV OTSO" at bounding box center [93, 396] width 35 height 10
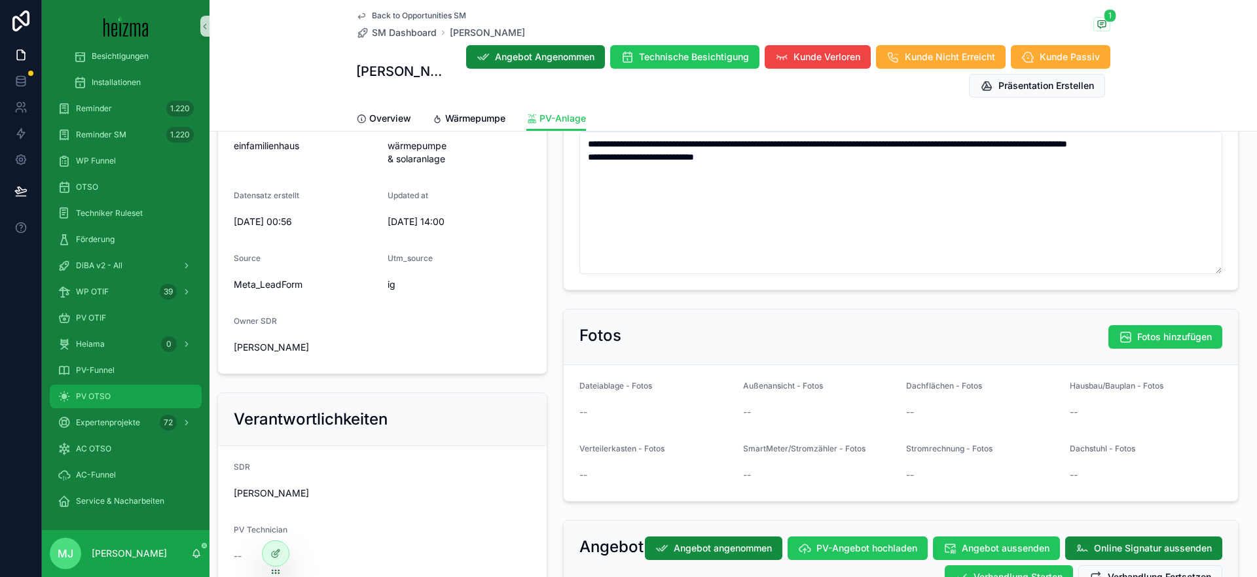
scroll to position [442, 0]
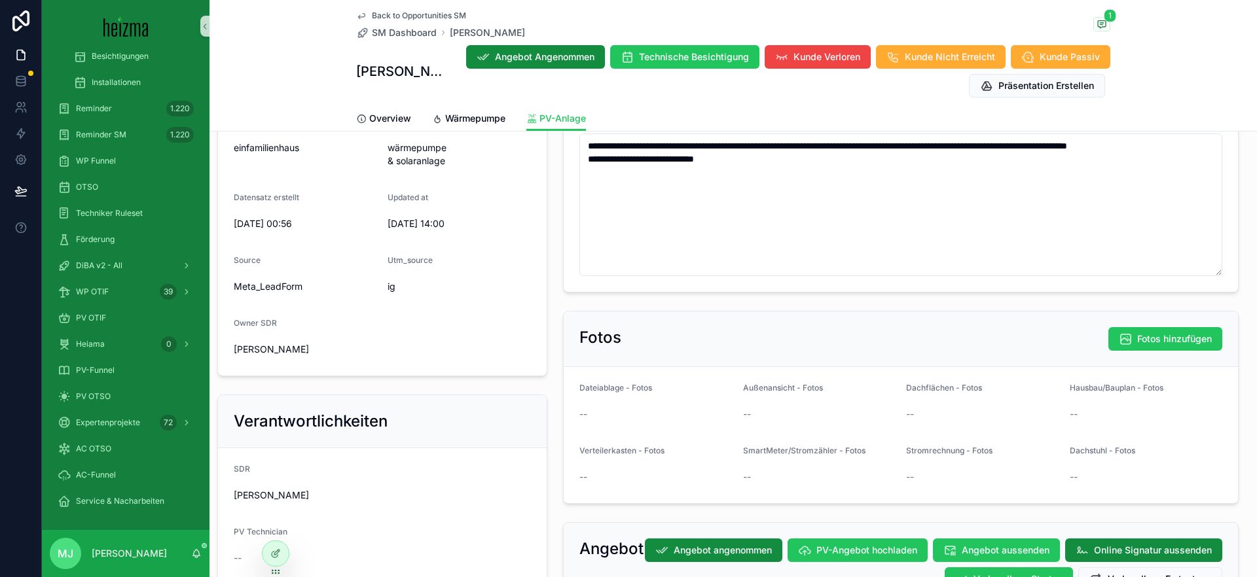
click at [557, 200] on div "**********" at bounding box center [900, 41] width 691 height 512
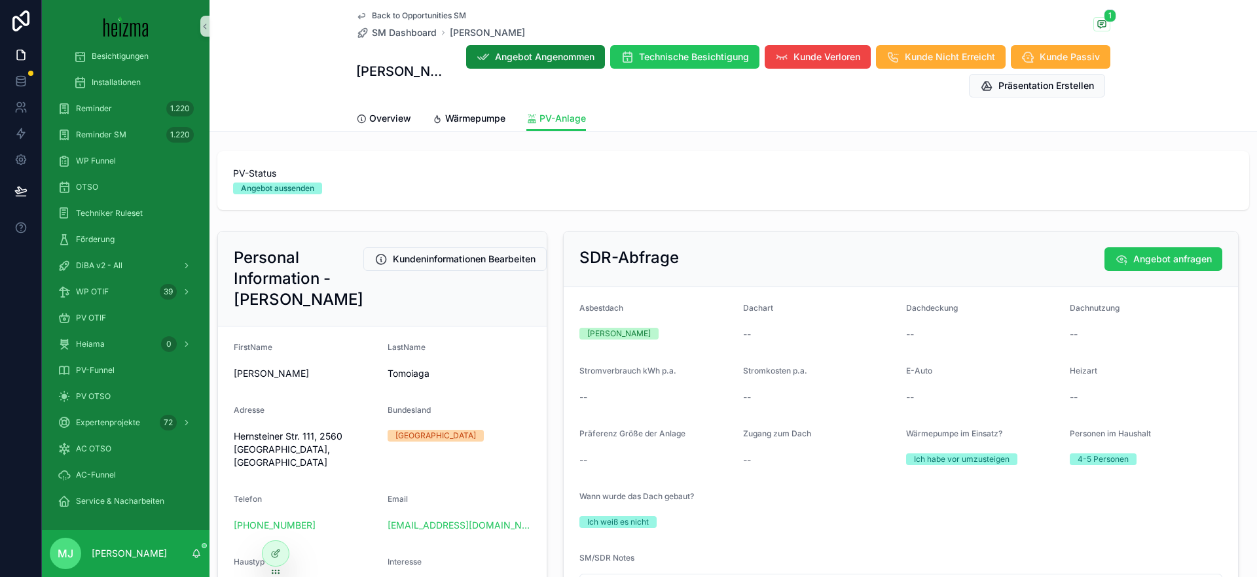
scroll to position [0, 0]
click at [547, 232] on div "Personal Information - [PERSON_NAME] Kundeninformationen Bearbeiten FirstName […" at bounding box center [382, 525] width 346 height 596
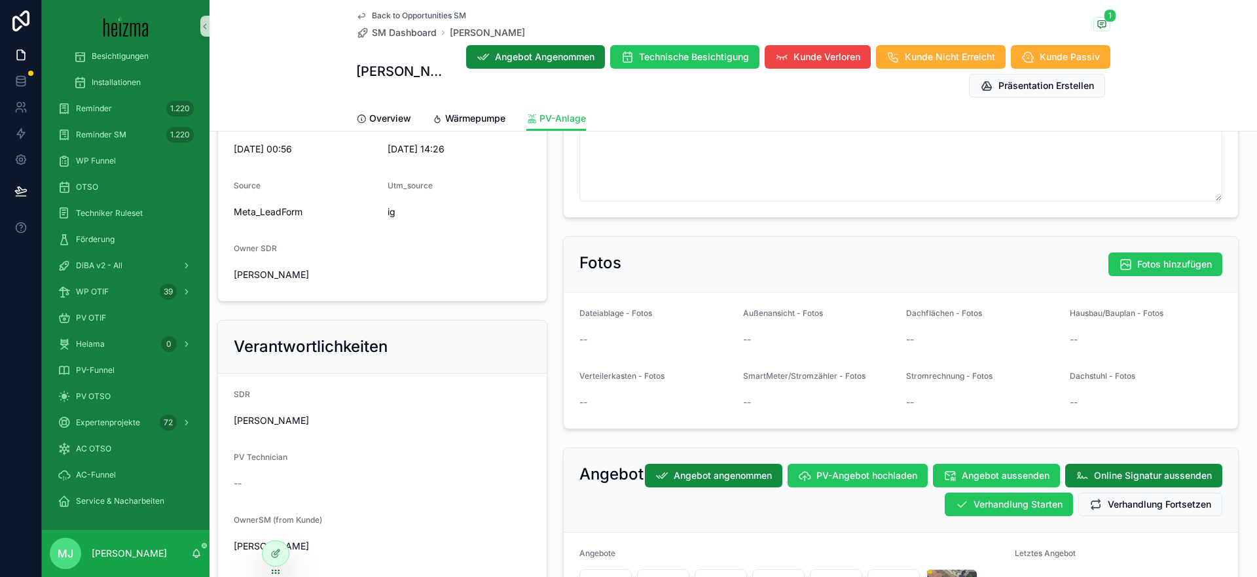
scroll to position [867, 0]
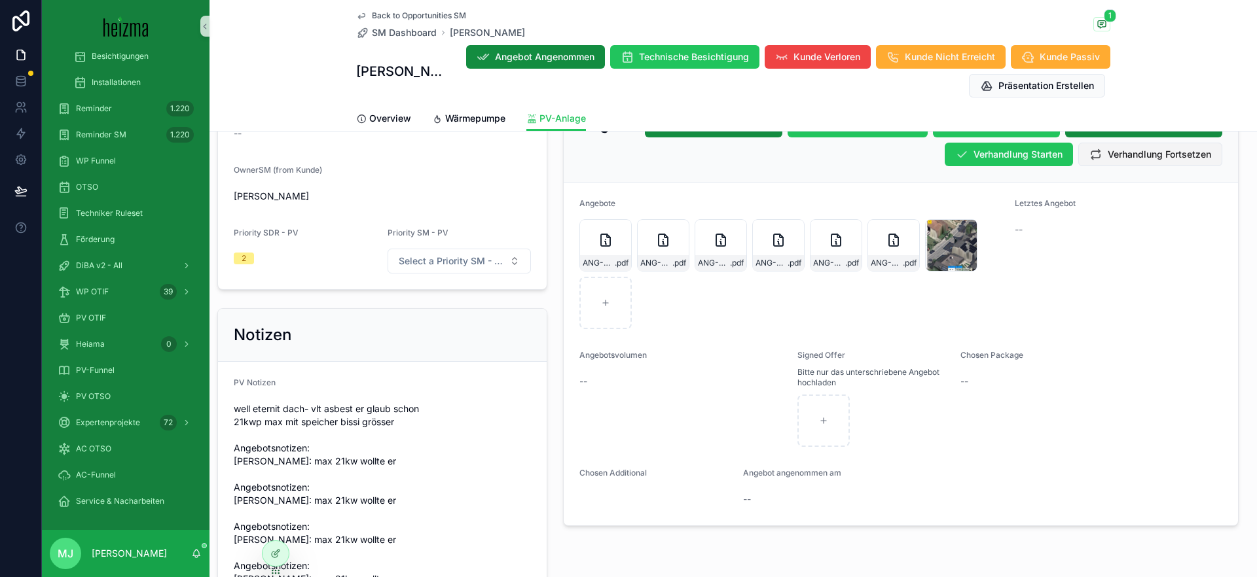
click at [1135, 158] on span "Verhandlung Fortsetzen" at bounding box center [1158, 154] width 103 height 13
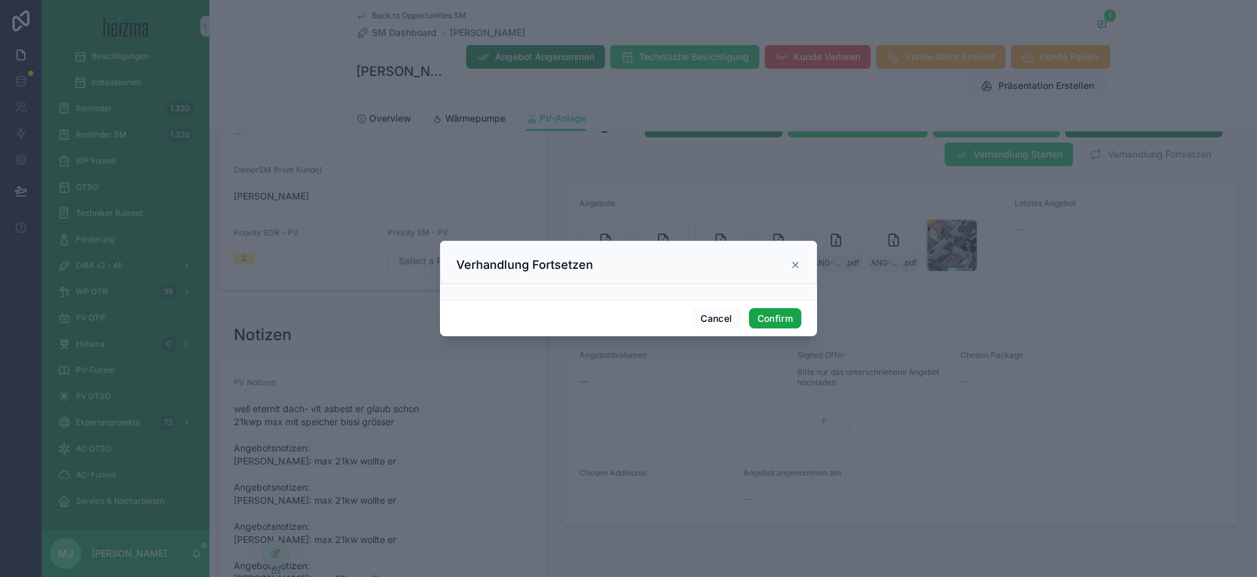
click at [780, 315] on button "Confirm" at bounding box center [775, 318] width 52 height 21
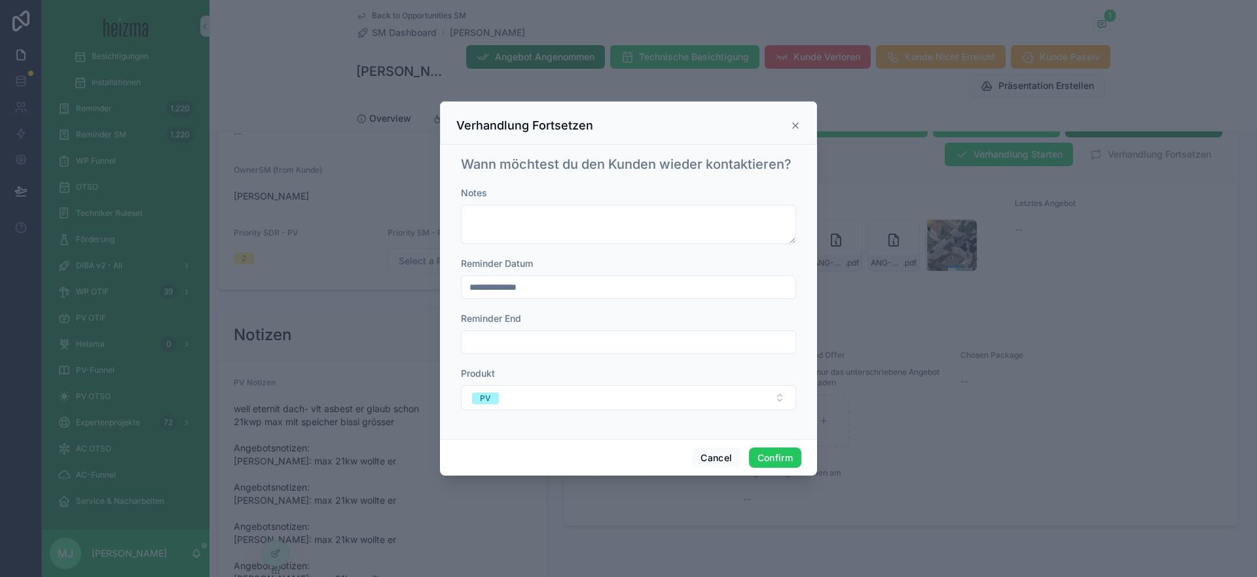
click at [643, 294] on input "**********" at bounding box center [628, 287] width 334 height 18
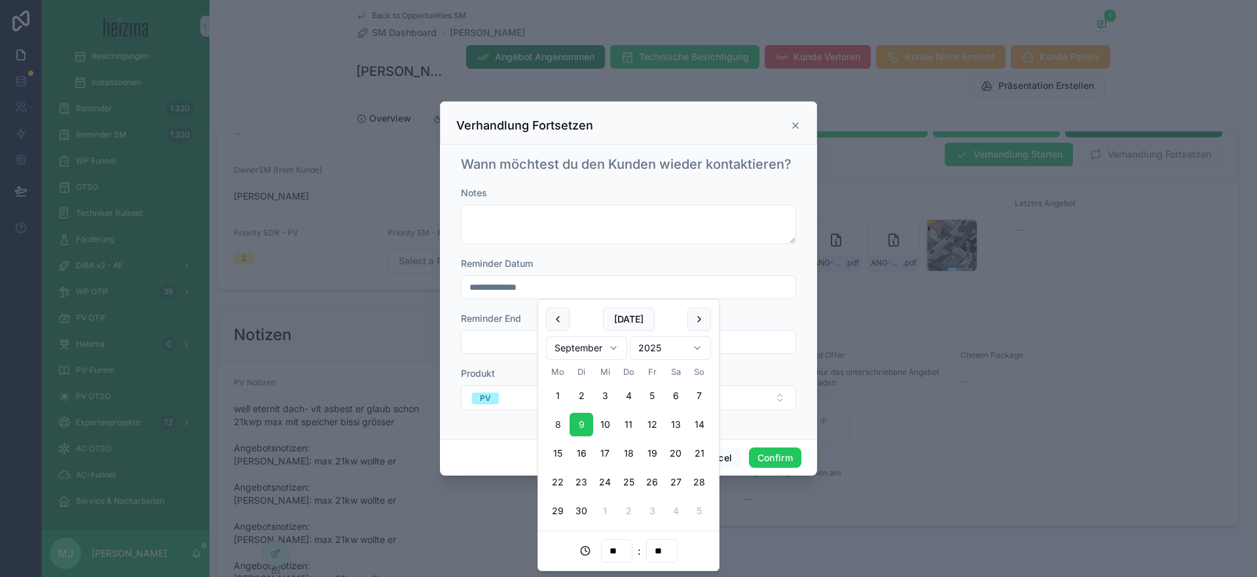
click at [561, 423] on button "8" at bounding box center [558, 425] width 24 height 24
type input "**********"
click at [779, 456] on button "Confirm" at bounding box center [775, 458] width 52 height 21
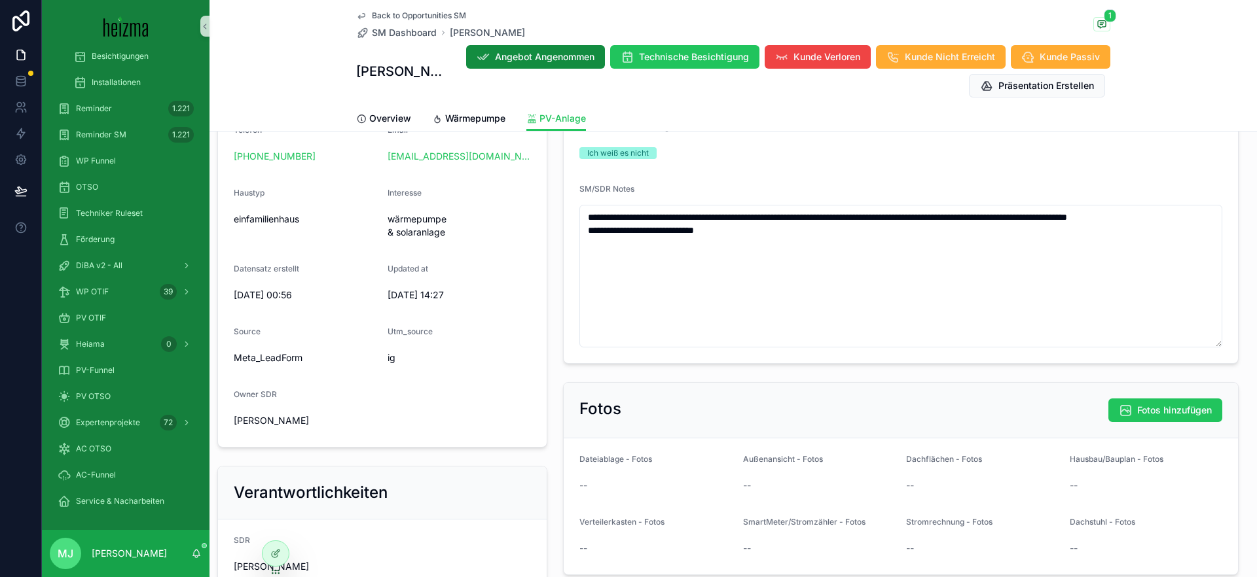
scroll to position [351, 0]
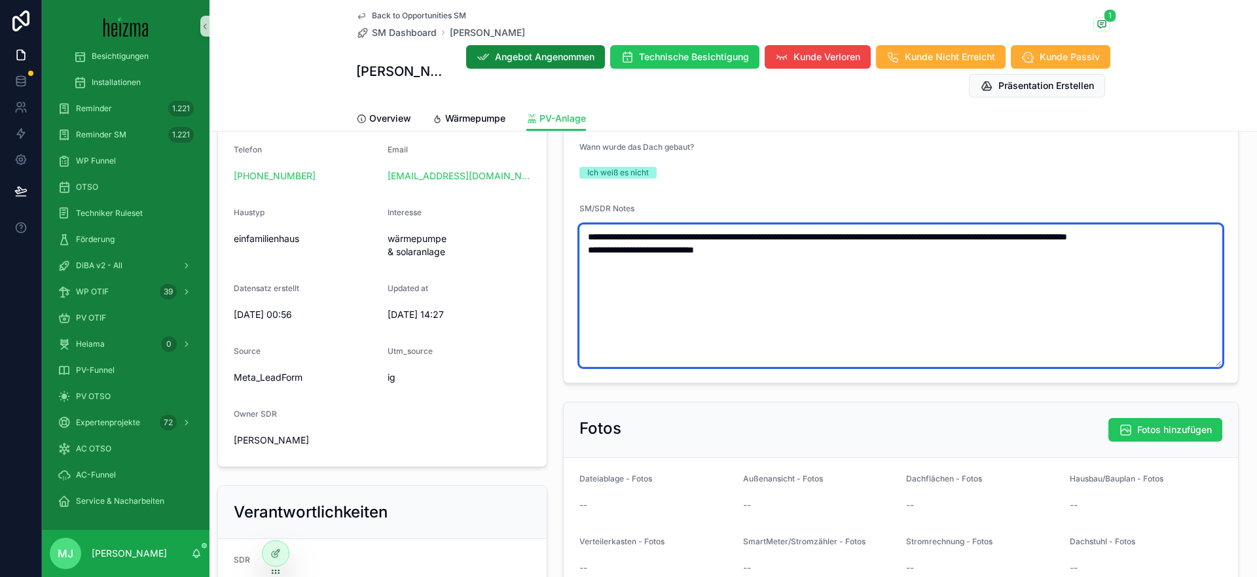
click at [827, 268] on textarea "**********" at bounding box center [900, 296] width 643 height 143
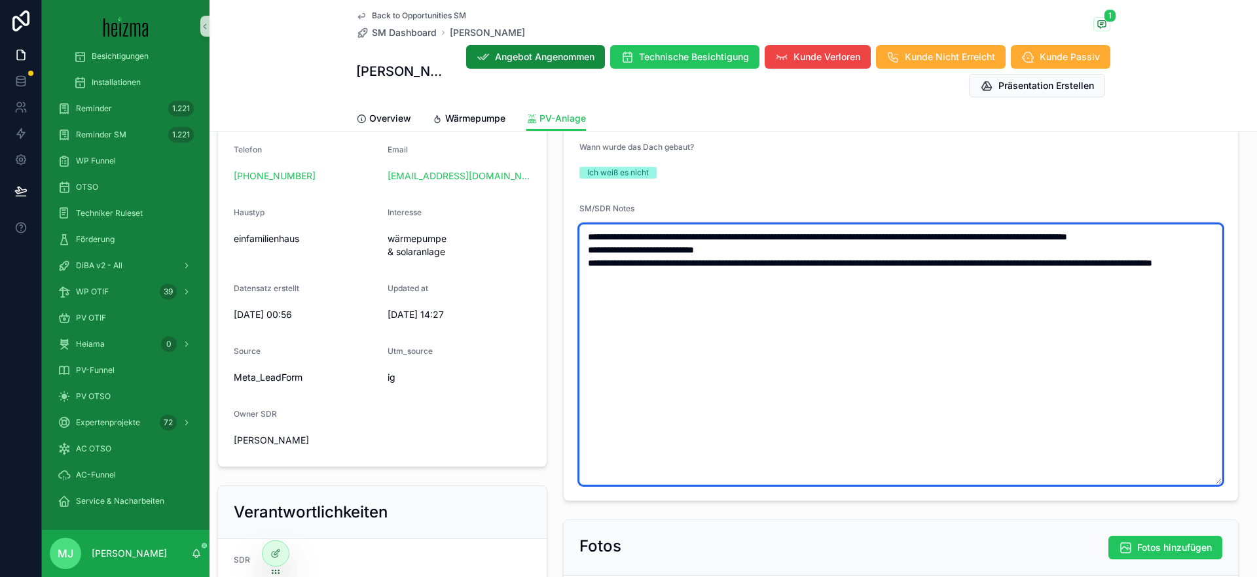
type textarea "**********"
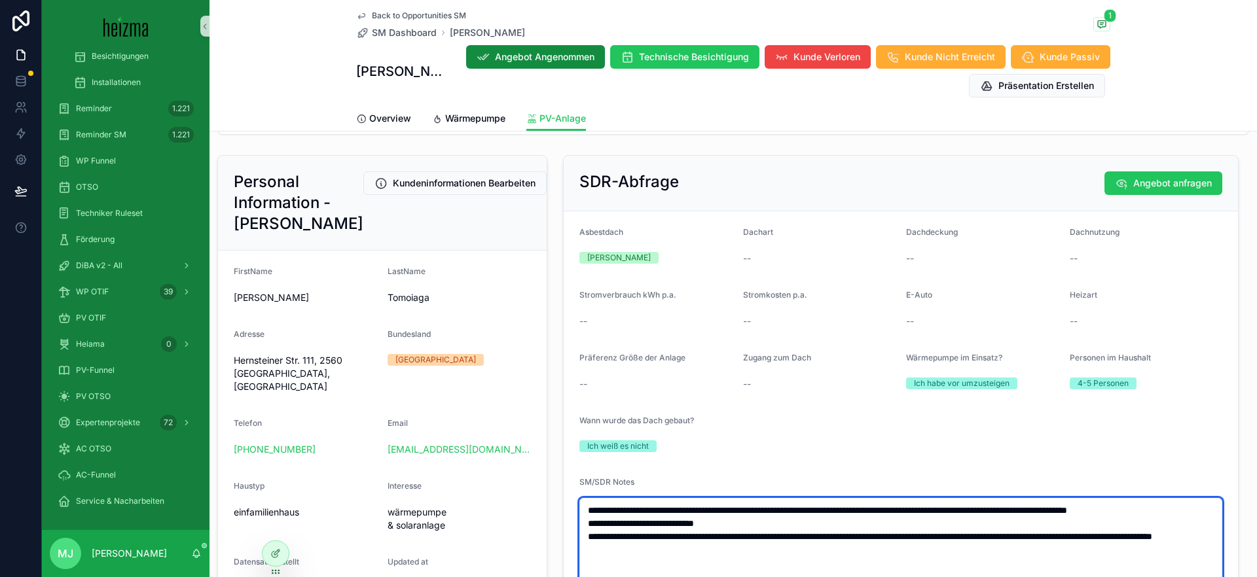
scroll to position [0, 0]
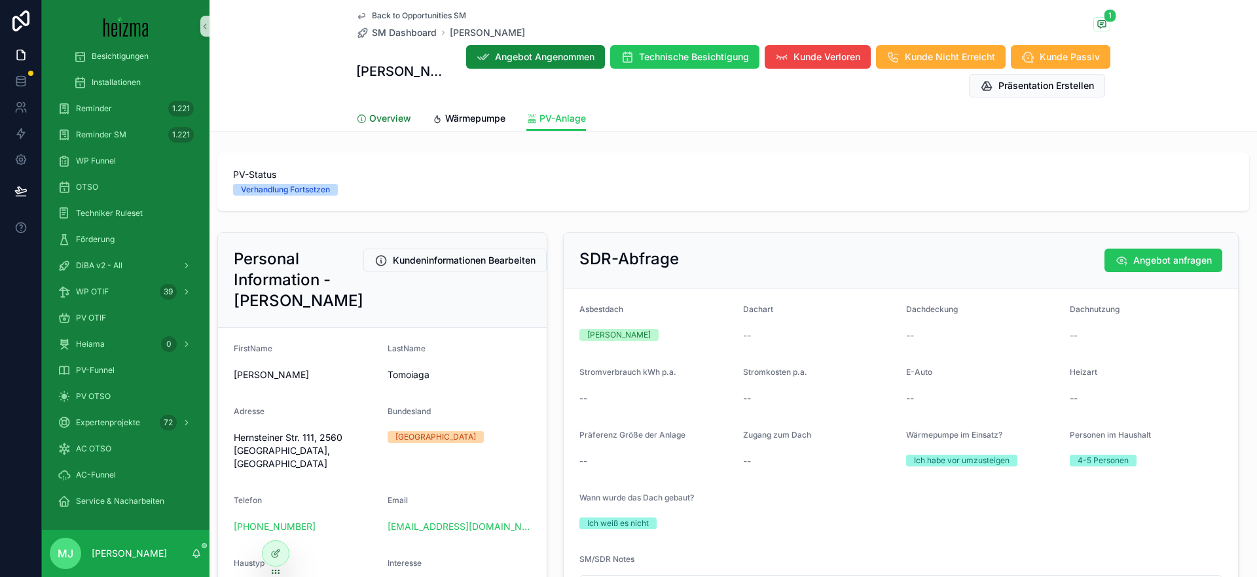
click at [372, 115] on span "Overview" at bounding box center [390, 118] width 42 height 13
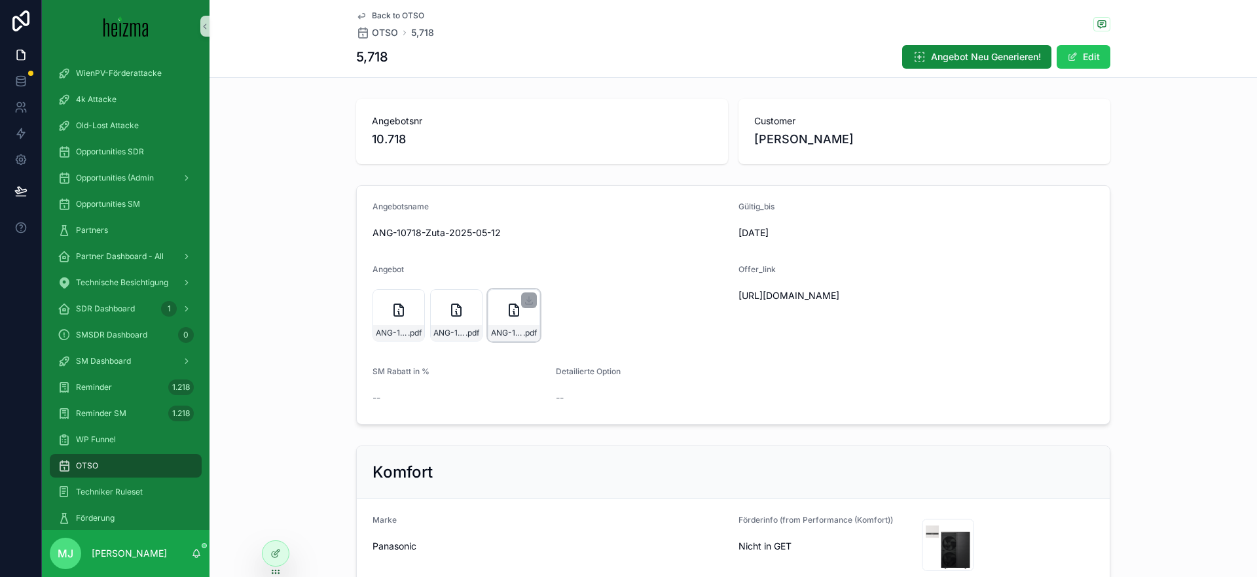
drag, startPoint x: 564, startPoint y: 388, endPoint x: 517, endPoint y: 339, distance: 68.0
click at [564, 388] on div "--" at bounding box center [642, 397] width 173 height 21
click at [512, 334] on span "ANG-10718-Zuta-2025-05-12" at bounding box center [507, 333] width 32 height 10
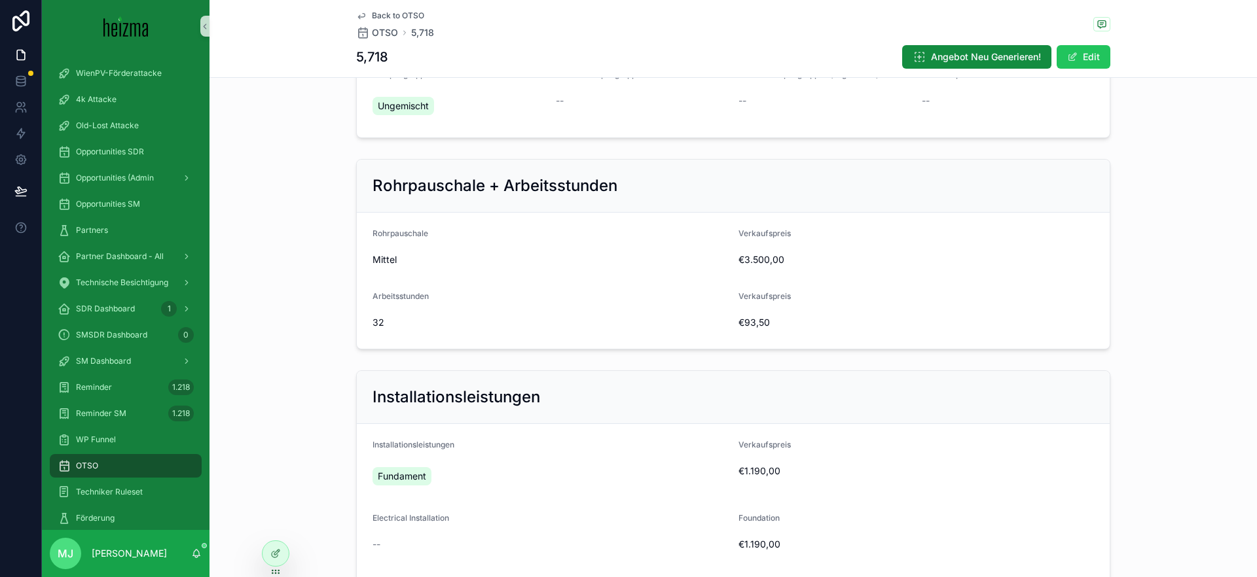
scroll to position [1647, 0]
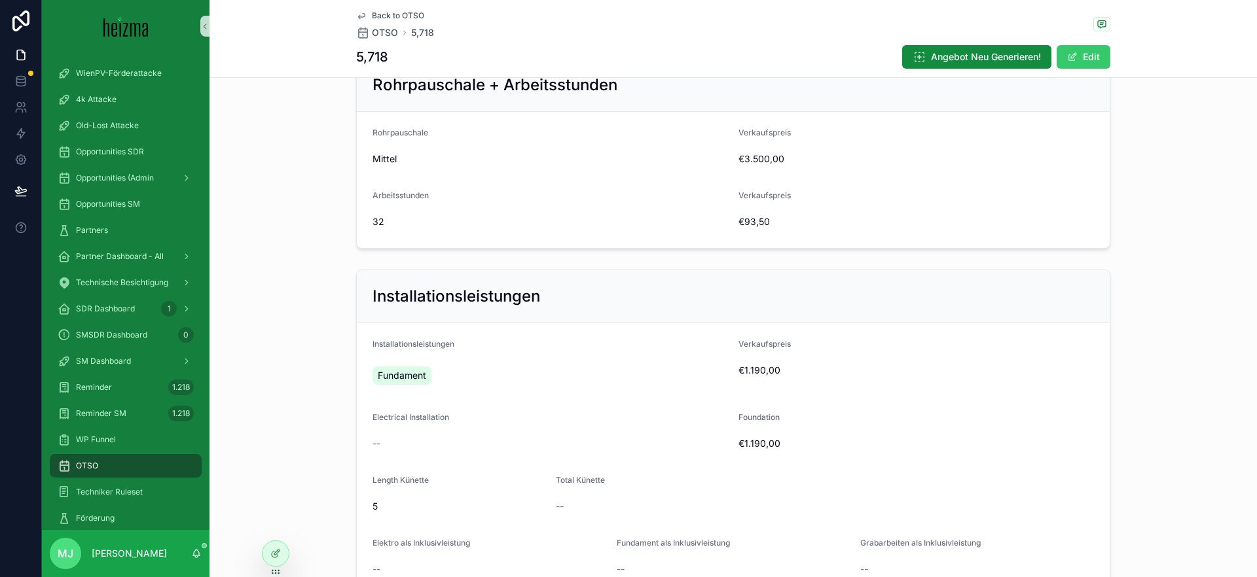
click at [1092, 48] on button "Edit" at bounding box center [1083, 57] width 54 height 24
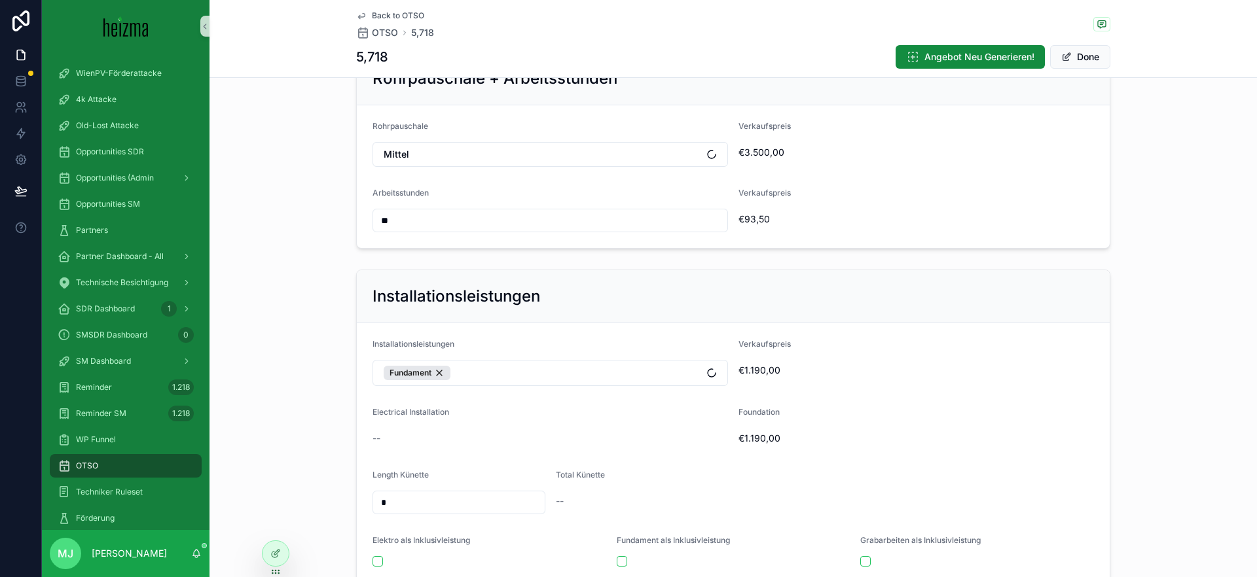
scroll to position [1646, 0]
drag, startPoint x: 442, startPoint y: 374, endPoint x: 916, endPoint y: 314, distance: 477.6
click at [442, 374] on div "Fundament" at bounding box center [417, 374] width 67 height 14
click at [1076, 52] on button "Done" at bounding box center [1080, 57] width 60 height 24
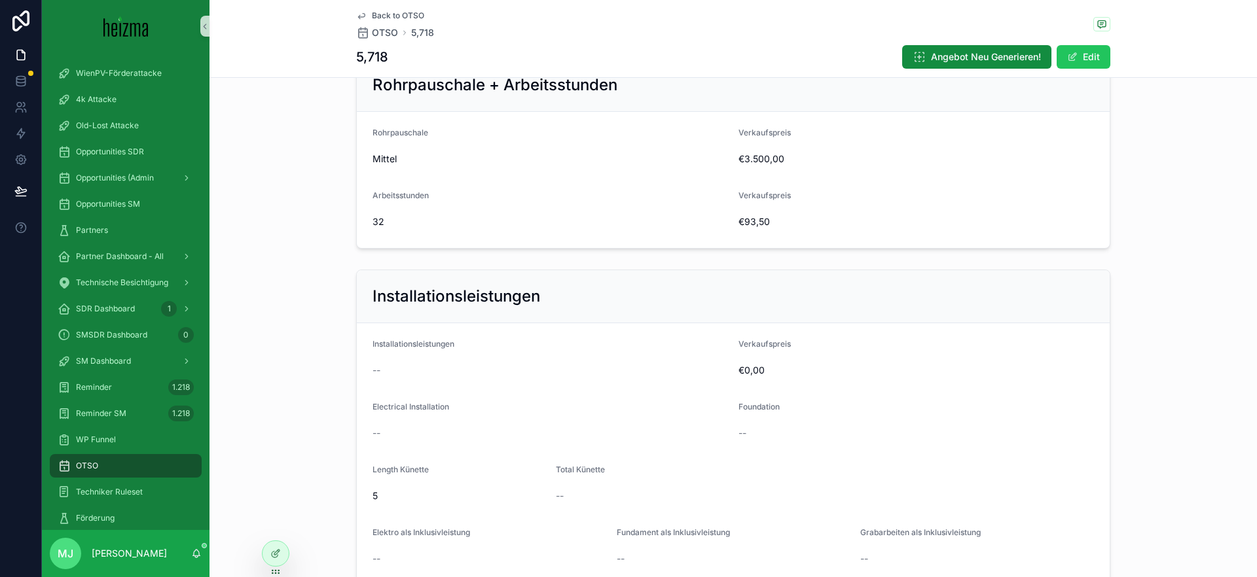
scroll to position [1913, 0]
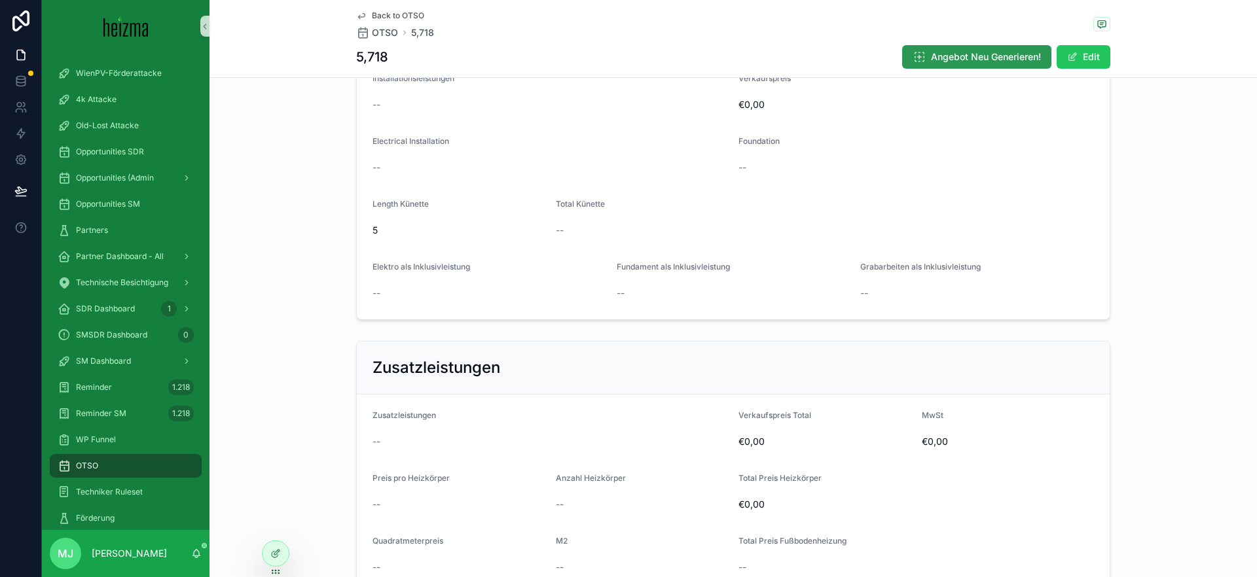
click at [950, 60] on span "Angebot Neu Generieren!" at bounding box center [986, 56] width 110 height 13
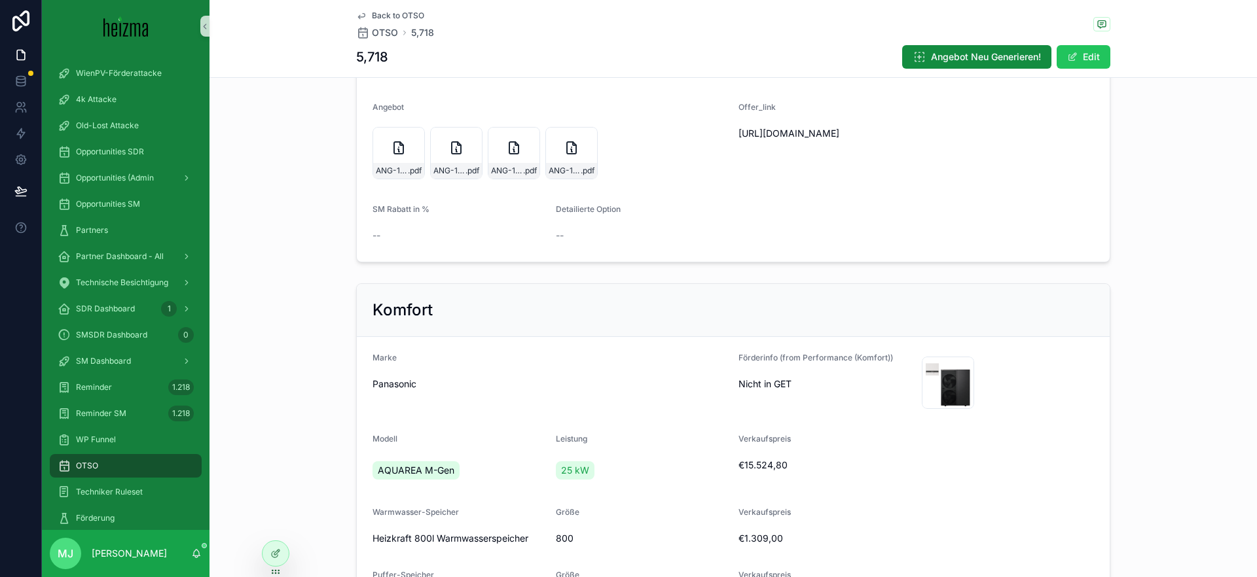
scroll to position [0, 0]
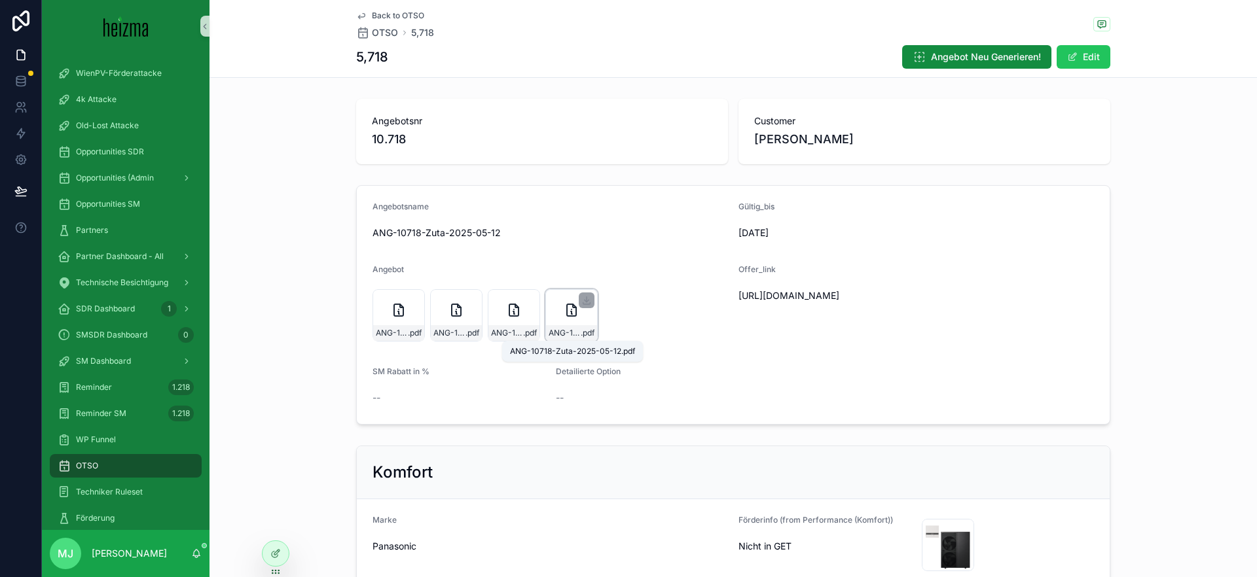
click at [566, 336] on span "ANG-10718-Zuta-2025-05-12" at bounding box center [564, 333] width 32 height 10
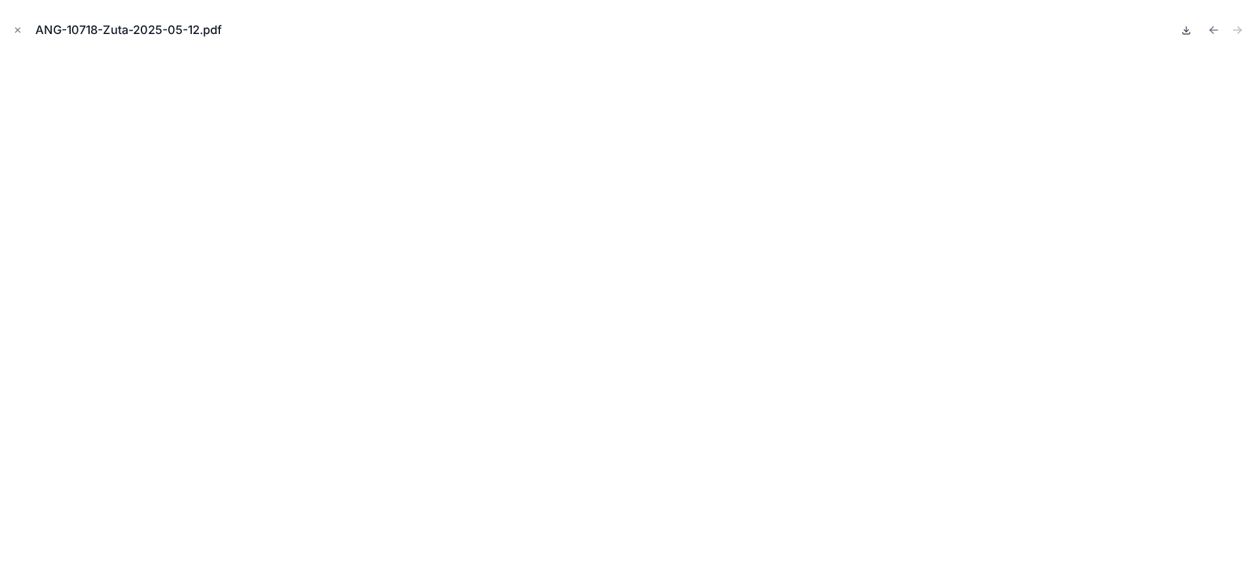
click at [1188, 33] on icon at bounding box center [1186, 30] width 10 height 10
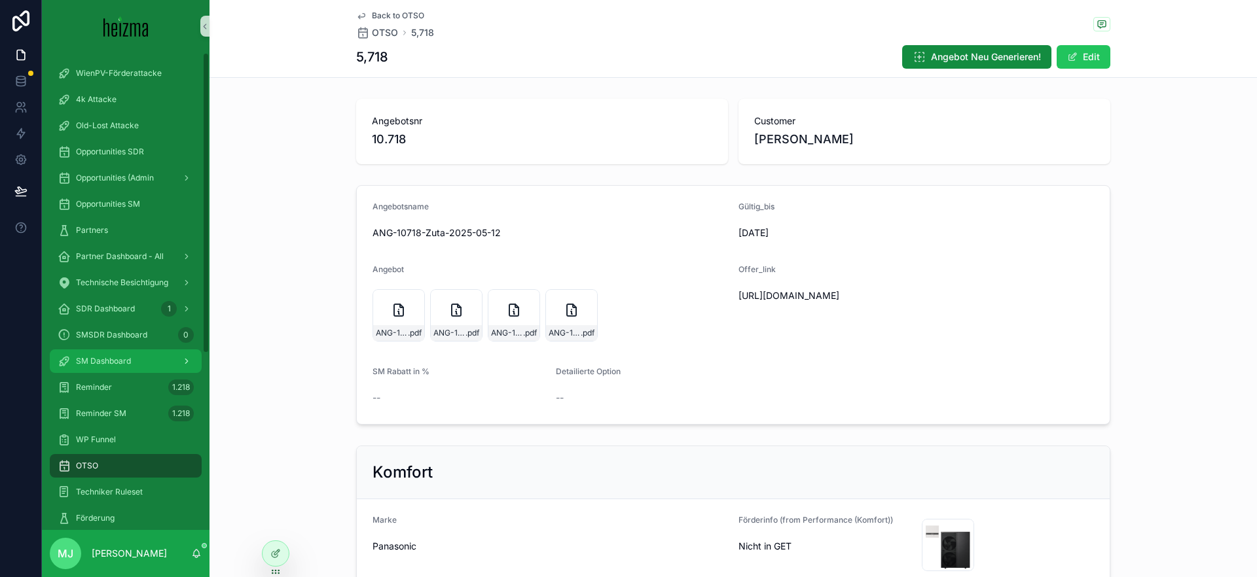
click at [148, 359] on div "SM Dashboard" at bounding box center [126, 361] width 136 height 21
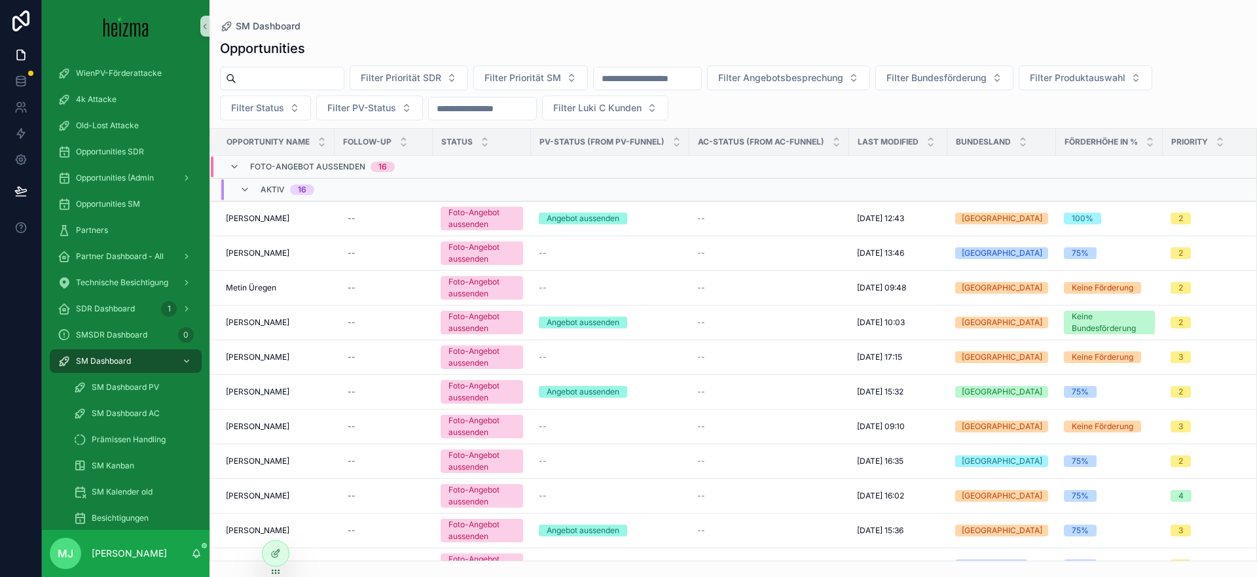
drag, startPoint x: 323, startPoint y: 67, endPoint x: 321, endPoint y: 77, distance: 9.3
click at [322, 71] on div "scrollable content" at bounding box center [282, 79] width 124 height 24
click at [321, 77] on input "scrollable content" at bounding box center [289, 78] width 107 height 18
type input "****"
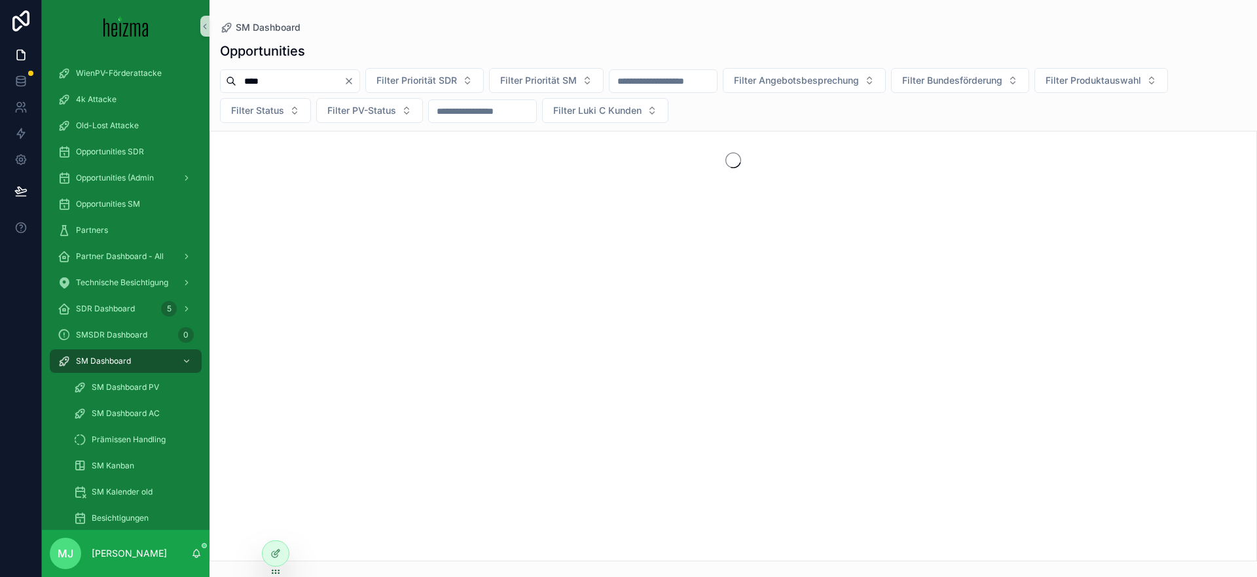
click at [742, 117] on div "**** Filter Priorität SDR Filter Priorität SM Filter Angebotsbesprechung Filter…" at bounding box center [732, 95] width 1047 height 55
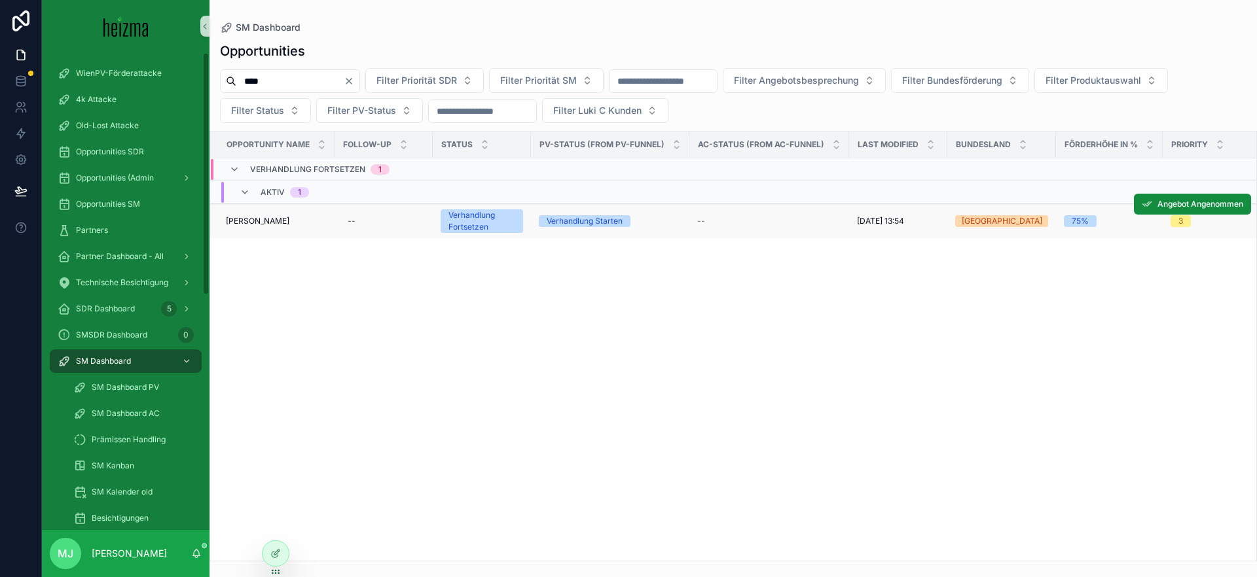
click at [234, 221] on span "[PERSON_NAME]" at bounding box center [257, 221] width 63 height 10
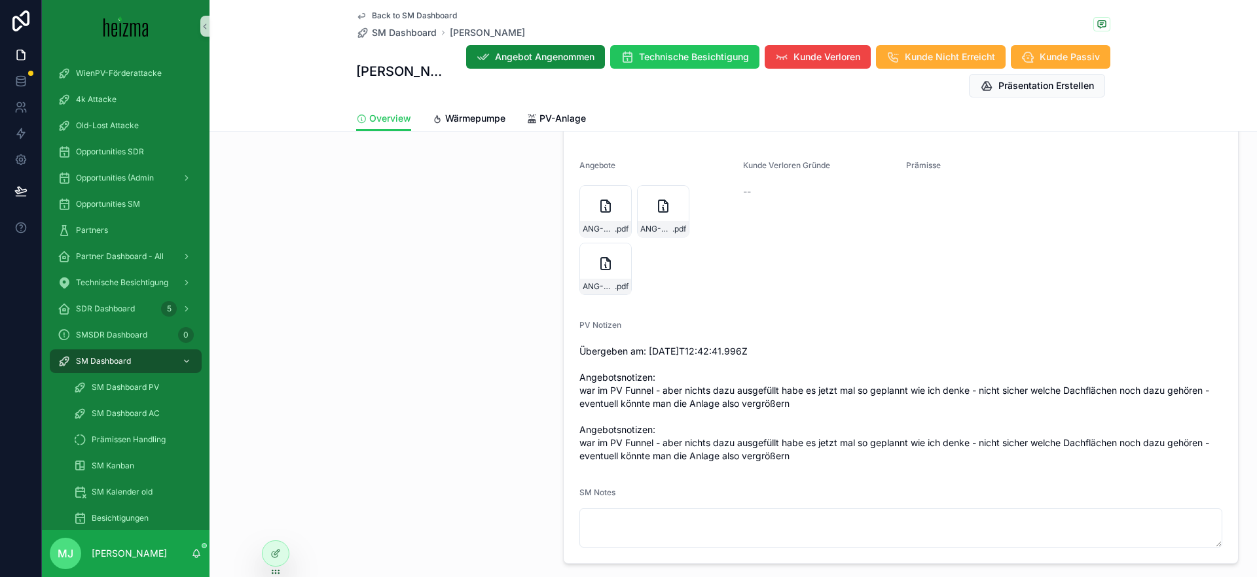
scroll to position [1650, 0]
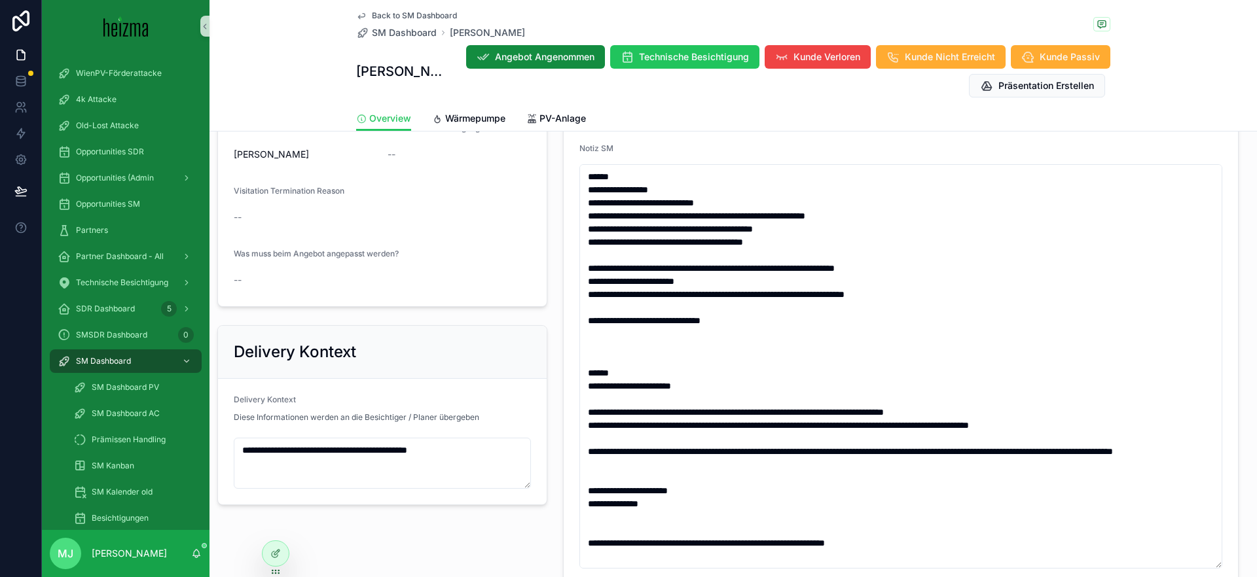
scroll to position [930, 0]
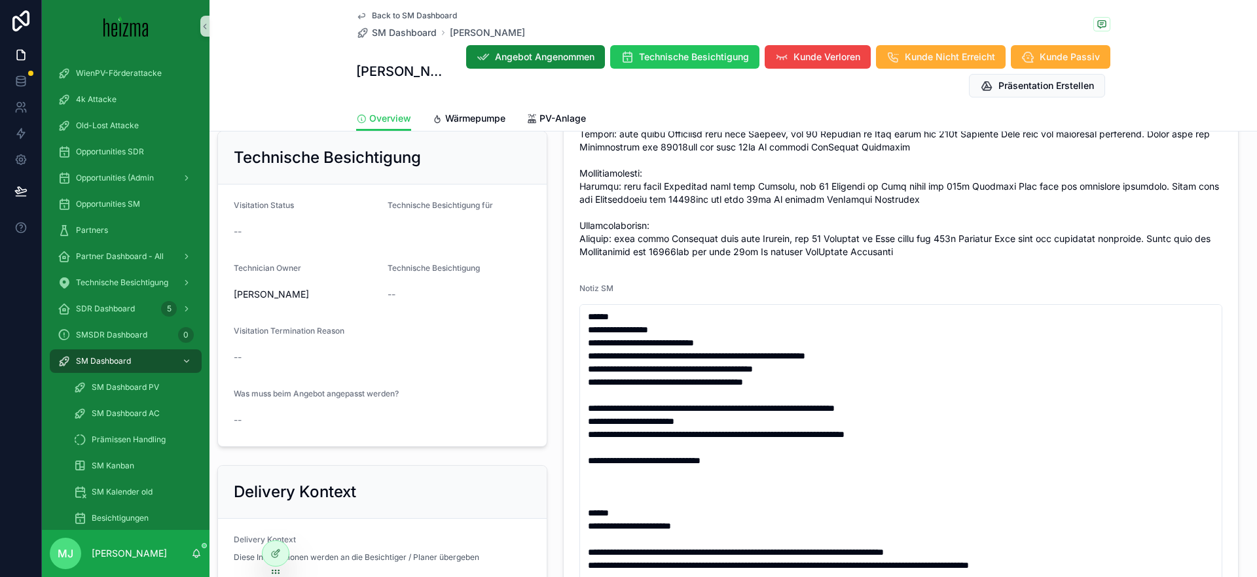
click at [554, 272] on div "Technische Besichtigung Visitation Status -- Technische Besichtigung für Techni…" at bounding box center [382, 289] width 346 height 327
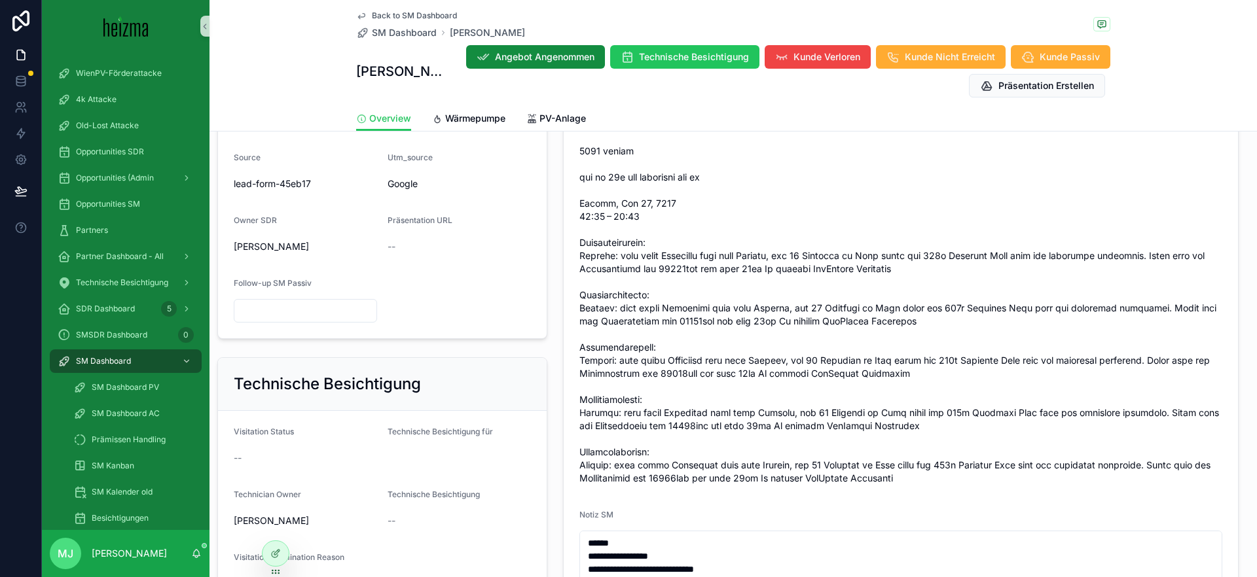
scroll to position [568, 0]
click at [772, 259] on span "scrollable content" at bounding box center [900, 290] width 643 height 393
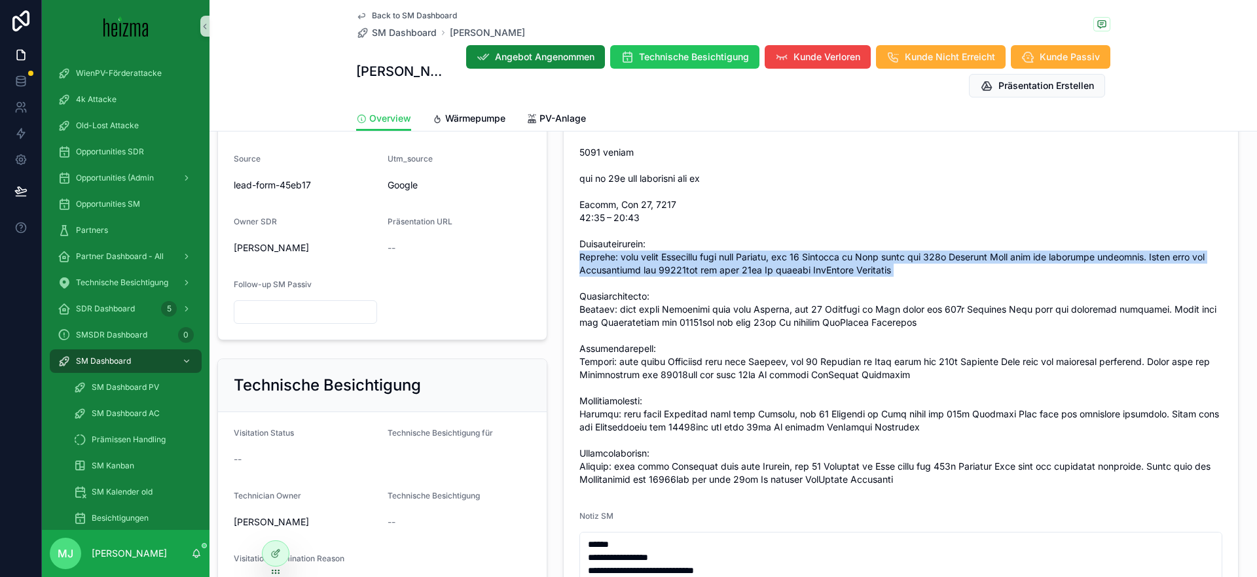
click at [772, 259] on span "scrollable content" at bounding box center [900, 290] width 643 height 393
click at [774, 259] on span "scrollable content" at bounding box center [900, 290] width 643 height 393
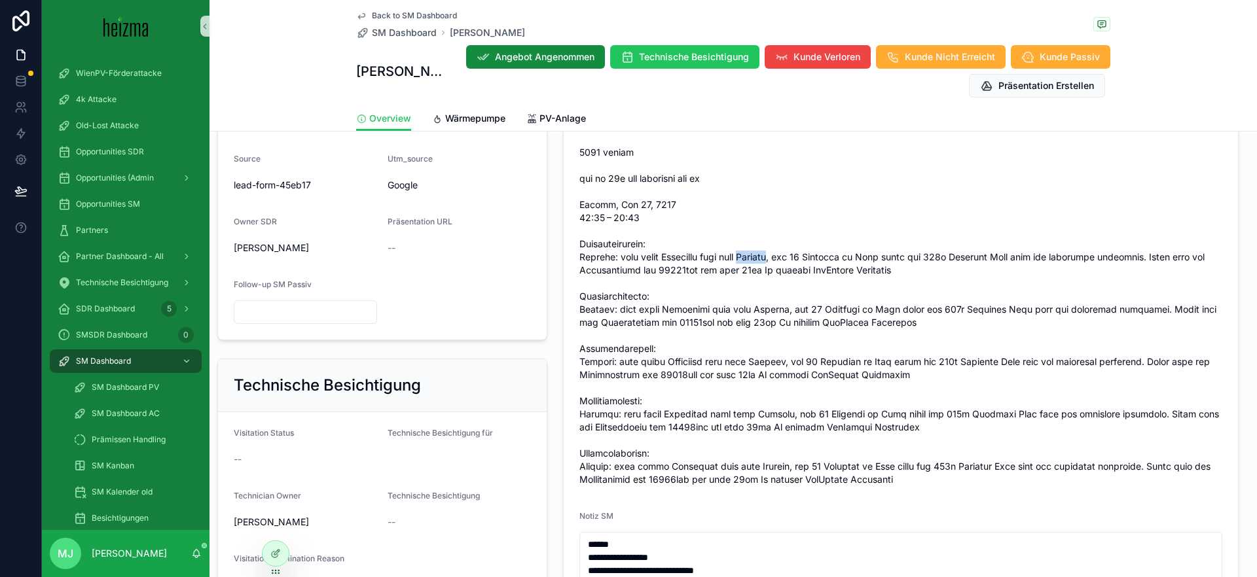
click at [774, 259] on span "scrollable content" at bounding box center [900, 290] width 643 height 393
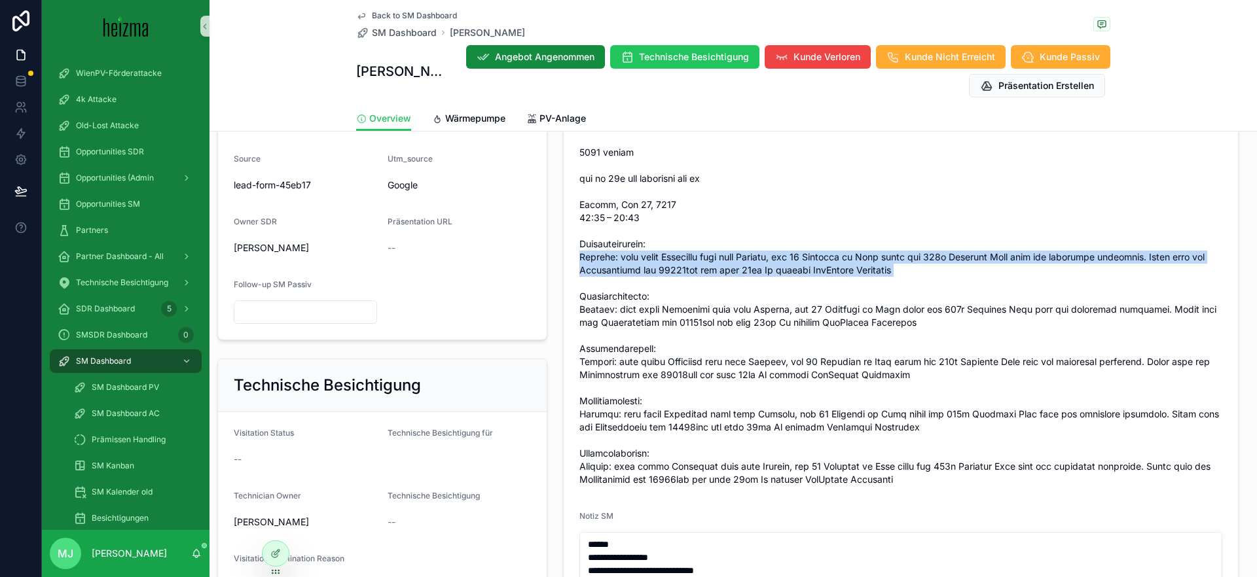
click at [774, 259] on span "scrollable content" at bounding box center [900, 290] width 643 height 393
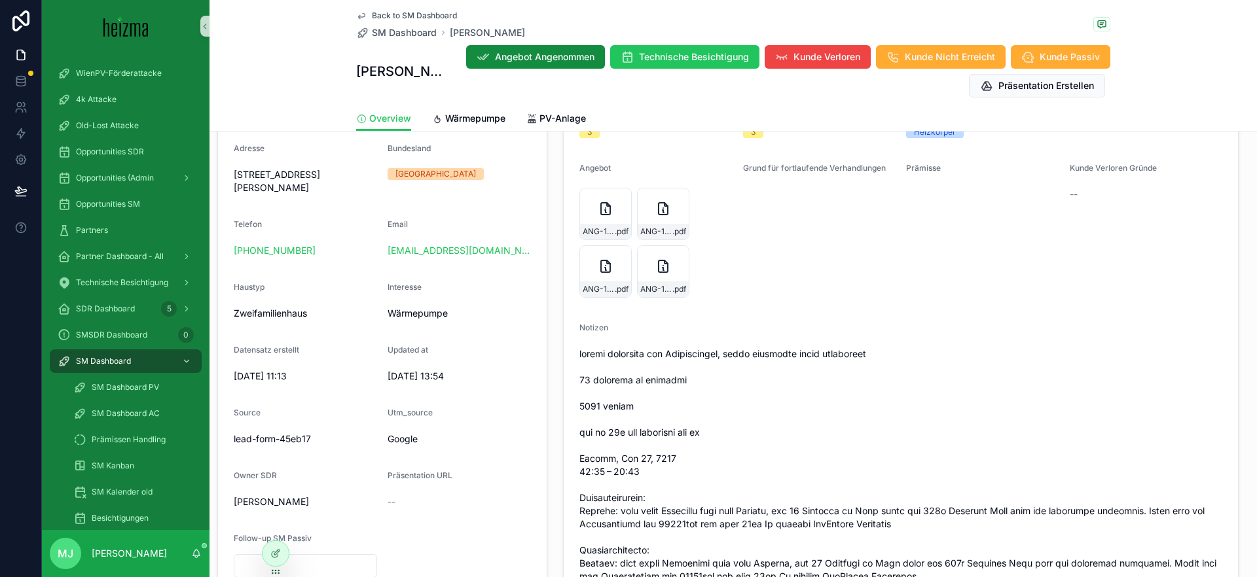
scroll to position [304, 0]
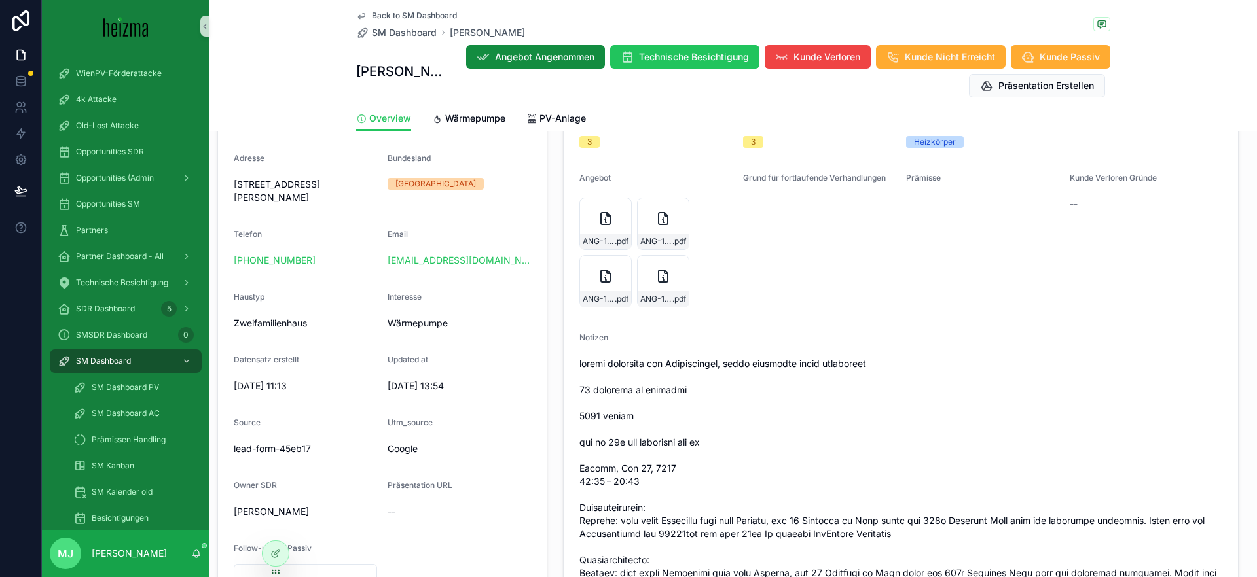
click at [239, 188] on span "[STREET_ADDRESS][PERSON_NAME]" at bounding box center [305, 191] width 143 height 26
copy span "[STREET_ADDRESS][PERSON_NAME]"
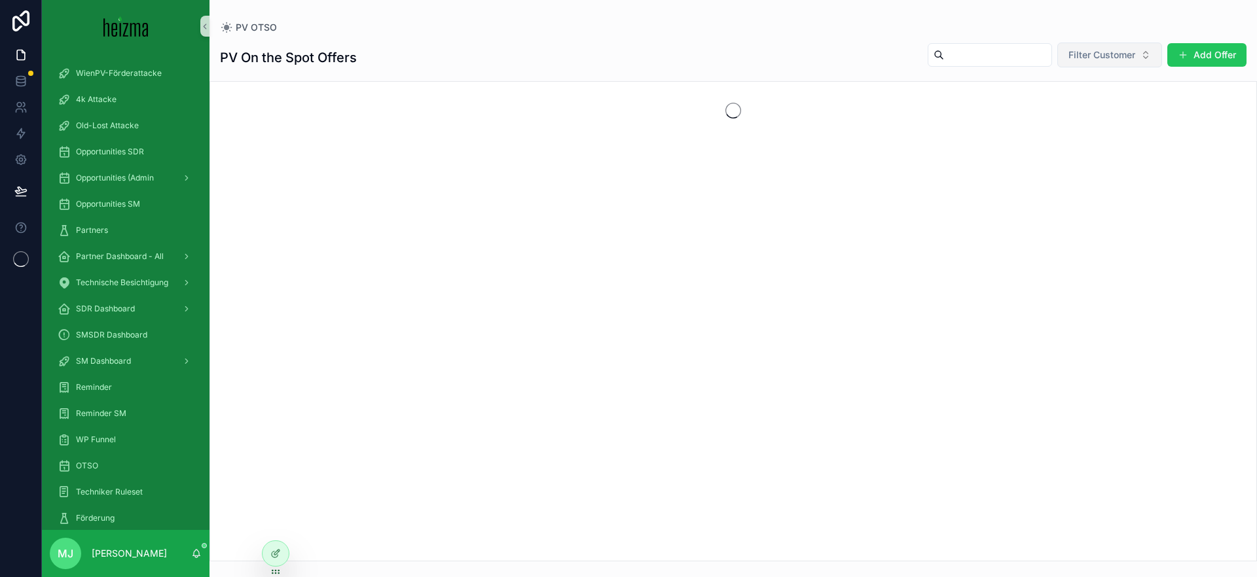
click at [1120, 58] on span "Filter Customer" at bounding box center [1101, 54] width 67 height 13
click at [1119, 58] on span "Filter Customer" at bounding box center [1101, 54] width 67 height 13
type input "****"
click at [1103, 100] on div "[PERSON_NAME]" at bounding box center [1109, 108] width 157 height 21
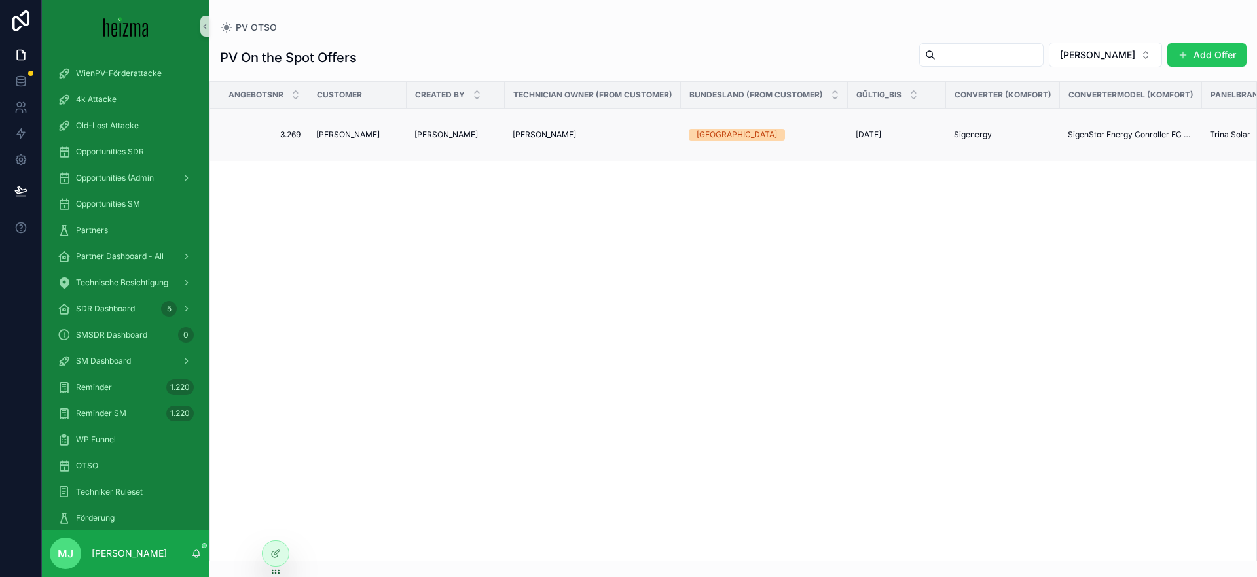
click at [333, 132] on span "[PERSON_NAME]" at bounding box center [347, 135] width 63 height 10
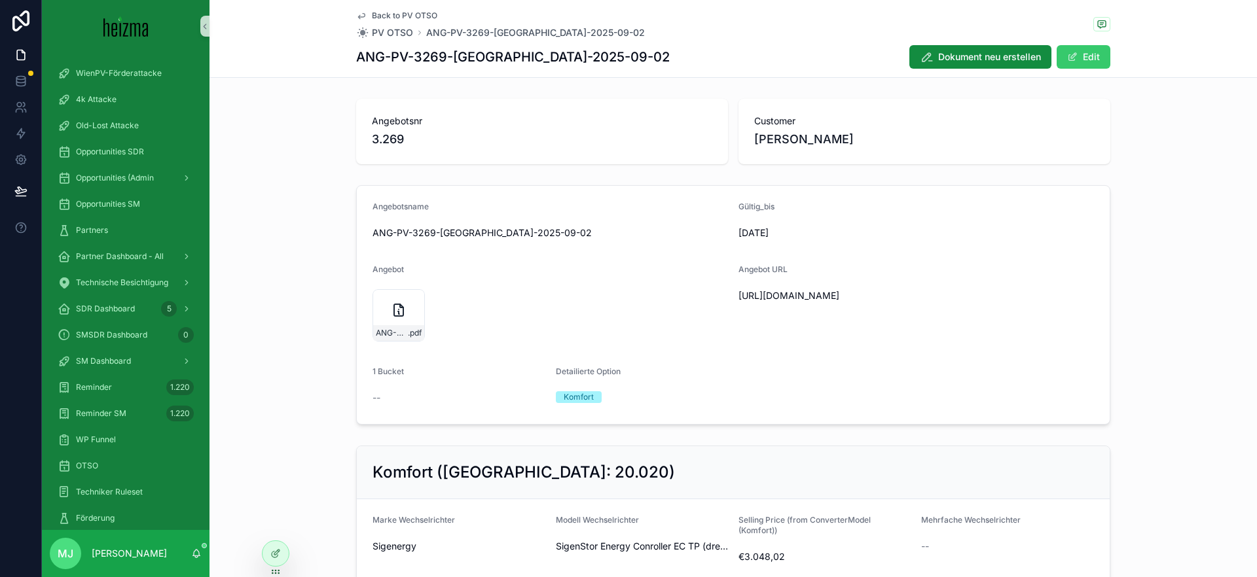
click at [1082, 58] on button "Edit" at bounding box center [1083, 57] width 54 height 24
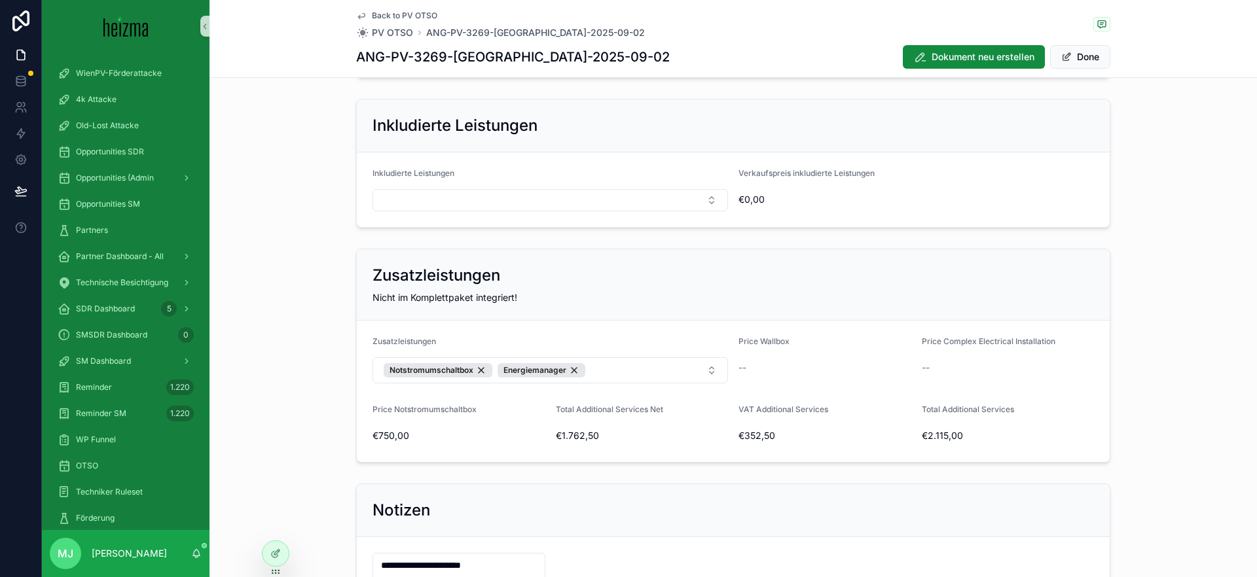
scroll to position [1748, 0]
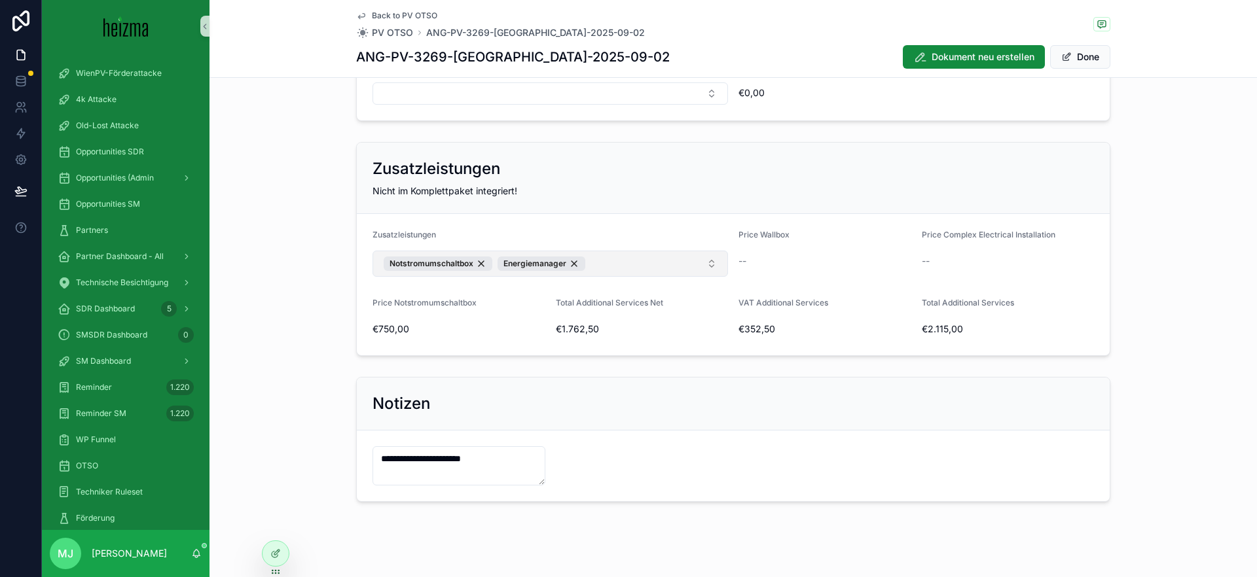
click at [613, 259] on button "Notstromumschaltbox Energiemanager" at bounding box center [549, 264] width 355 height 26
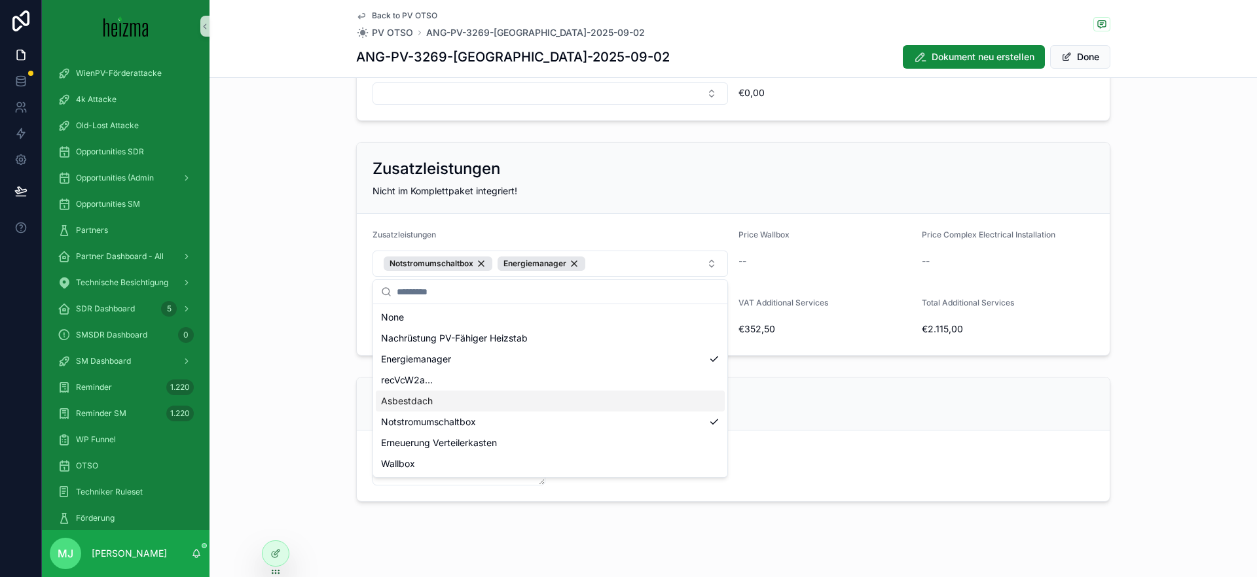
click at [678, 401] on div "Asbestdach" at bounding box center [550, 401] width 349 height 21
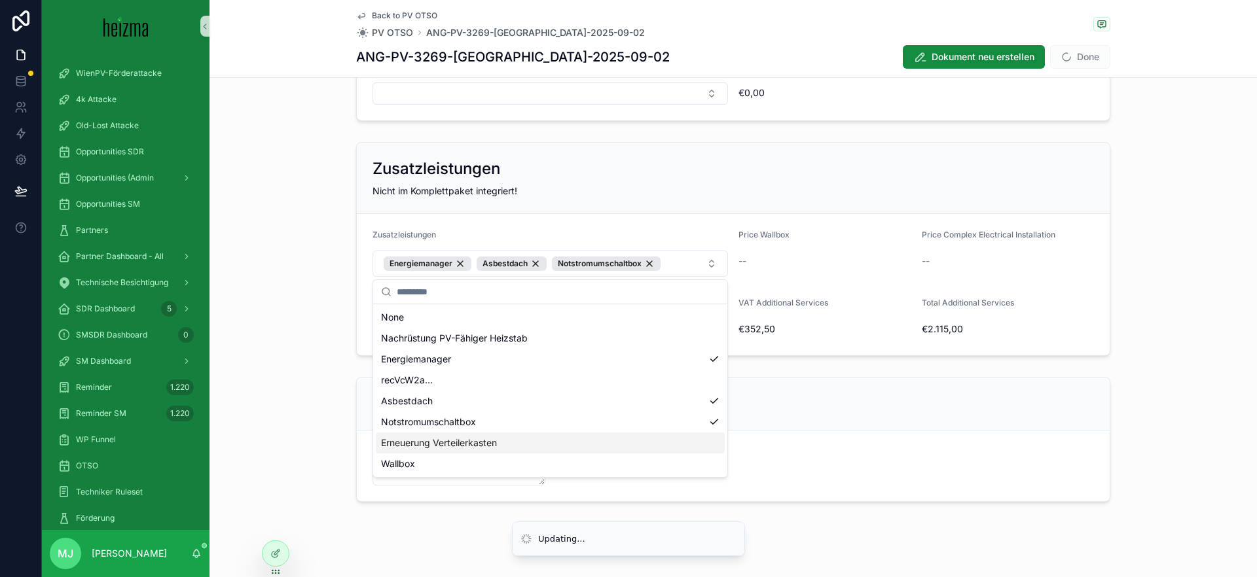
click at [600, 440] on div "Erneuerung Verteilerkasten" at bounding box center [550, 443] width 349 height 21
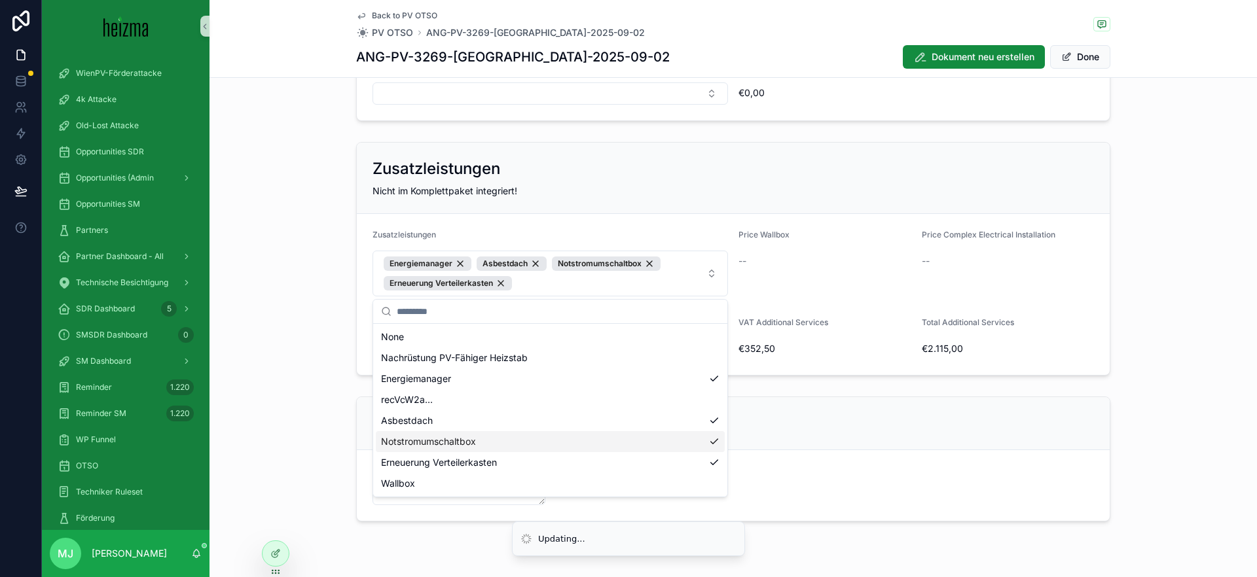
click at [916, 413] on div "Notizen" at bounding box center [732, 423] width 721 height 21
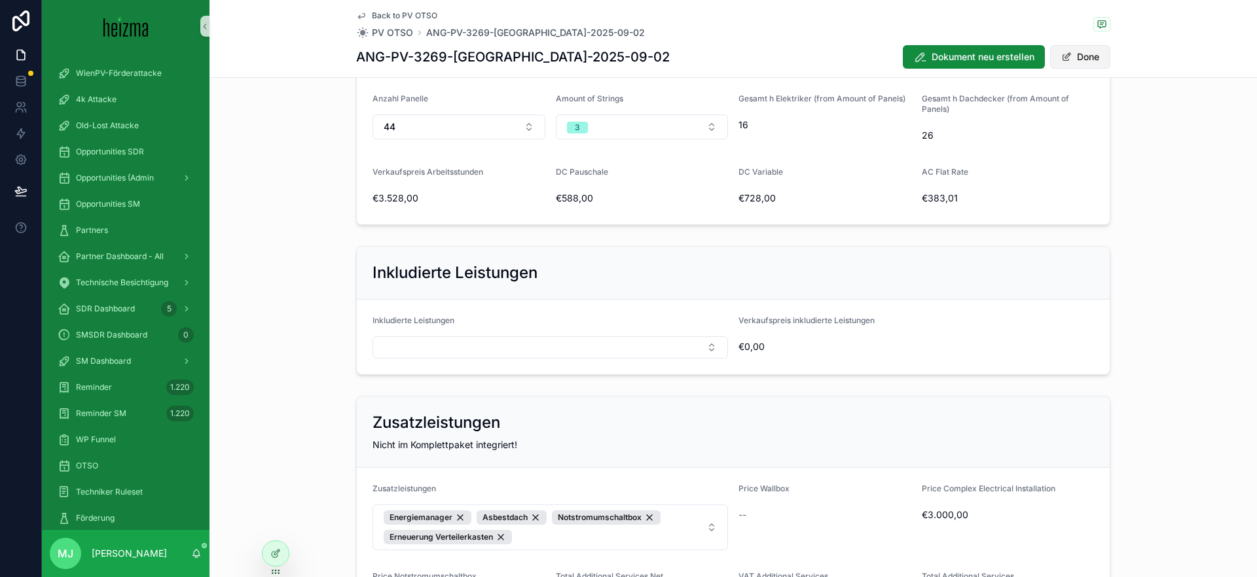
scroll to position [1492, 0]
click at [1069, 66] on button "Done" at bounding box center [1080, 57] width 60 height 24
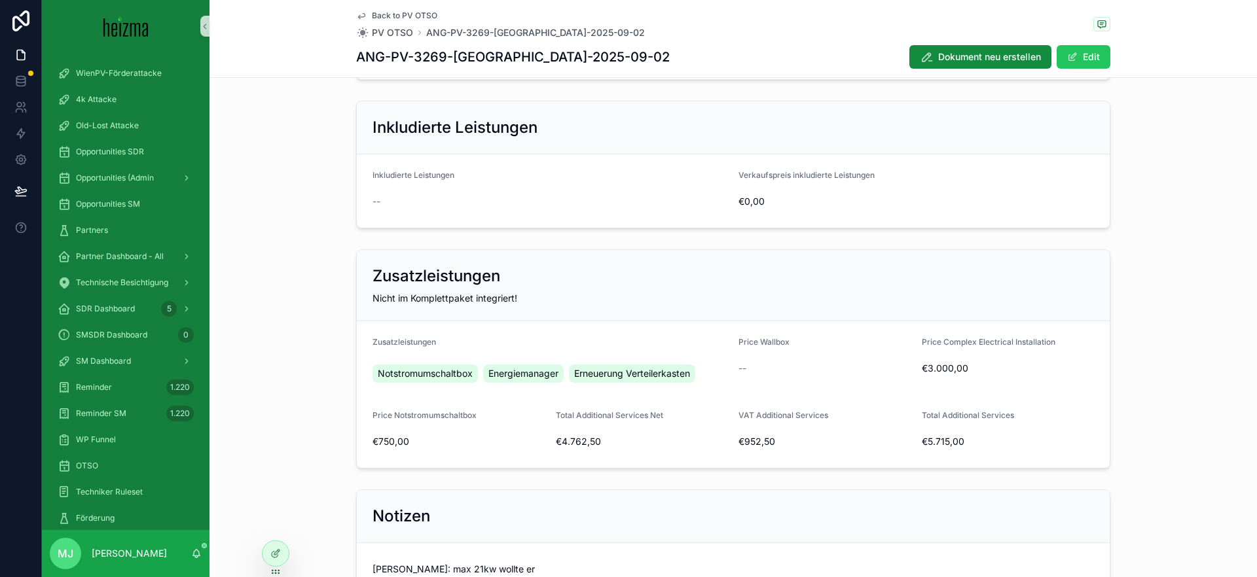
scroll to position [1647, 0]
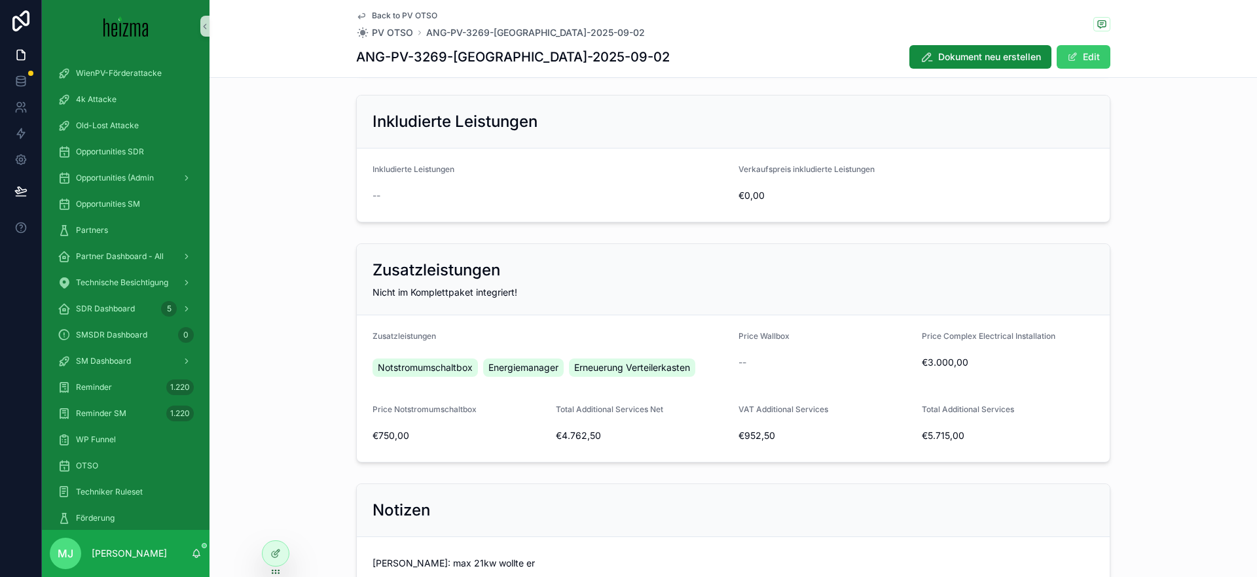
click at [1096, 60] on button "Edit" at bounding box center [1083, 57] width 54 height 24
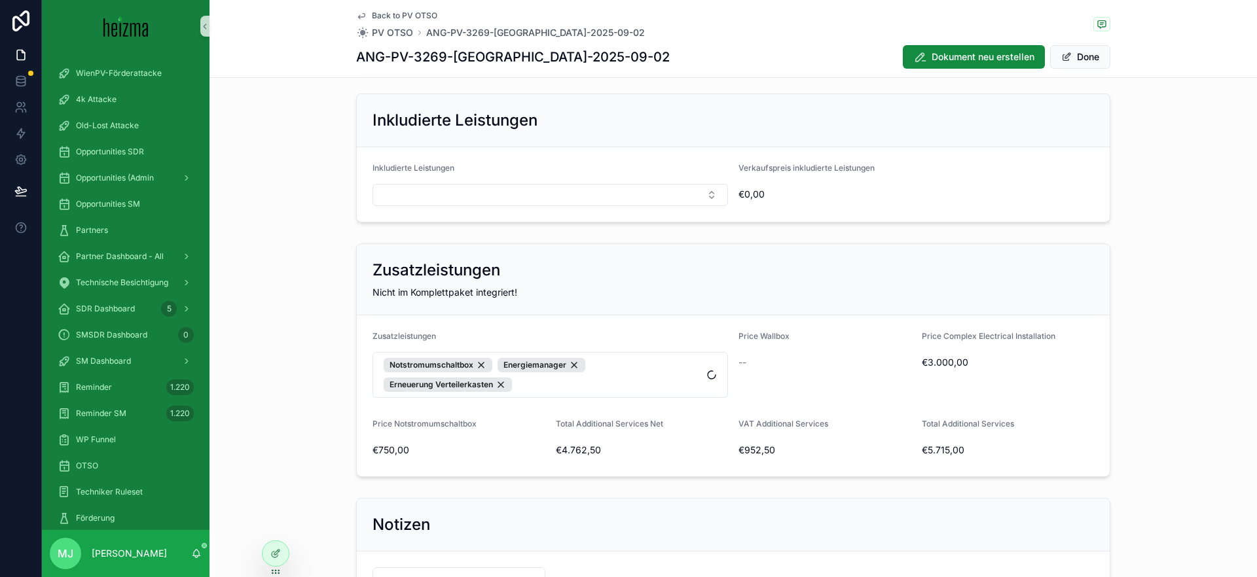
scroll to position [1645, 0]
click at [1105, 223] on div "Inkludierte Leistungen Inkludierte Leistungen Verkaufspreis inkludierte Leistun…" at bounding box center [733, 159] width 754 height 129
click at [658, 386] on span "Notstromumschaltbox Energiemanager Erneuerung Verteilerkasten" at bounding box center [542, 376] width 317 height 34
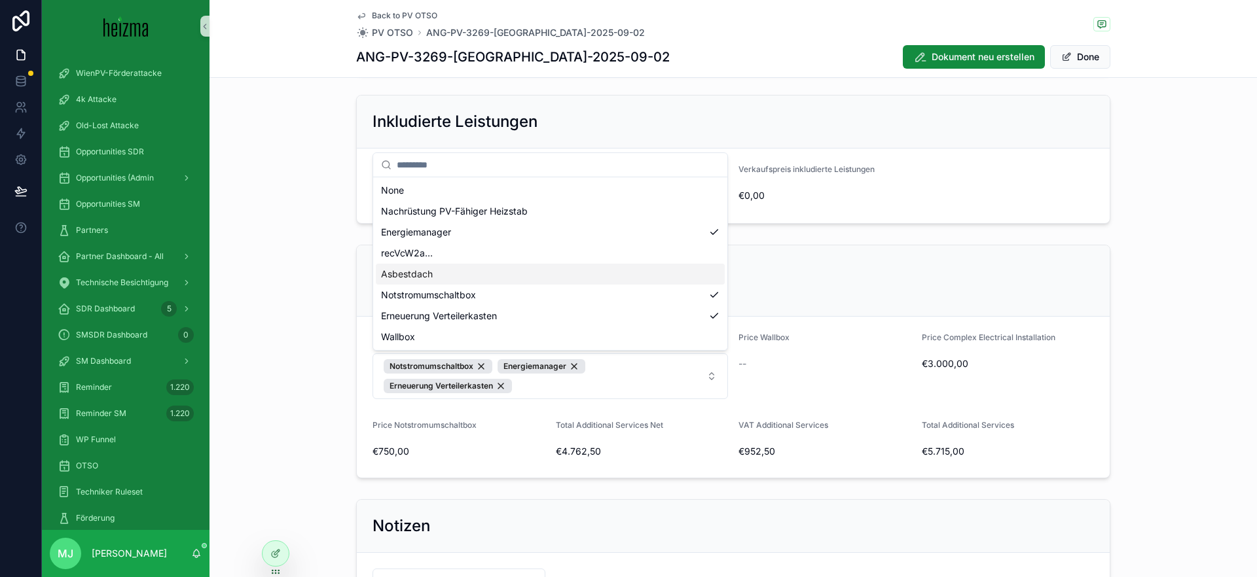
click at [517, 270] on div "Asbestdach" at bounding box center [550, 274] width 349 height 21
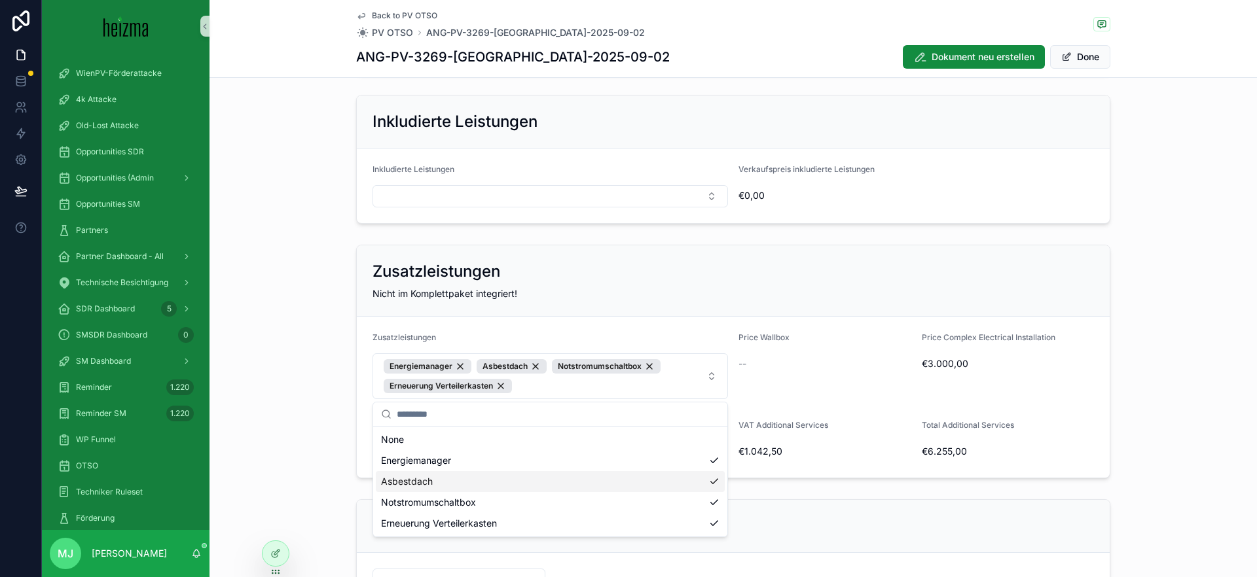
click at [996, 287] on div "Nicht im Komplettpaket integriert!" at bounding box center [732, 293] width 721 height 13
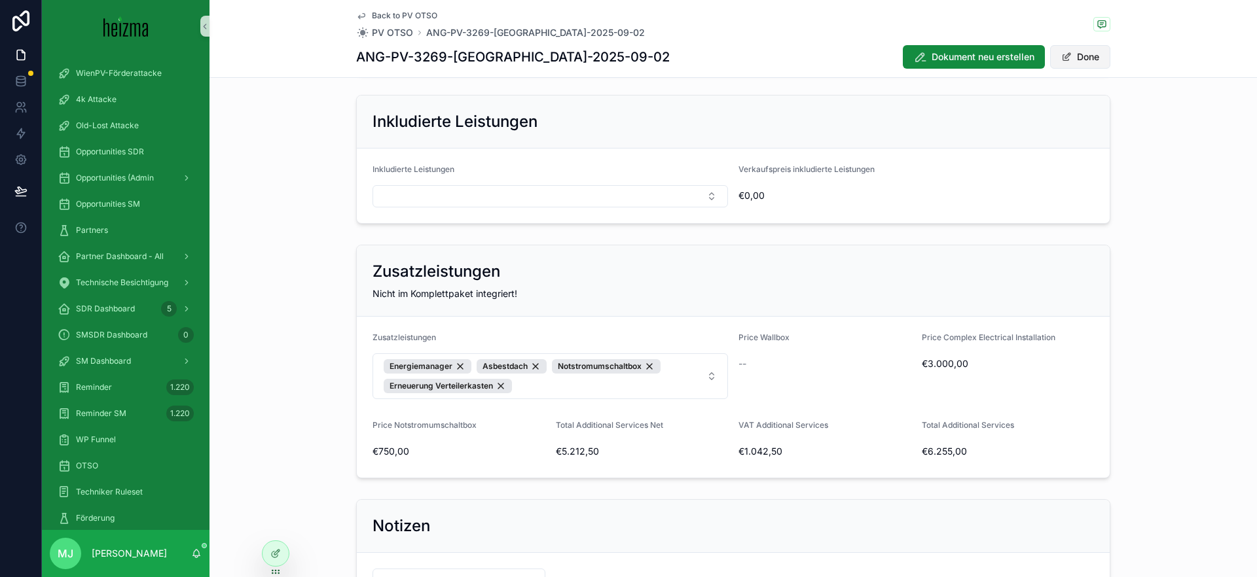
click at [1081, 63] on button "Done" at bounding box center [1080, 57] width 60 height 24
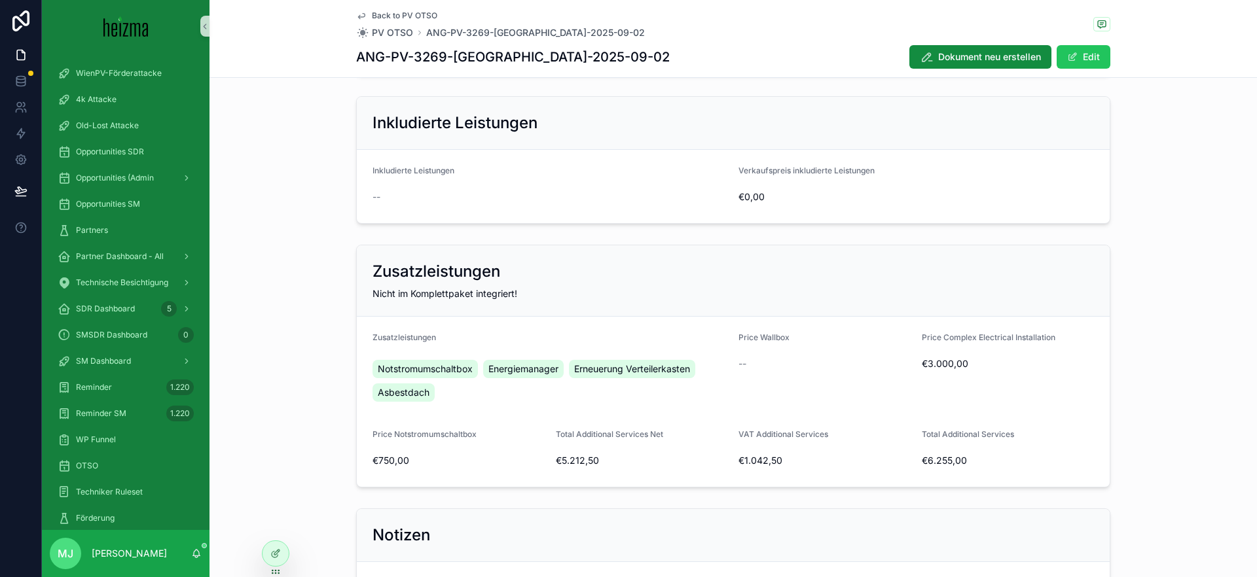
scroll to position [1647, 0]
click at [991, 62] on span "Dokument neu erstellen" at bounding box center [989, 56] width 103 height 13
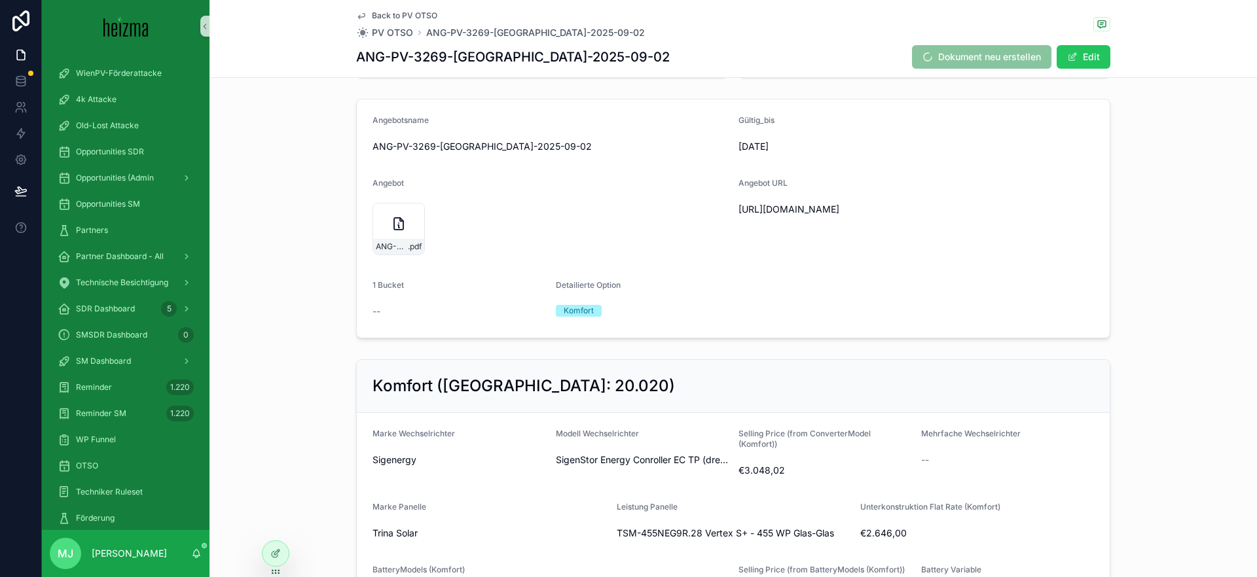
scroll to position [0, 0]
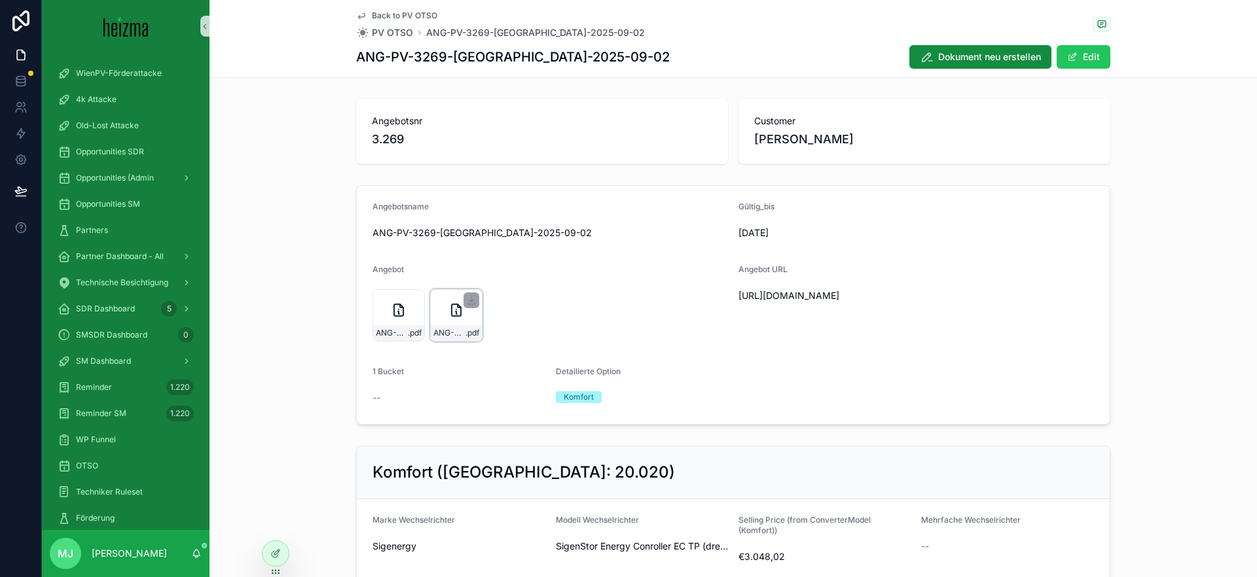
click at [450, 327] on div "ANG-PV-3269-[GEOGRAPHIC_DATA]-2025-09-02 .pdf" at bounding box center [456, 333] width 51 height 16
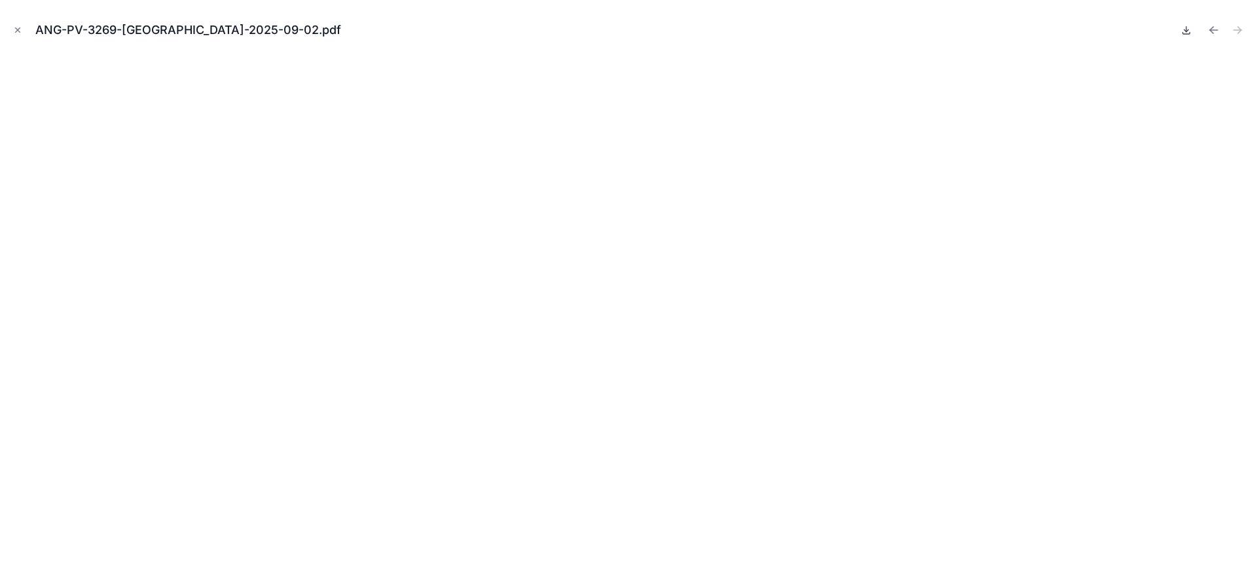
click at [1188, 33] on icon at bounding box center [1186, 30] width 10 height 10
